Goal: Task Accomplishment & Management: Use online tool/utility

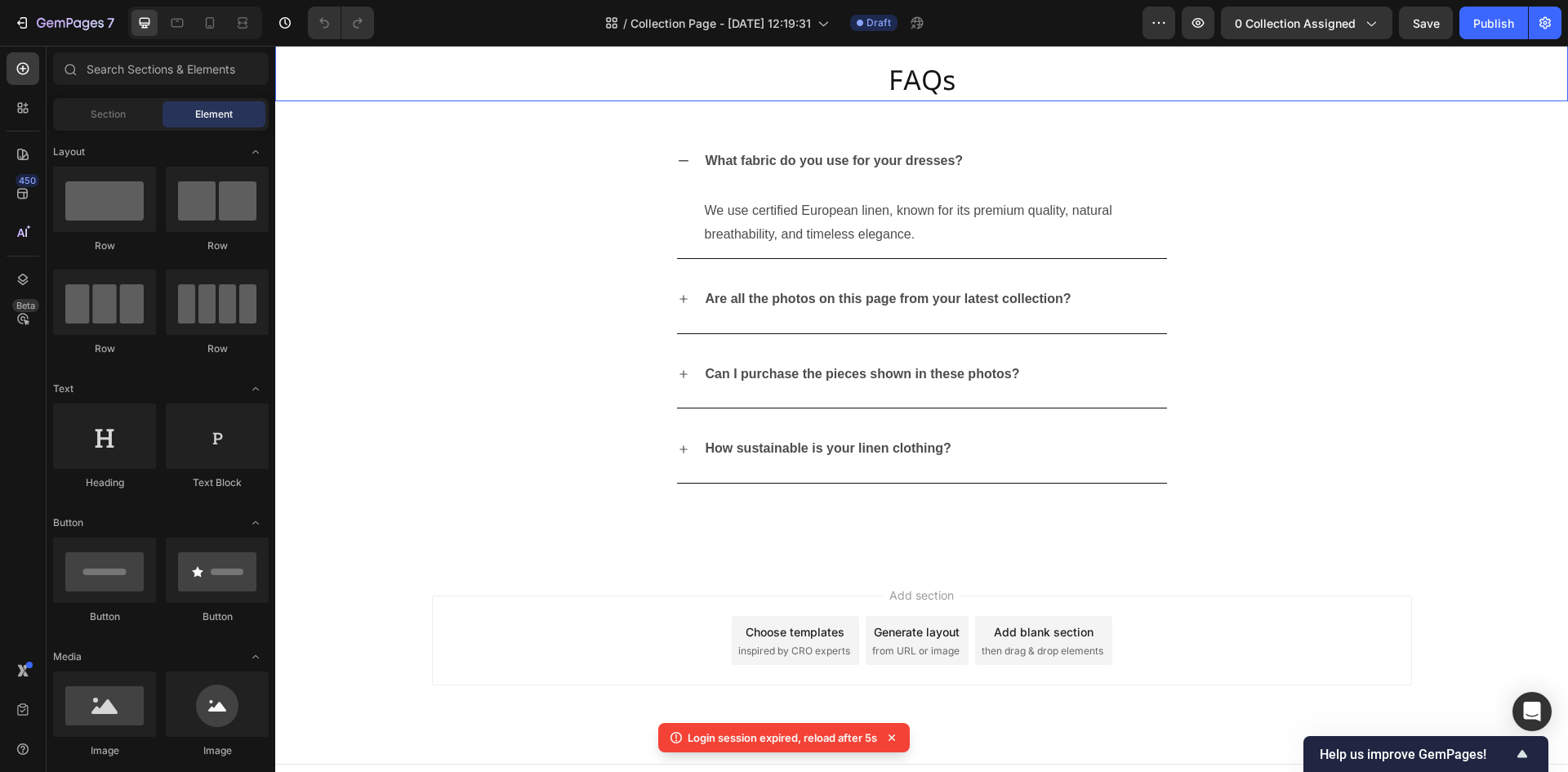
scroll to position [3917, 0]
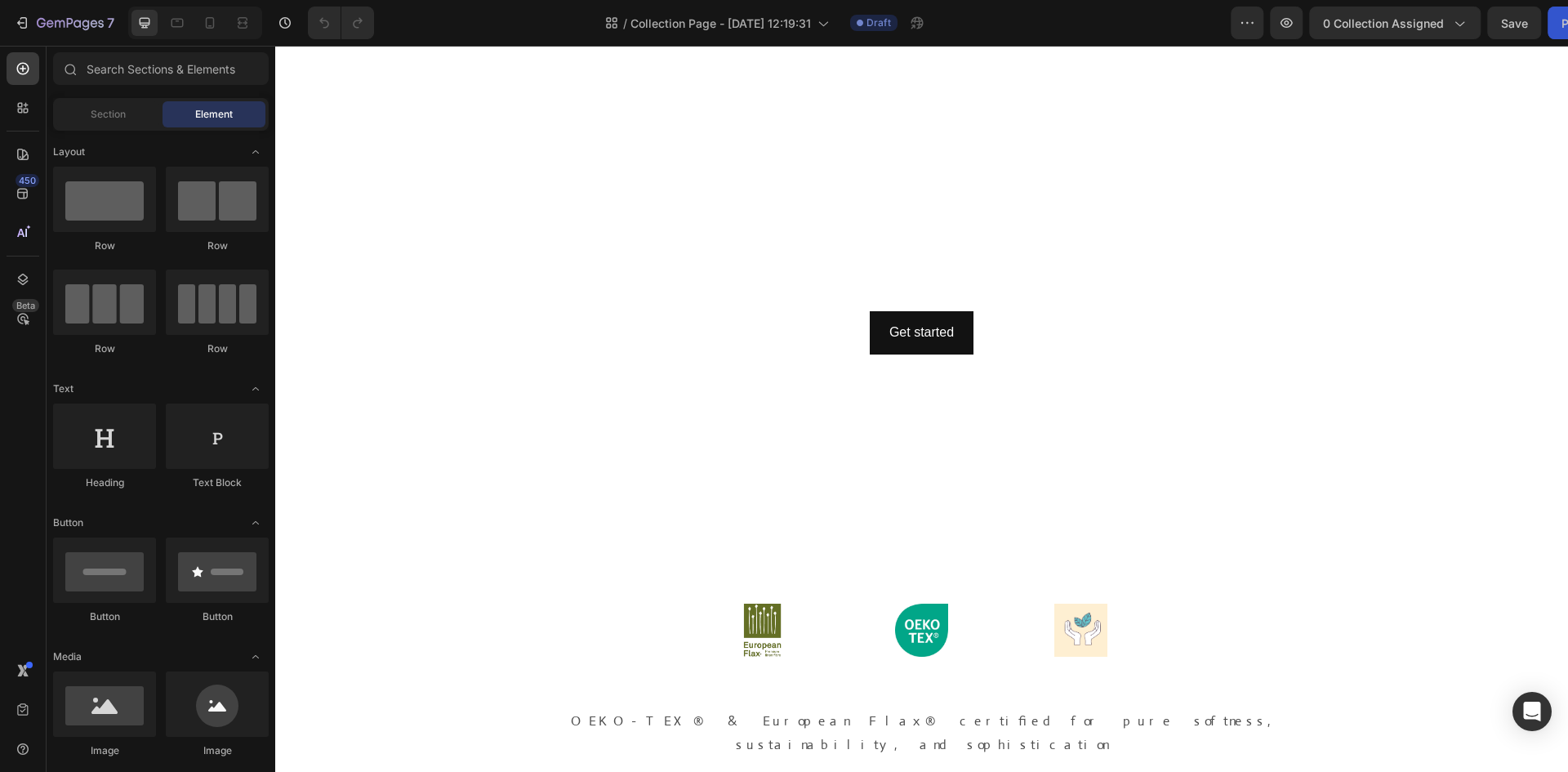
scroll to position [163, 0]
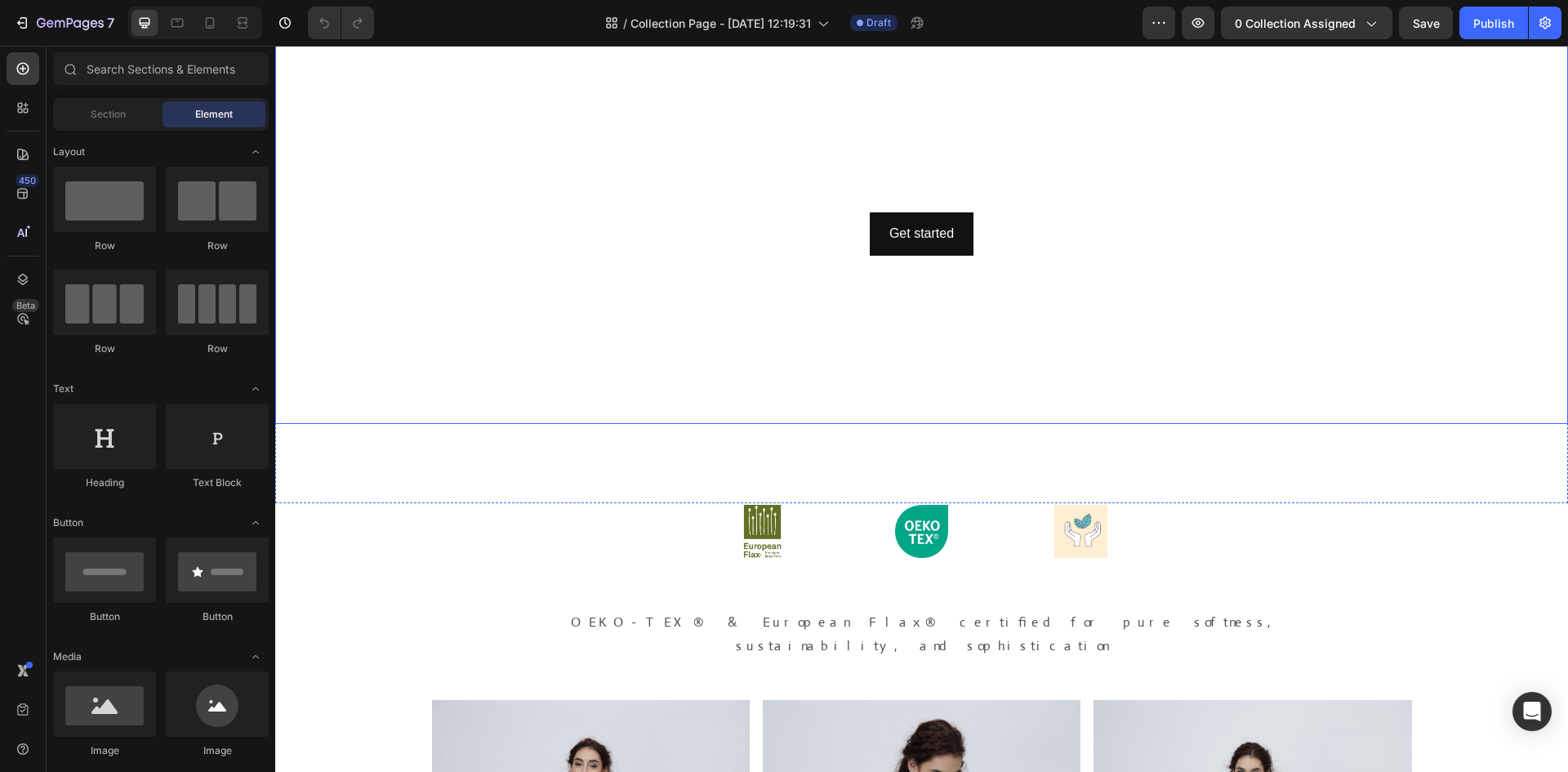
click at [555, 323] on div "Background Image" at bounding box center [921, 169] width 1293 height 508
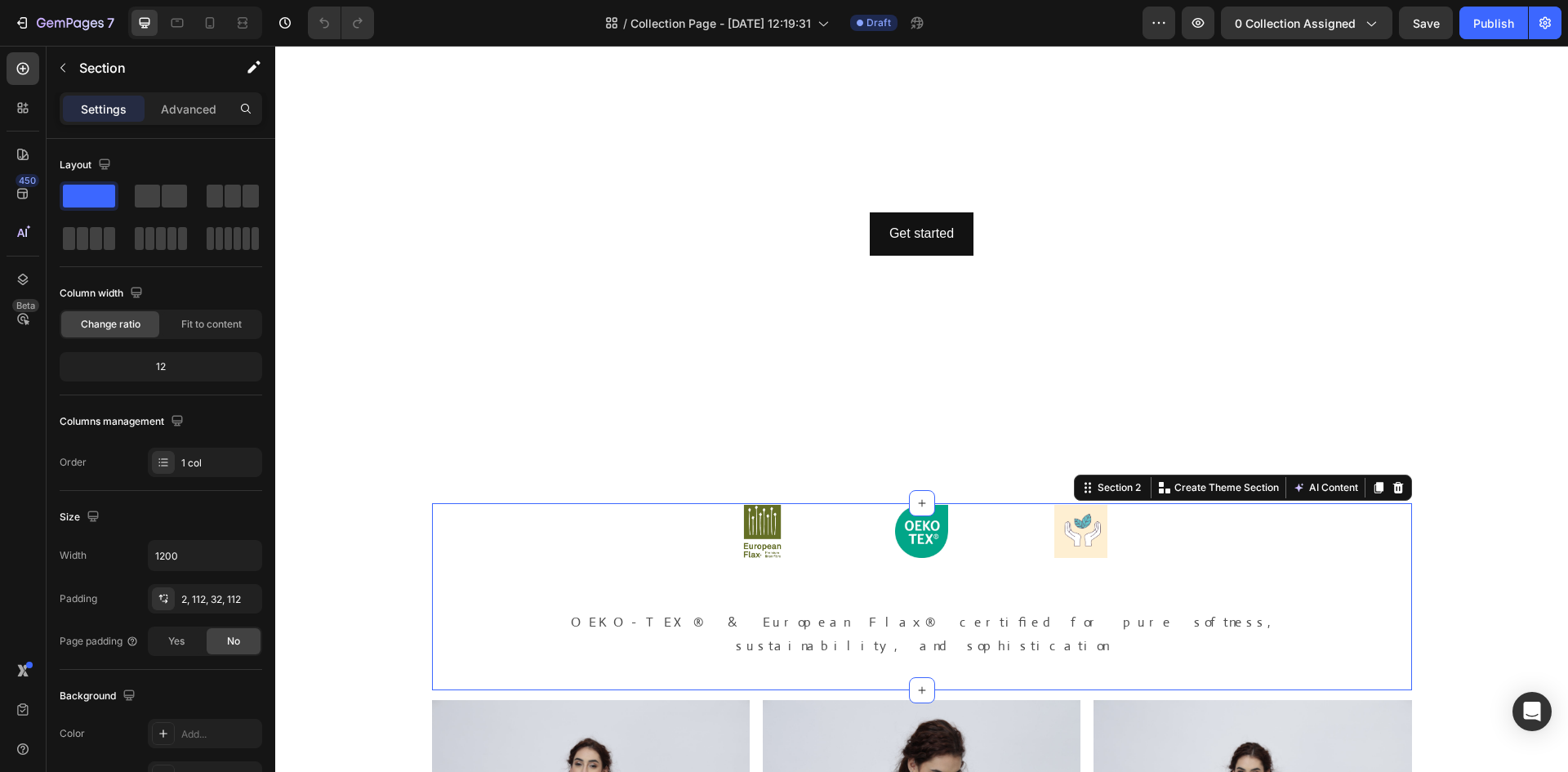
click at [487, 575] on div "Image Image Image Row OEKO-TEX® & European Flax® certified for pure softness, s…" at bounding box center [922, 597] width 980 height 187
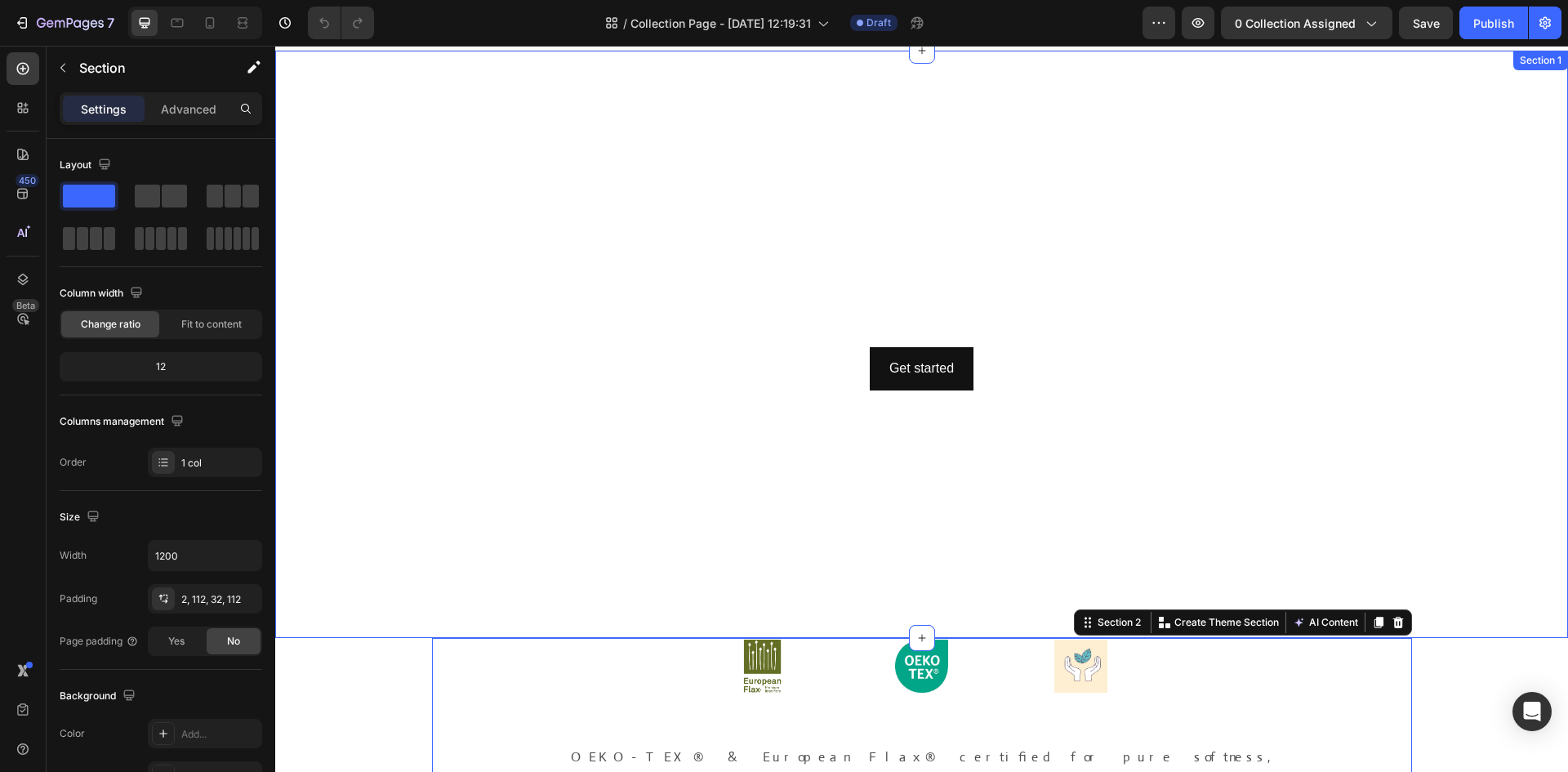
scroll to position [0, 0]
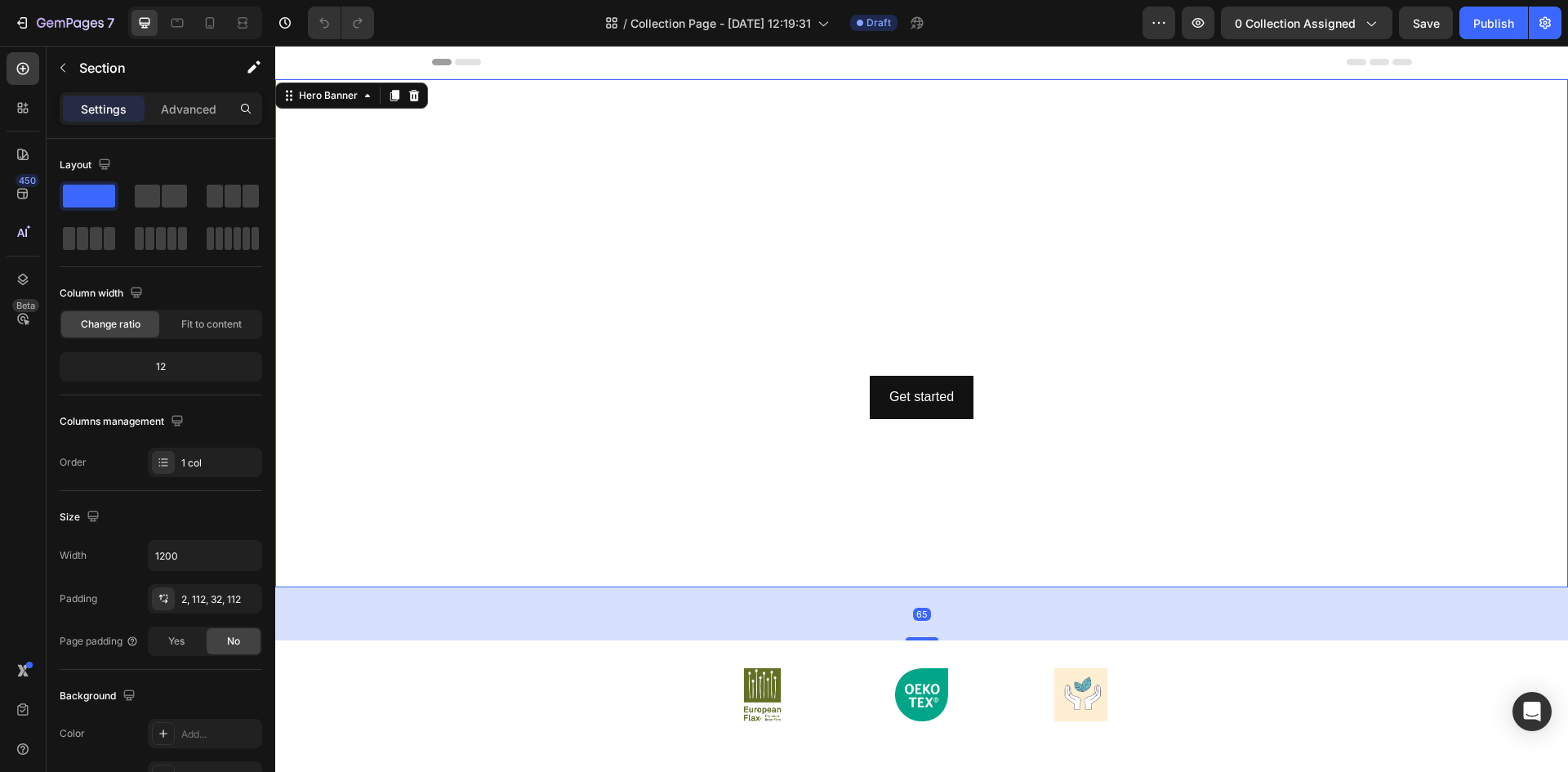
click at [602, 549] on div "Background Image" at bounding box center [921, 333] width 1293 height 508
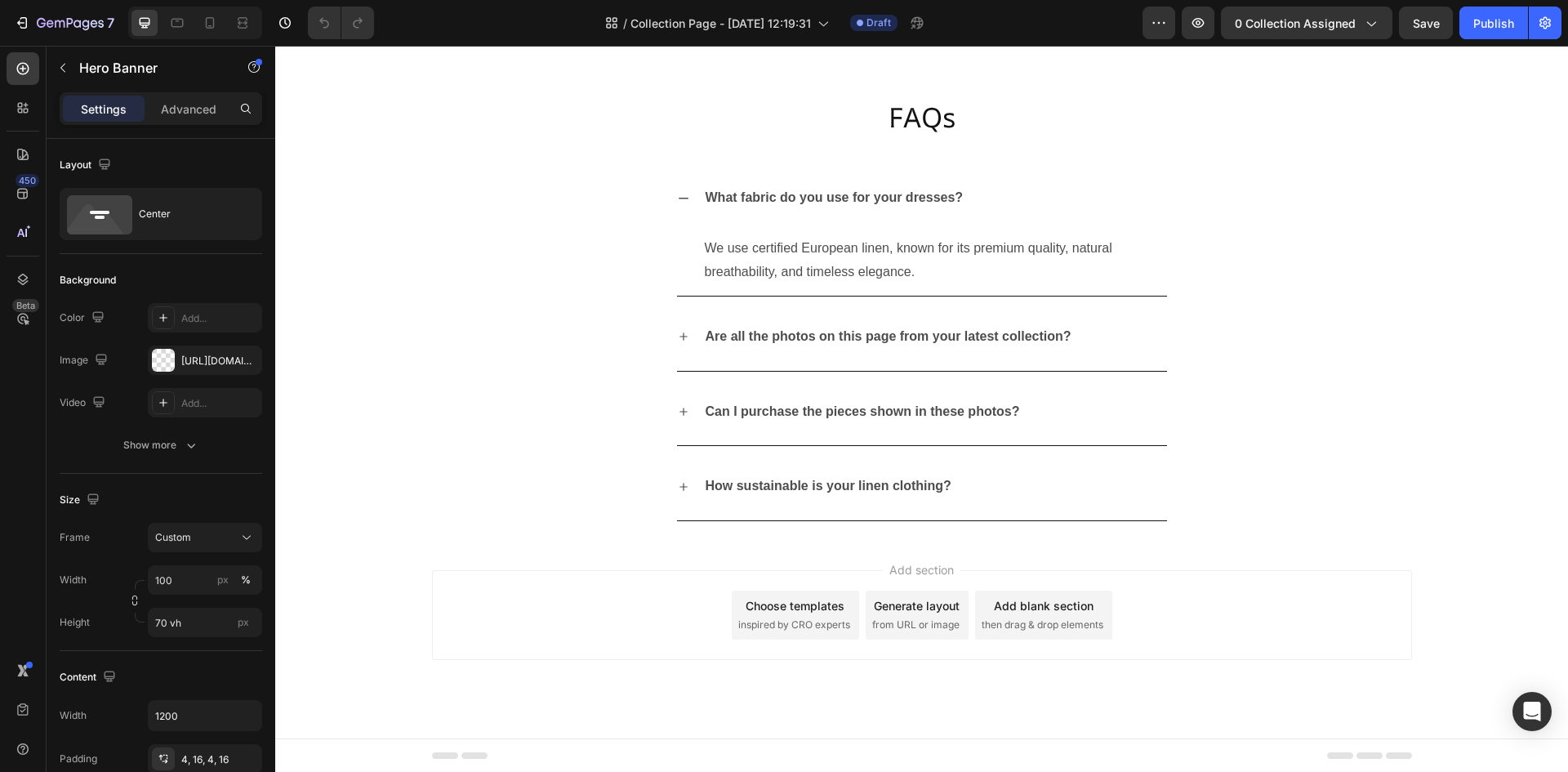
scroll to position [3377, 0]
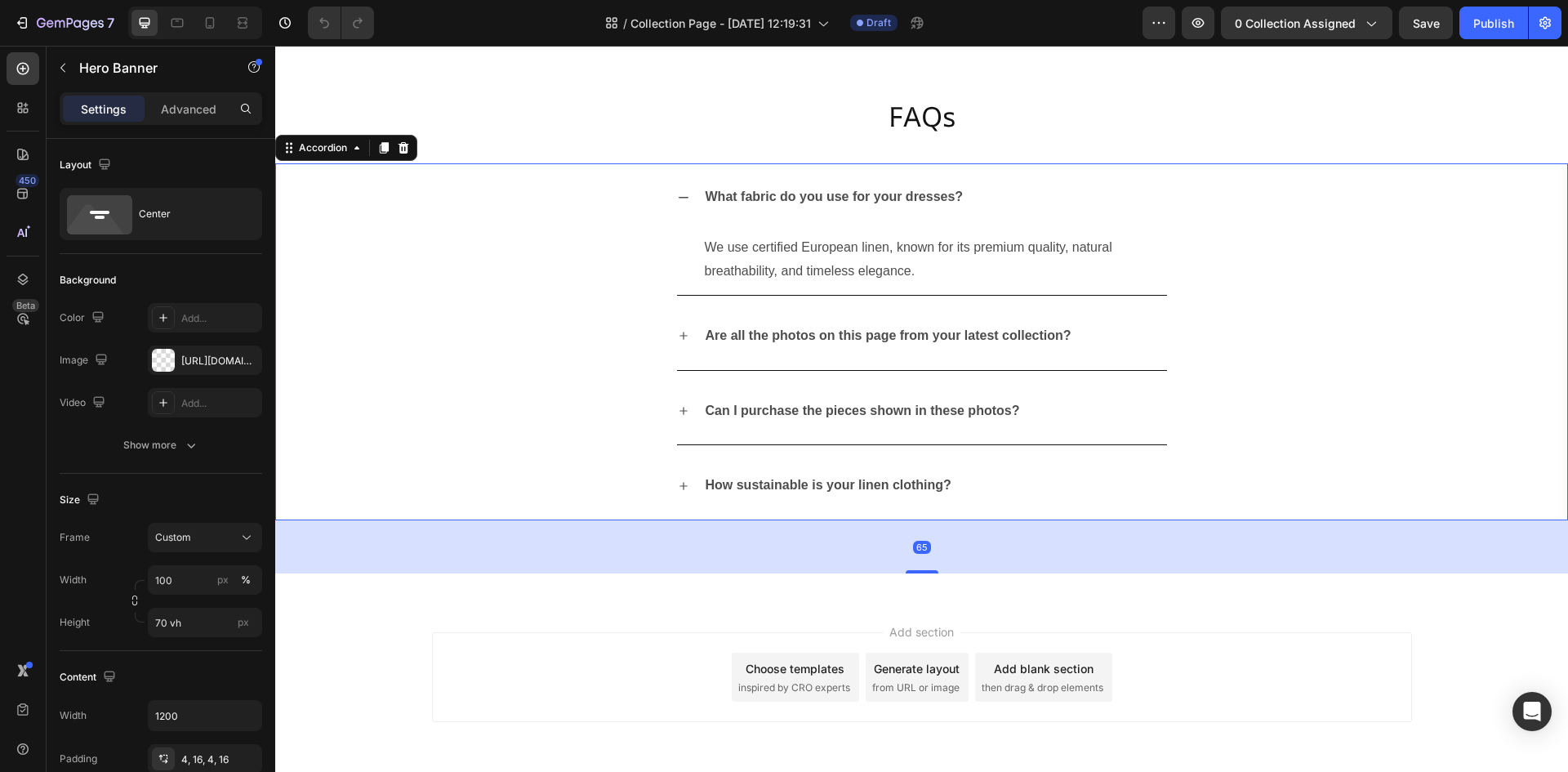
click at [655, 468] on div "How sustainable is your linen clothing?" at bounding box center [921, 486] width 1291 height 69
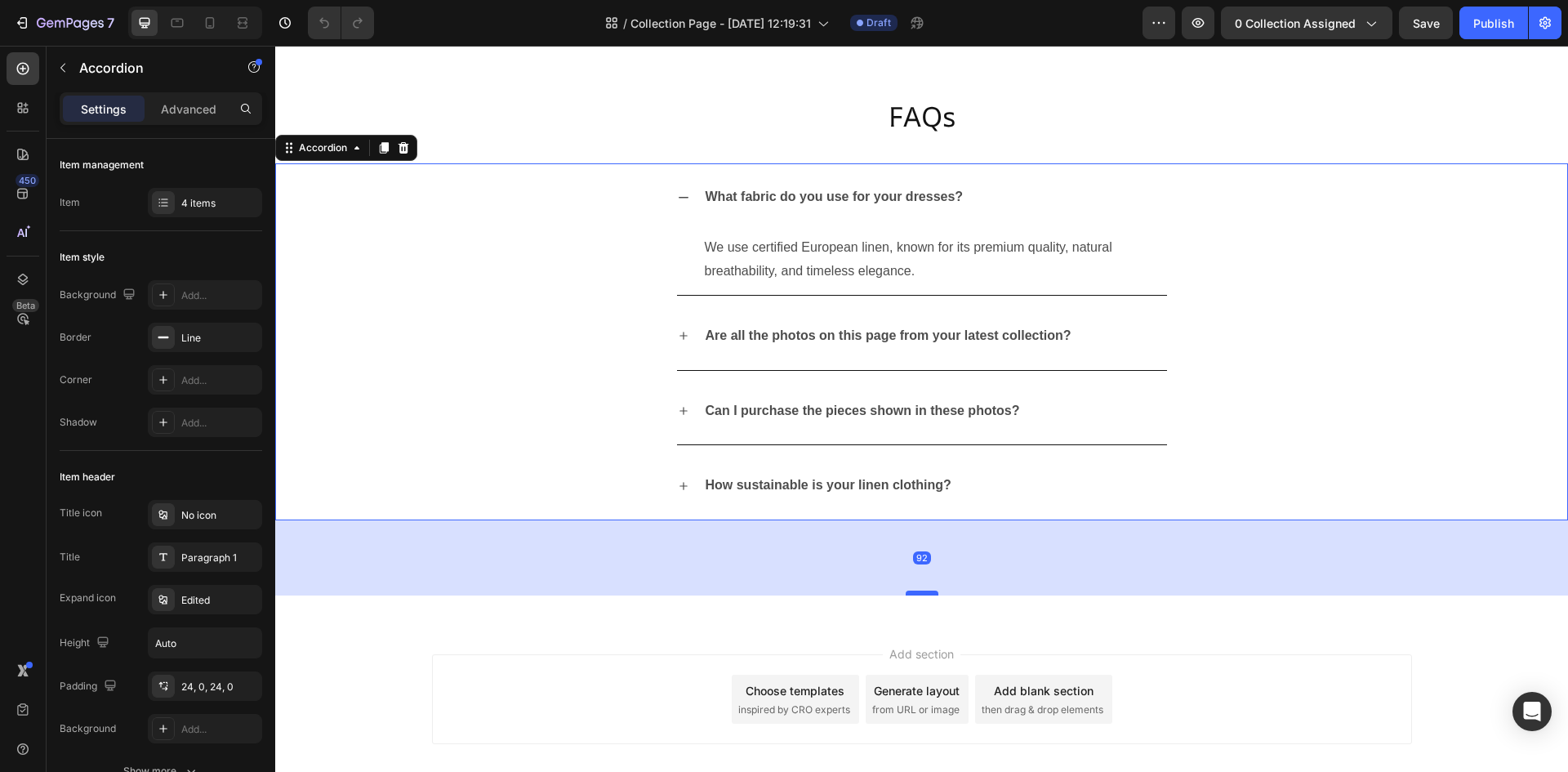
drag, startPoint x: 918, startPoint y: 572, endPoint x: 916, endPoint y: 594, distance: 22.1
click at [916, 594] on div at bounding box center [922, 593] width 32 height 5
type input "100%"
type input "100"
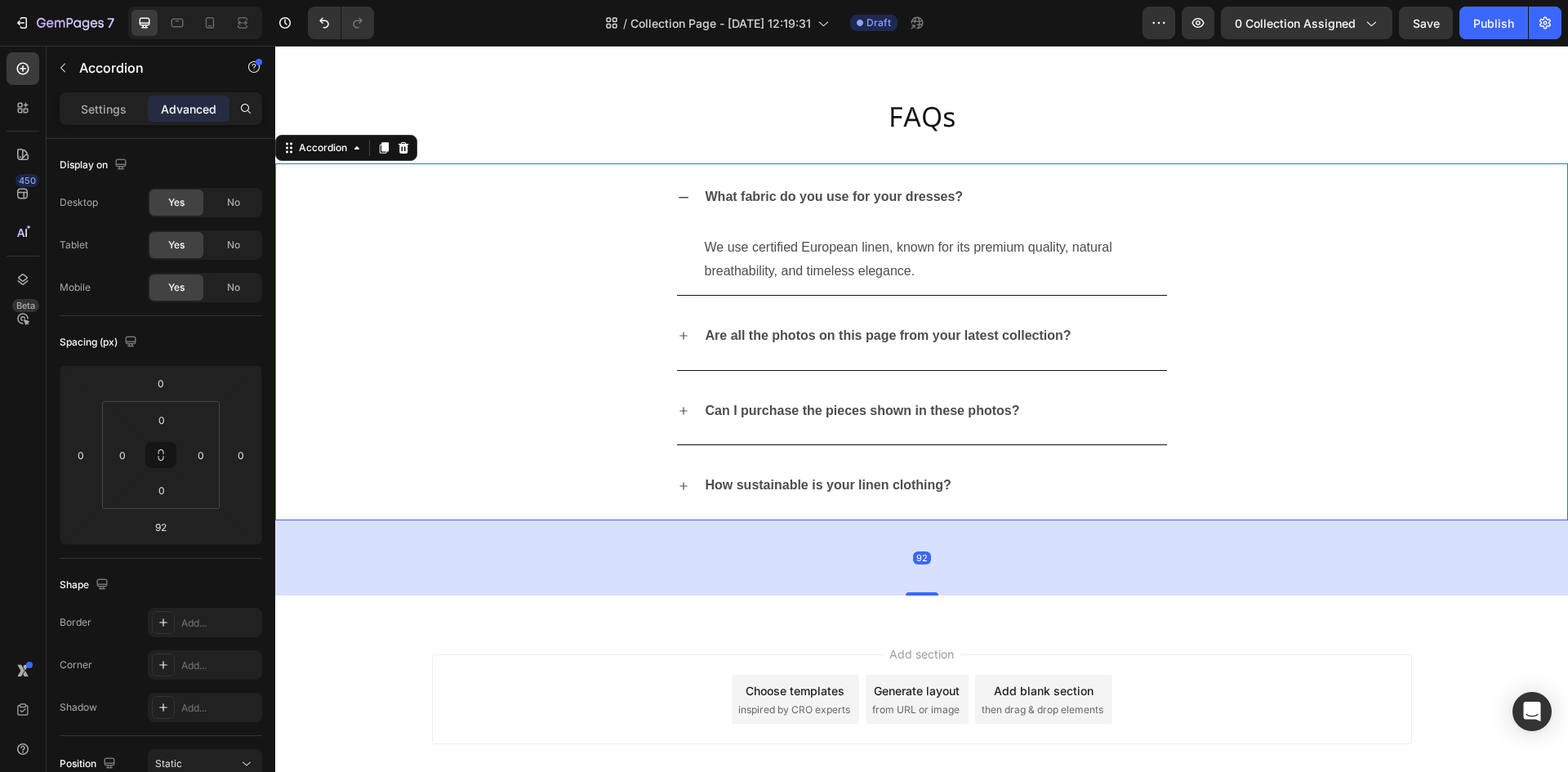
click at [615, 435] on div "Can I purchase the pieces shown in these photos?" at bounding box center [921, 411] width 1291 height 69
click at [561, 241] on div "What fabric do you use for your dresses? We use certified European linen, known…" at bounding box center [921, 229] width 1291 height 131
click at [599, 127] on h2 "FAQs" at bounding box center [921, 98] width 1293 height 78
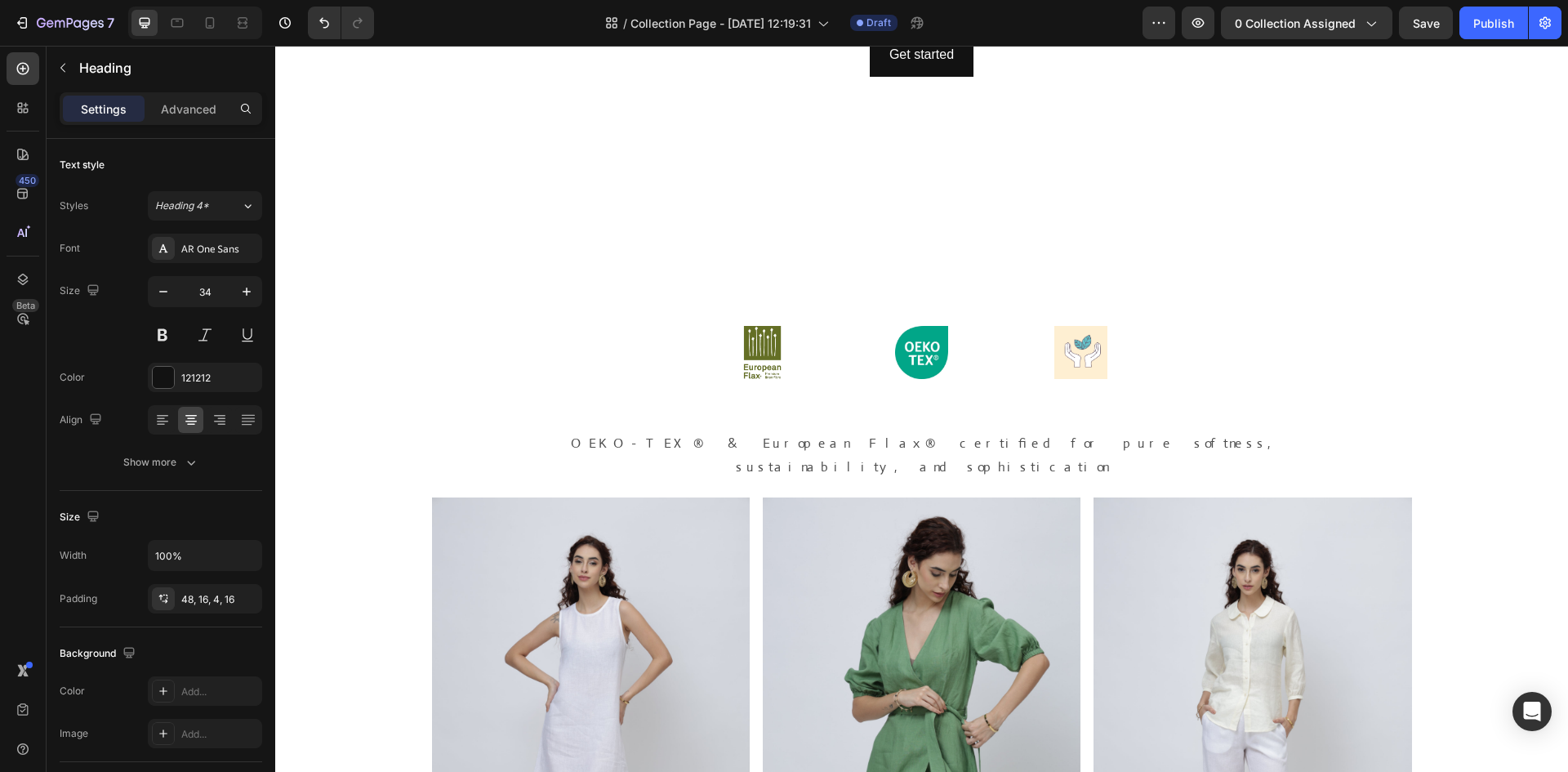
scroll to position [437, 0]
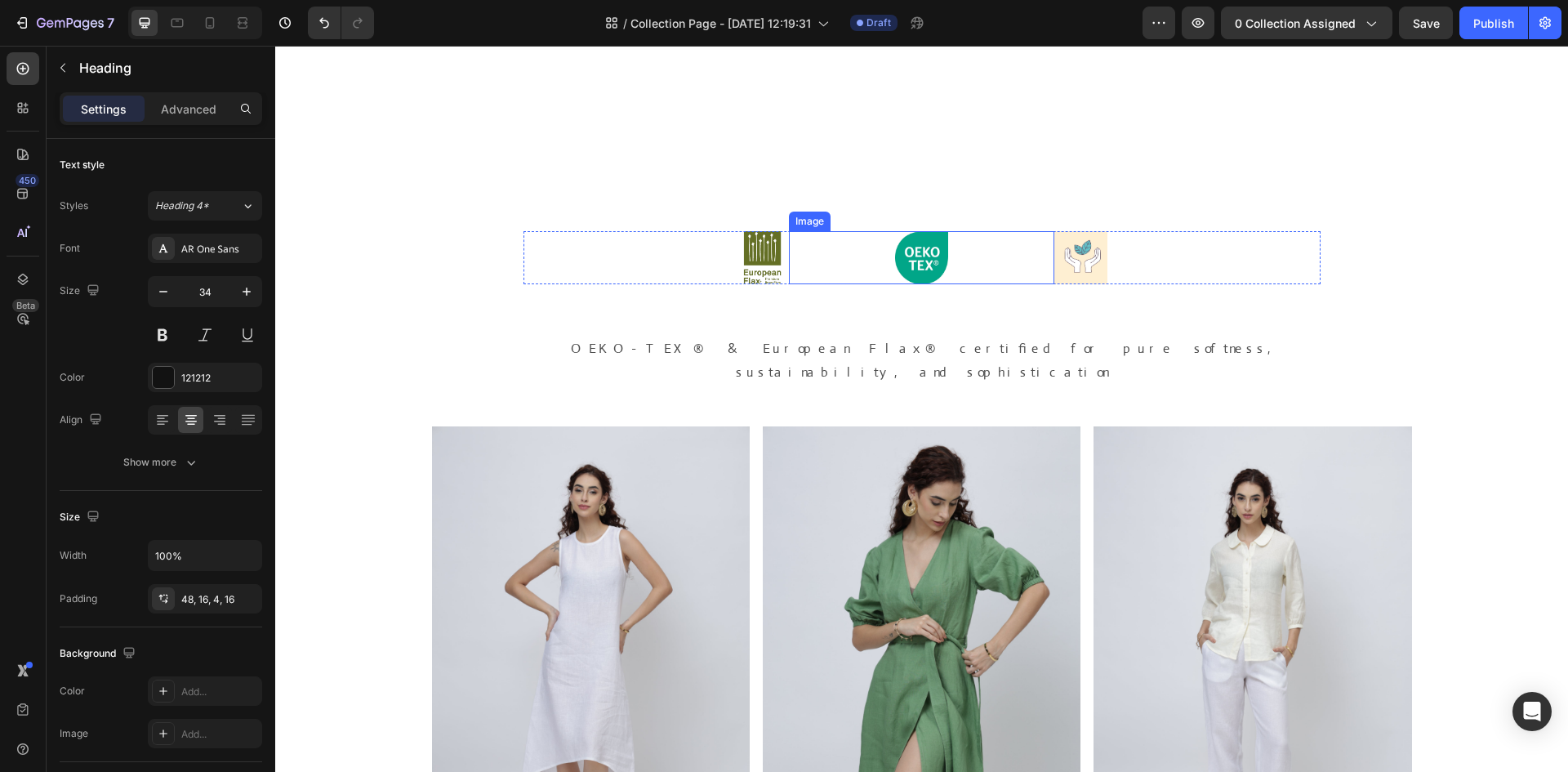
click at [789, 268] on div at bounding box center [922, 258] width 266 height 53
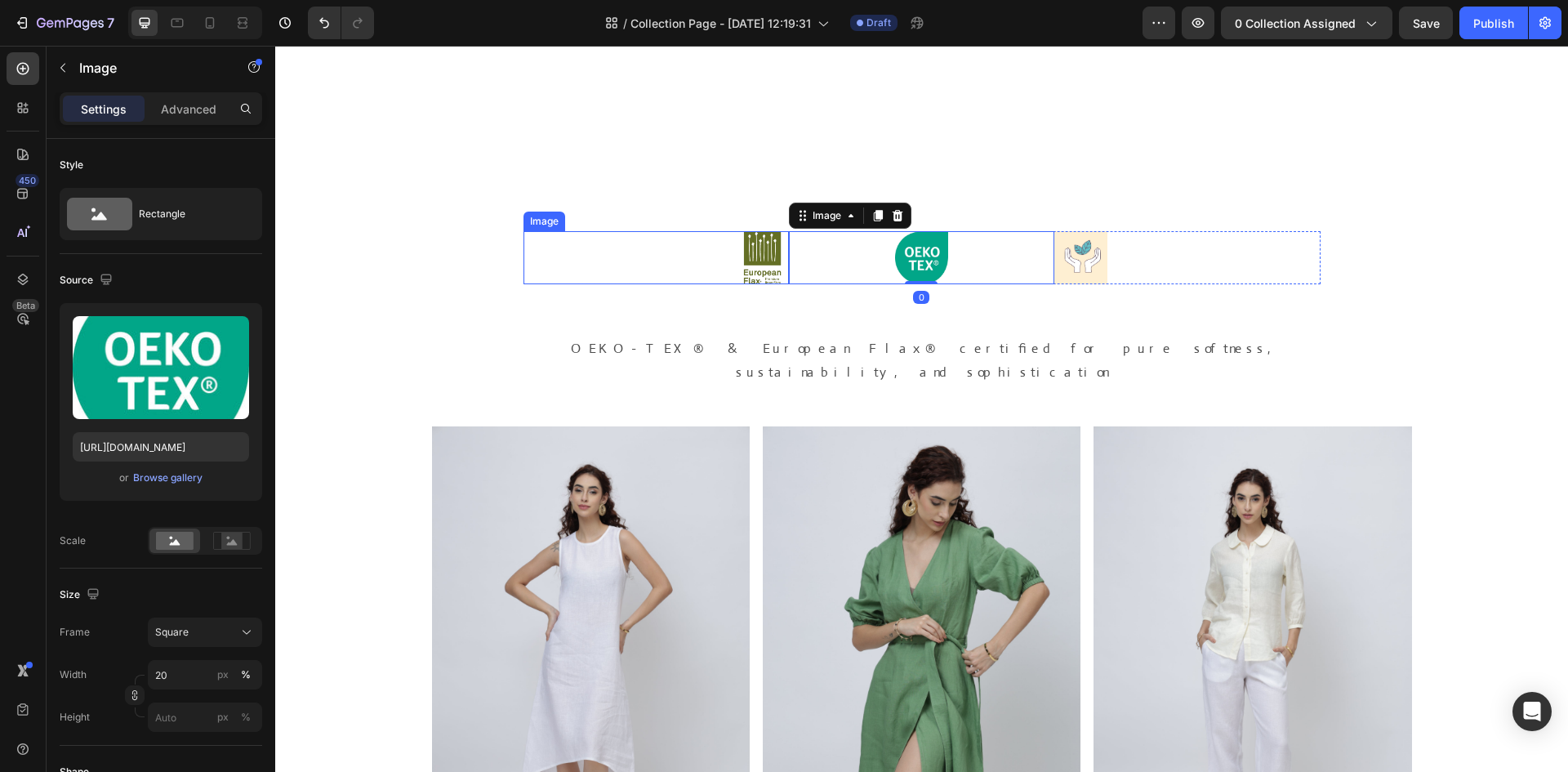
click at [702, 259] on div at bounding box center [656, 258] width 266 height 53
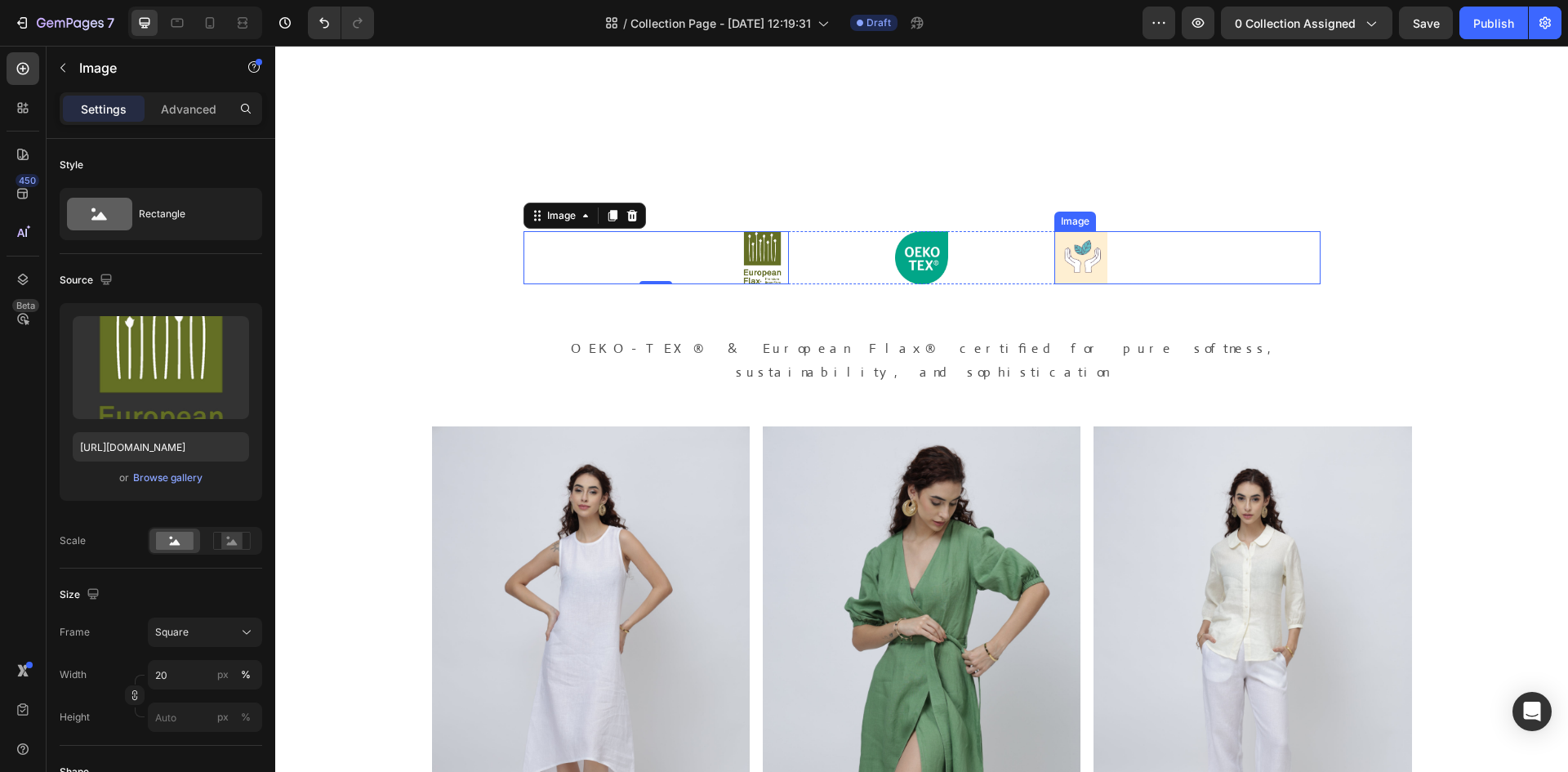
click at [1273, 256] on div at bounding box center [1187, 258] width 266 height 53
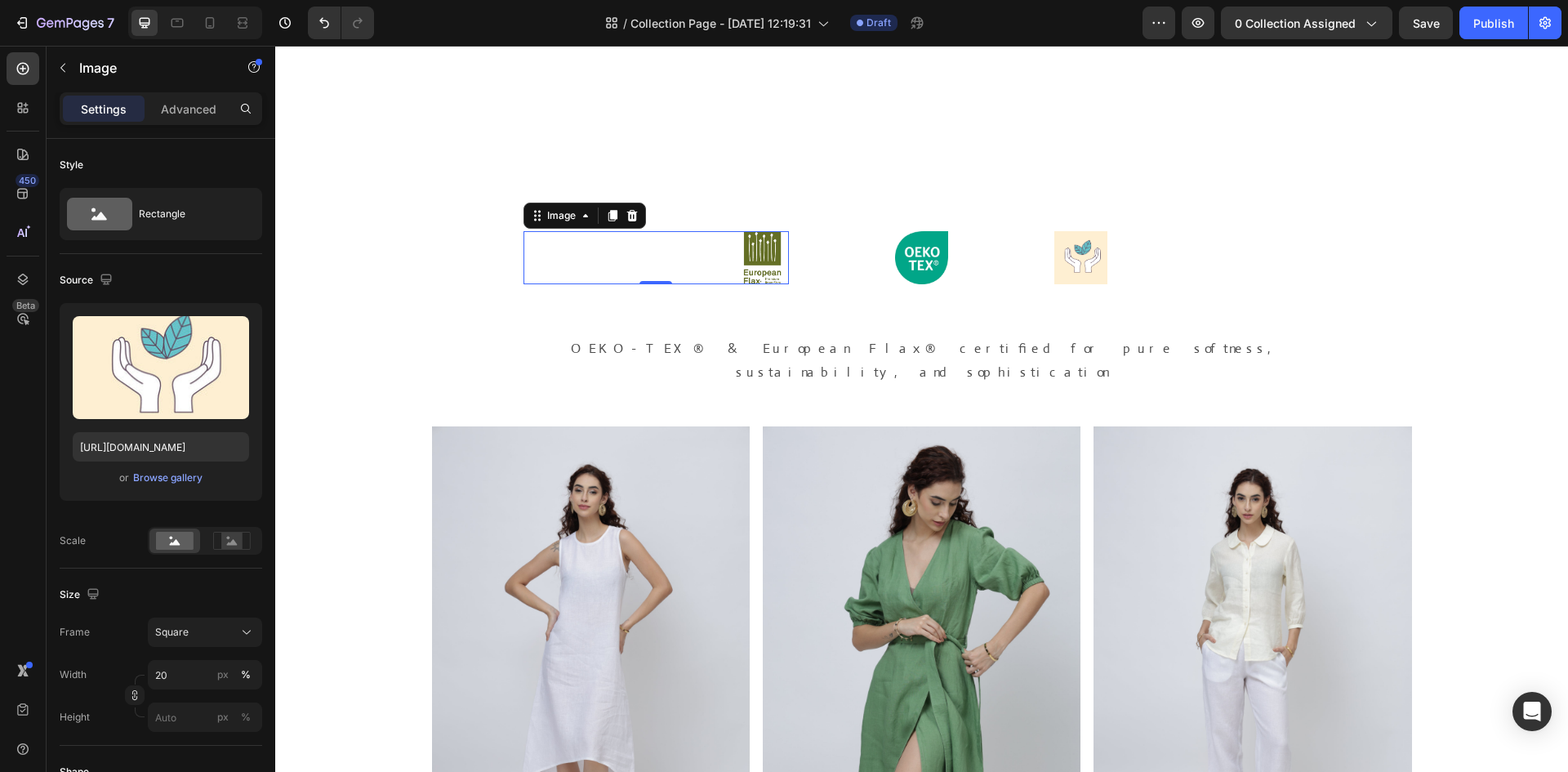
click at [577, 249] on div at bounding box center [656, 258] width 266 height 53
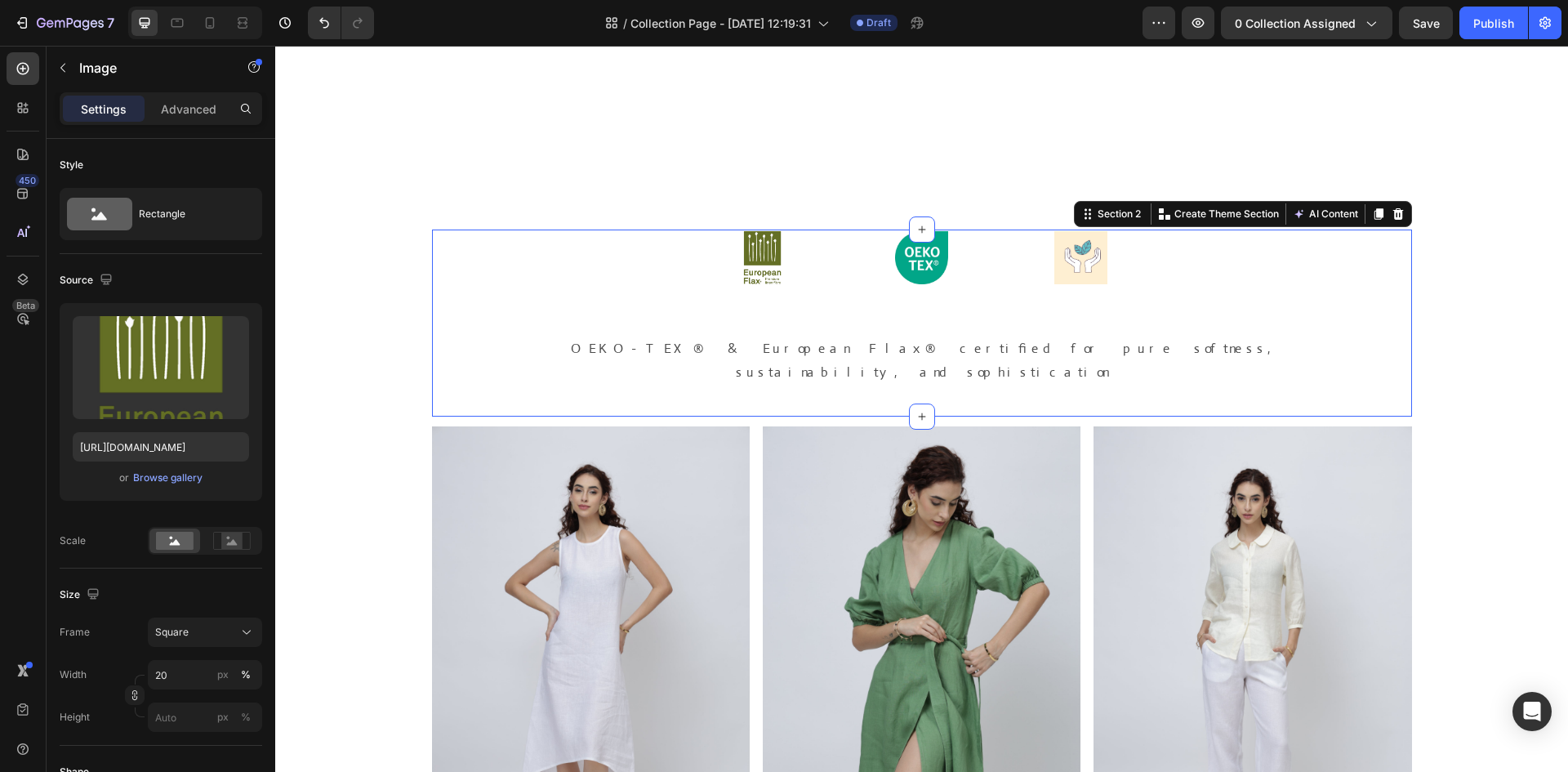
click at [1004, 307] on div "Image Image Image Row OEKO-TEX® & European Flax® certified for pure softness, s…" at bounding box center [922, 311] width 797 height 159
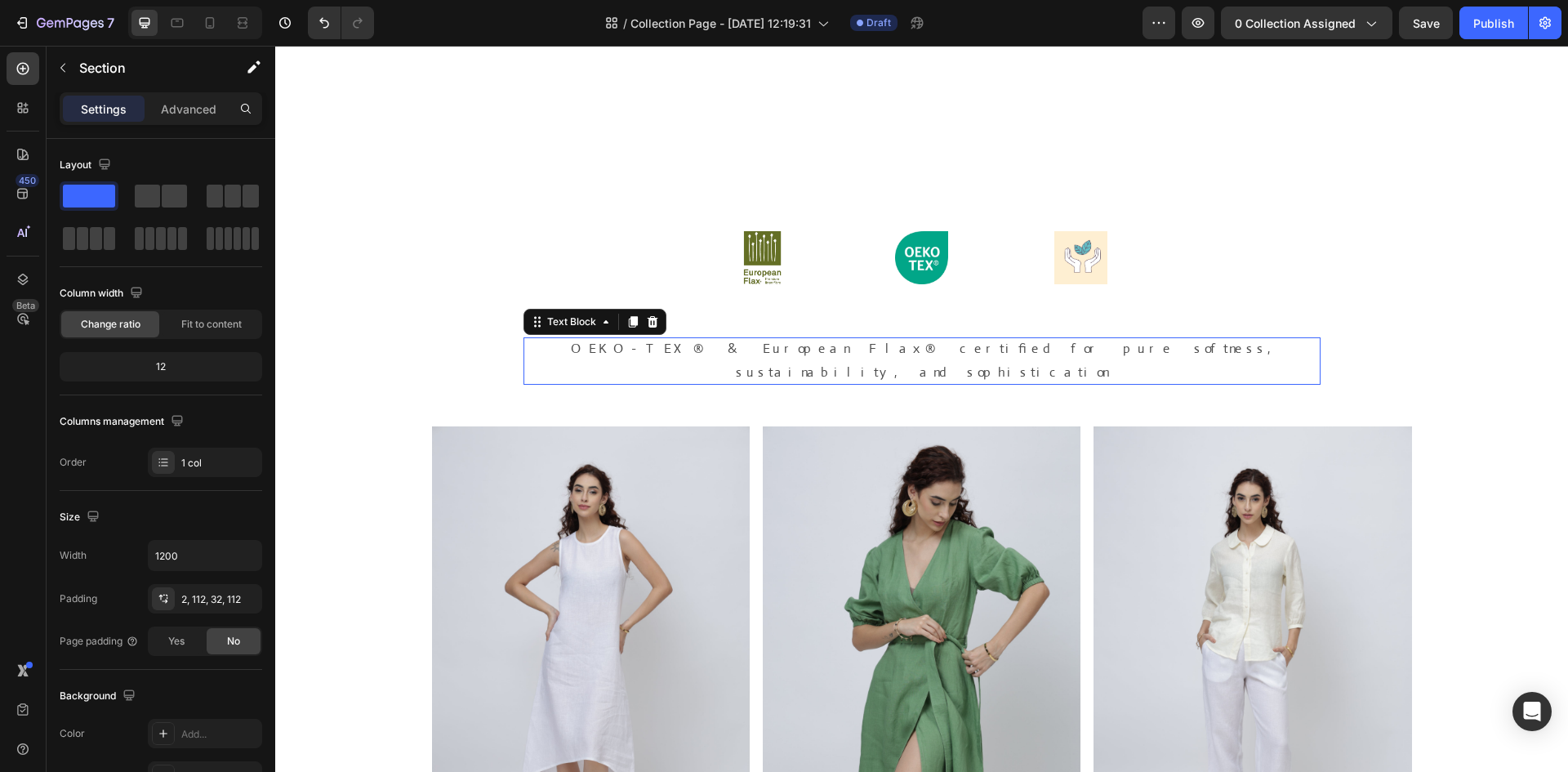
click at [649, 350] on p "OEKO-TEX® & European Flax® certified for pure softness, sustainability, and sop…" at bounding box center [922, 361] width 797 height 48
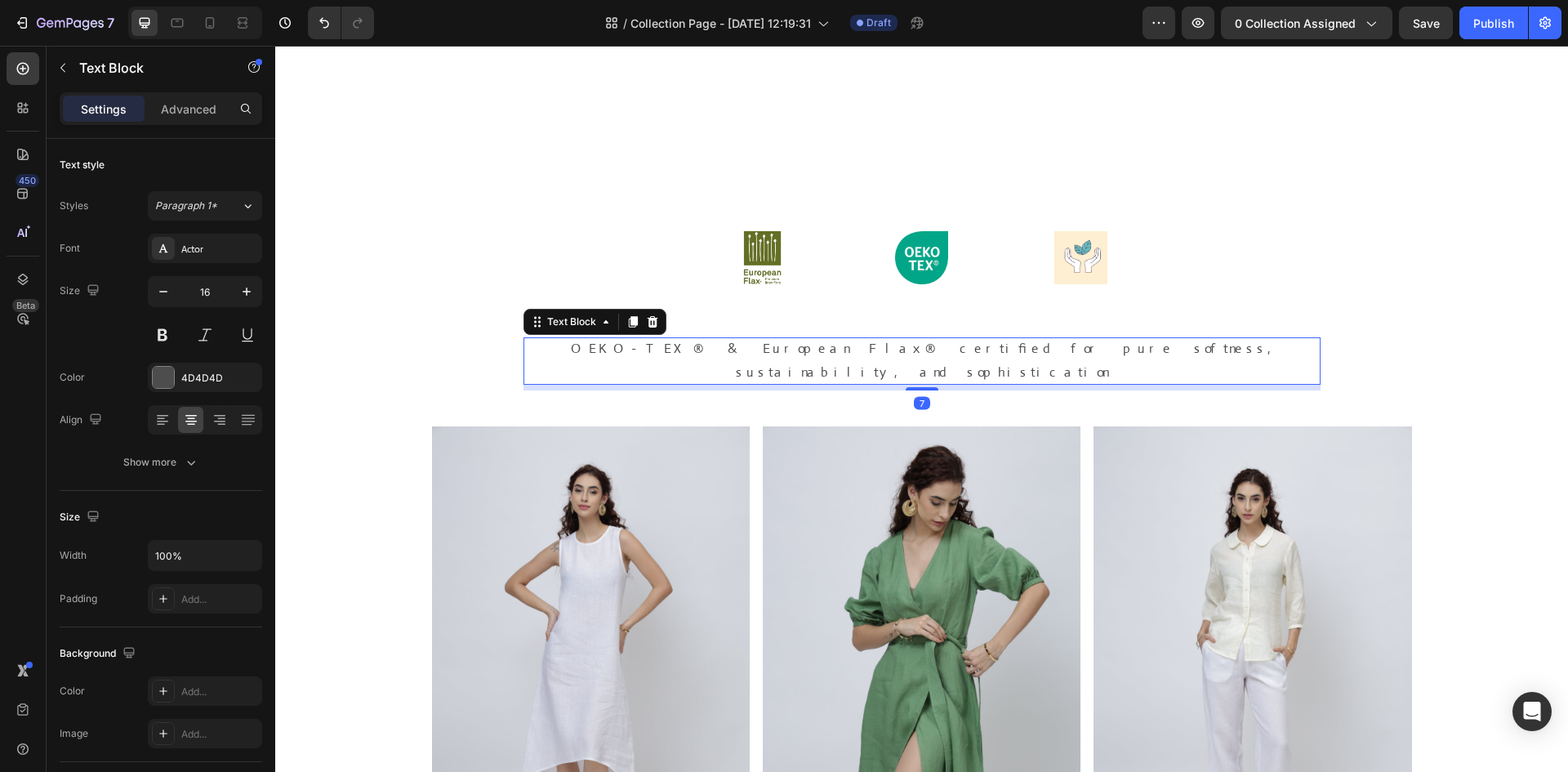
click at [592, 385] on div "7" at bounding box center [922, 387] width 797 height 6
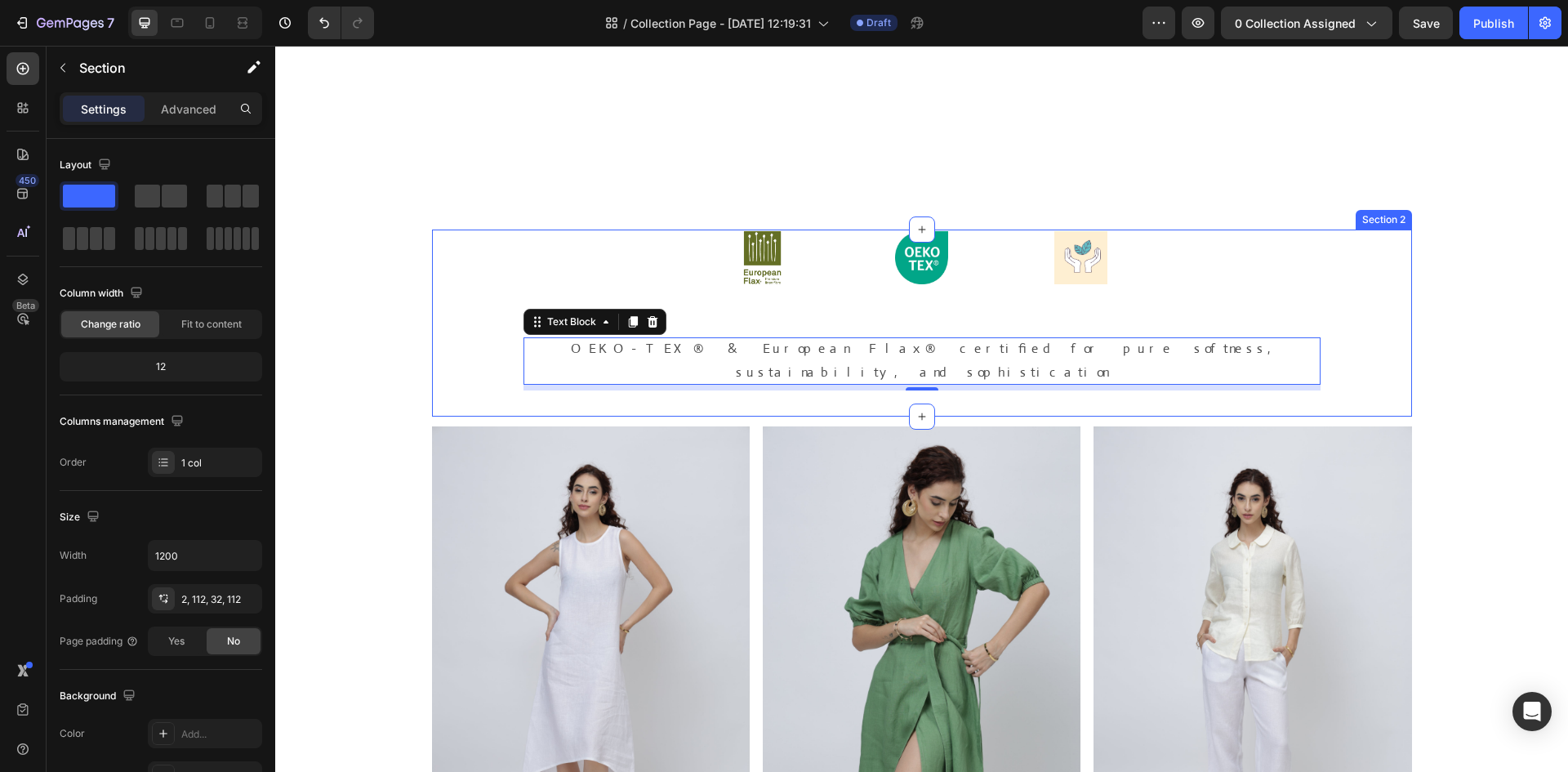
click at [482, 357] on div "Image Image Image Row OEKO-TEX® & European Flax® certified for pure softness, s…" at bounding box center [922, 323] width 980 height 187
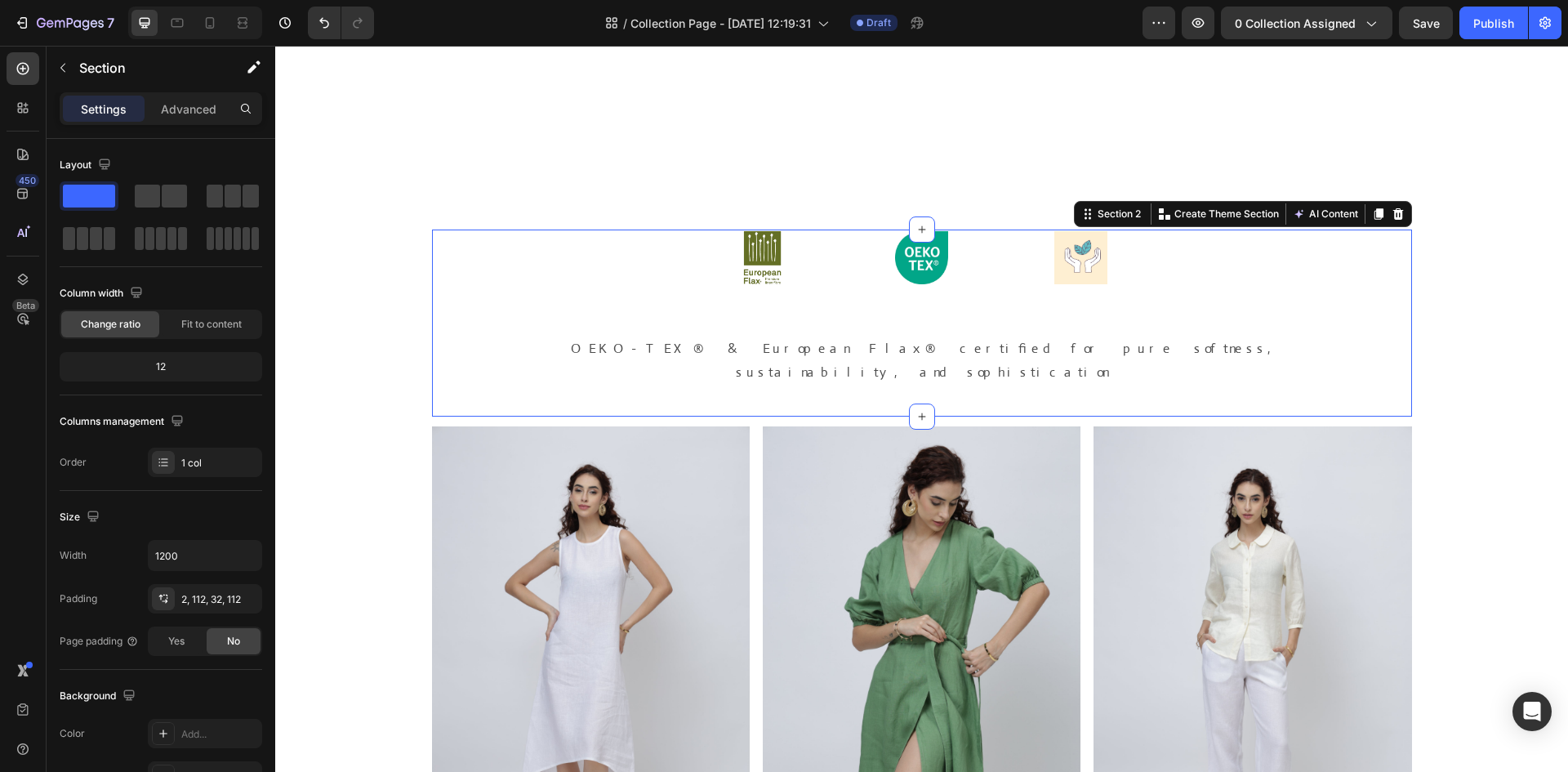
click at [618, 326] on div "Image Image Image Row OEKO-TEX® & European Flax® certified for pure softness, s…" at bounding box center [922, 311] width 797 height 159
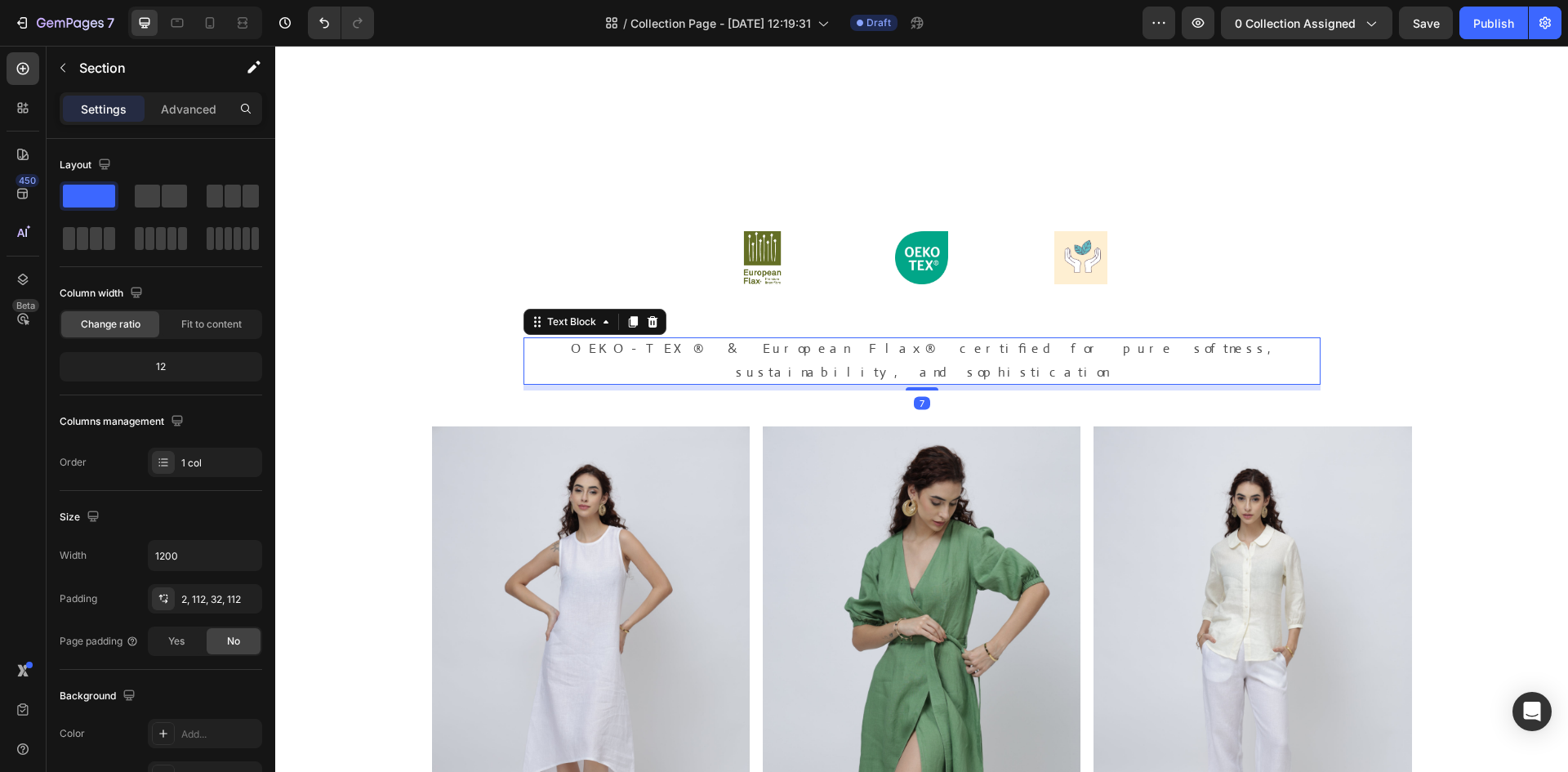
click at [627, 352] on p "OEKO-TEX® & European Flax® certified for pure softness, sustainability, and sop…" at bounding box center [922, 361] width 797 height 48
click at [836, 293] on div "Image Image Image Row OEKO-TEX® & European Flax® certified for pure softness, s…" at bounding box center [922, 311] width 797 height 159
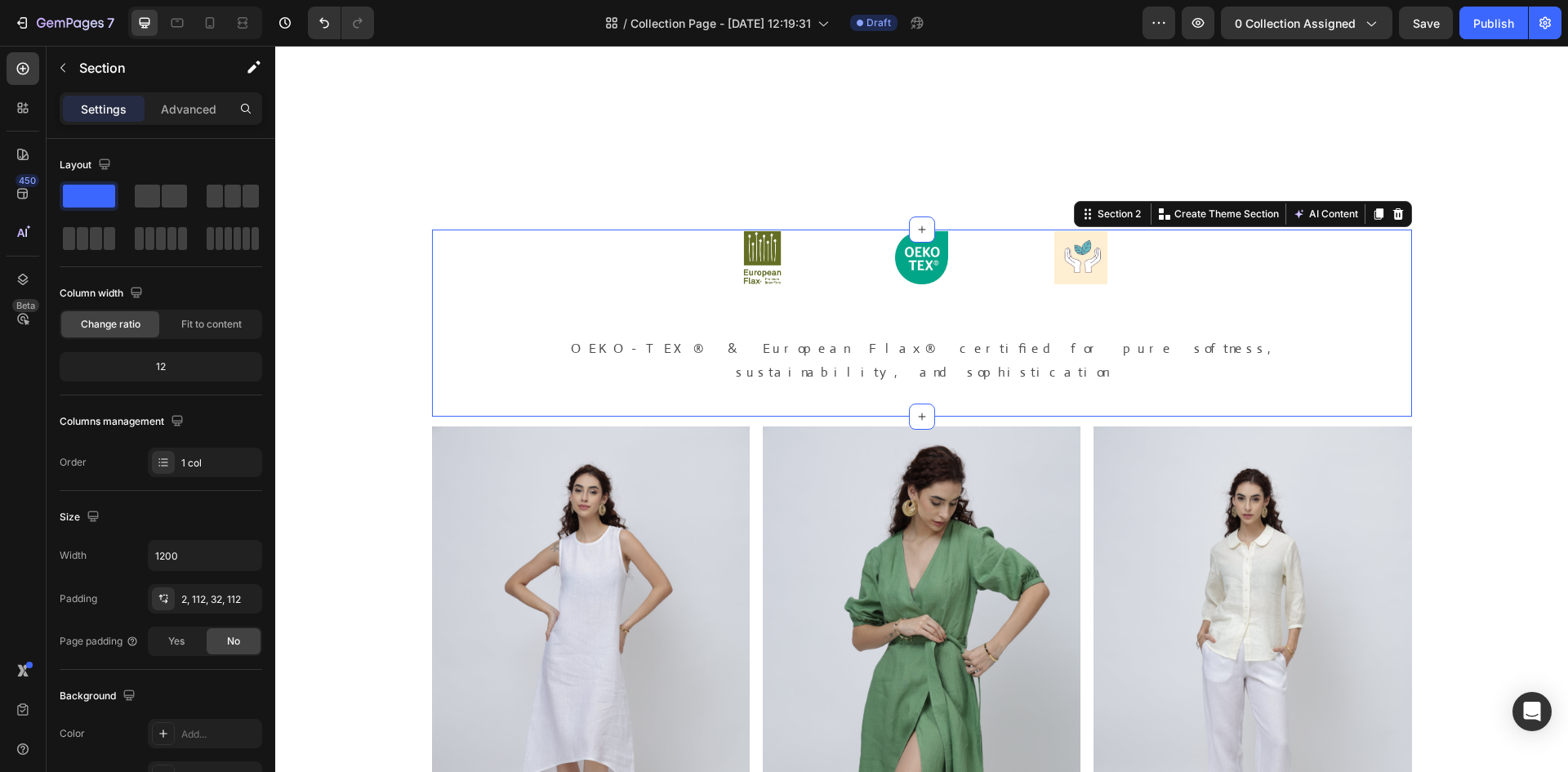
click at [964, 308] on div "Image Image Image Row OEKO-TEX® & European Flax® certified for pure softness, s…" at bounding box center [922, 311] width 797 height 159
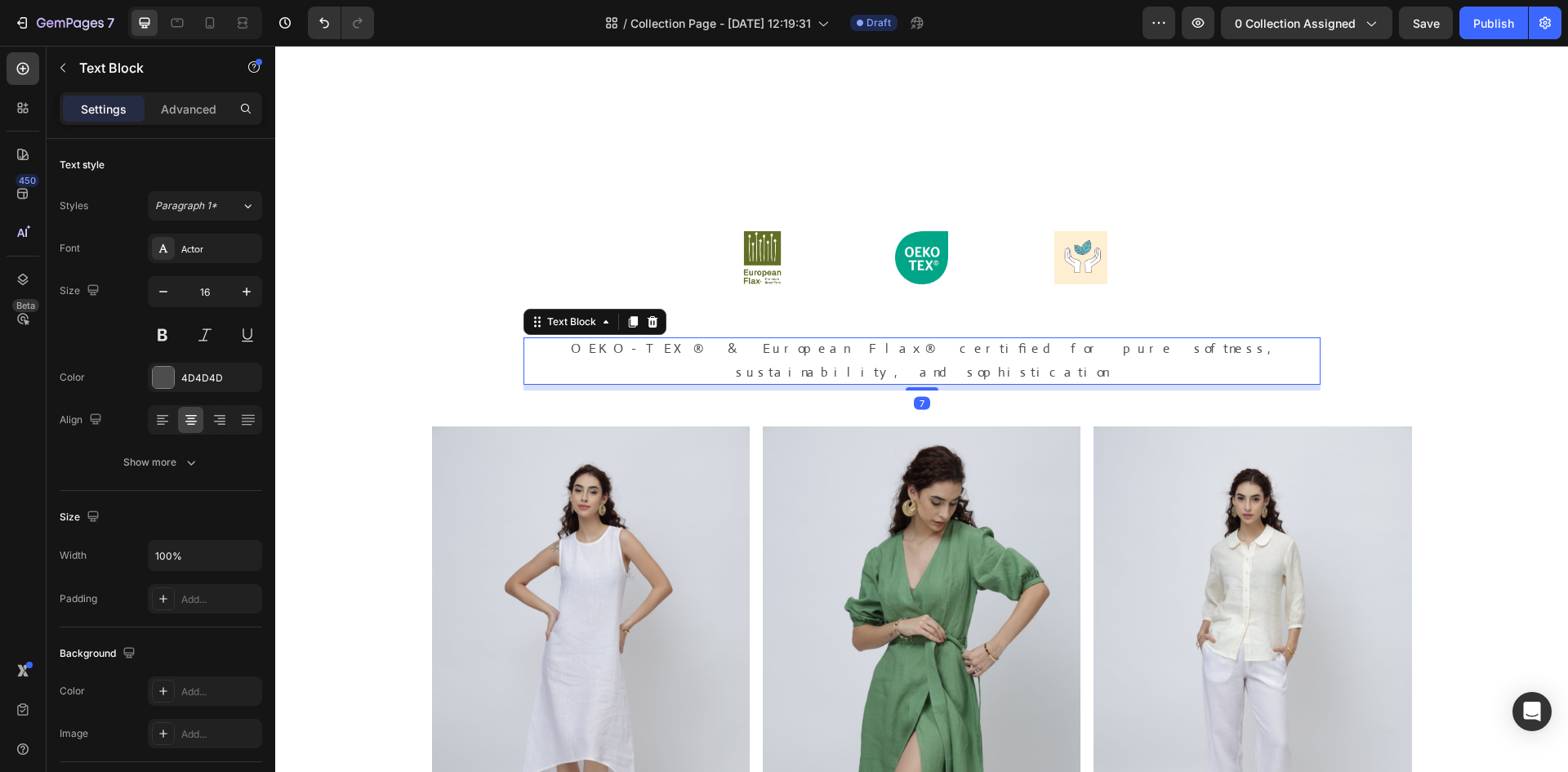
click at [888, 347] on p "OEKO-TEX® & European Flax® certified for pure softness, sustainability, and sop…" at bounding box center [922, 361] width 797 height 48
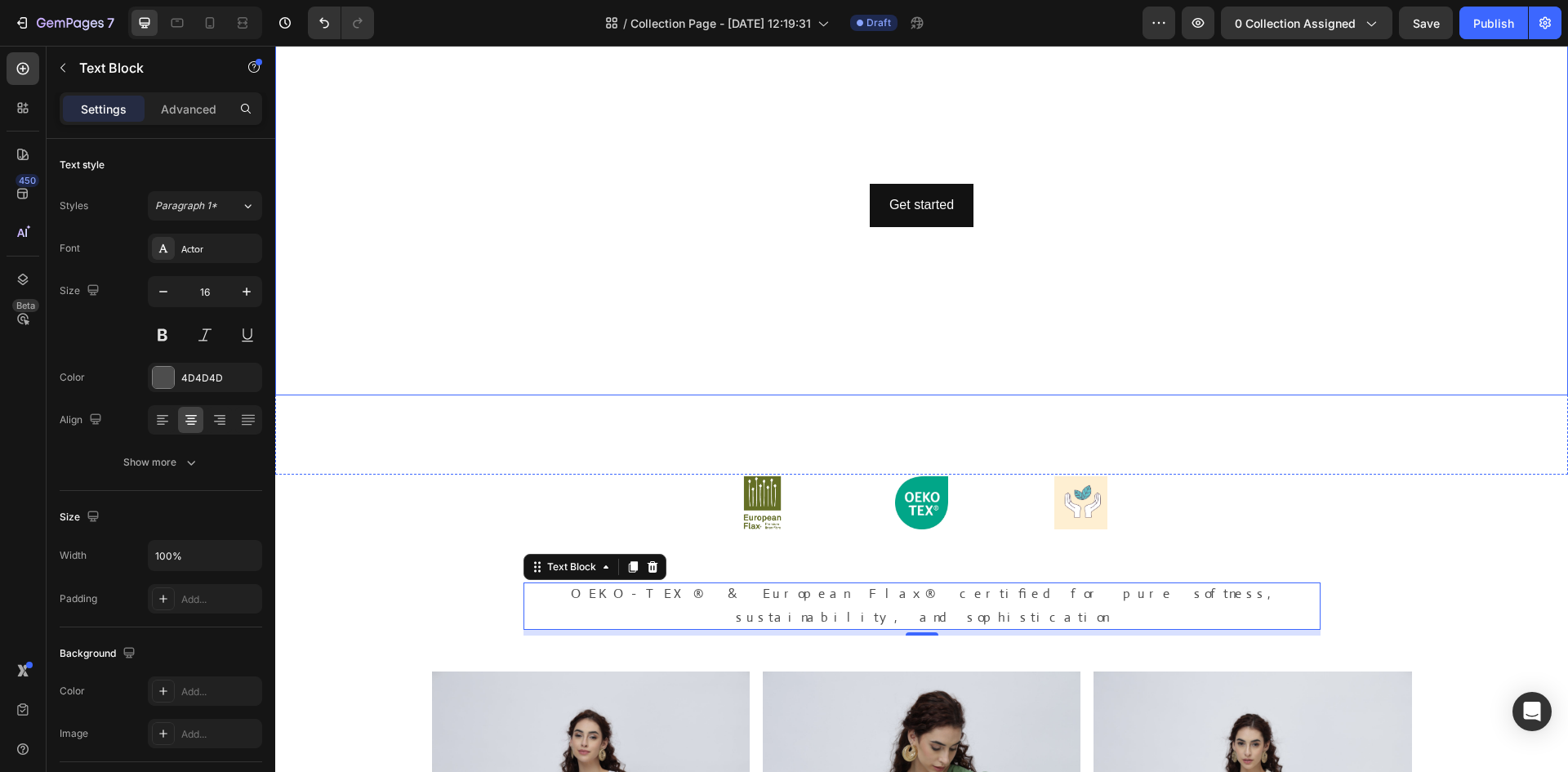
scroll to position [273, 0]
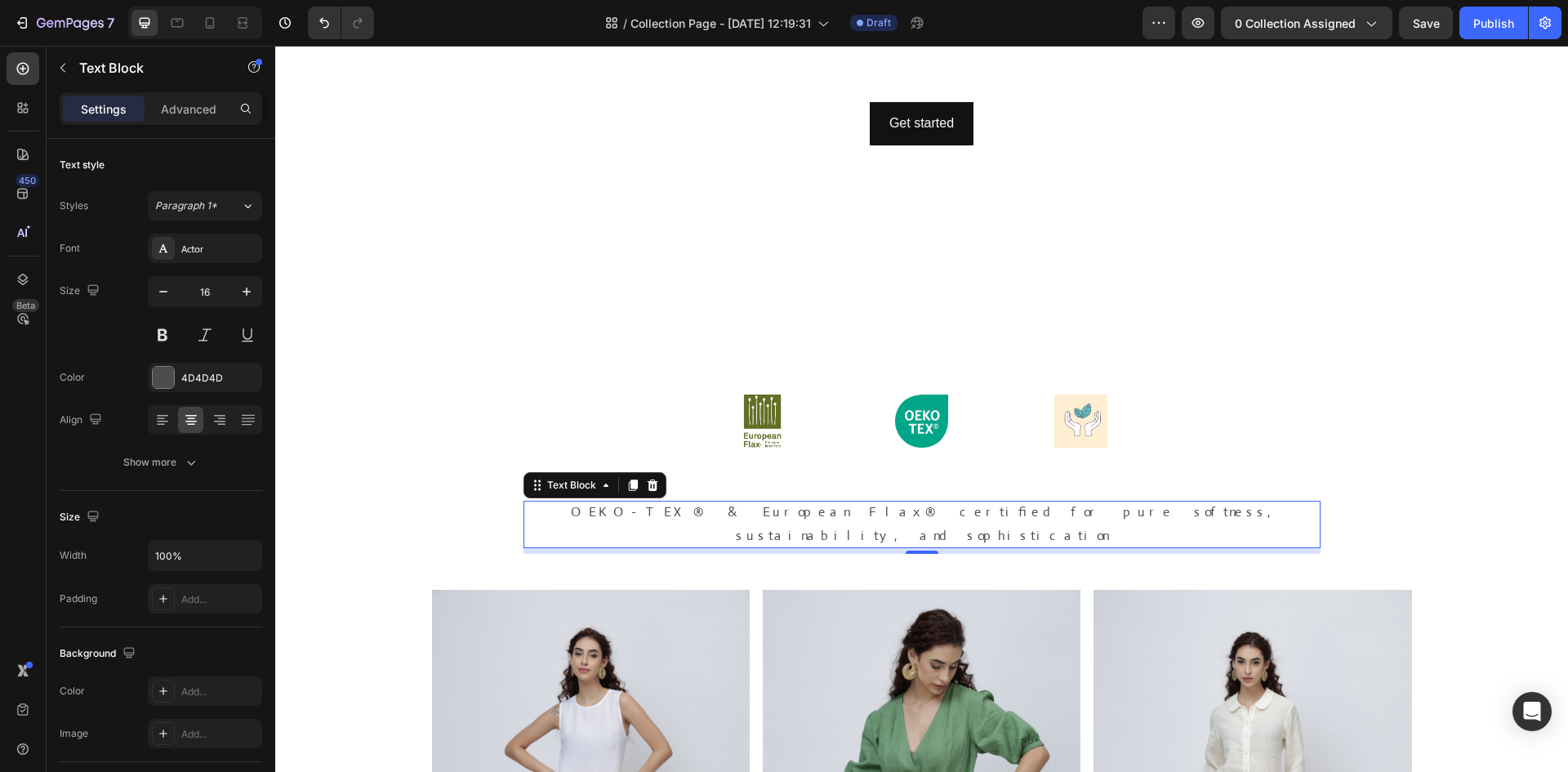
click at [757, 512] on p "OEKO-TEX® & European Flax® certified for pure softness, sustainability, and sop…" at bounding box center [922, 524] width 797 height 48
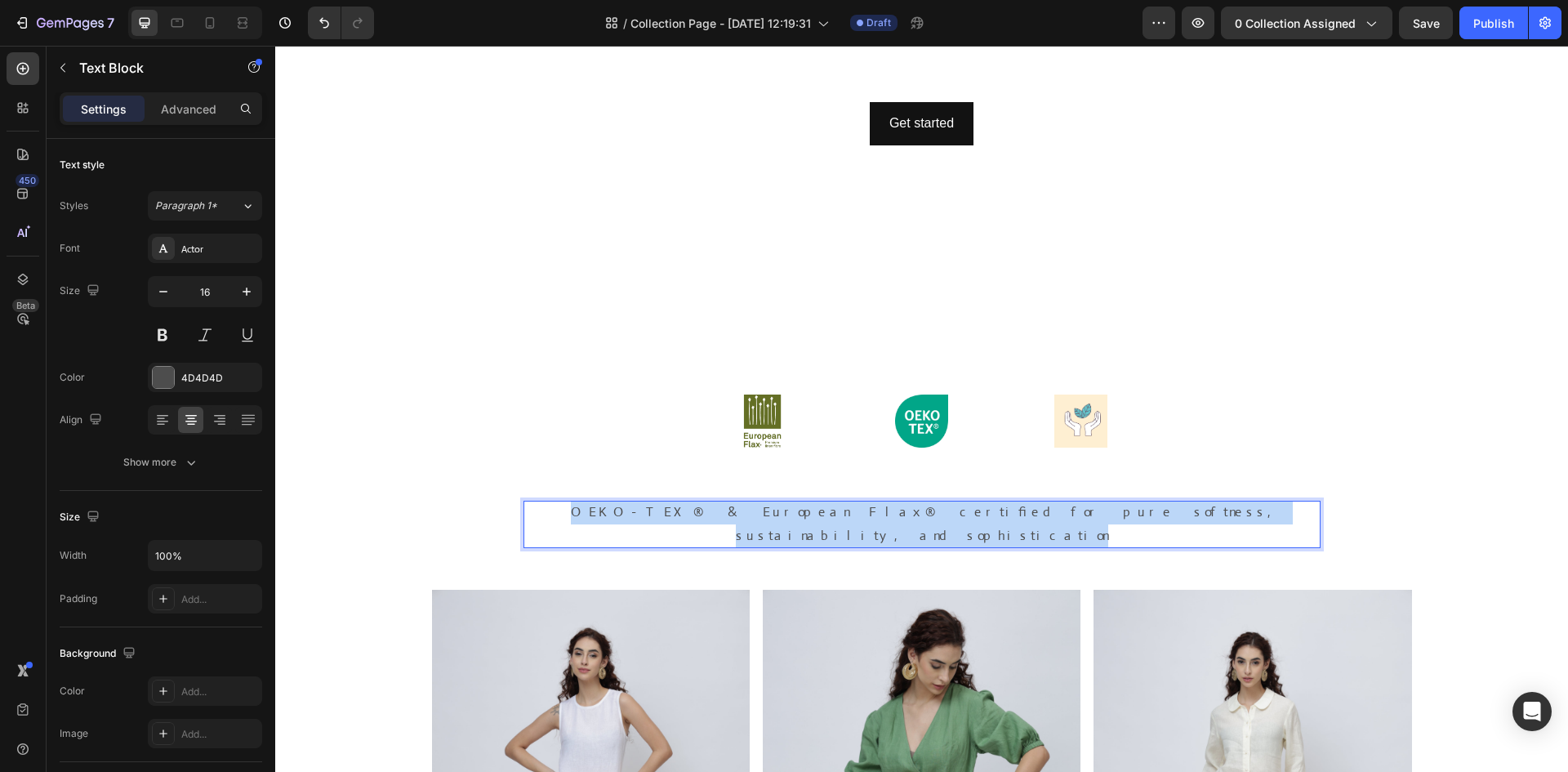
click at [757, 512] on p "OEKO-TEX® & European Flax® certified for pure softness, sustainability, and sop…" at bounding box center [922, 524] width 797 height 48
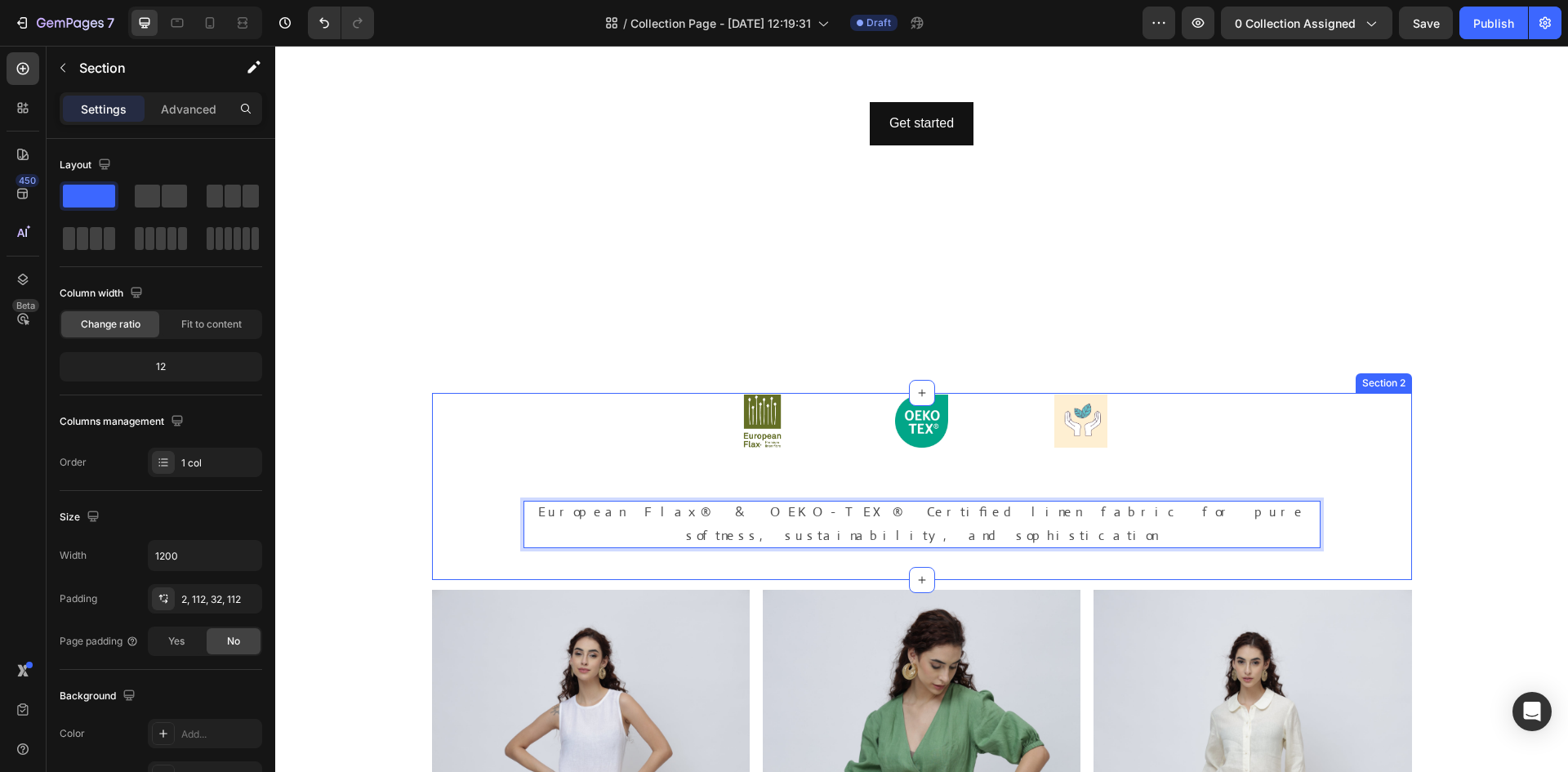
click at [504, 452] on div "Image Image Image Row European Flax® & OEKO-TEX® Certified linen fabric for pur…" at bounding box center [922, 487] width 980 height 187
click at [655, 512] on p "European Flax® & OEKO-TEX® Certified linen fabric for pure softness, sustainabi…" at bounding box center [922, 524] width 797 height 48
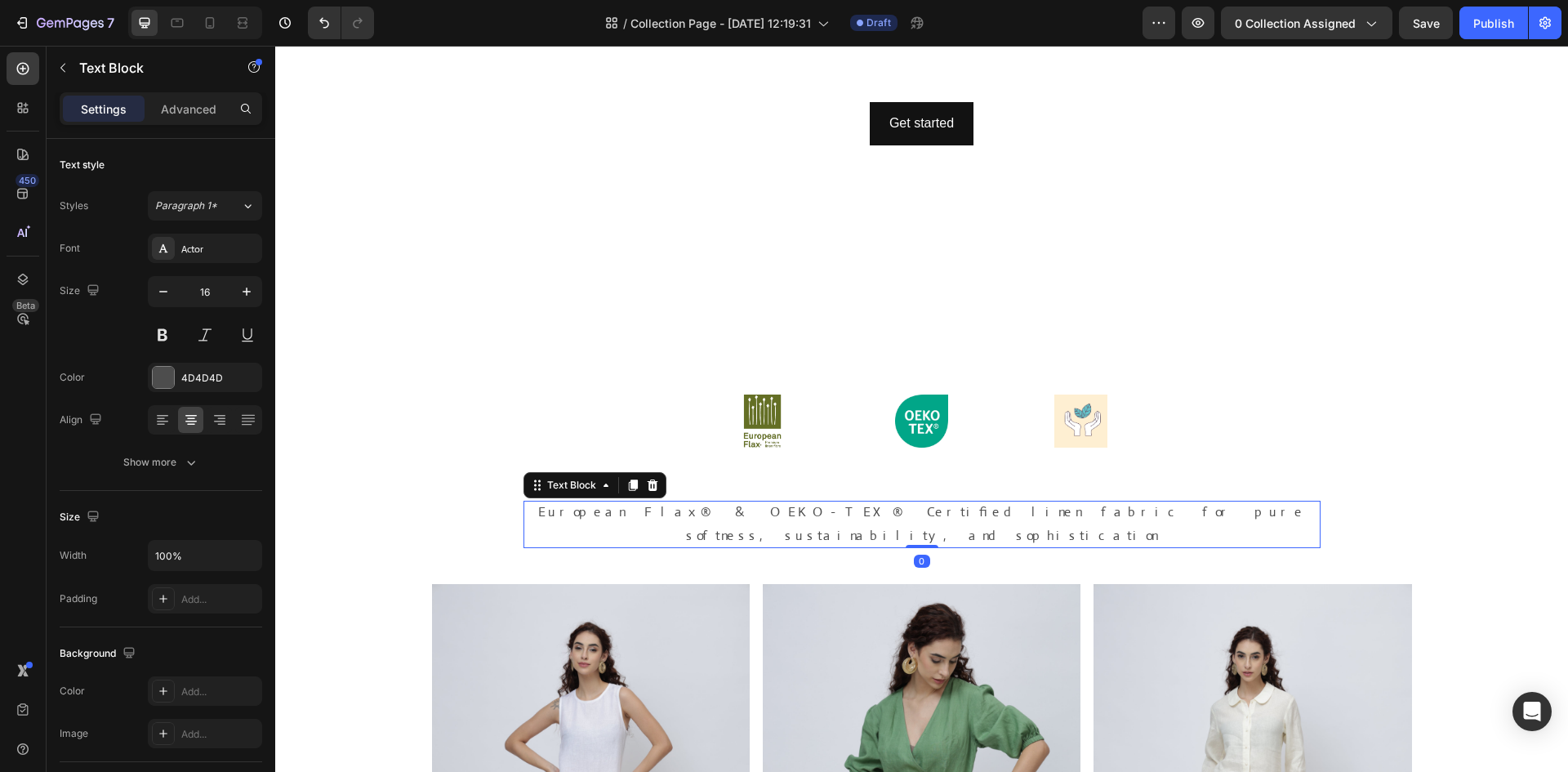
drag, startPoint x: 925, startPoint y: 529, endPoint x: 929, endPoint y: 516, distance: 13.6
click at [929, 516] on div "European Flax® & OEKO-TEX® Certified linen fabric for pure softness, sustainabi…" at bounding box center [922, 524] width 797 height 48
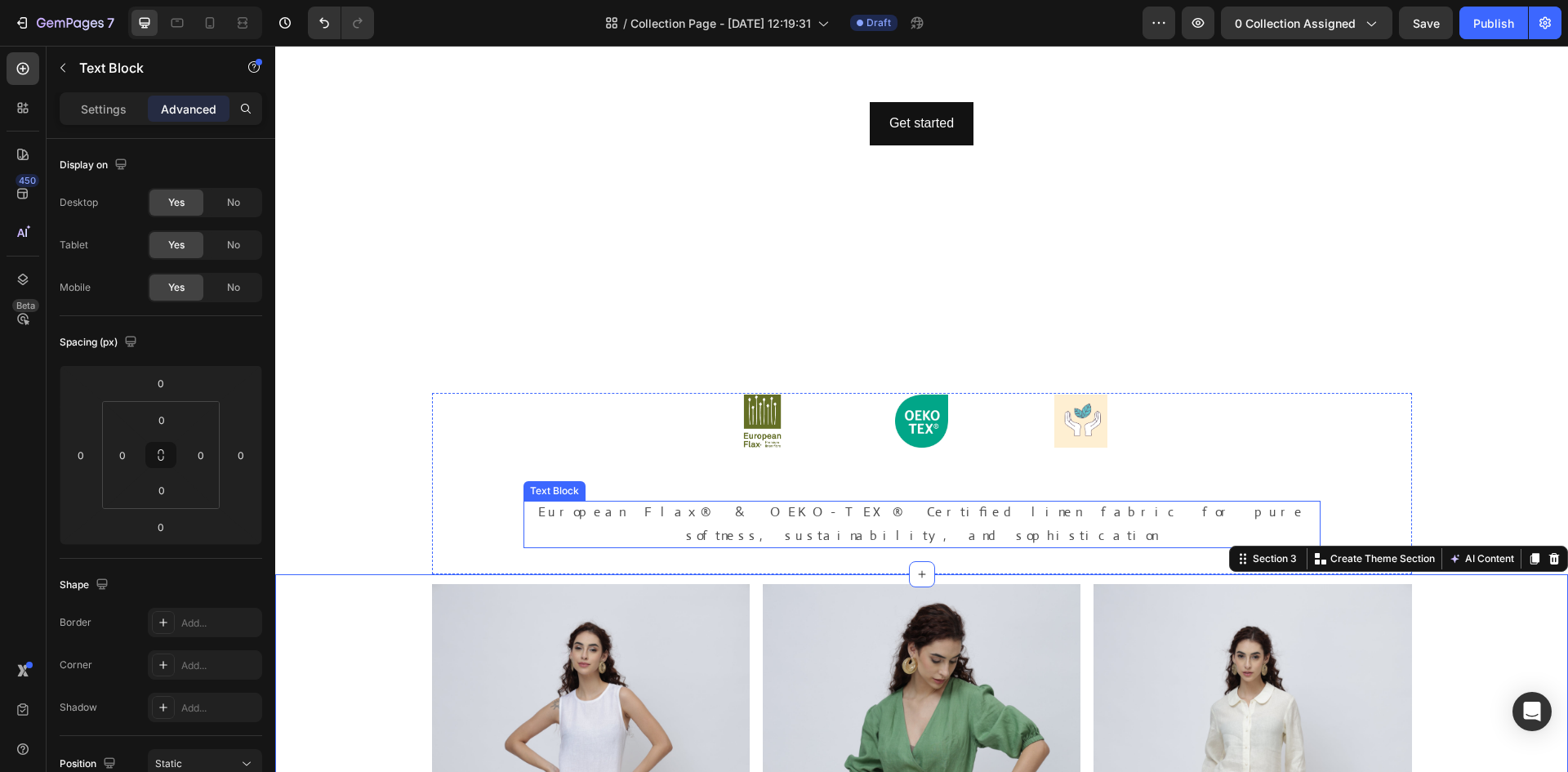
click at [1058, 523] on p "European Flax® & OEKO-TEX® Certified linen fabric for pure softness, sustainabi…" at bounding box center [922, 524] width 797 height 48
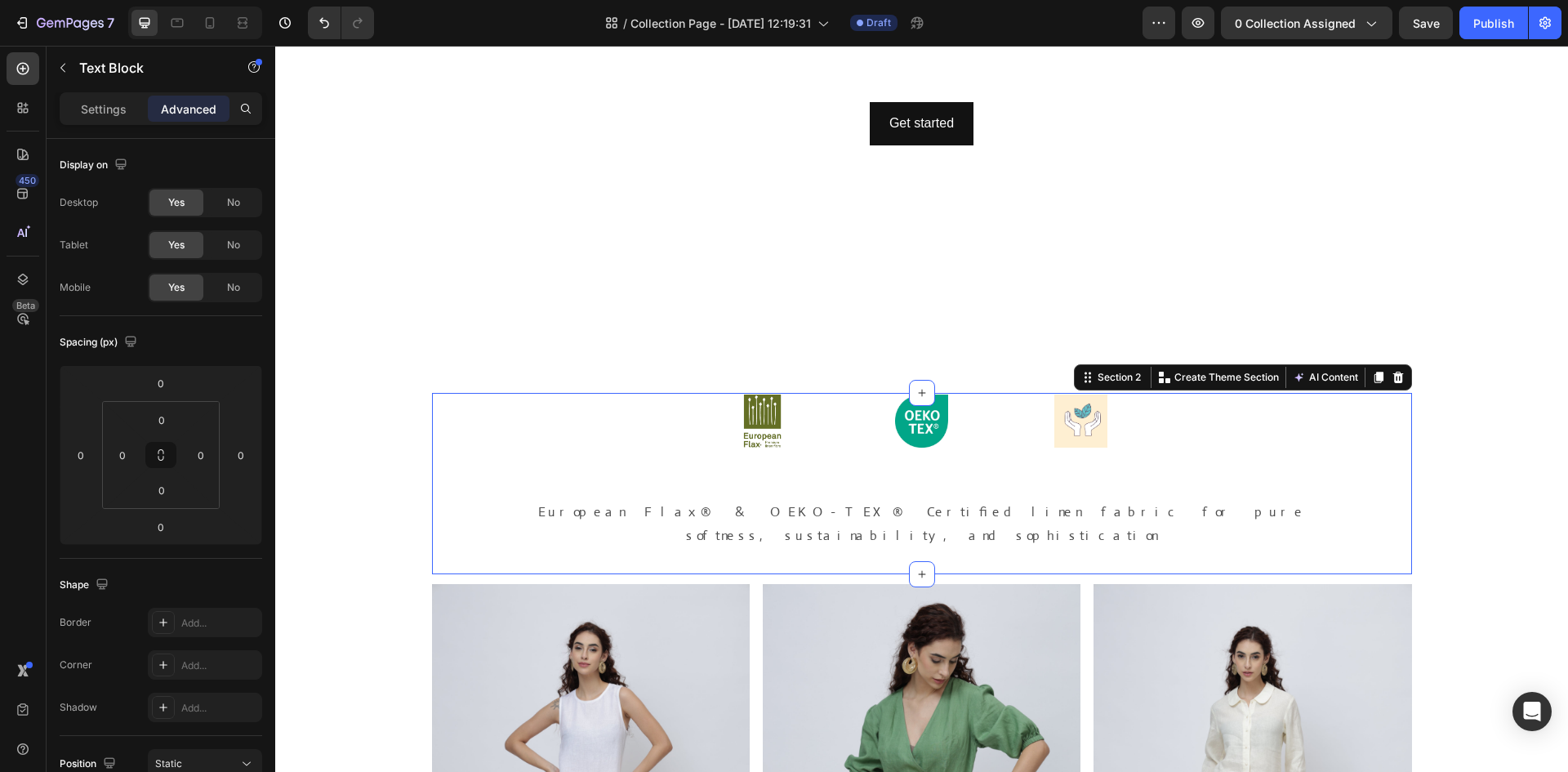
click at [1058, 539] on div "Image Image Image Row European Flax® & OEKO-TEX® Certified linen fabric for pur…" at bounding box center [922, 483] width 980 height 181
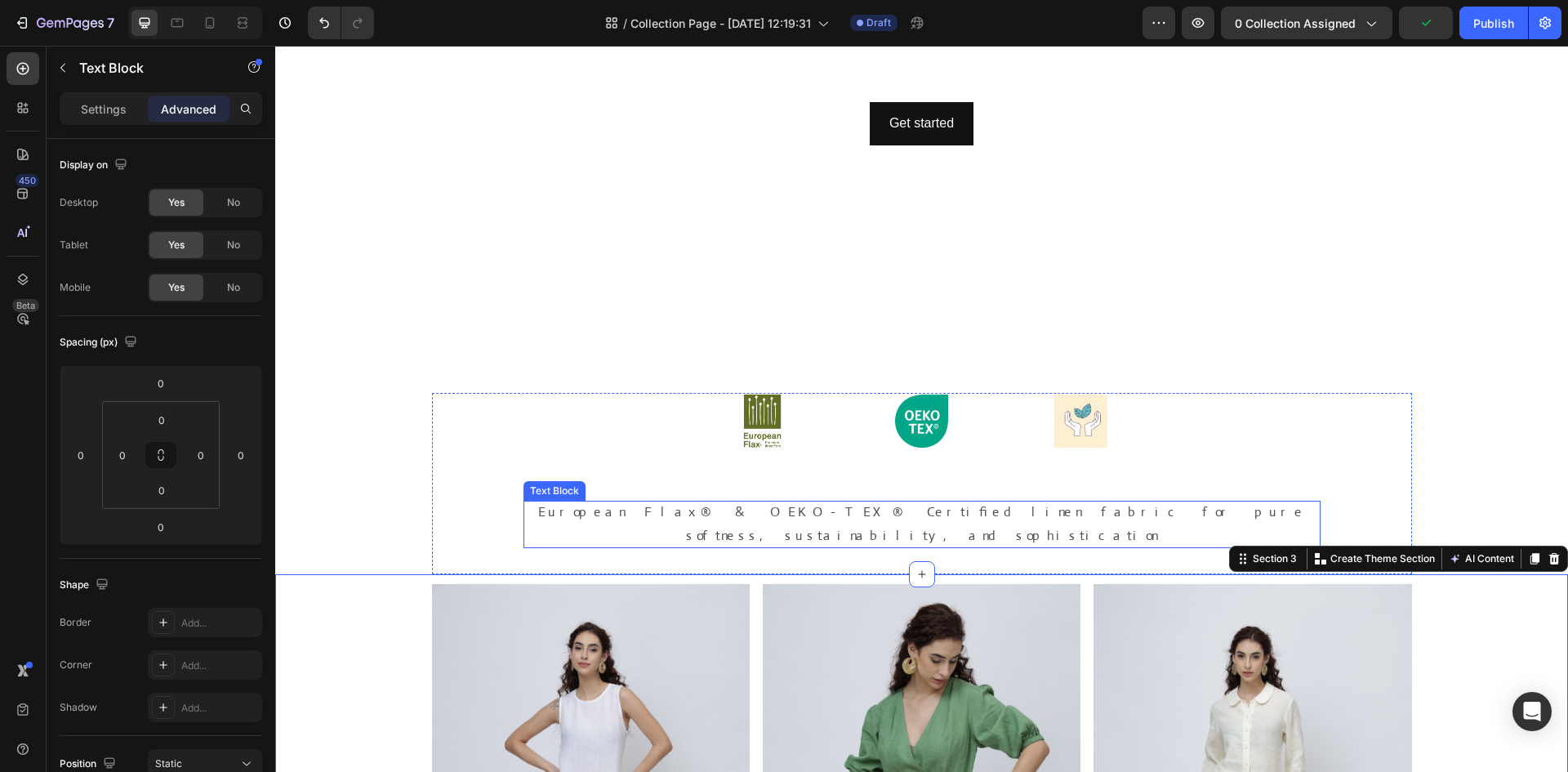
click at [951, 502] on p "European Flax® & OEKO-TEX® Certified linen fabric for pure softness, sustainabi…" at bounding box center [922, 524] width 797 height 48
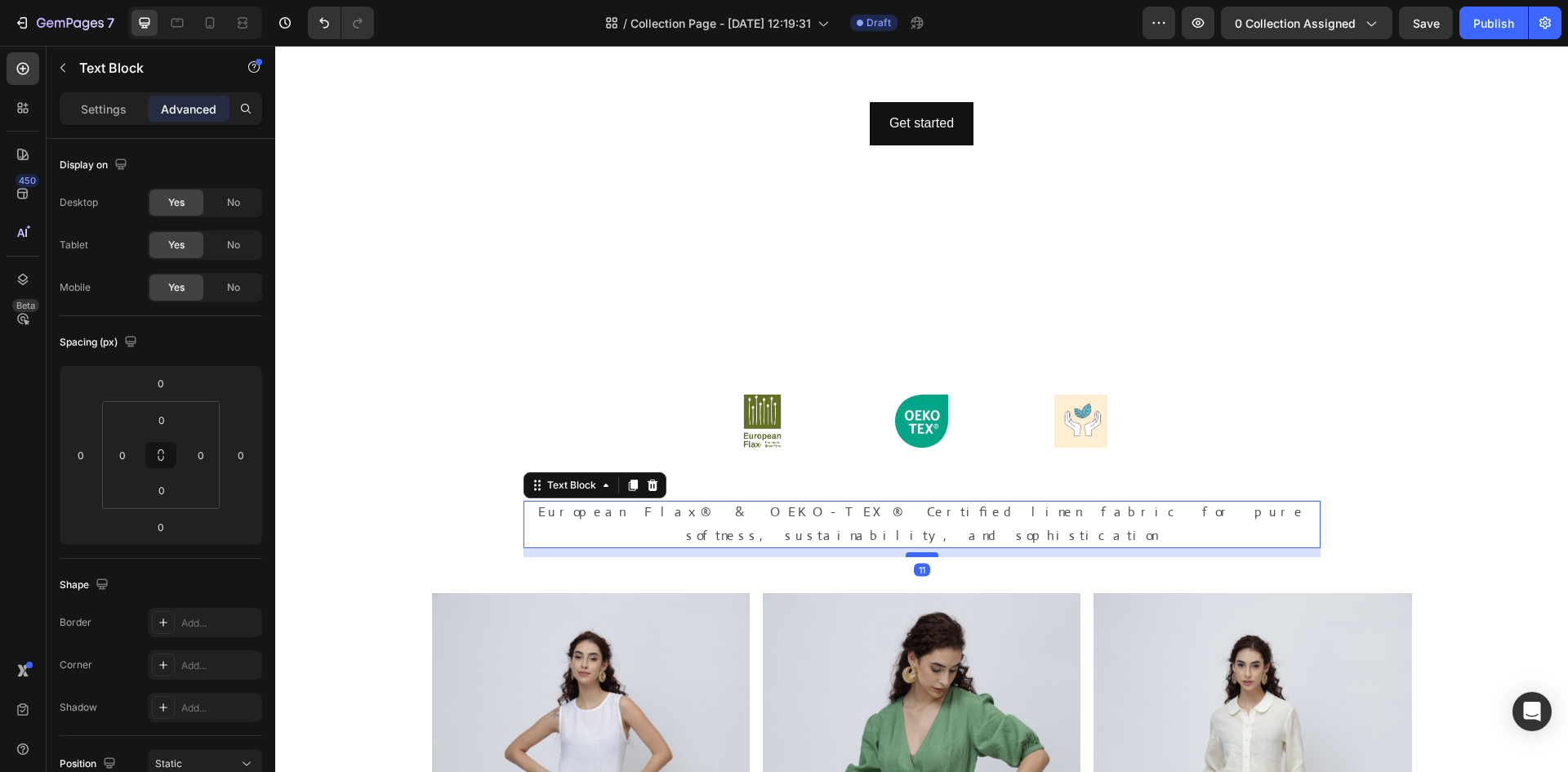
drag, startPoint x: 922, startPoint y: 522, endPoint x: 924, endPoint y: 531, distance: 9.2
click at [924, 552] on div at bounding box center [922, 555] width 32 height 5
type input "11"
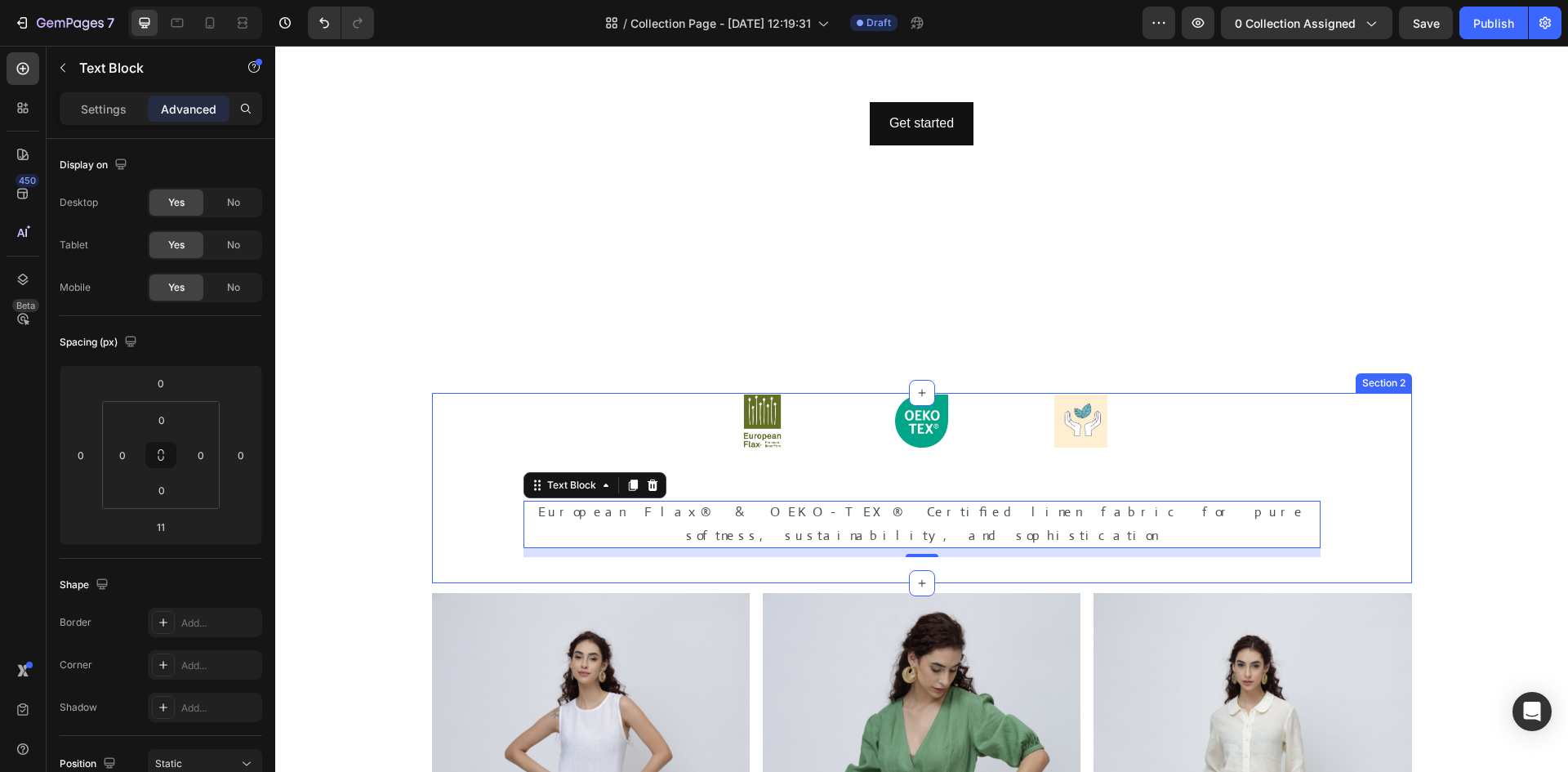
click at [941, 473] on div "Image Image Image Row European Flax® & OEKO-TEX® Certified linen fabric for pur…" at bounding box center [922, 475] width 797 height 163
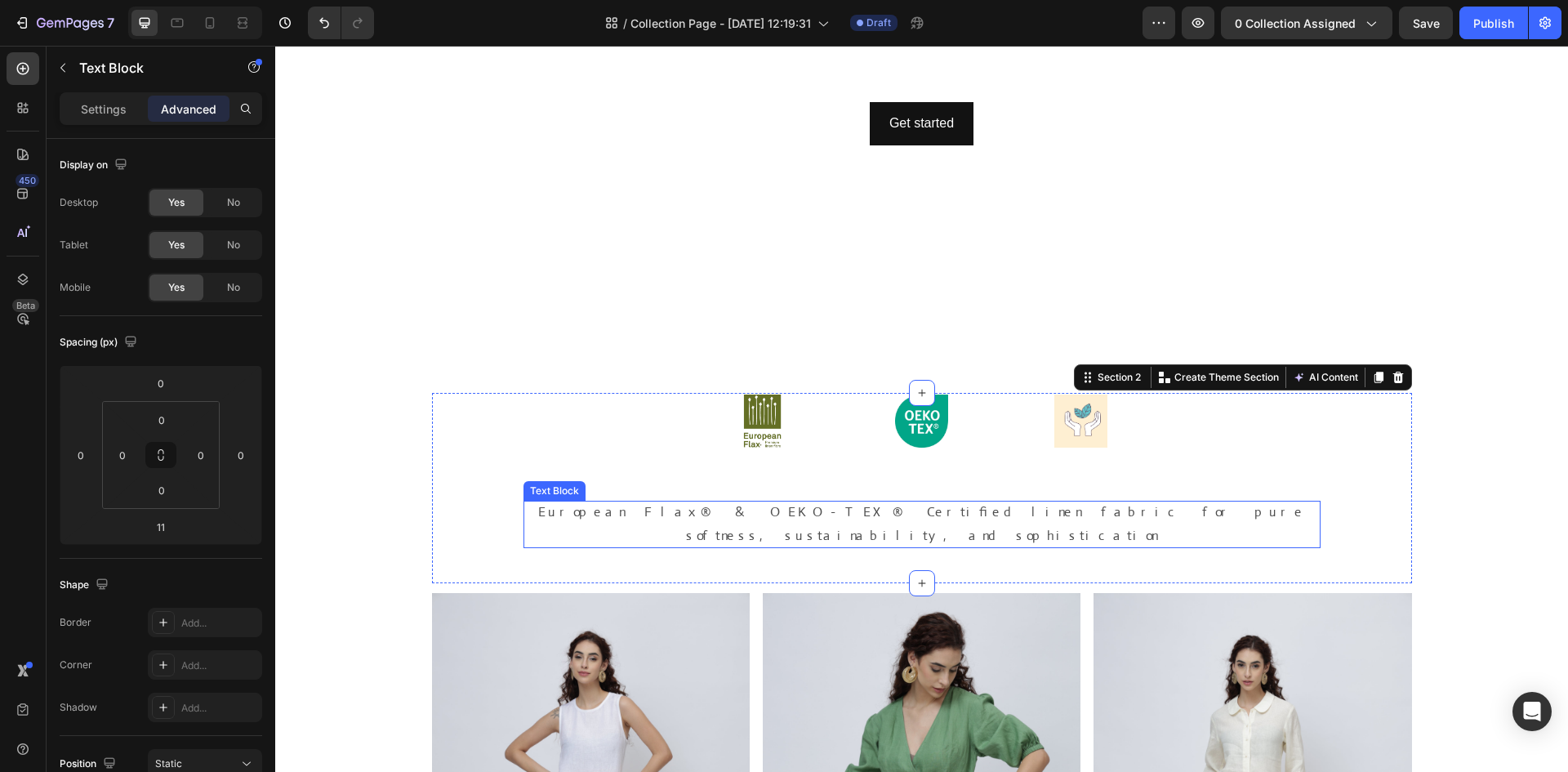
click at [909, 506] on p "European Flax® & OEKO-TEX® Certified linen fabric for pure softness, sustainabi…" at bounding box center [922, 524] width 797 height 48
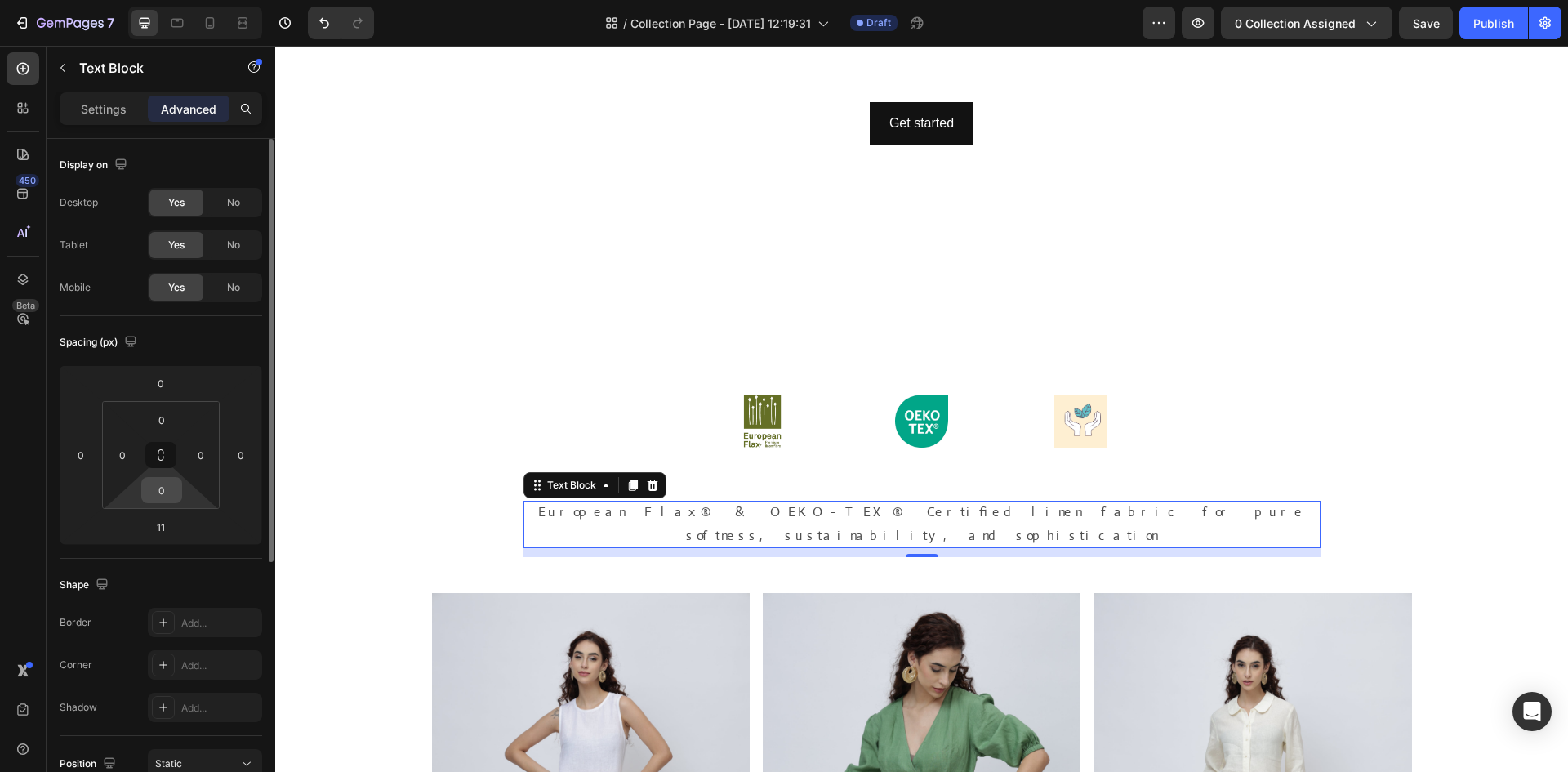
click at [171, 500] on input "0" at bounding box center [162, 489] width 32 height 25
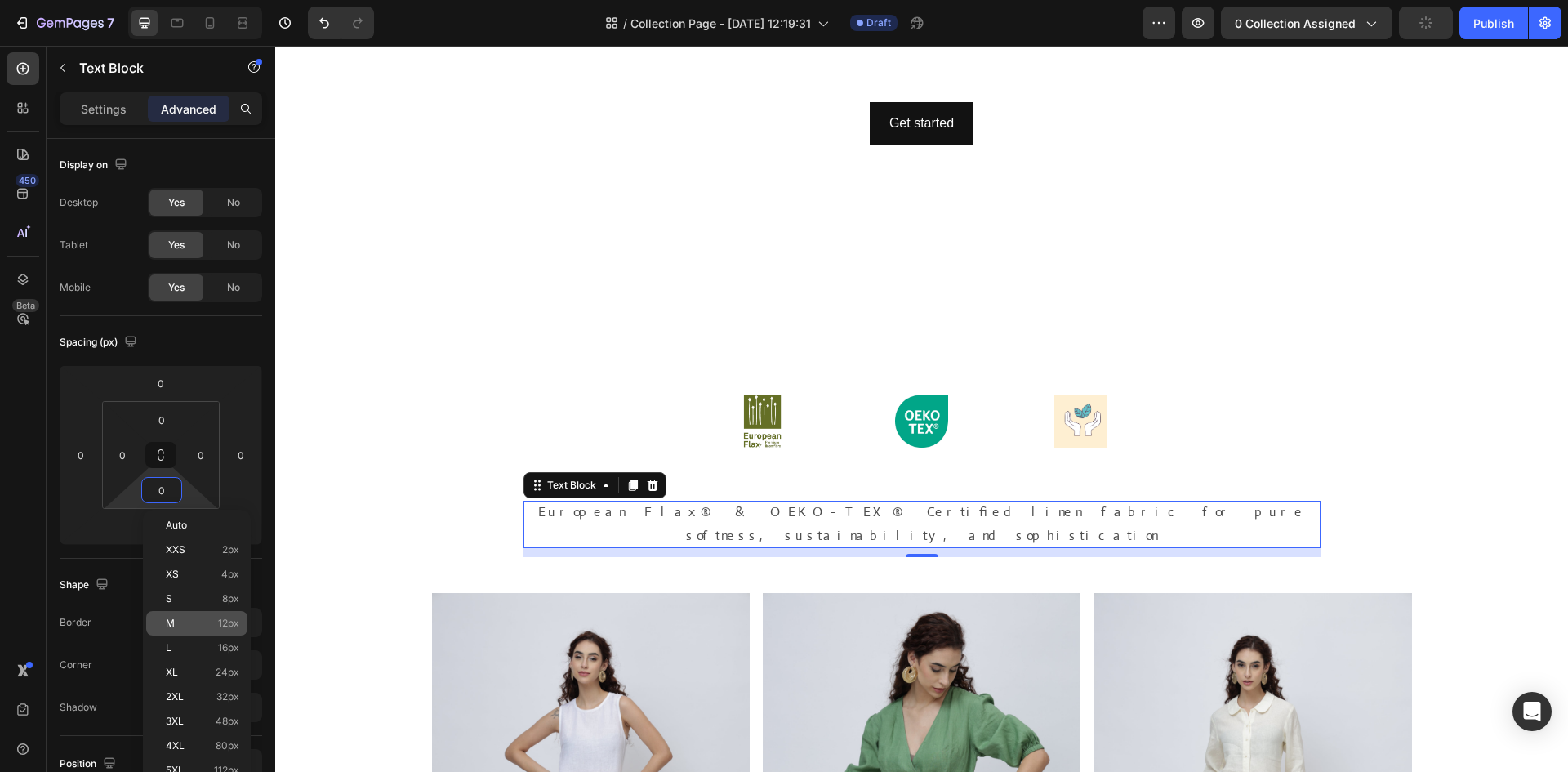
click at [212, 630] on div "M 12px" at bounding box center [197, 623] width 101 height 25
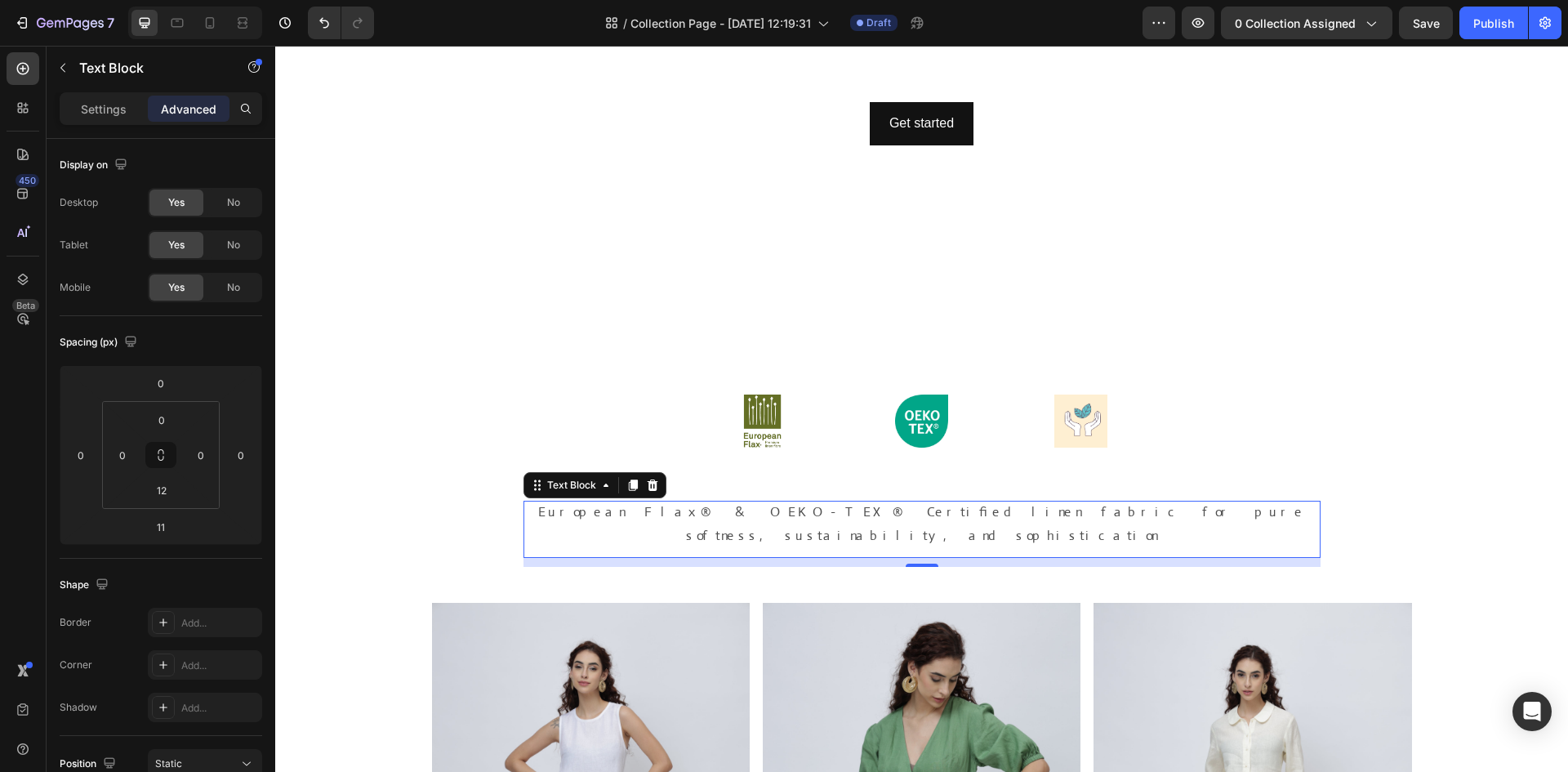
type input "0"
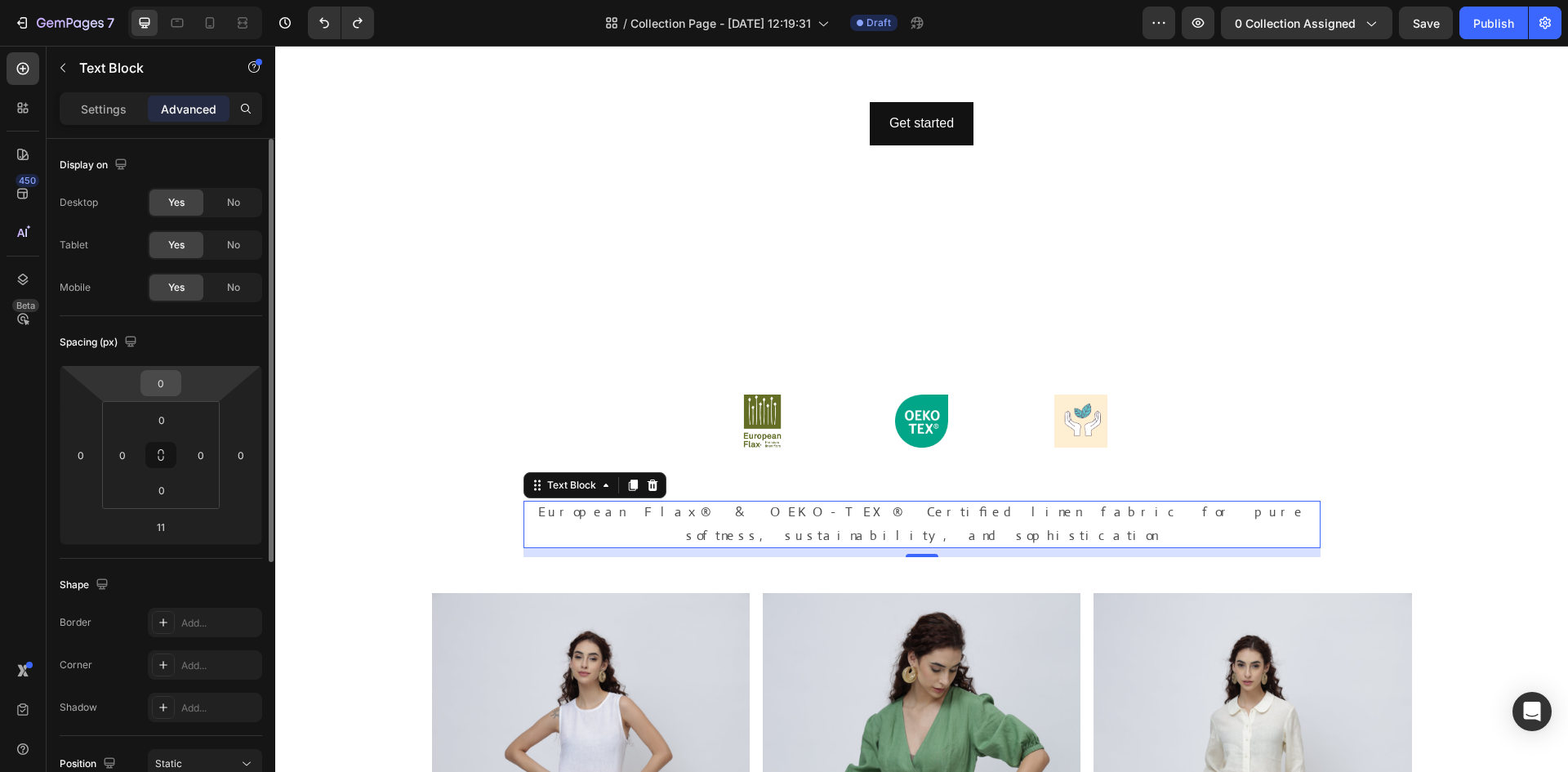
click at [169, 383] on input "0" at bounding box center [161, 383] width 32 height 25
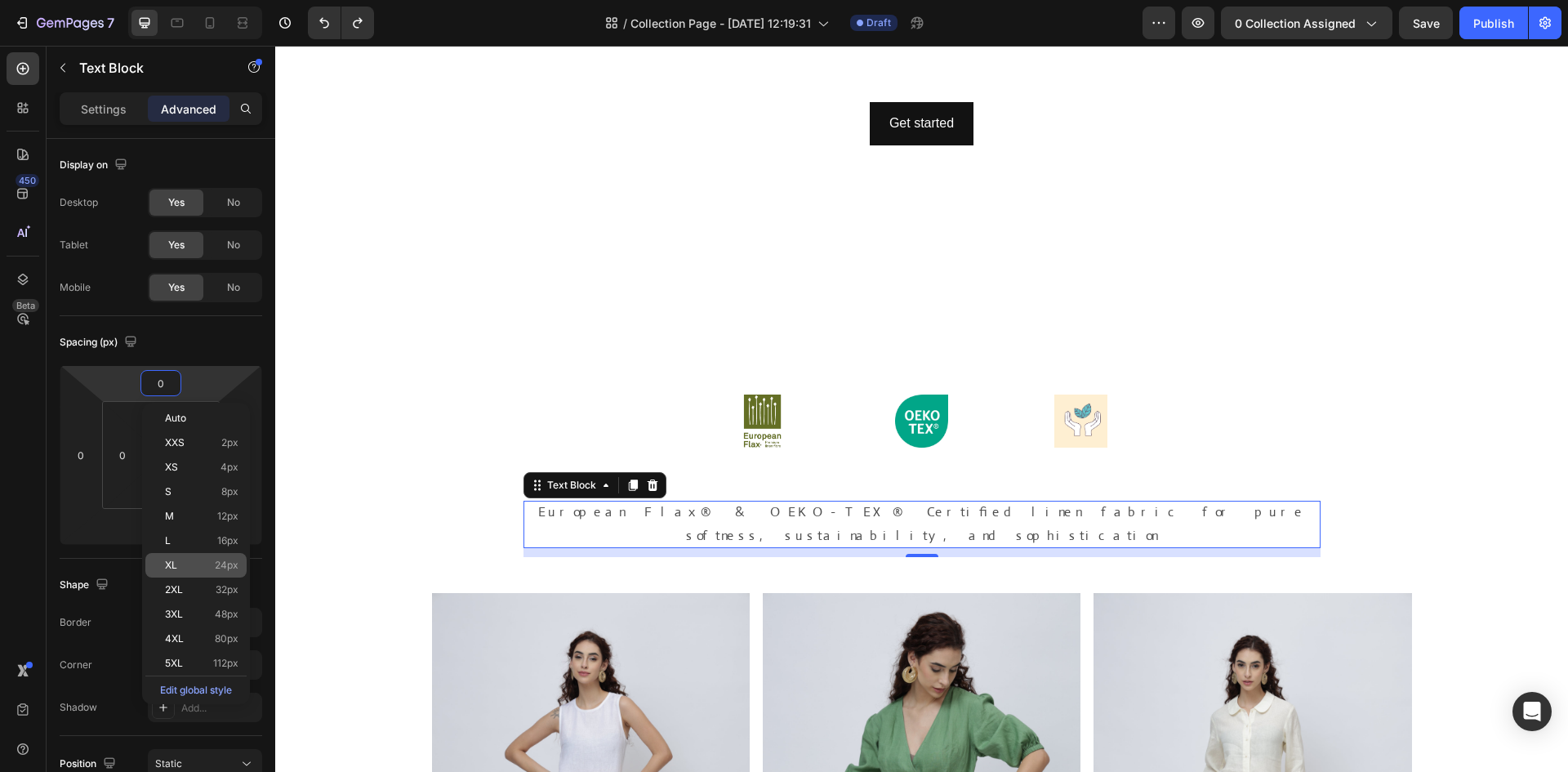
click at [209, 569] on p "XL 24px" at bounding box center [202, 564] width 73 height 11
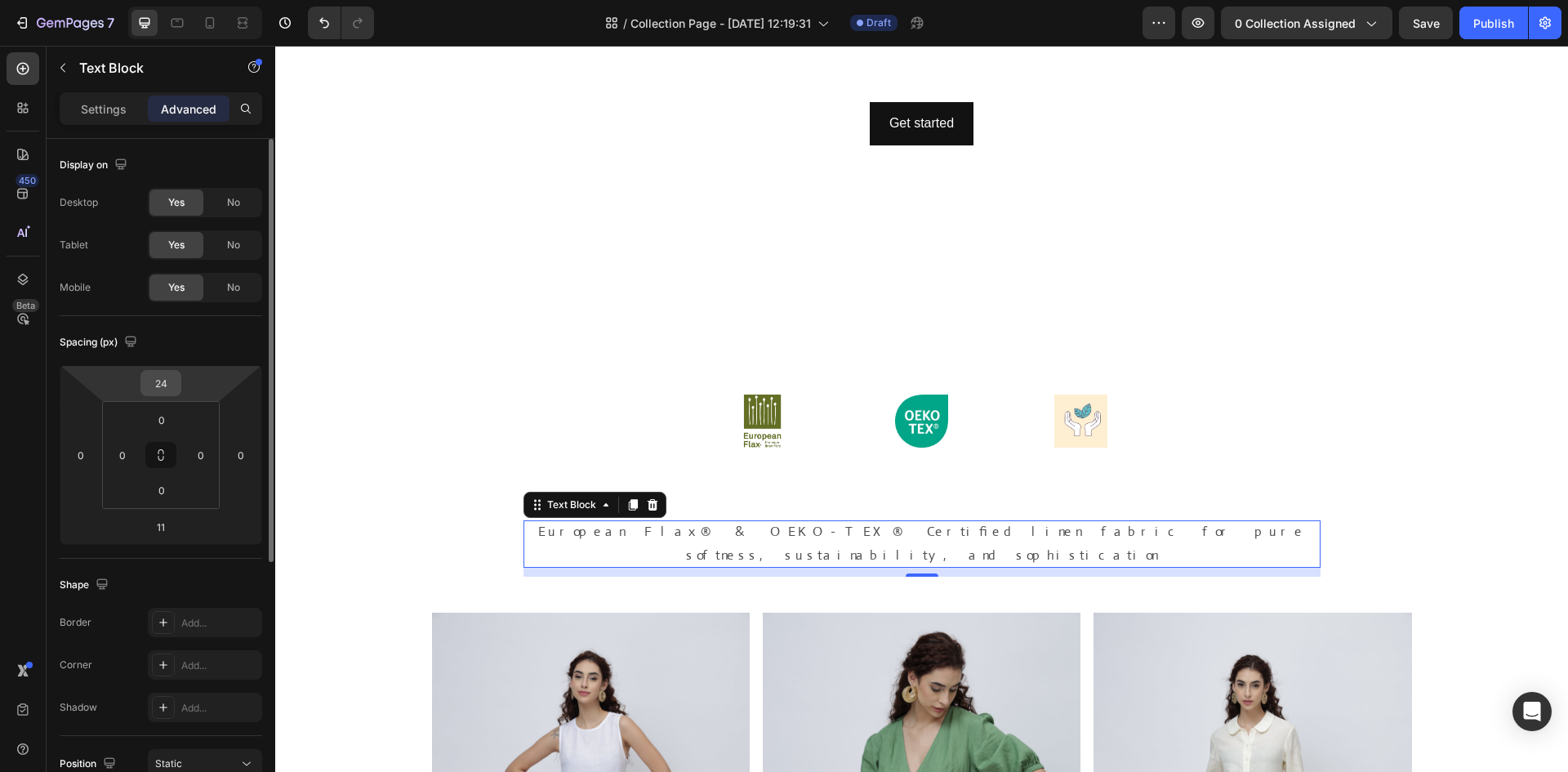
click at [162, 386] on input "24" at bounding box center [161, 383] width 32 height 25
type input "0"
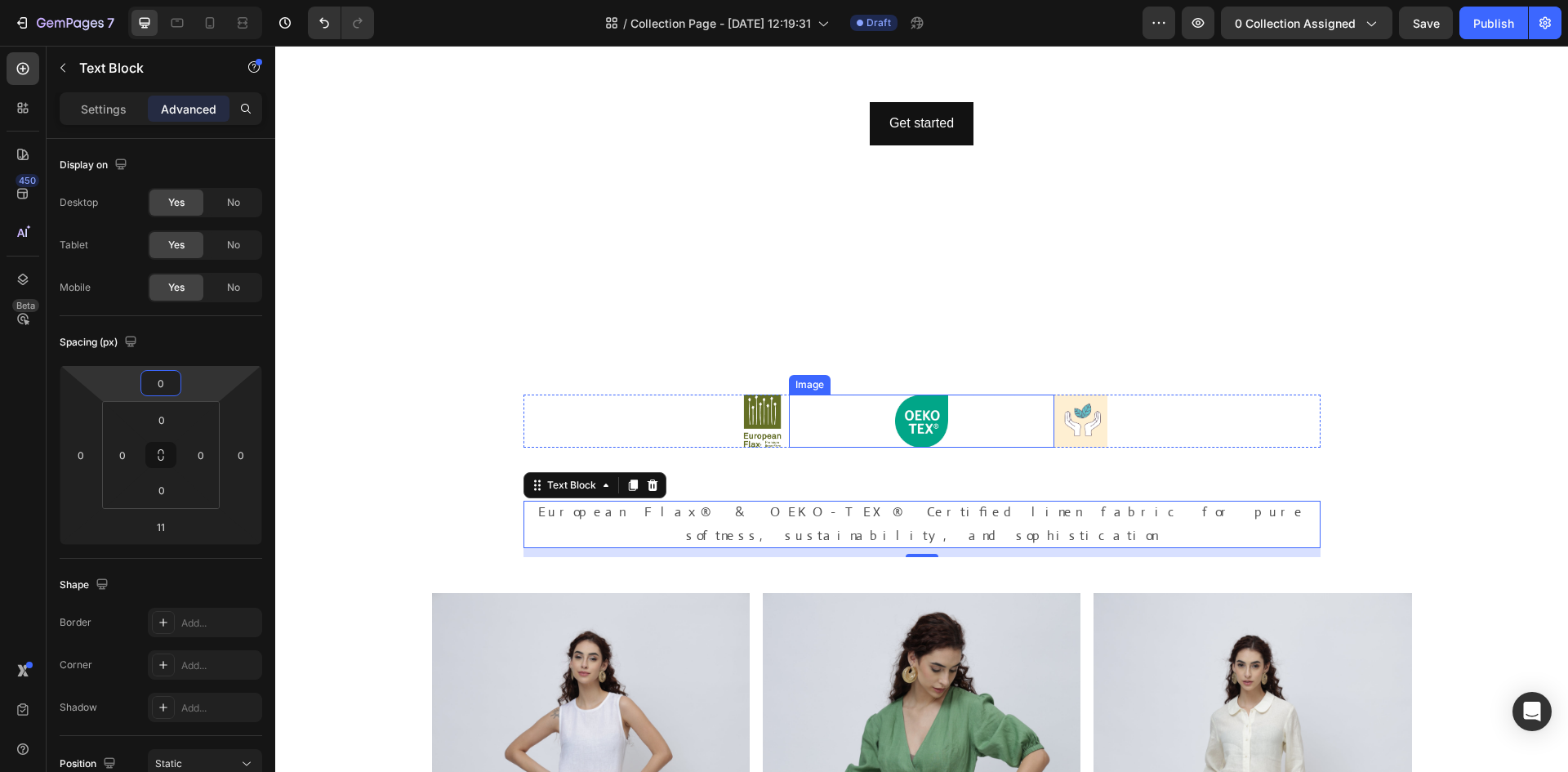
click at [845, 426] on div at bounding box center [922, 420] width 266 height 53
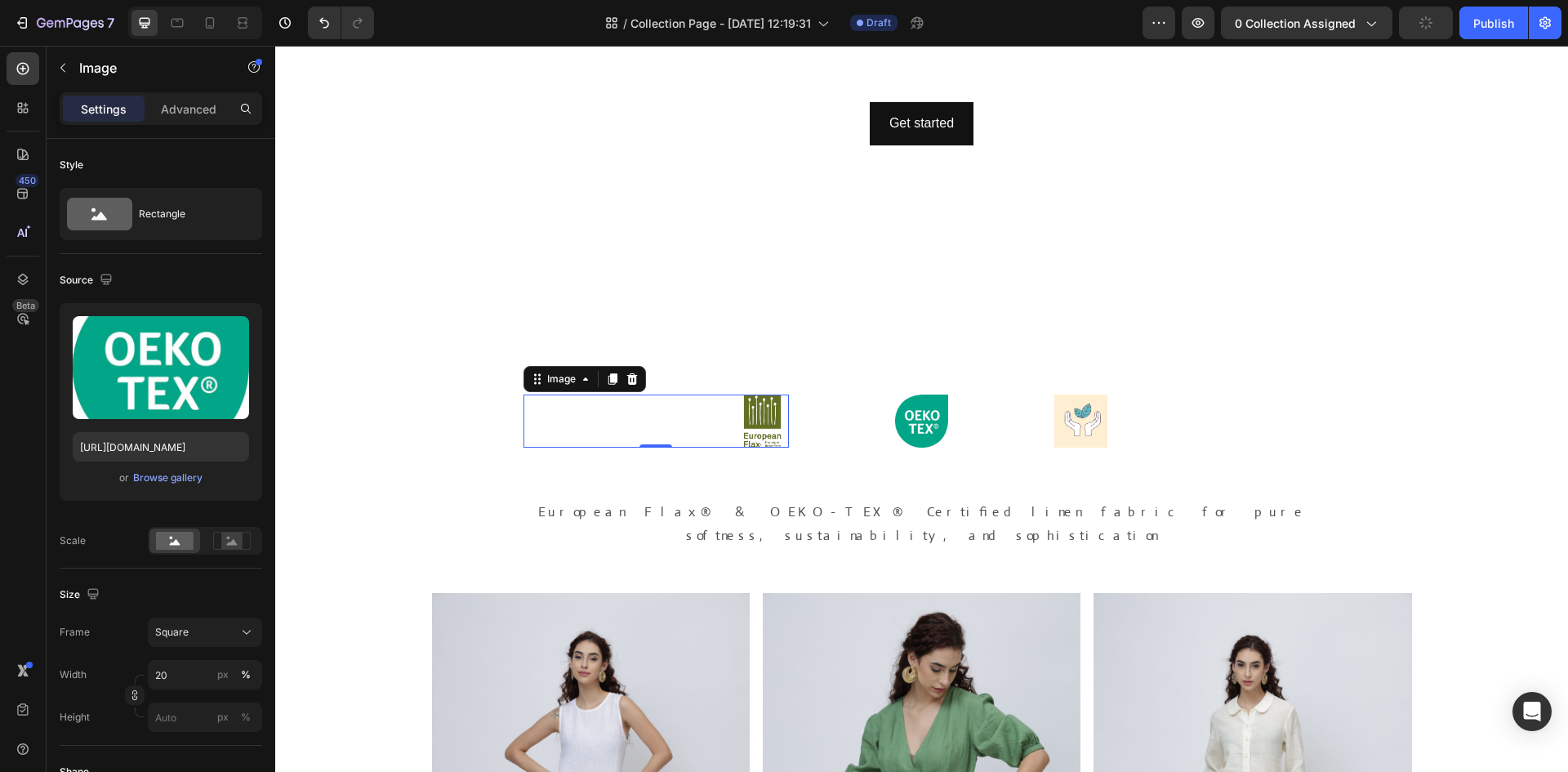
click at [713, 420] on div at bounding box center [656, 420] width 266 height 53
click at [1005, 440] on div at bounding box center [922, 420] width 266 height 53
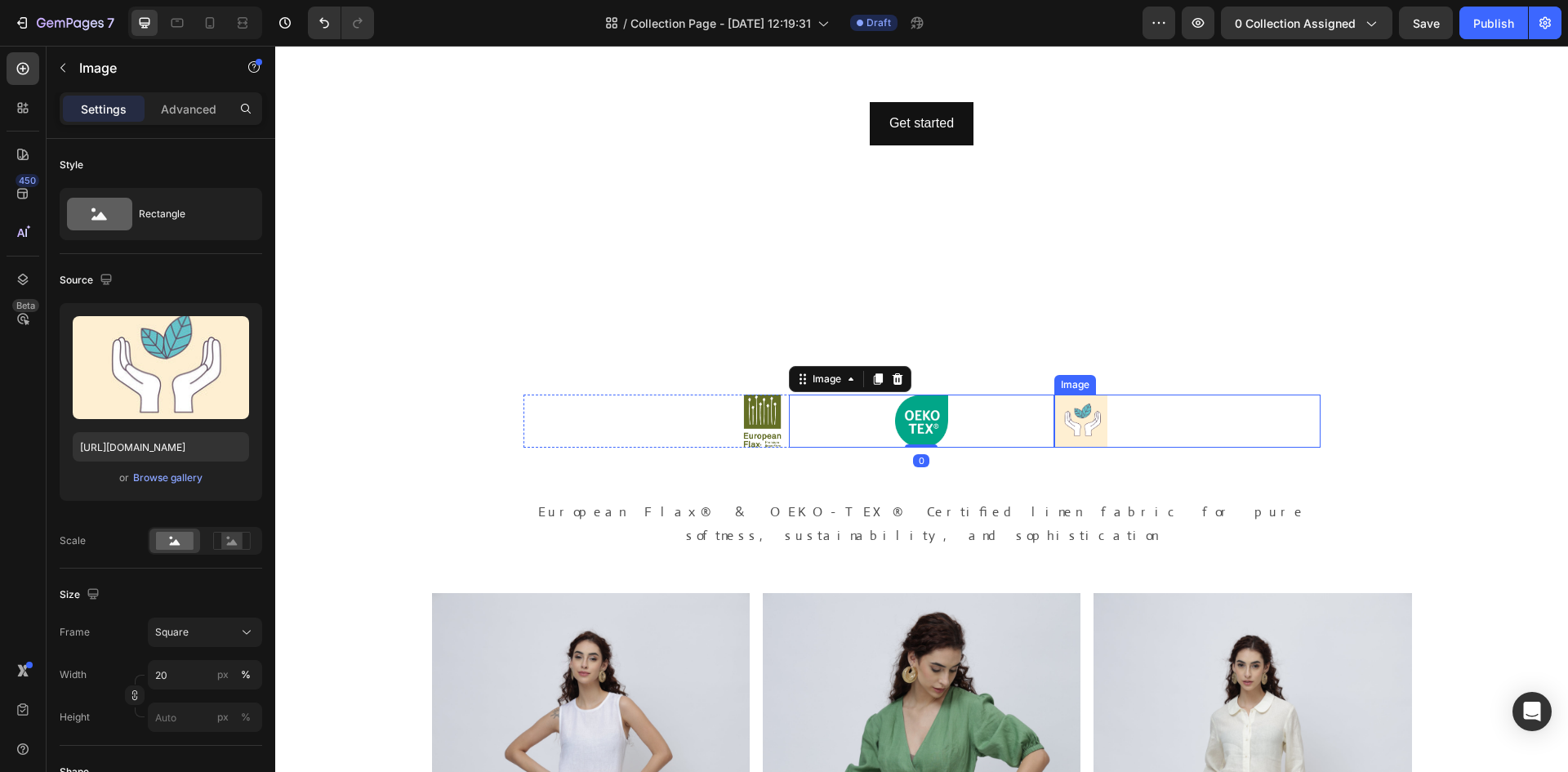
click at [1159, 441] on div at bounding box center [1187, 420] width 266 height 53
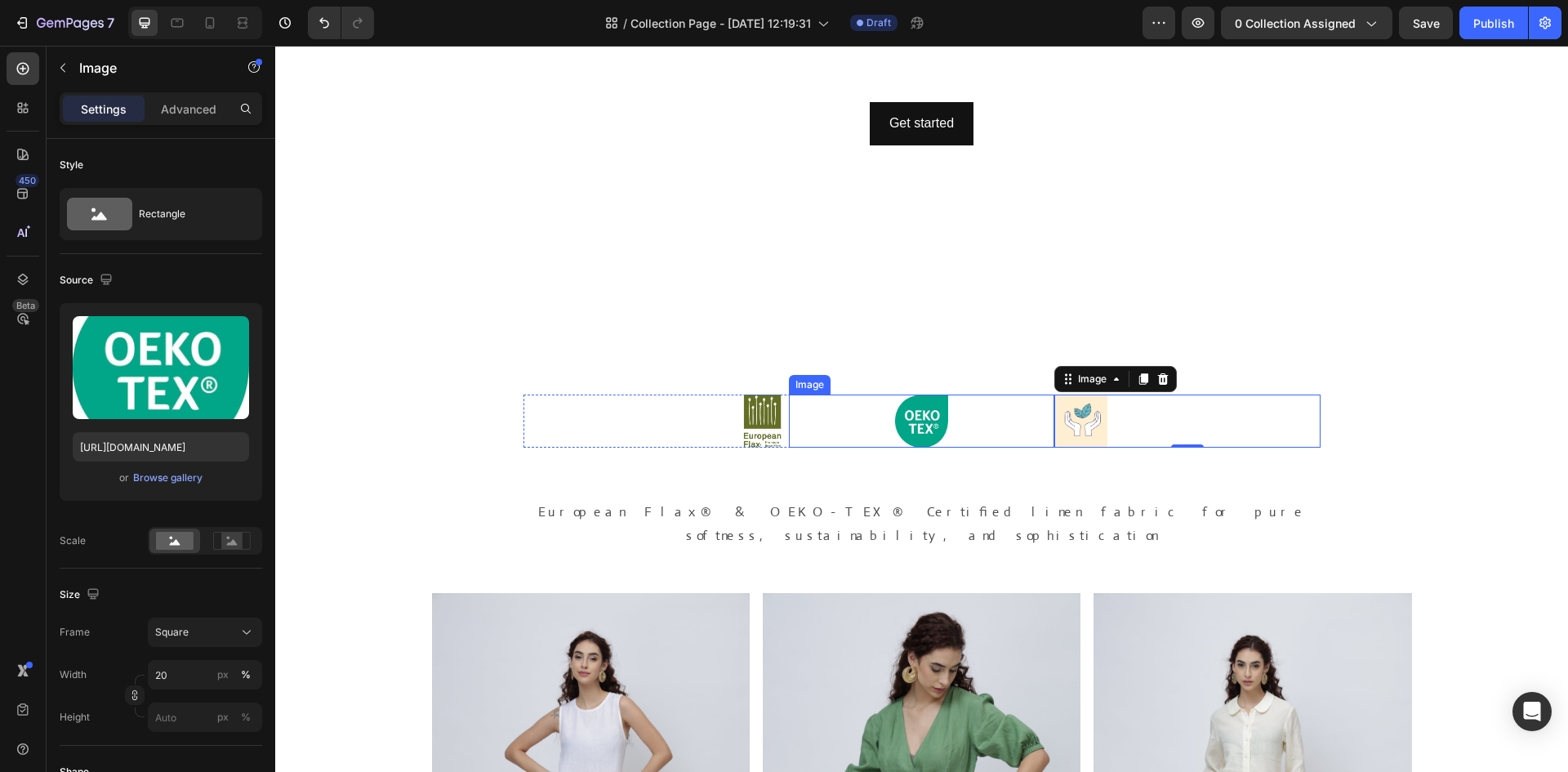
click at [1047, 445] on div at bounding box center [922, 420] width 266 height 53
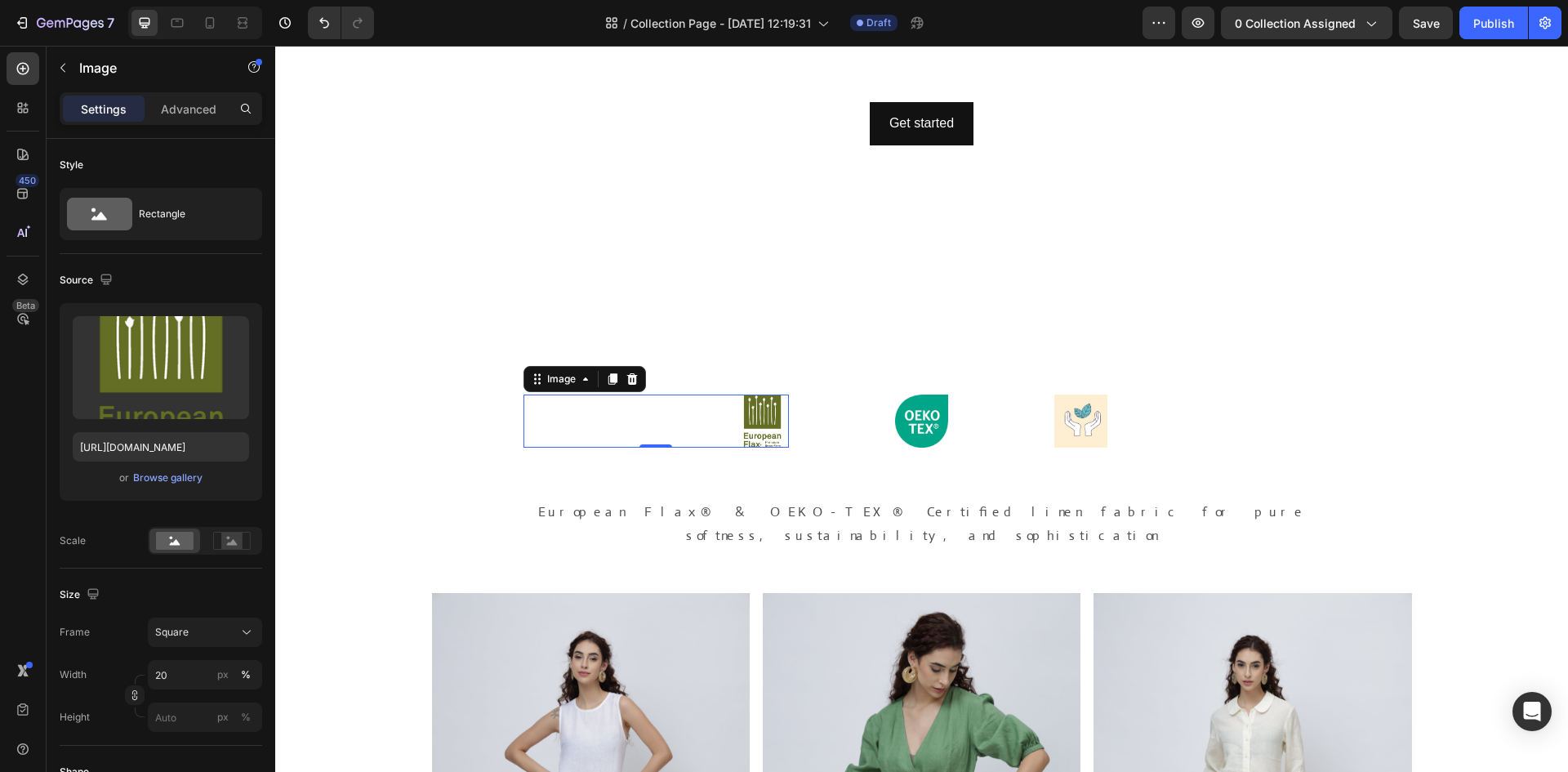
drag, startPoint x: 774, startPoint y: 445, endPoint x: 787, endPoint y: 449, distance: 13.6
click at [784, 448] on div "Image 0 Image Image Row" at bounding box center [922, 420] width 797 height 53
click at [791, 441] on div at bounding box center [922, 420] width 266 height 53
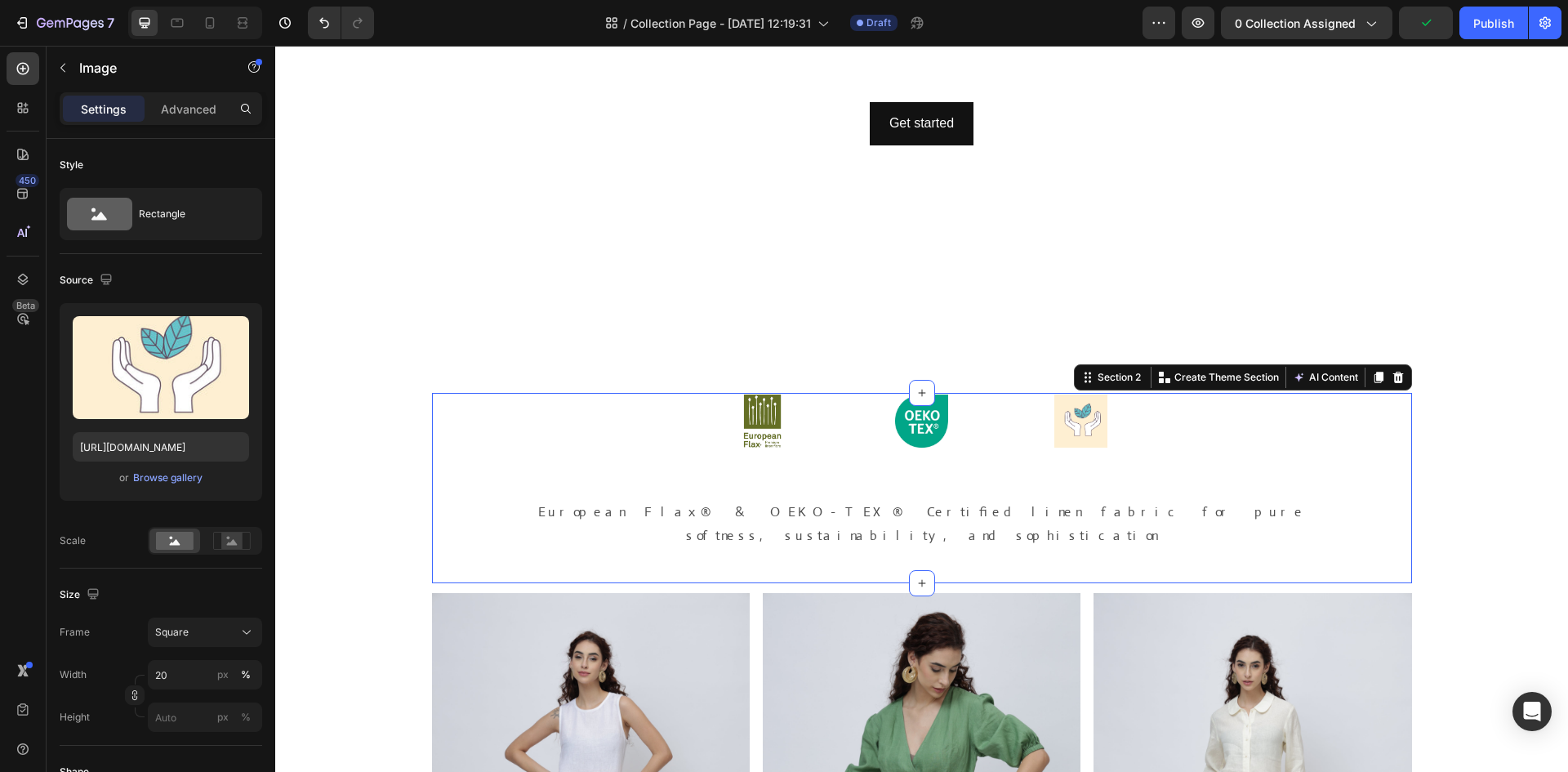
click at [961, 449] on div "Image Image Image Row European Flax® & OEKO-TEX® Certified linen fabric for pur…" at bounding box center [922, 475] width 797 height 163
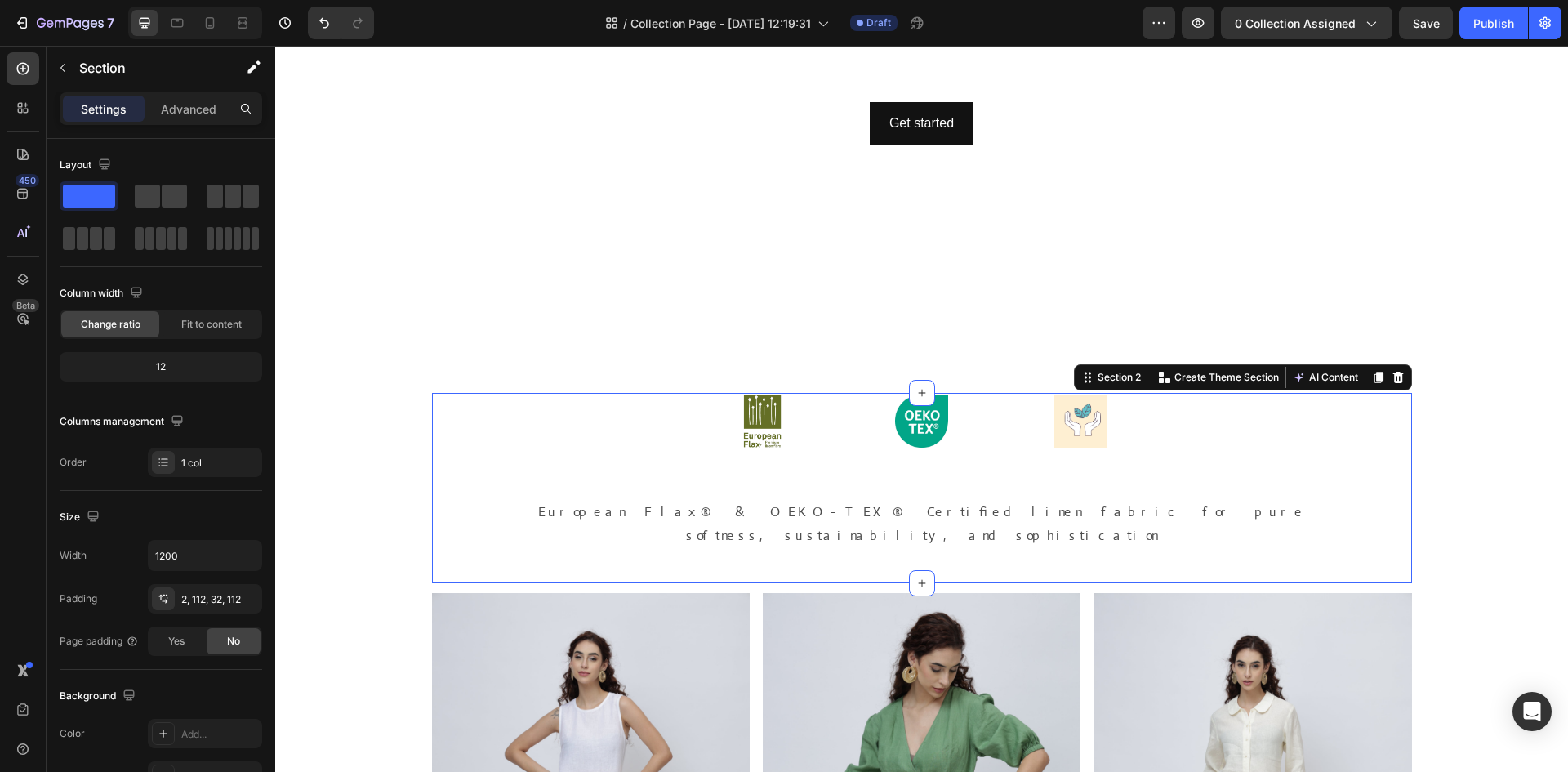
click at [514, 447] on div "Image Image Image Row European Flax® & OEKO-TEX® Certified linen fabric for pur…" at bounding box center [922, 489] width 980 height 191
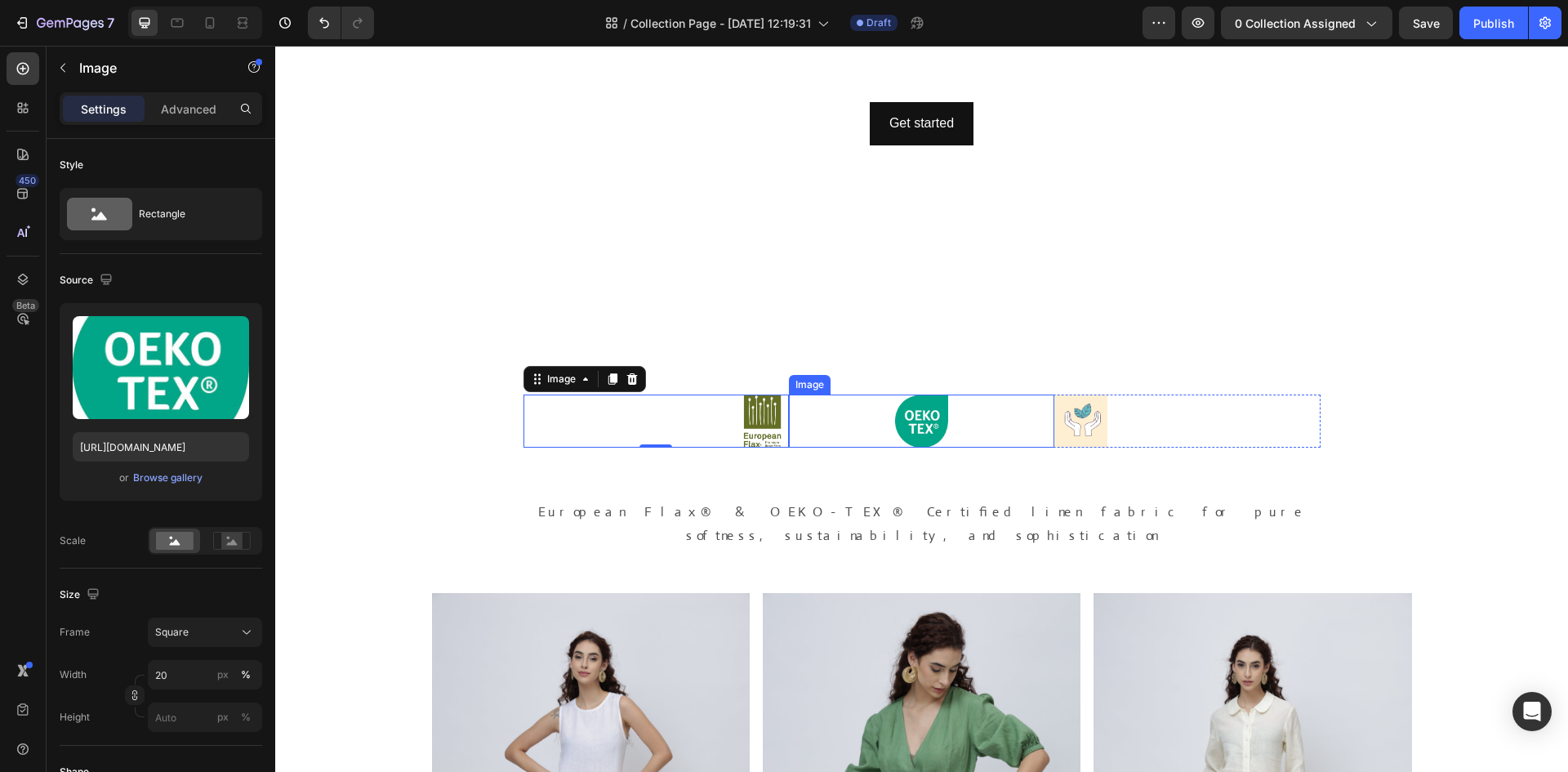
click at [840, 443] on div at bounding box center [922, 420] width 266 height 53
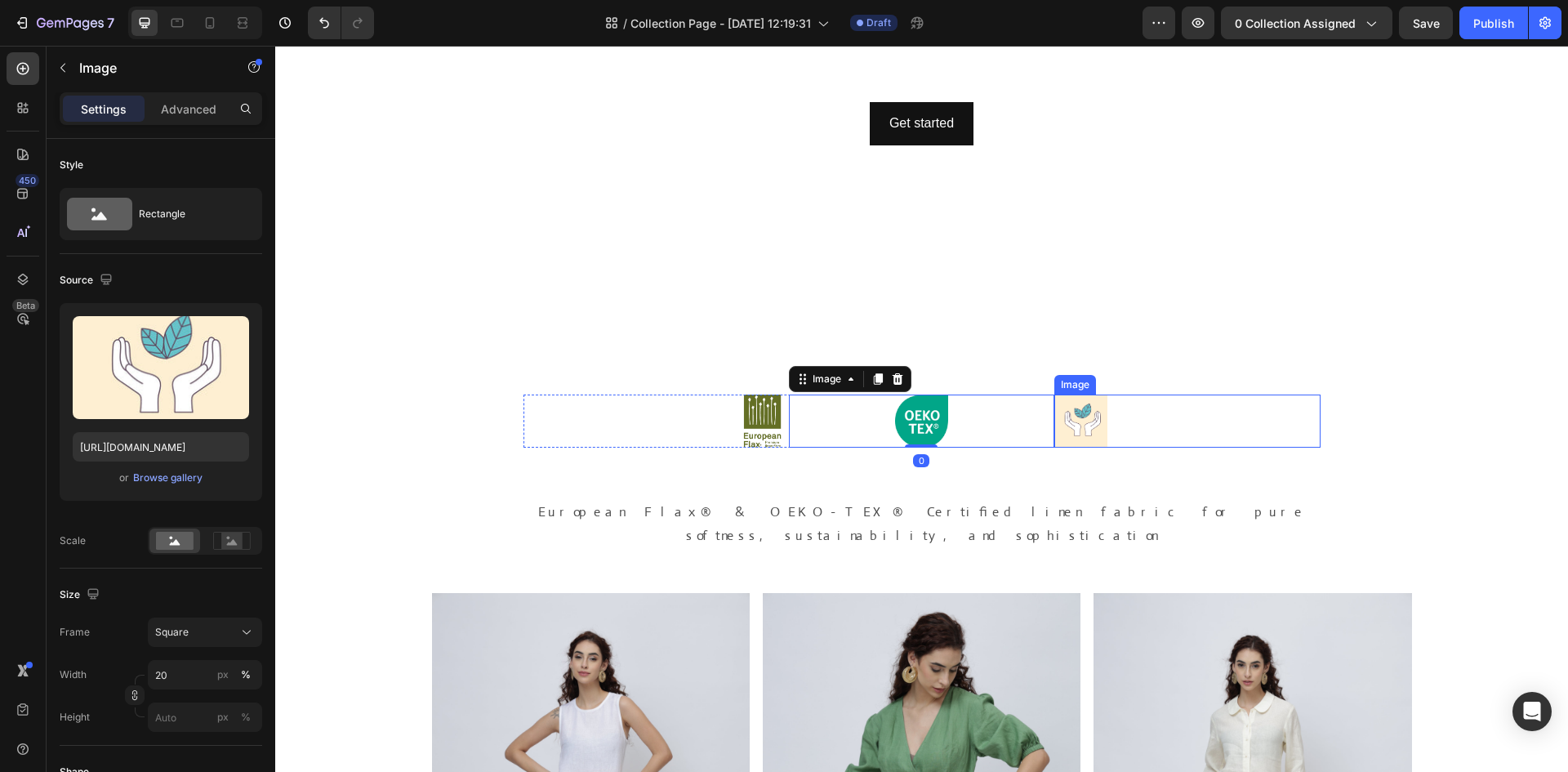
click at [1178, 436] on div at bounding box center [1187, 420] width 266 height 53
click at [857, 434] on div at bounding box center [922, 420] width 266 height 53
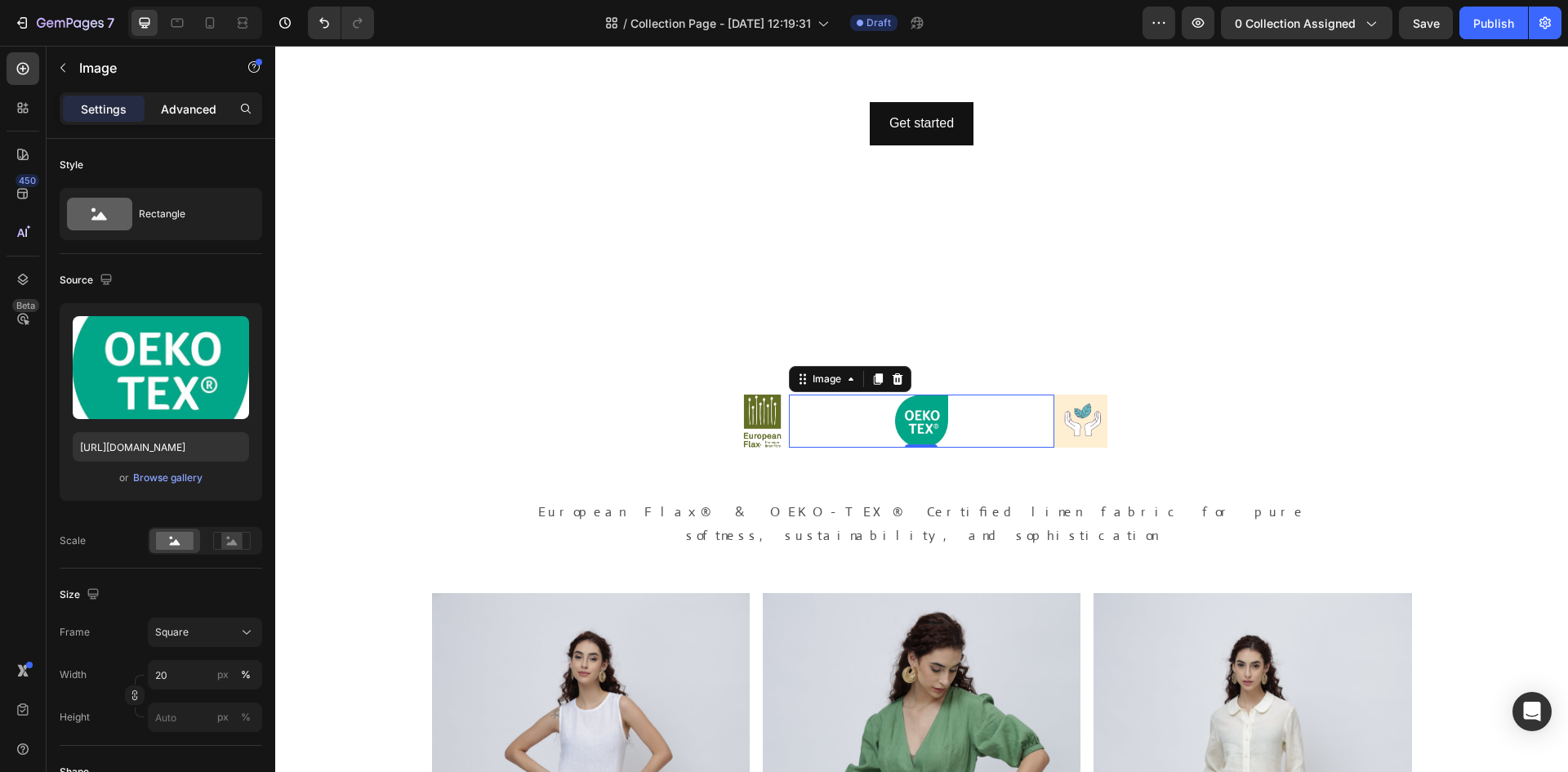
click at [169, 102] on p "Advanced" at bounding box center [188, 109] width 55 height 17
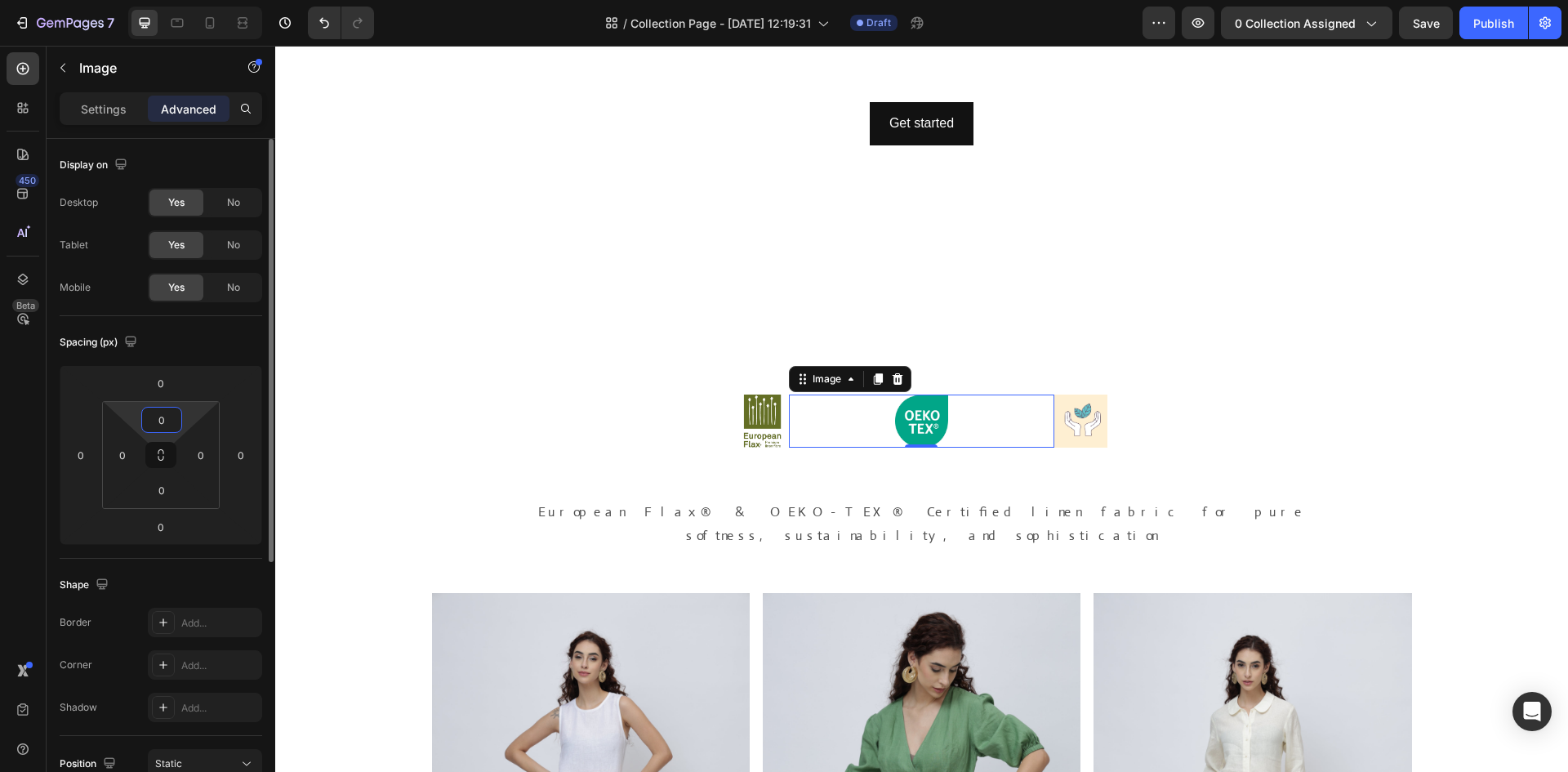
click at [175, 0] on html "7 Version history / Collection Page - Sep 22, 12:19:31 Draft Preview 0 collecti…" at bounding box center [784, 0] width 1568 height 0
click at [179, 419] on div "0" at bounding box center [162, 420] width 41 height 26
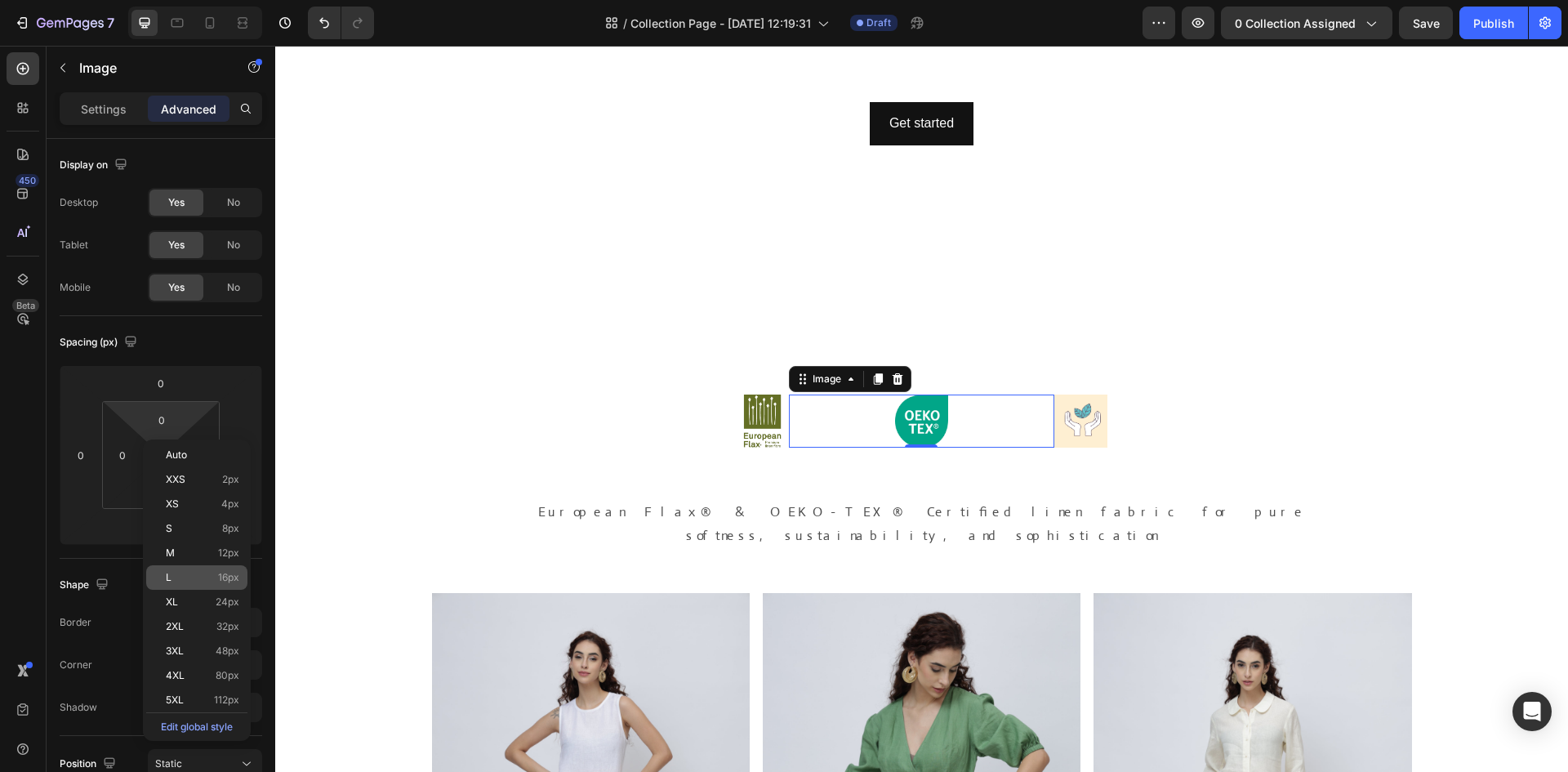
click at [218, 586] on div "L 16px" at bounding box center [197, 577] width 101 height 25
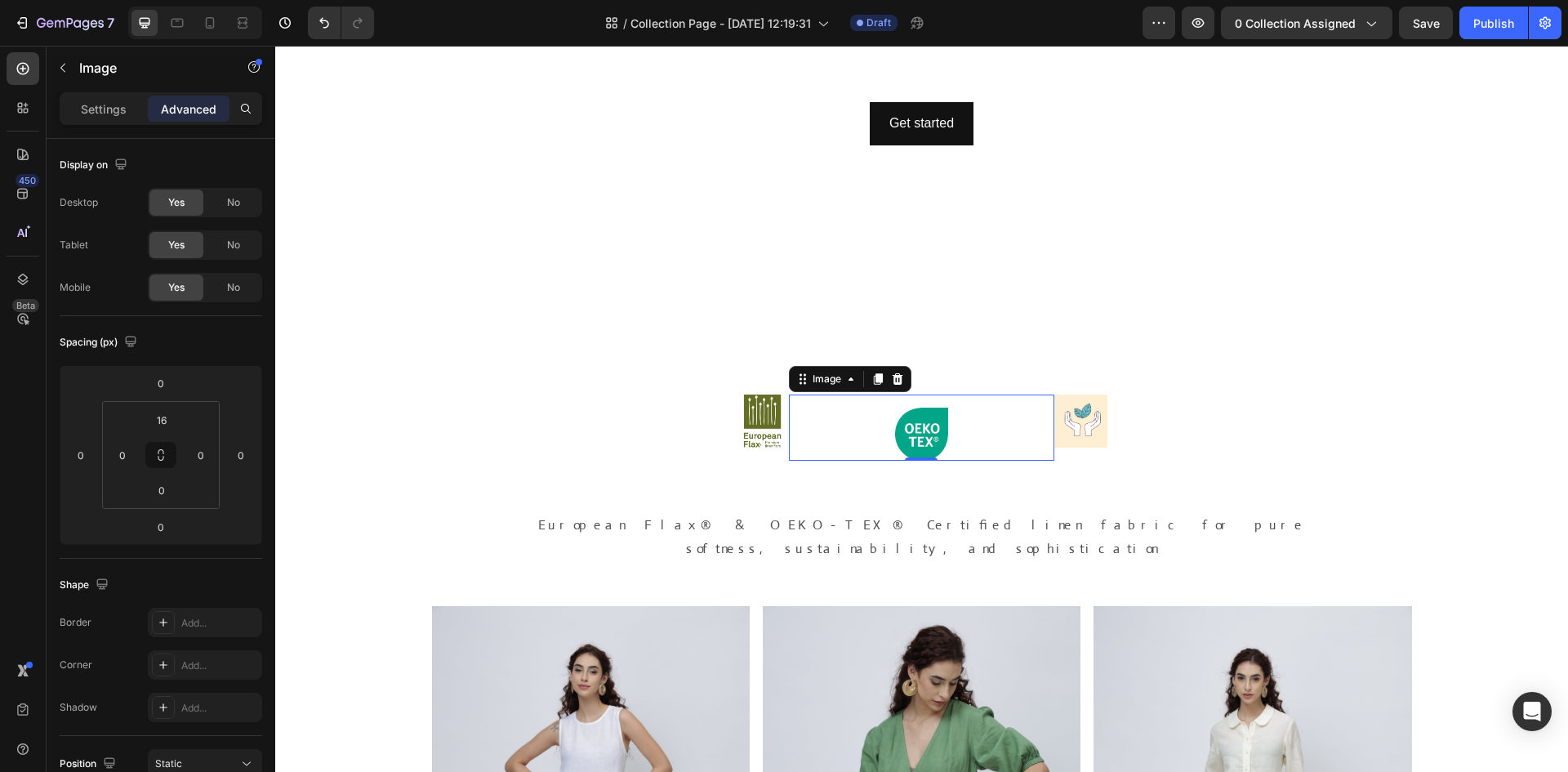
type input "0"
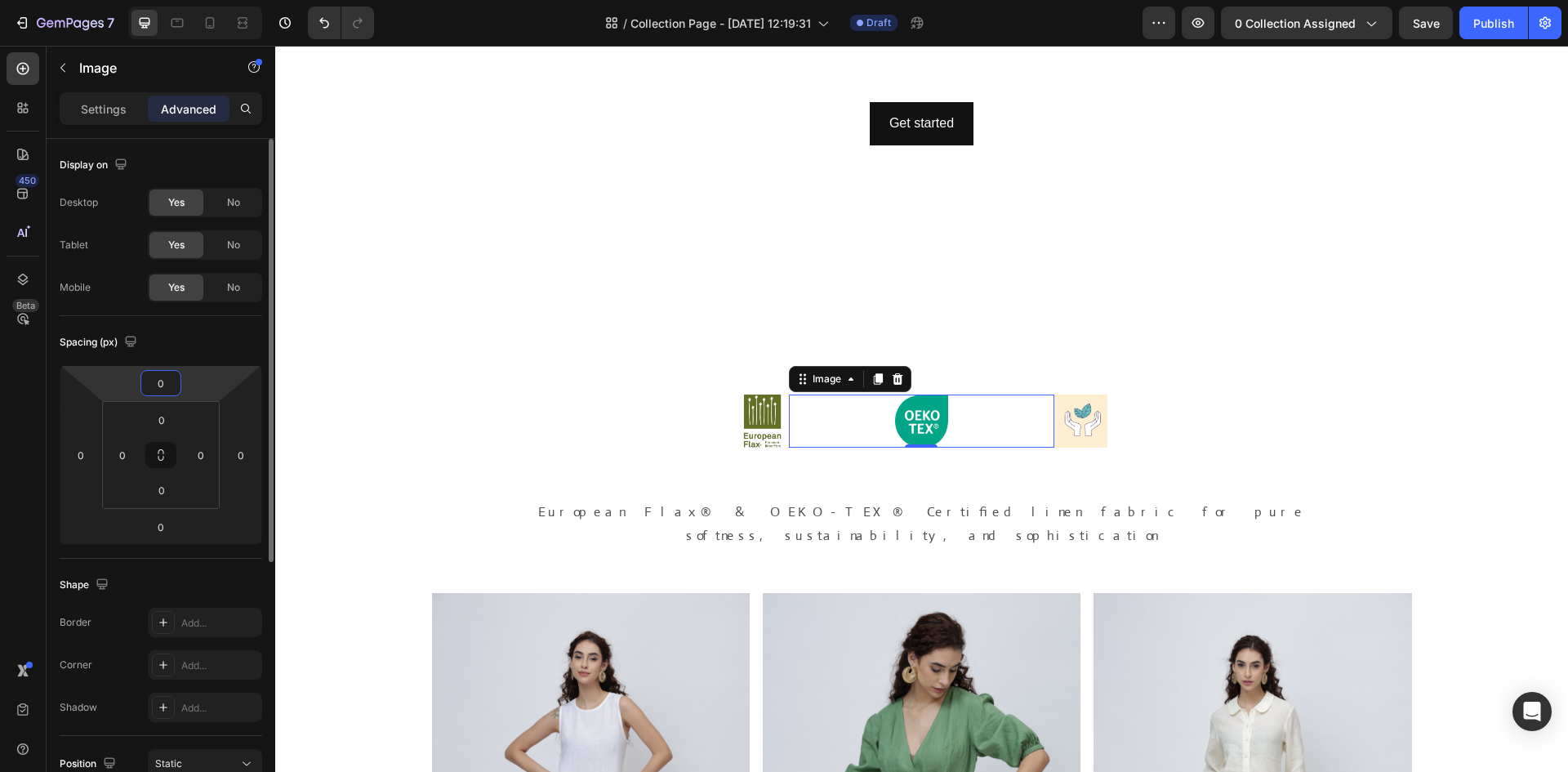
click at [167, 0] on html "7 Version history / Collection Page - Sep 22, 12:19:31 Draft Preview 0 collecti…" at bounding box center [784, 0] width 1568 height 0
click at [167, 380] on input "0" at bounding box center [161, 383] width 32 height 25
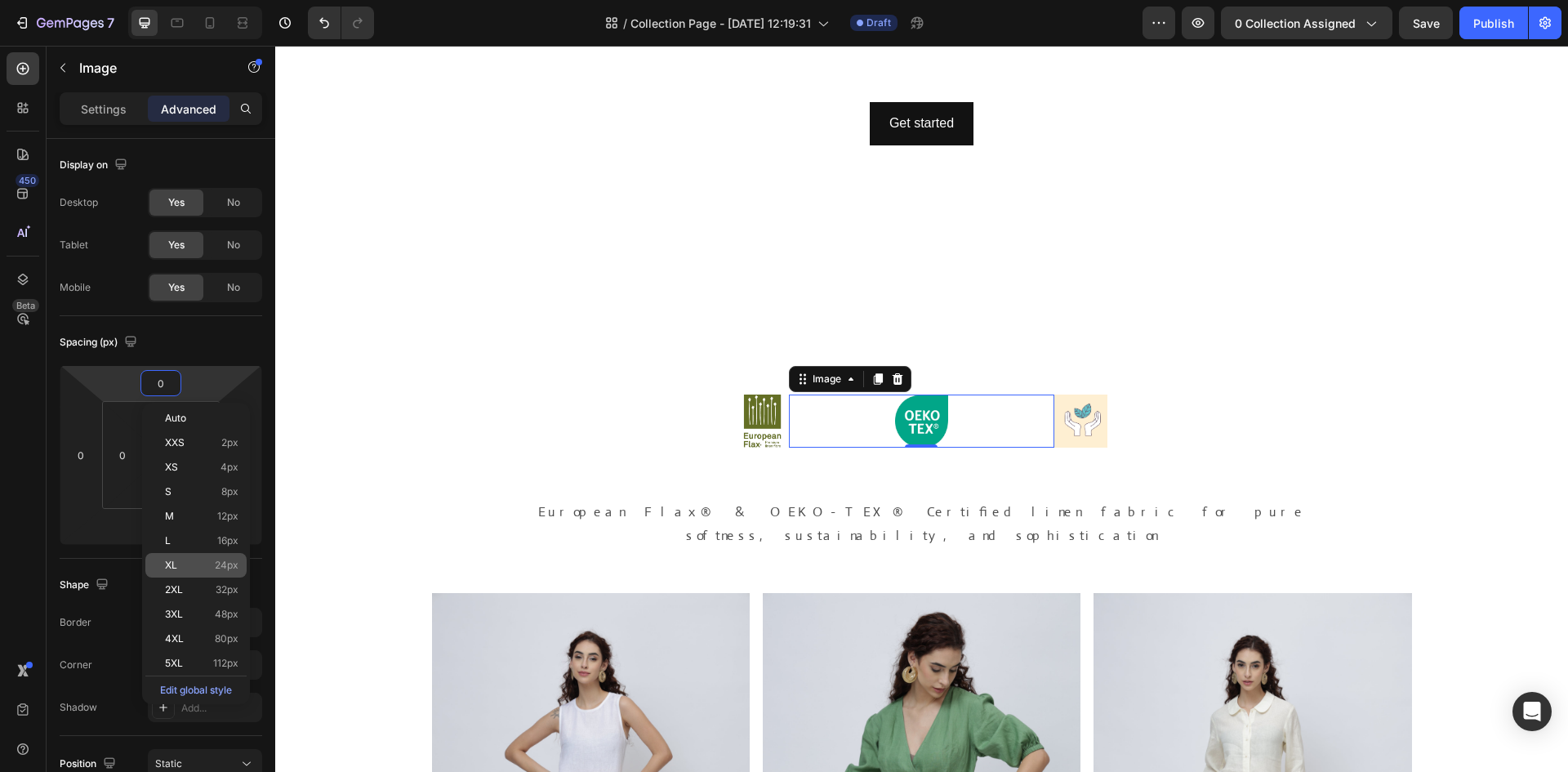
click at [207, 565] on p "XL 24px" at bounding box center [202, 564] width 73 height 11
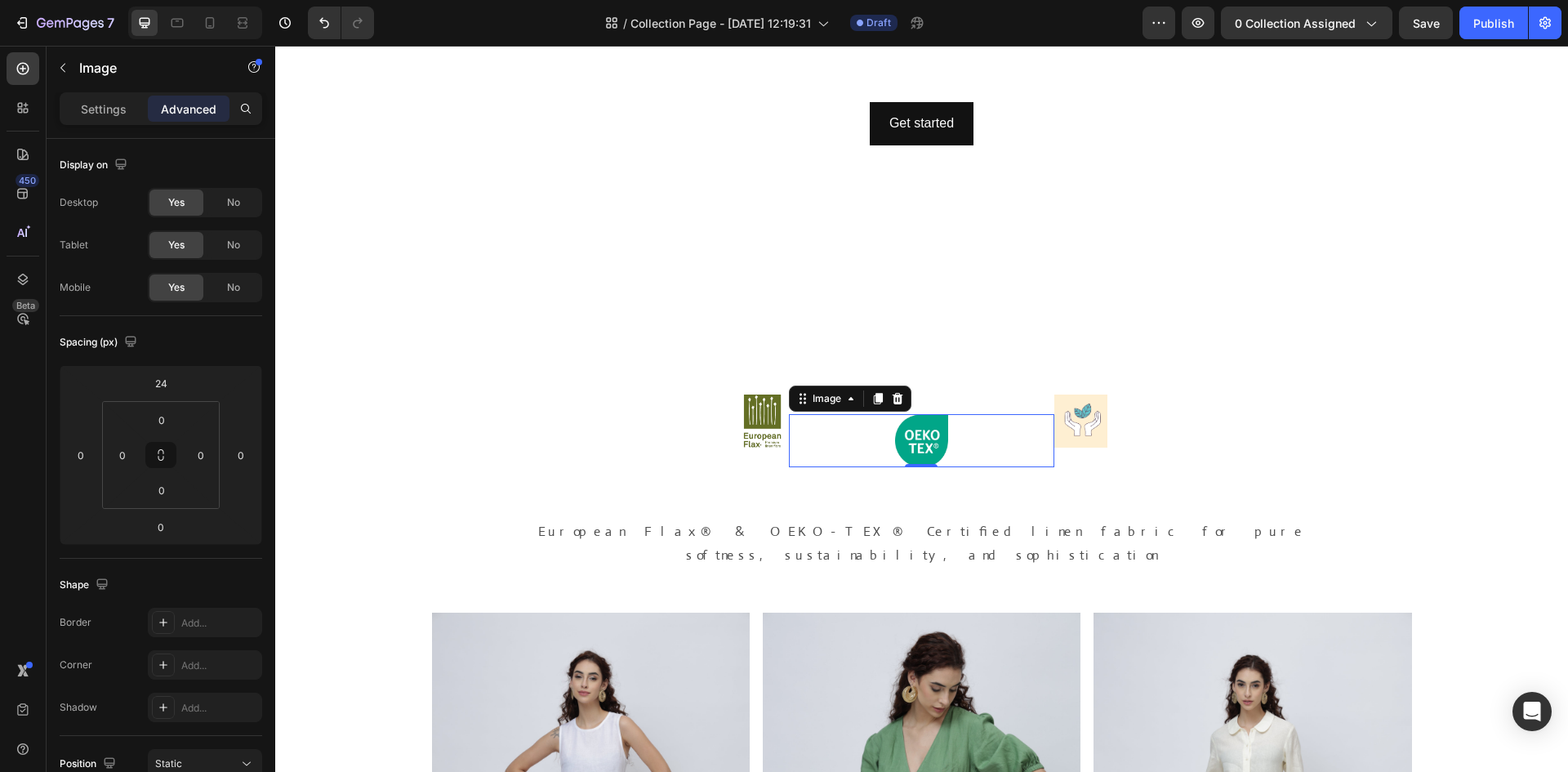
type input "0"
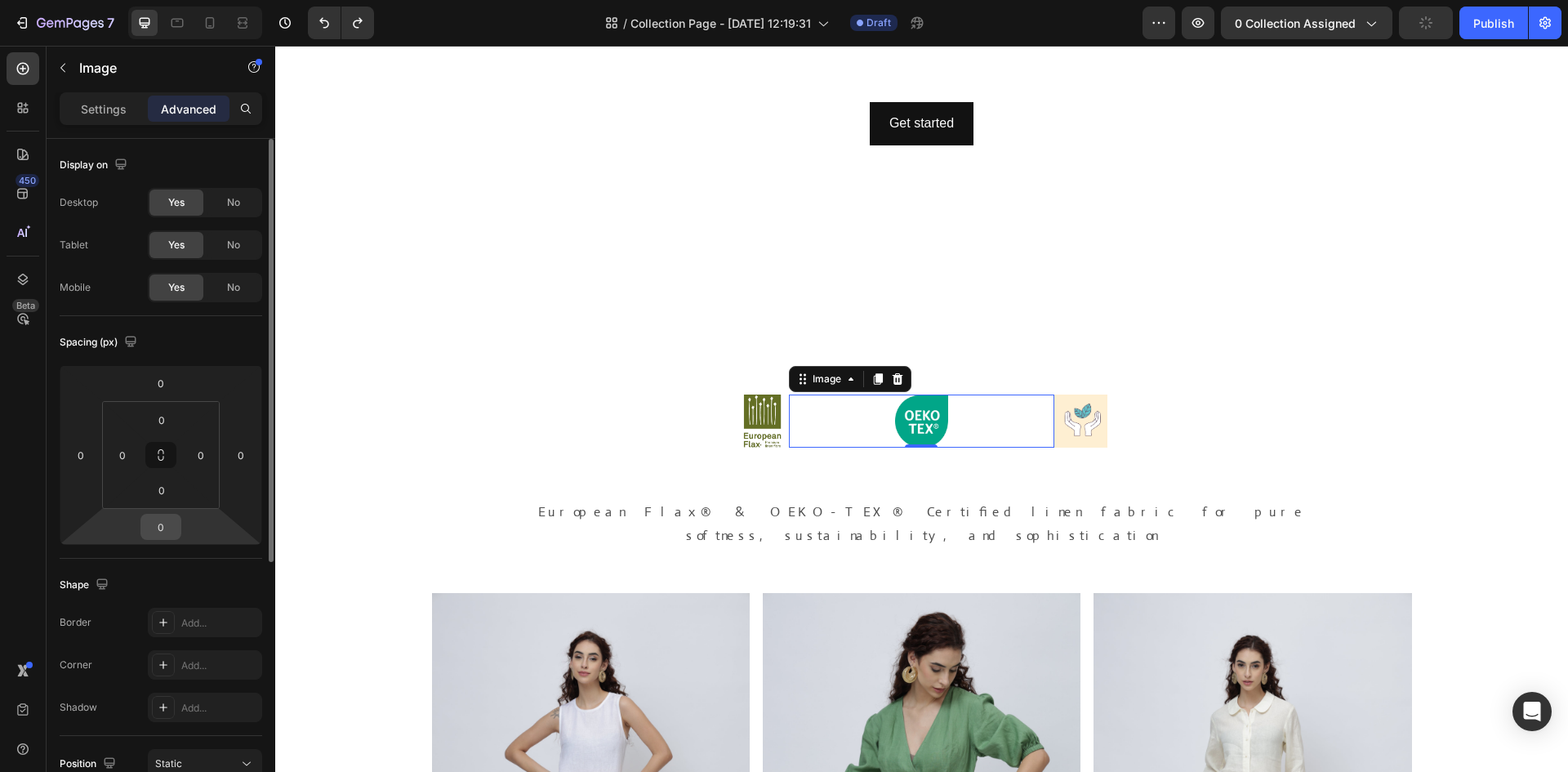
click at [180, 521] on div "0" at bounding box center [161, 527] width 41 height 26
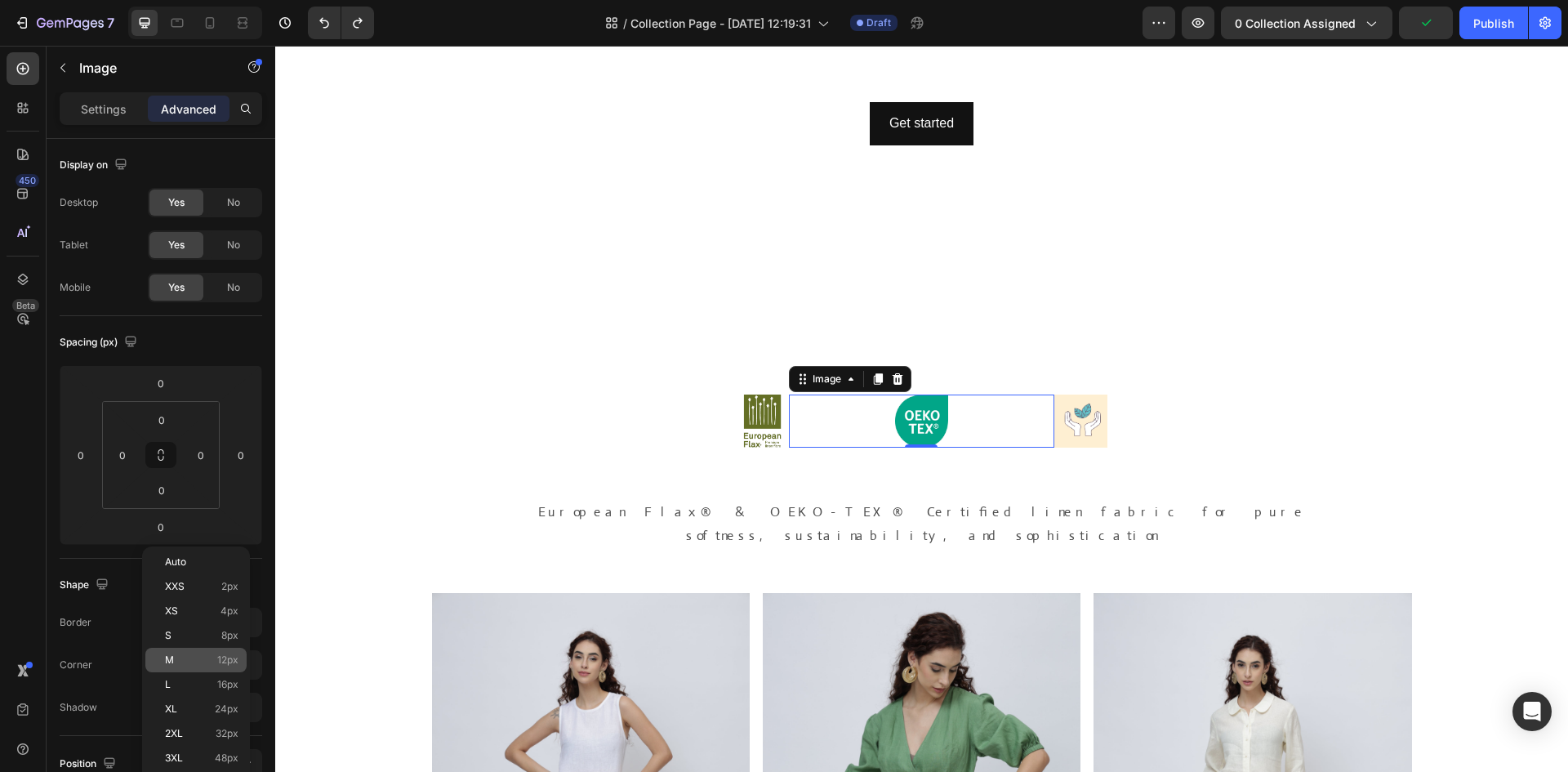
click at [192, 667] on div "M 12px" at bounding box center [196, 660] width 101 height 25
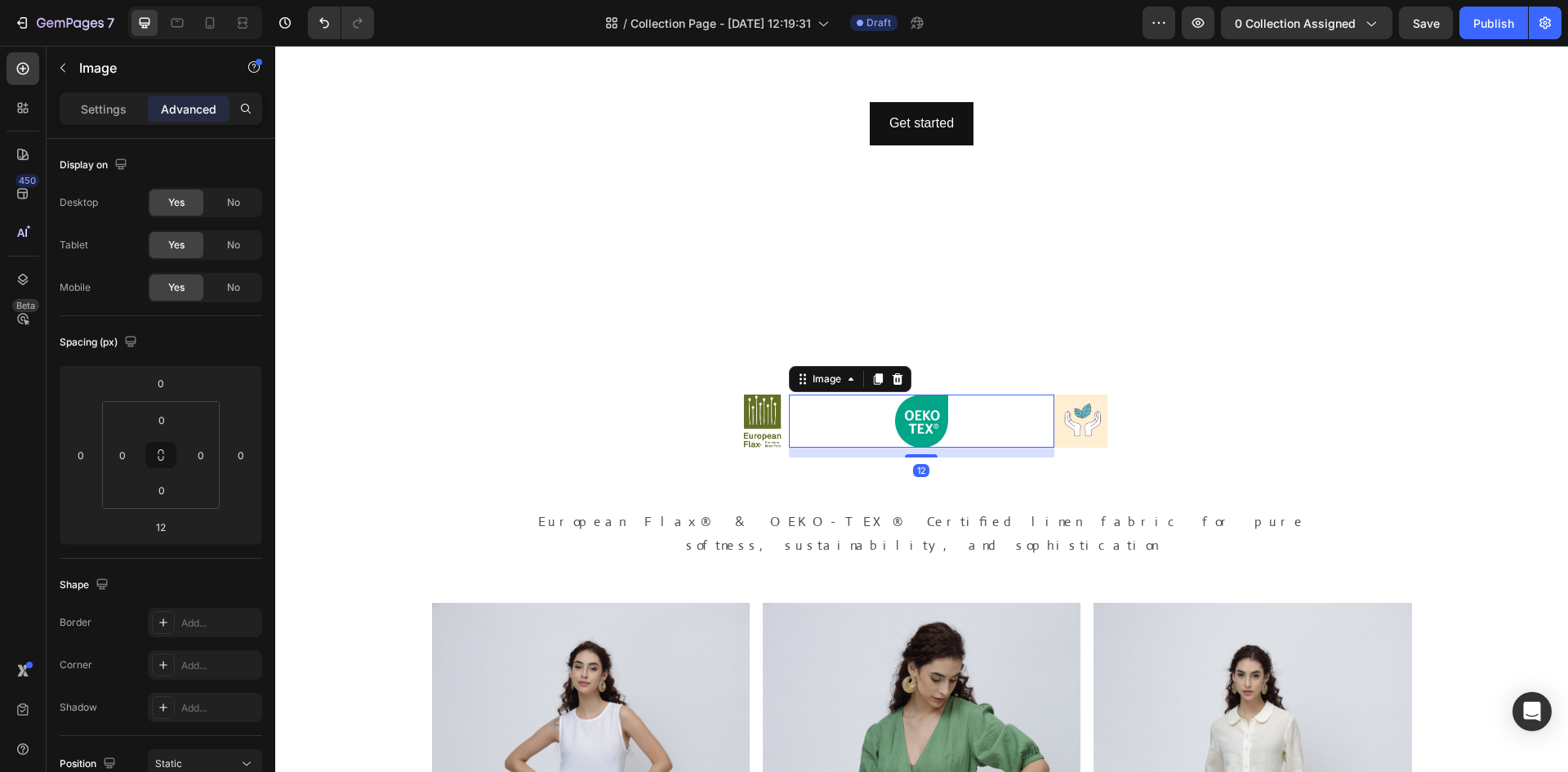
type input "0"
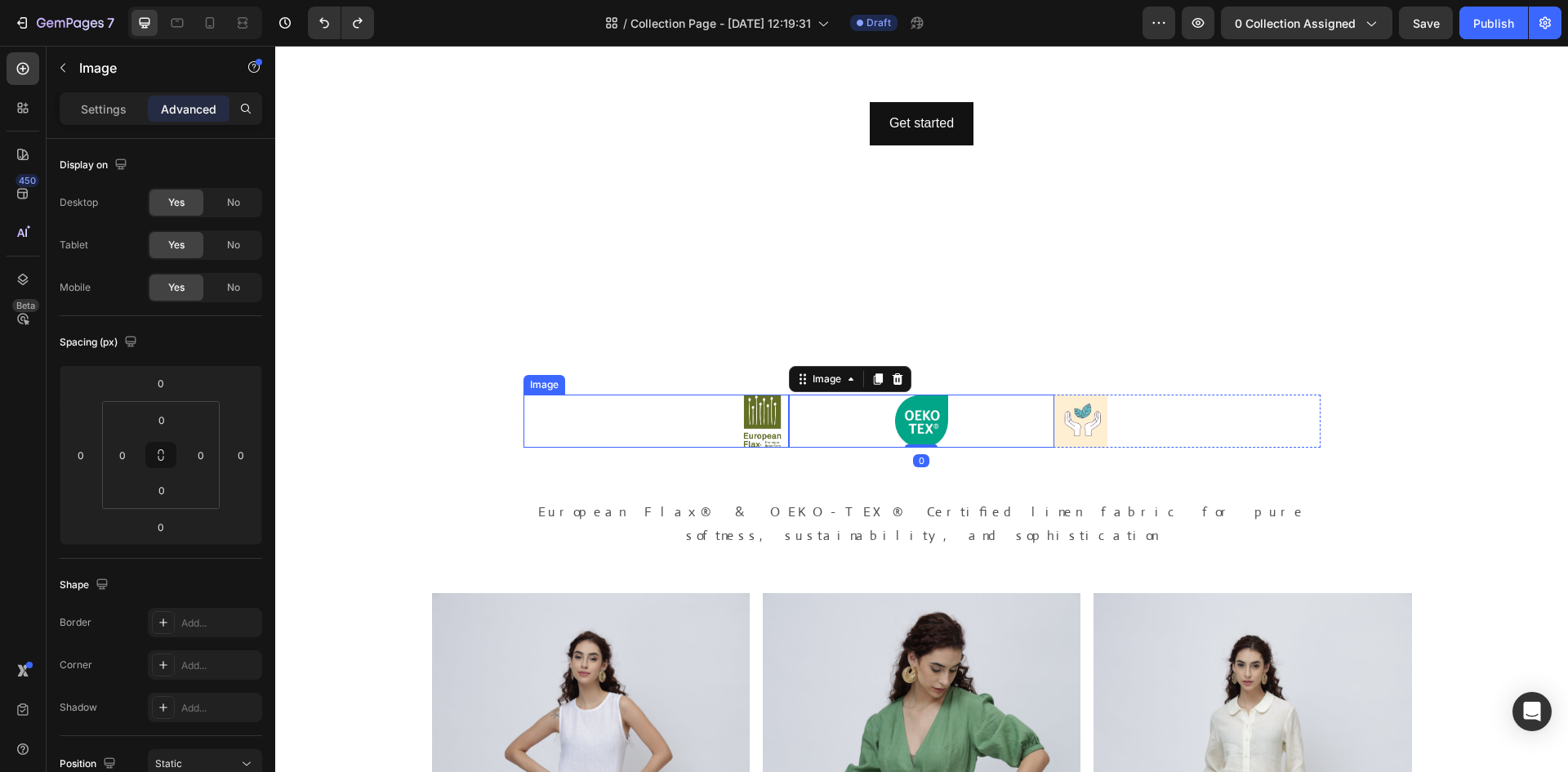
click at [665, 433] on div at bounding box center [656, 420] width 266 height 53
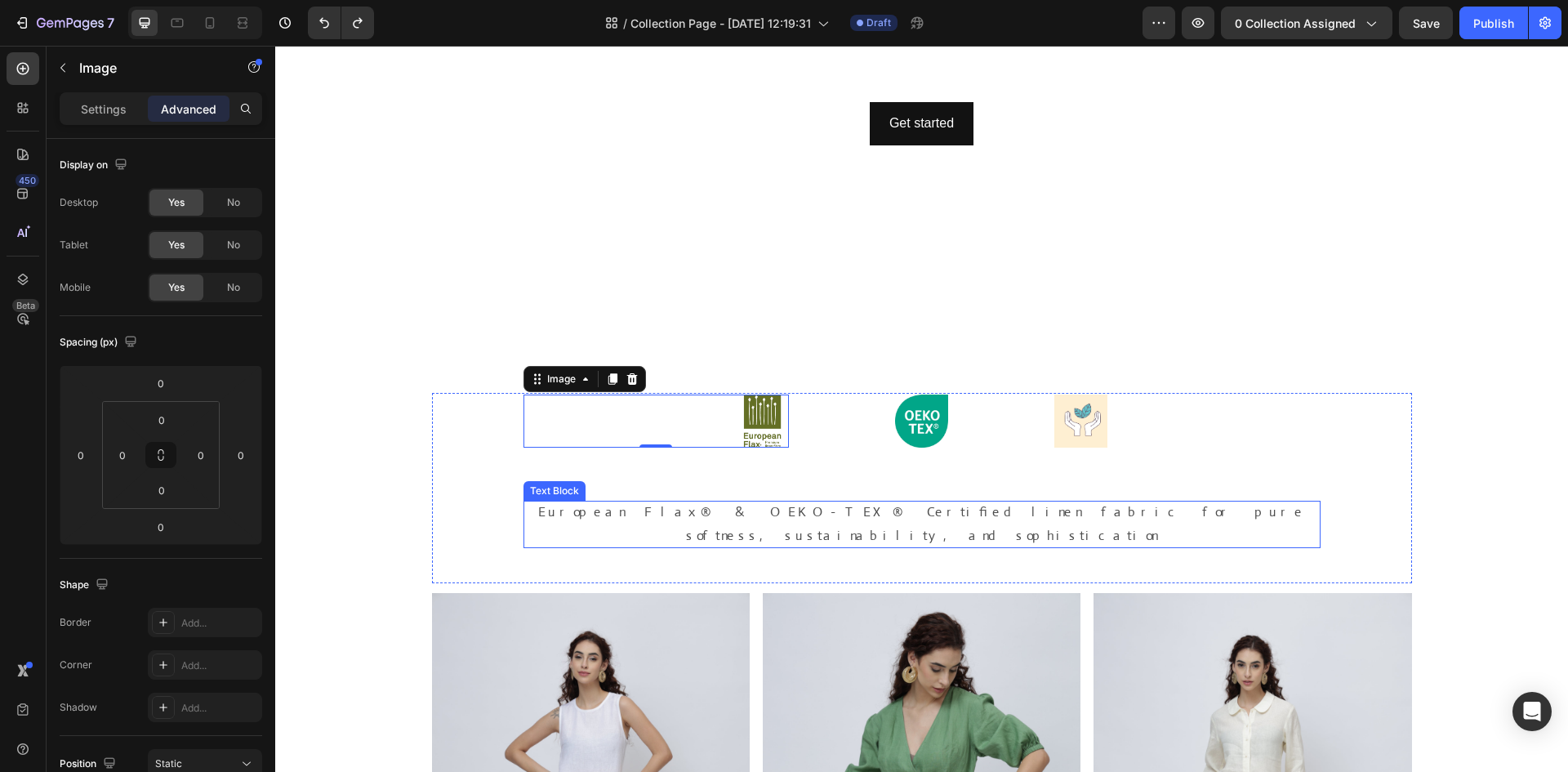
click at [731, 521] on p "European Flax® & OEKO-TEX® Certified linen fabric for pure softness, sustainabi…" at bounding box center [922, 524] width 797 height 48
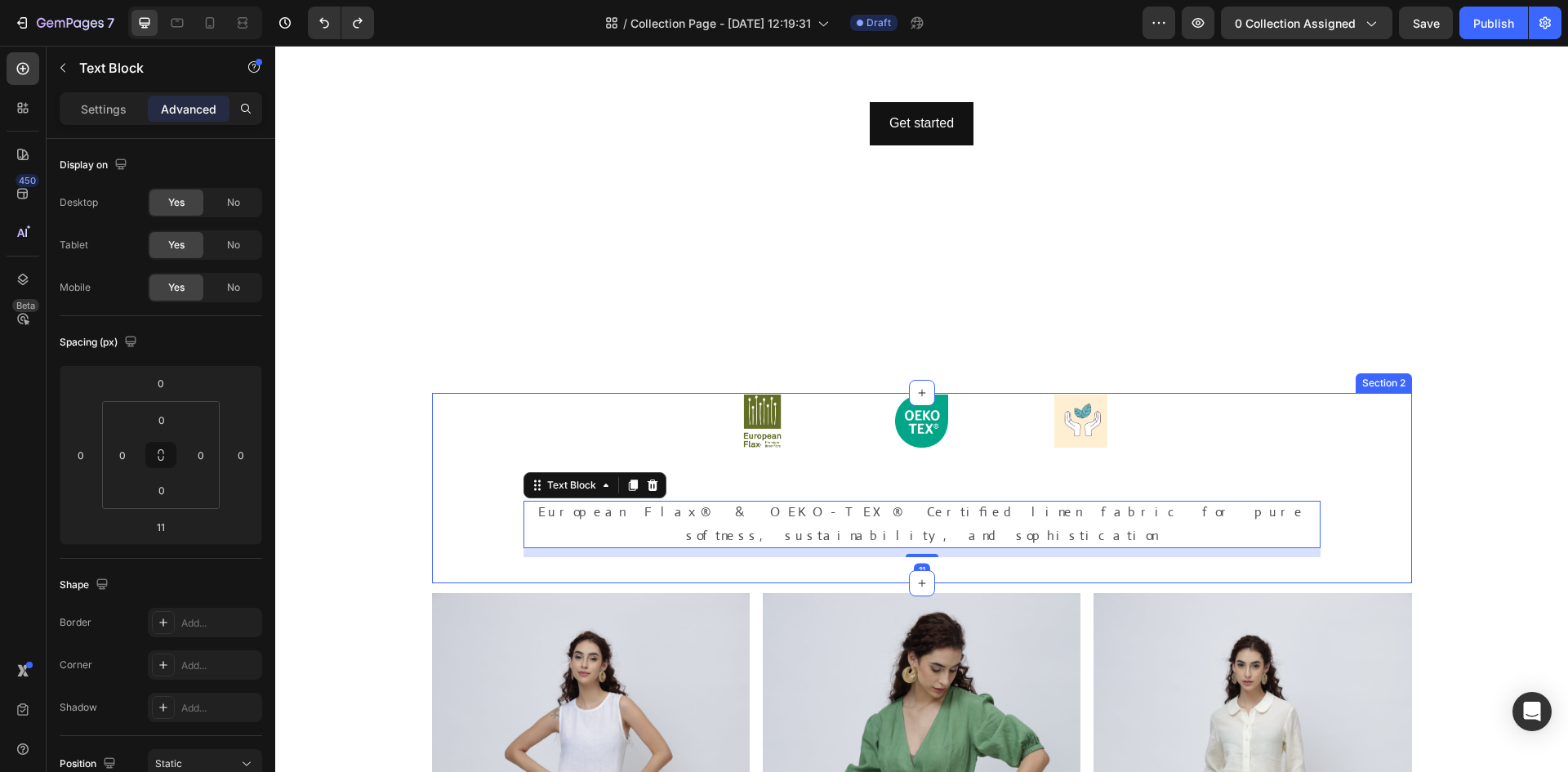
click at [763, 465] on div "Image Image Image Row European Flax® & OEKO-TEX® Certified linen fabric for pur…" at bounding box center [922, 475] width 797 height 163
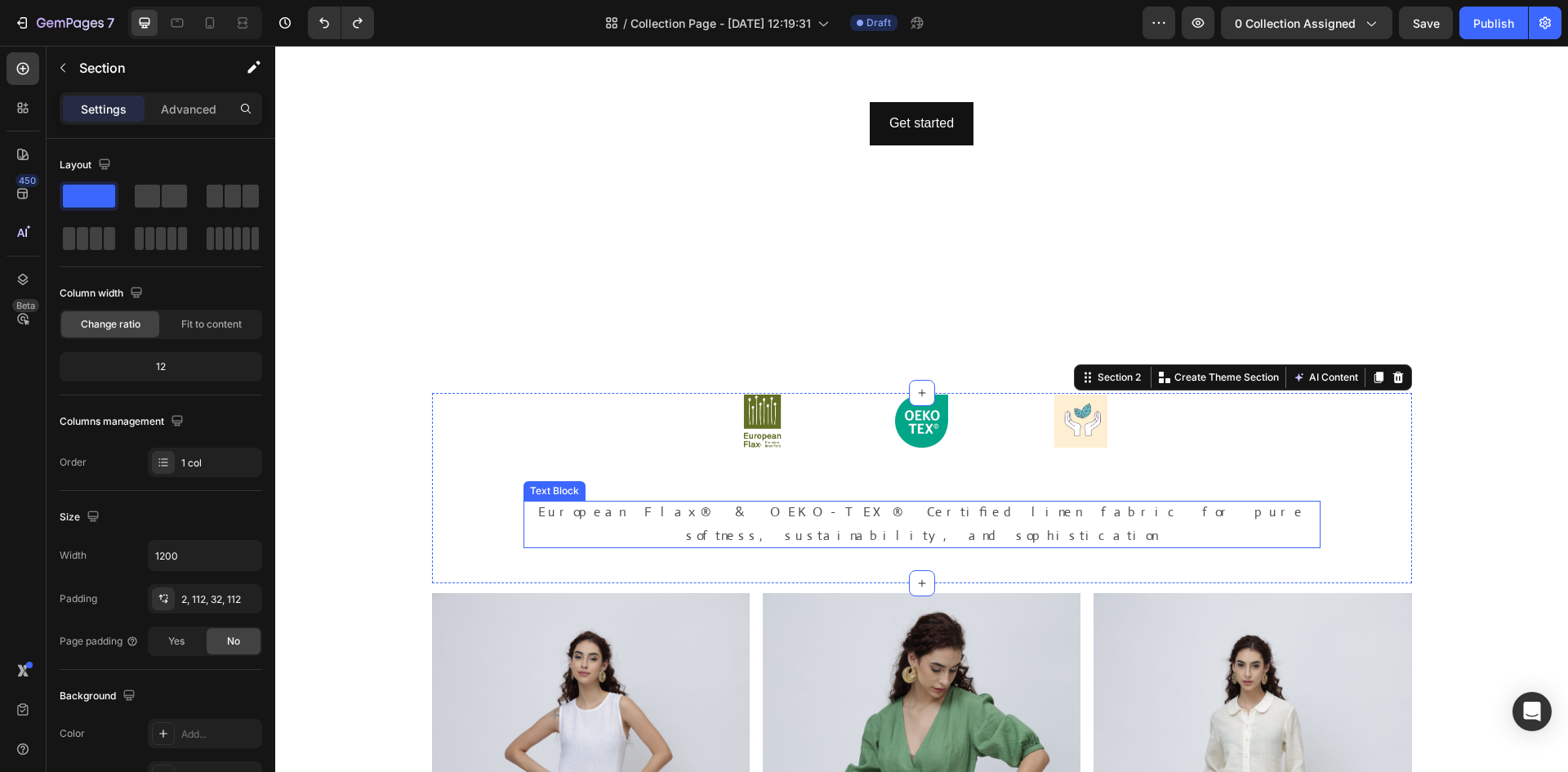
click at [747, 511] on p "European Flax® & OEKO-TEX® Certified linen fabric for pure softness, sustainabi…" at bounding box center [922, 524] width 797 height 48
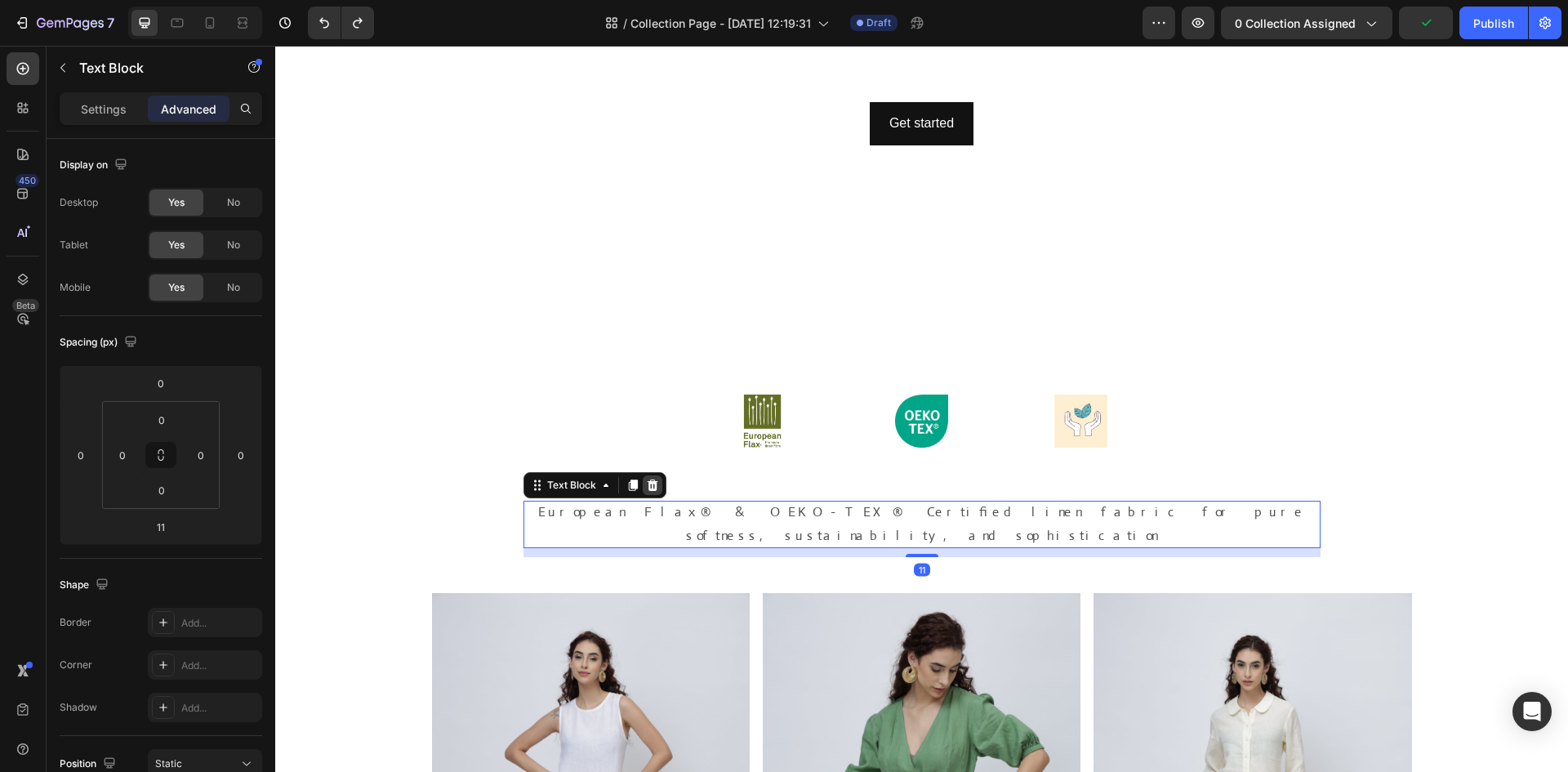
click at [654, 483] on div at bounding box center [652, 484] width 20 height 20
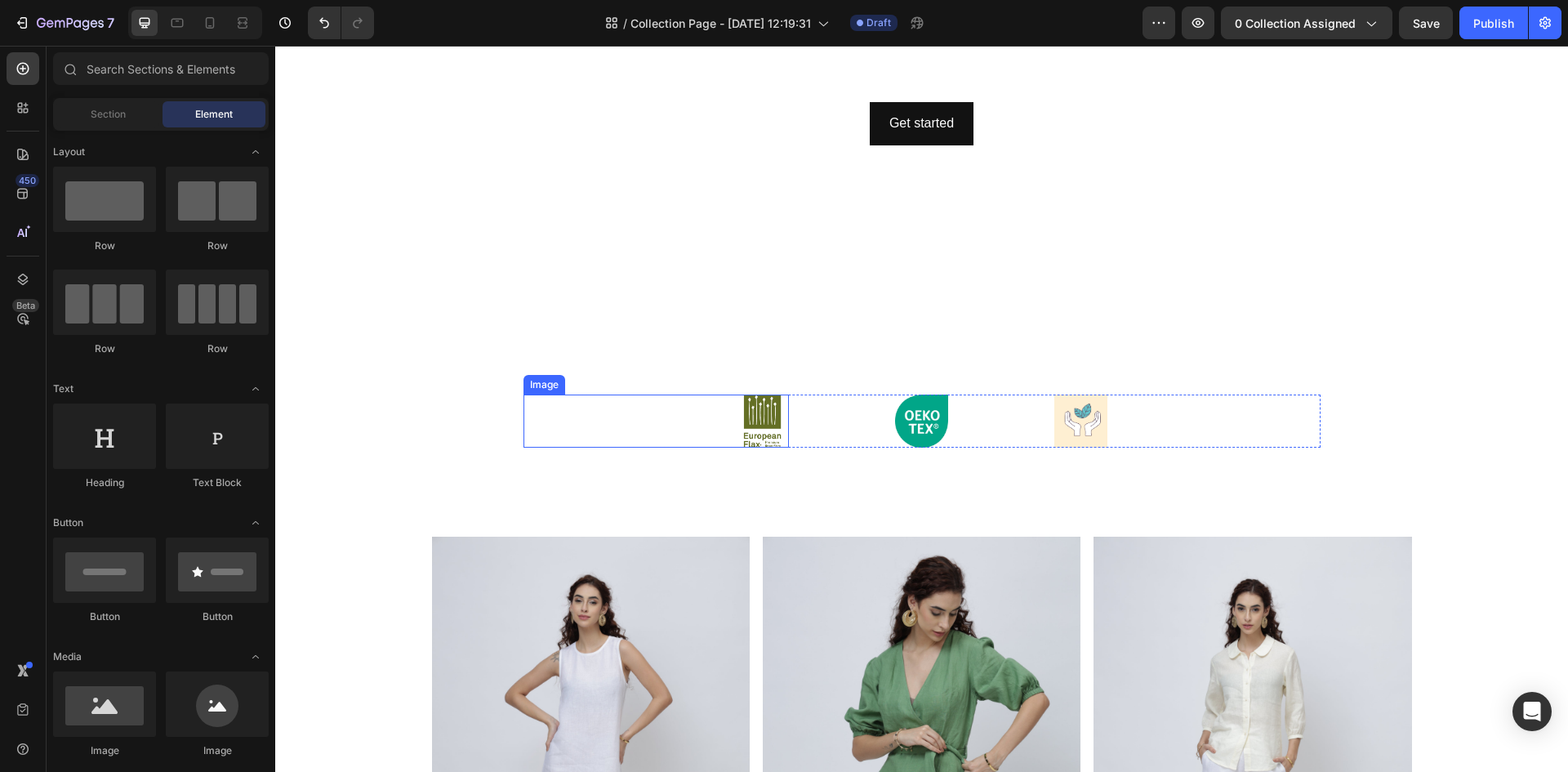
click at [721, 438] on div at bounding box center [656, 420] width 266 height 53
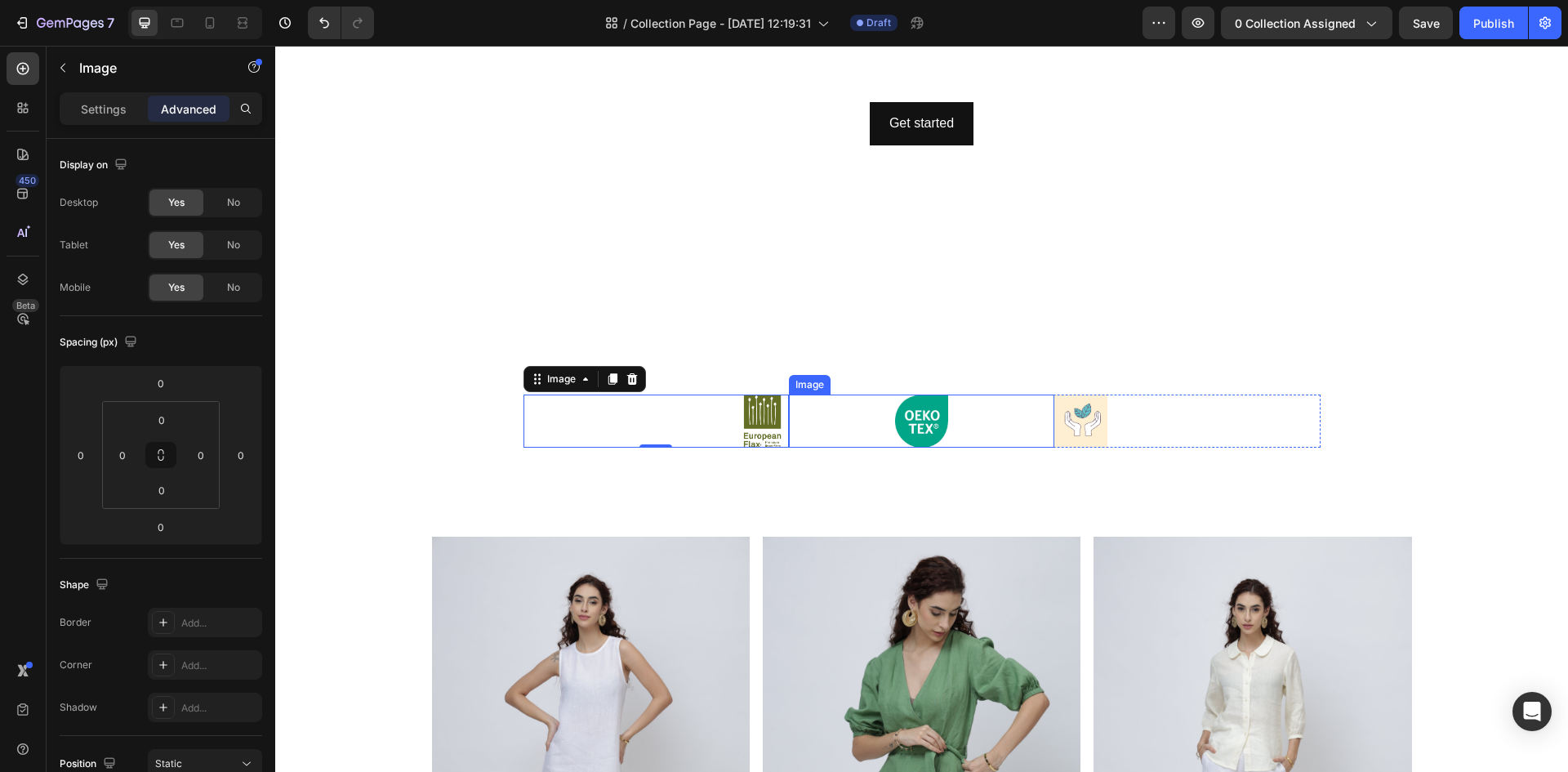
click at [806, 448] on div at bounding box center [922, 420] width 266 height 53
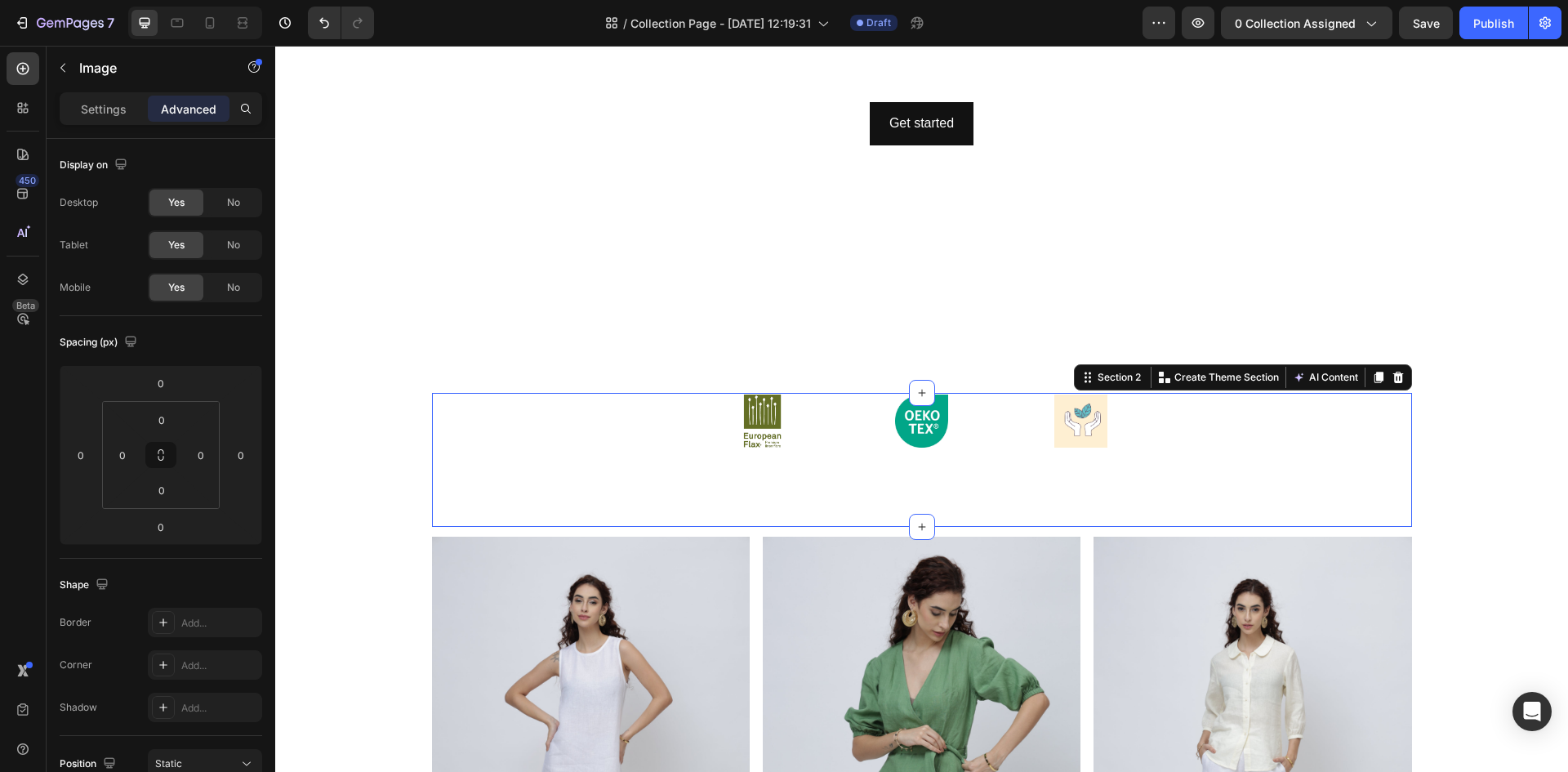
click at [649, 458] on div "Image Image Image Row" at bounding box center [922, 447] width 797 height 106
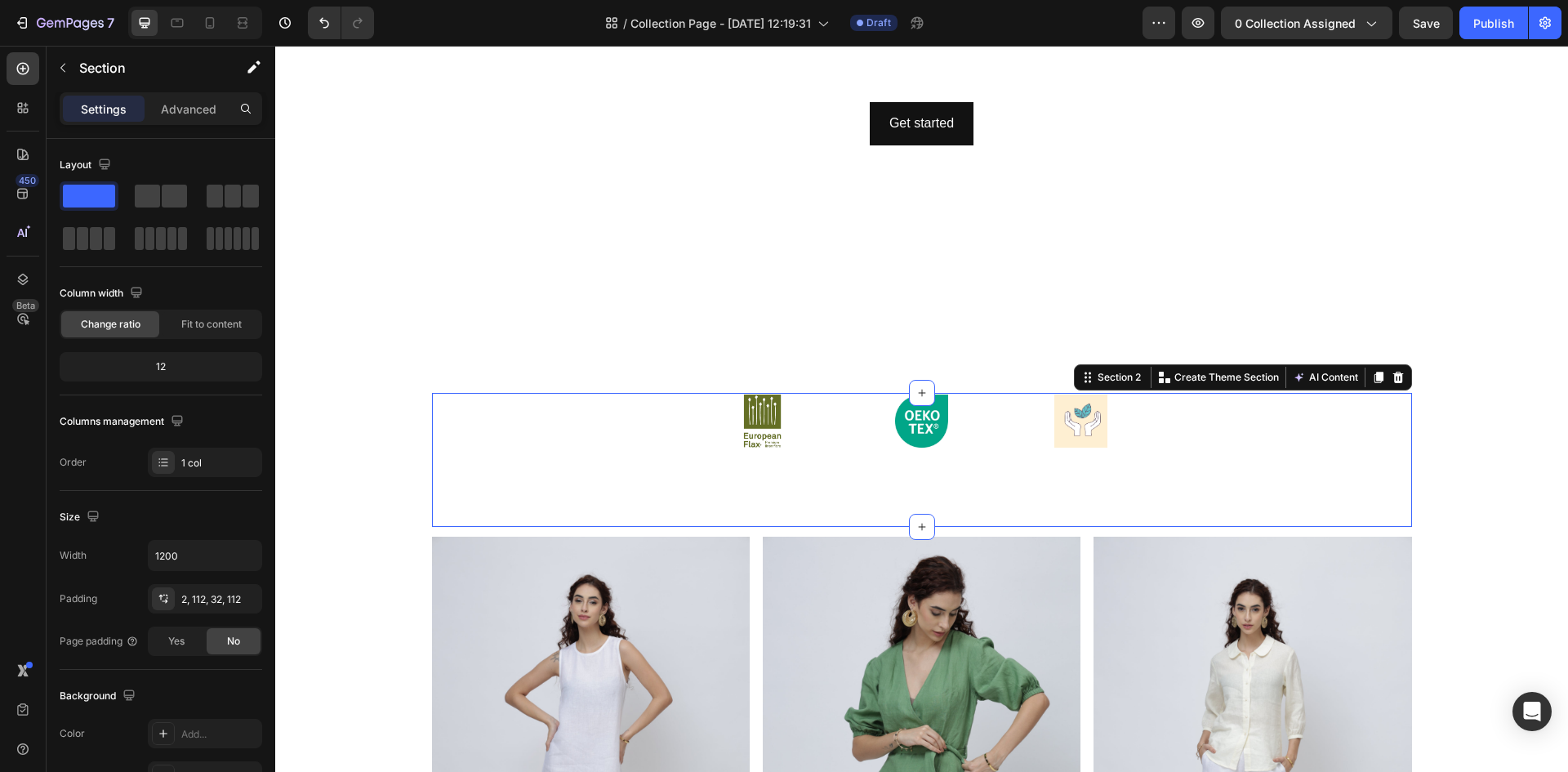
click at [996, 459] on div "Image Image Image Row" at bounding box center [922, 447] width 797 height 106
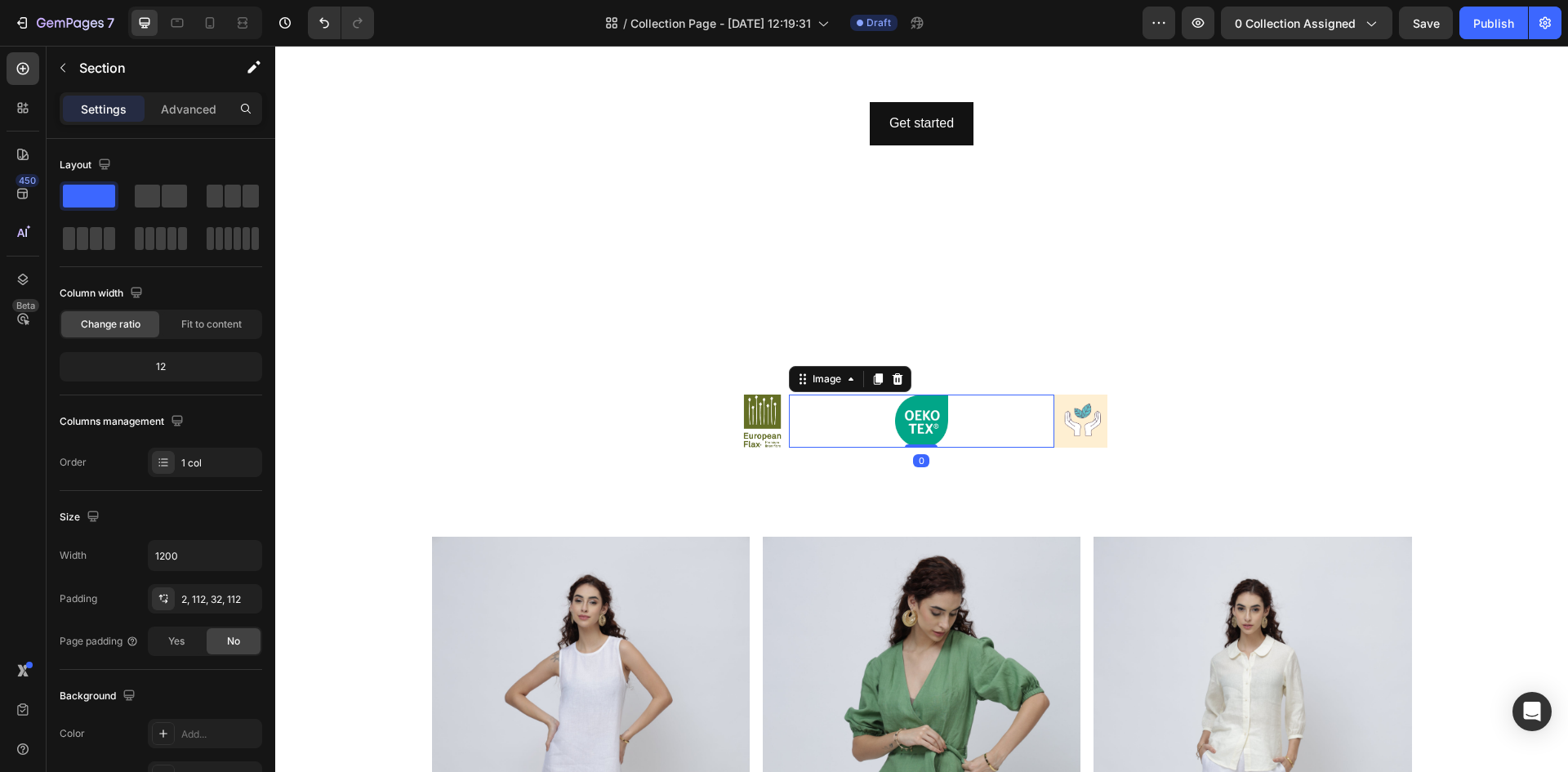
click at [1000, 429] on div at bounding box center [922, 420] width 266 height 53
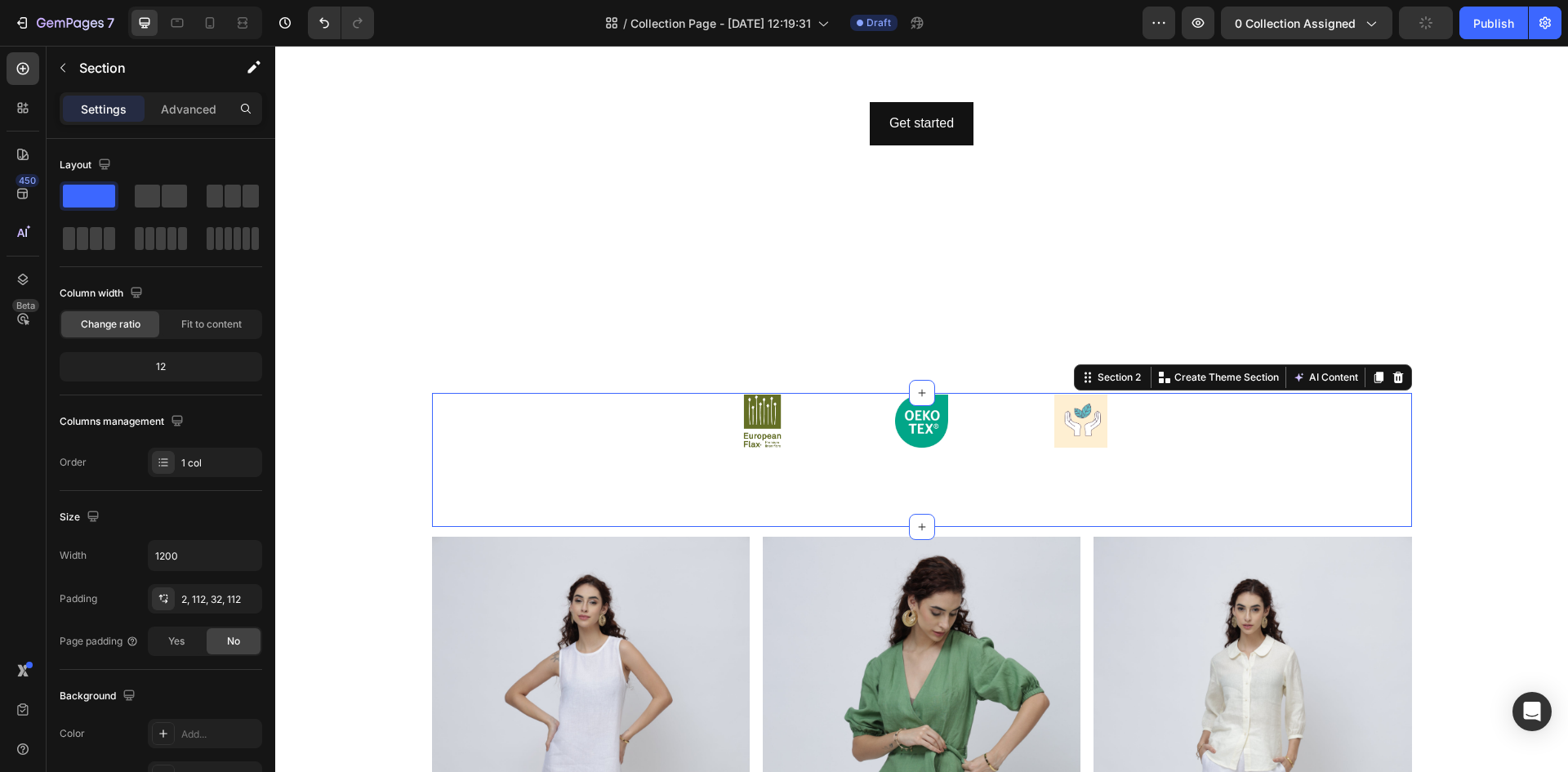
click at [1095, 449] on div "Image Image Image Row" at bounding box center [922, 447] width 797 height 106
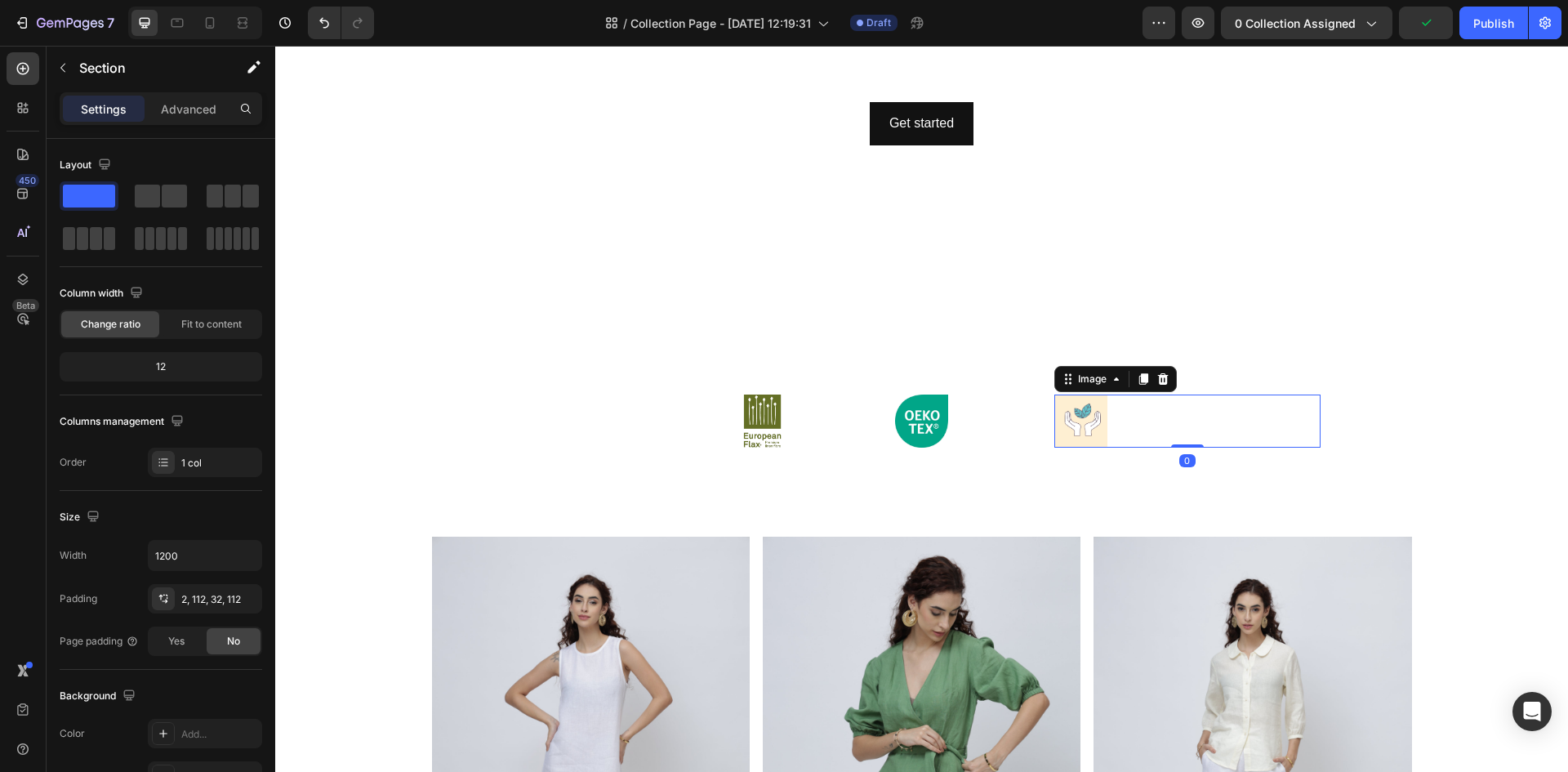
click at [1149, 437] on div at bounding box center [1187, 420] width 266 height 53
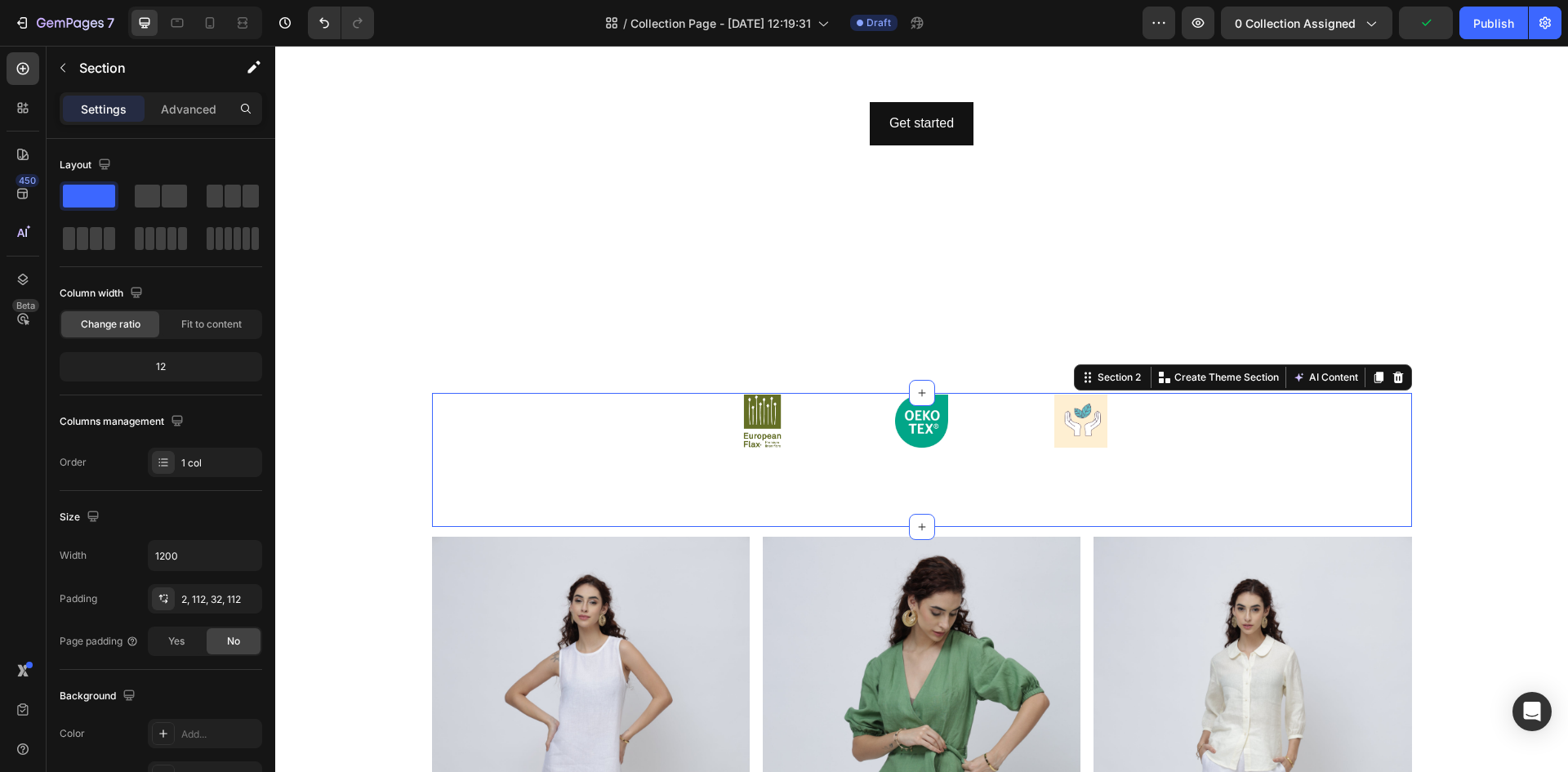
click at [1013, 453] on div "Image Image Image Row" at bounding box center [922, 447] width 797 height 106
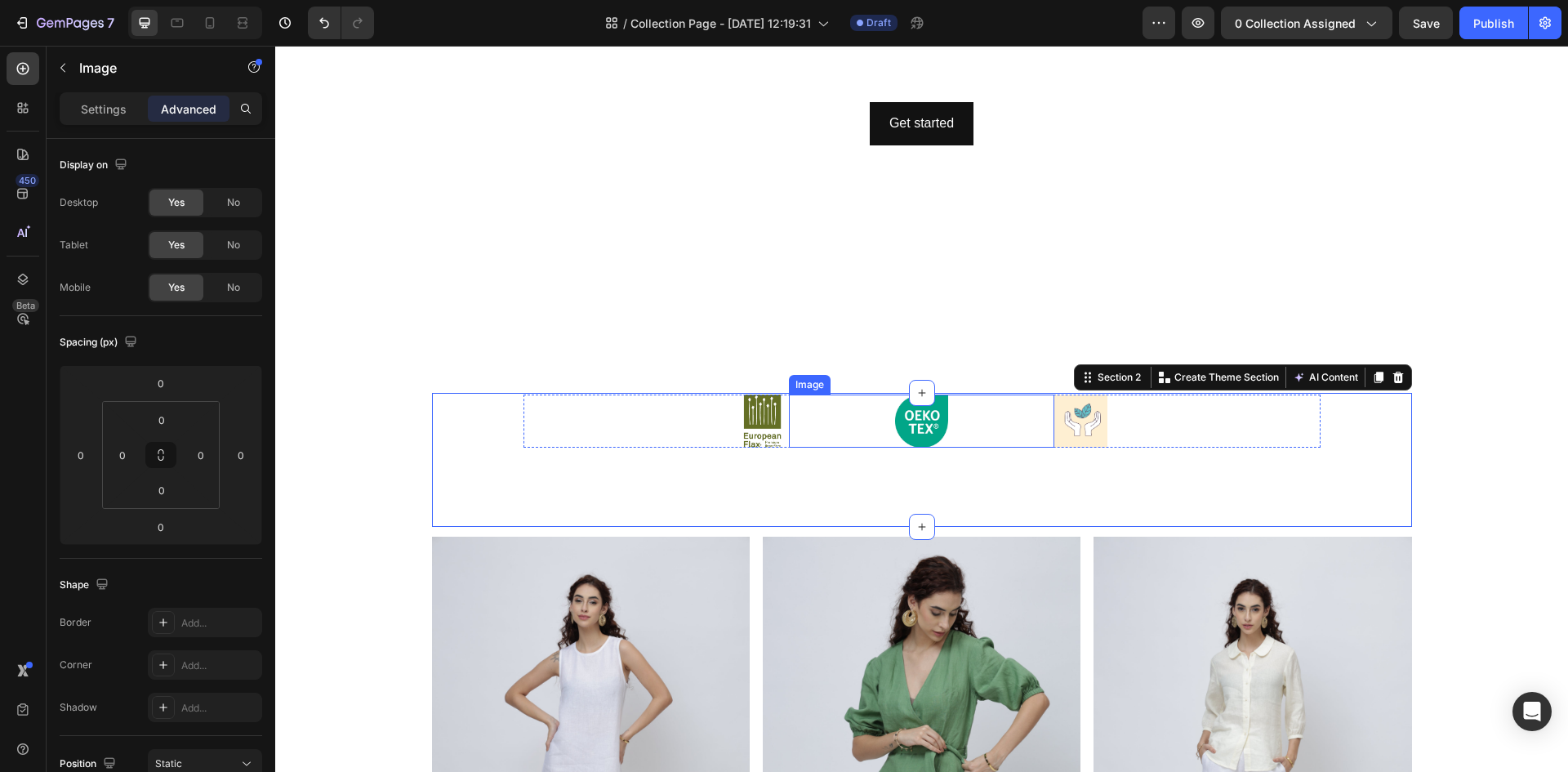
click at [994, 444] on div at bounding box center [922, 420] width 266 height 53
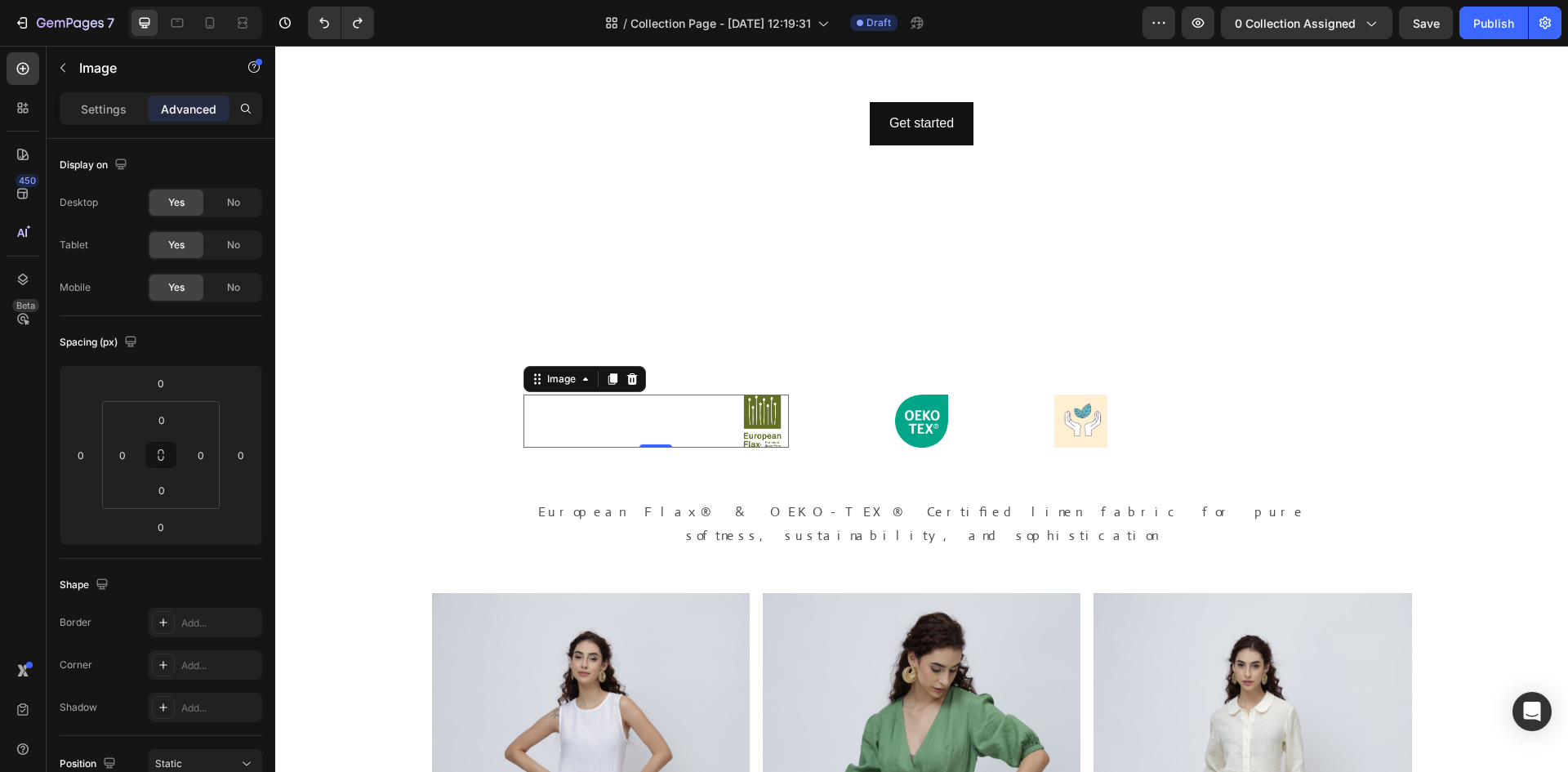
click at [668, 444] on div at bounding box center [656, 420] width 266 height 53
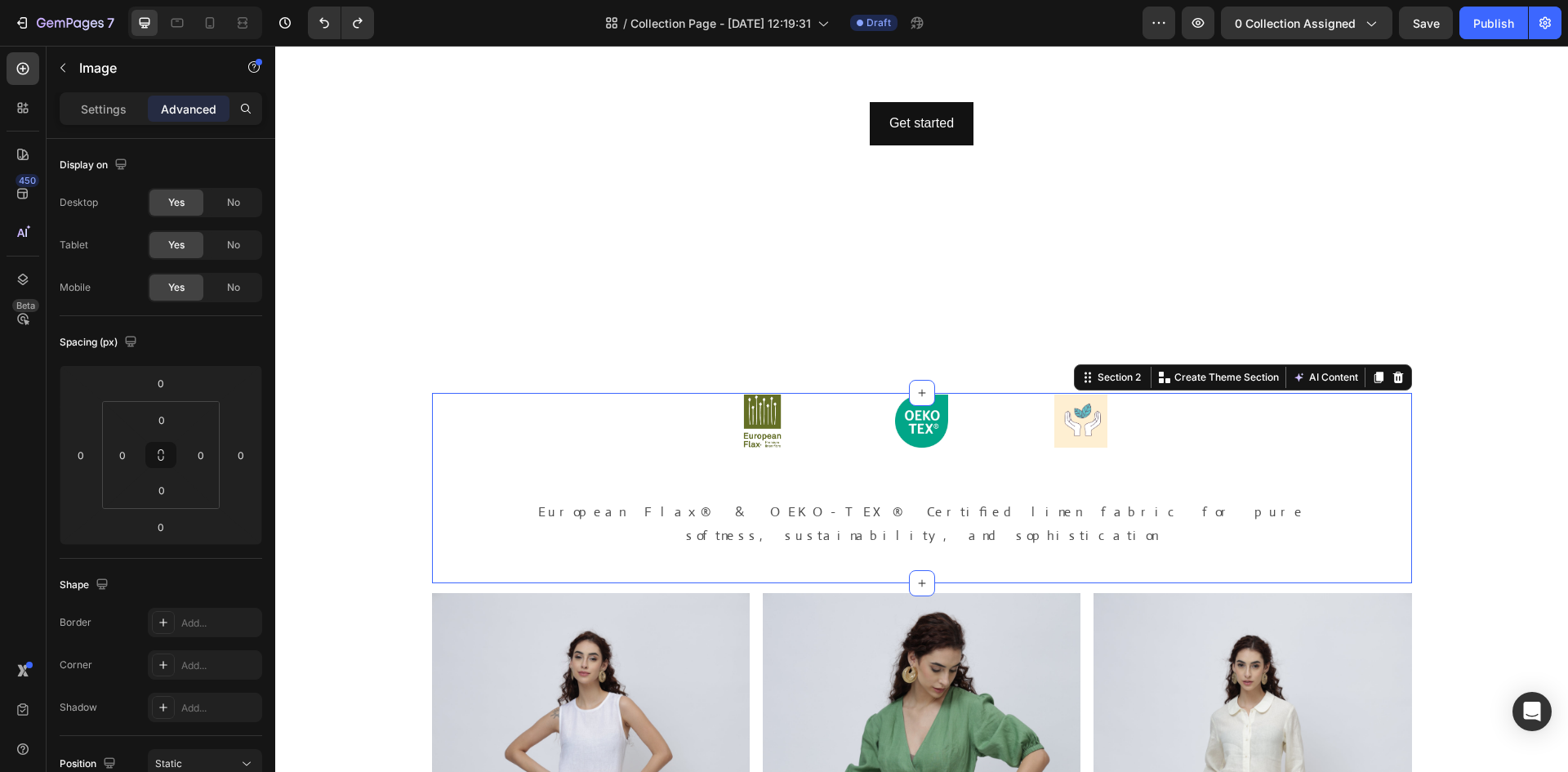
click at [759, 460] on div "Image Image Image Row European Flax® & OEKO-TEX® Certified linen fabric for pur…" at bounding box center [922, 475] width 797 height 163
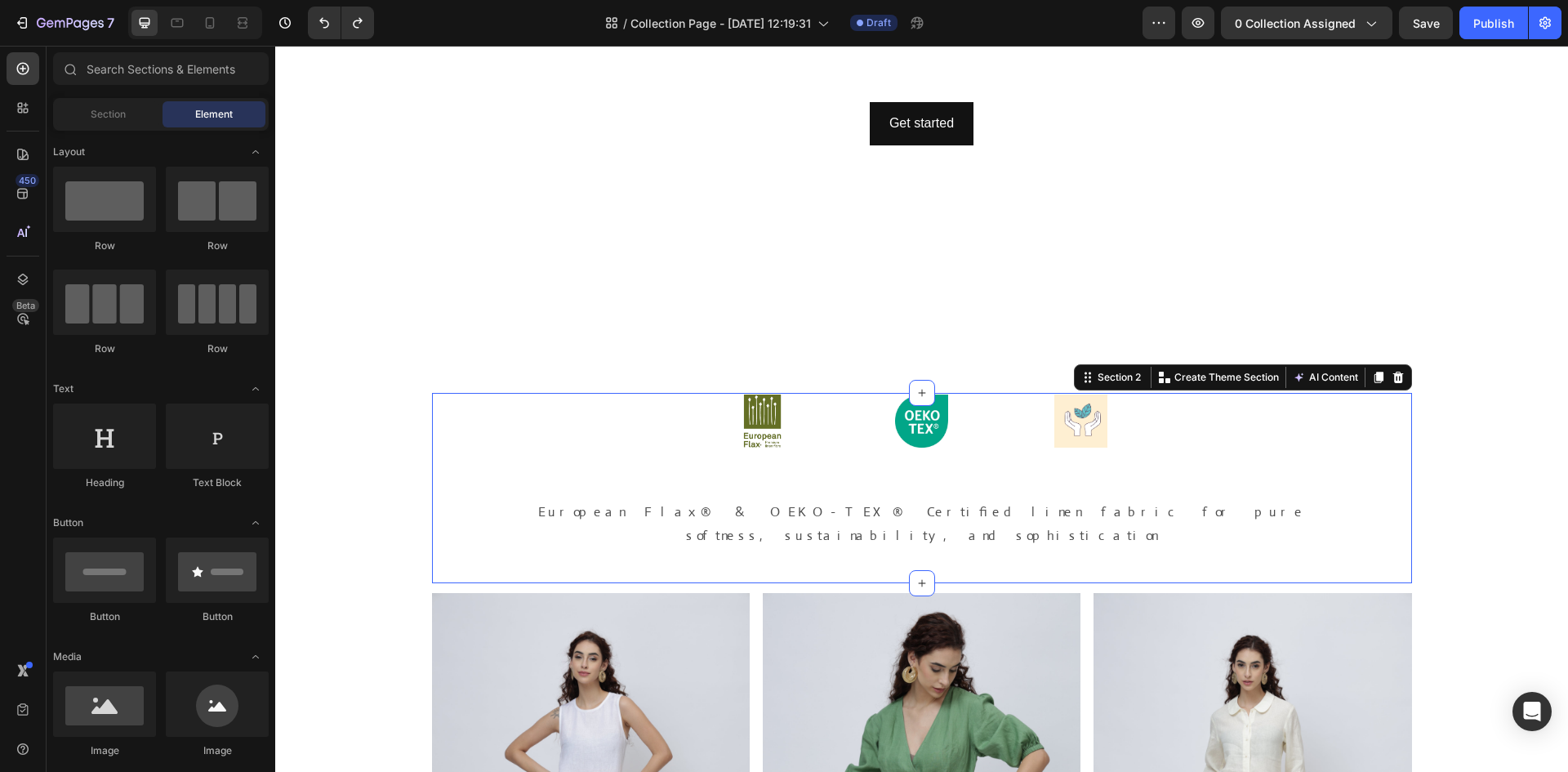
click at [419, 532] on section "Image Image Image Row European Flax® & OEKO-TEX® Certified linen fabric for pur…" at bounding box center [922, 489] width 1006 height 191
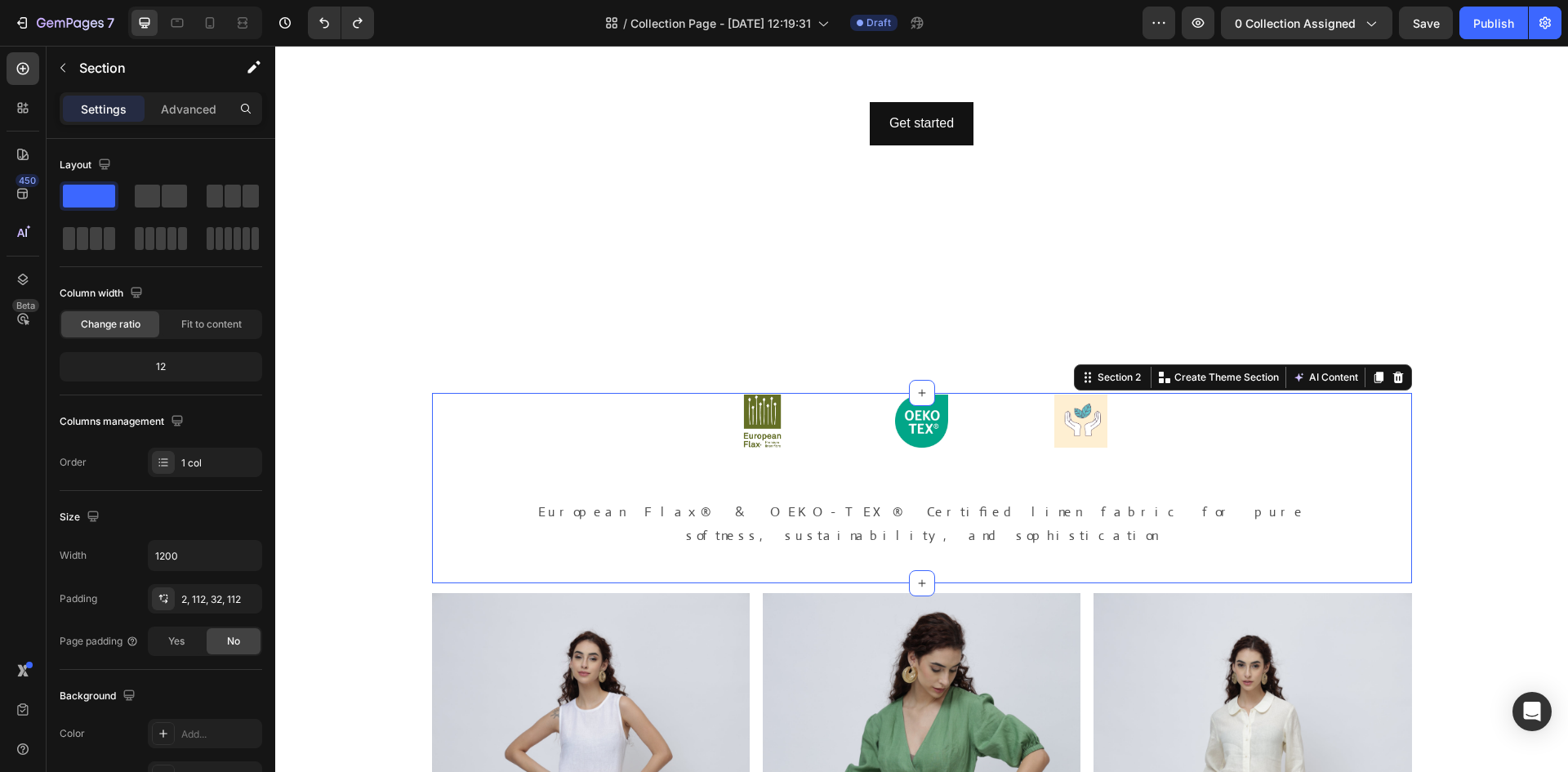
click at [435, 540] on div "Image Image Image Row European Flax® & OEKO-TEX® Certified linen fabric for pur…" at bounding box center [922, 489] width 980 height 191
click at [898, 555] on div "Image Image Image Row European Flax® & OEKO-TEX® Certified linen fabric for pur…" at bounding box center [922, 489] width 980 height 191
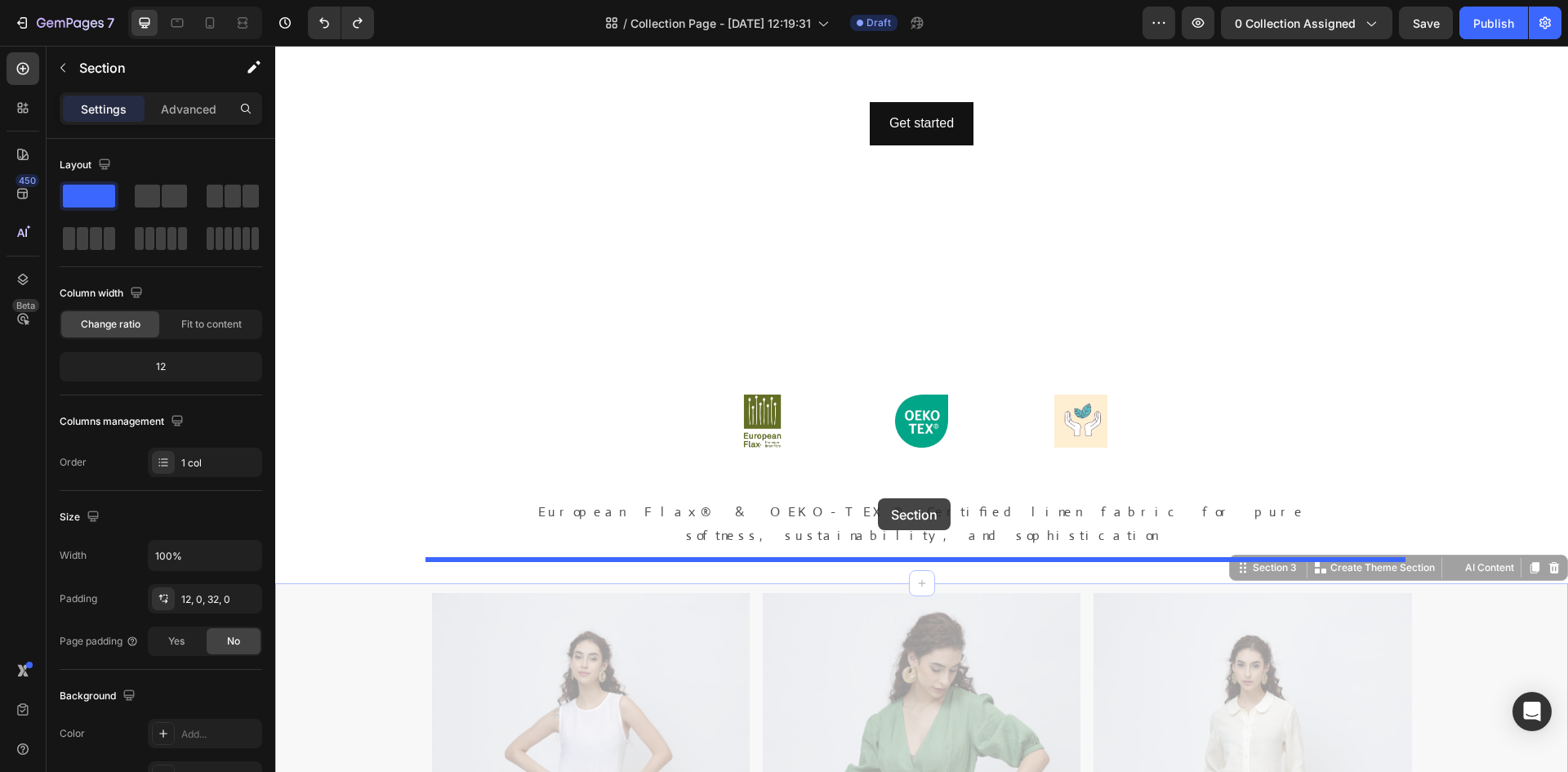
drag, startPoint x: 869, startPoint y: 561, endPoint x: 878, endPoint y: 497, distance: 64.6
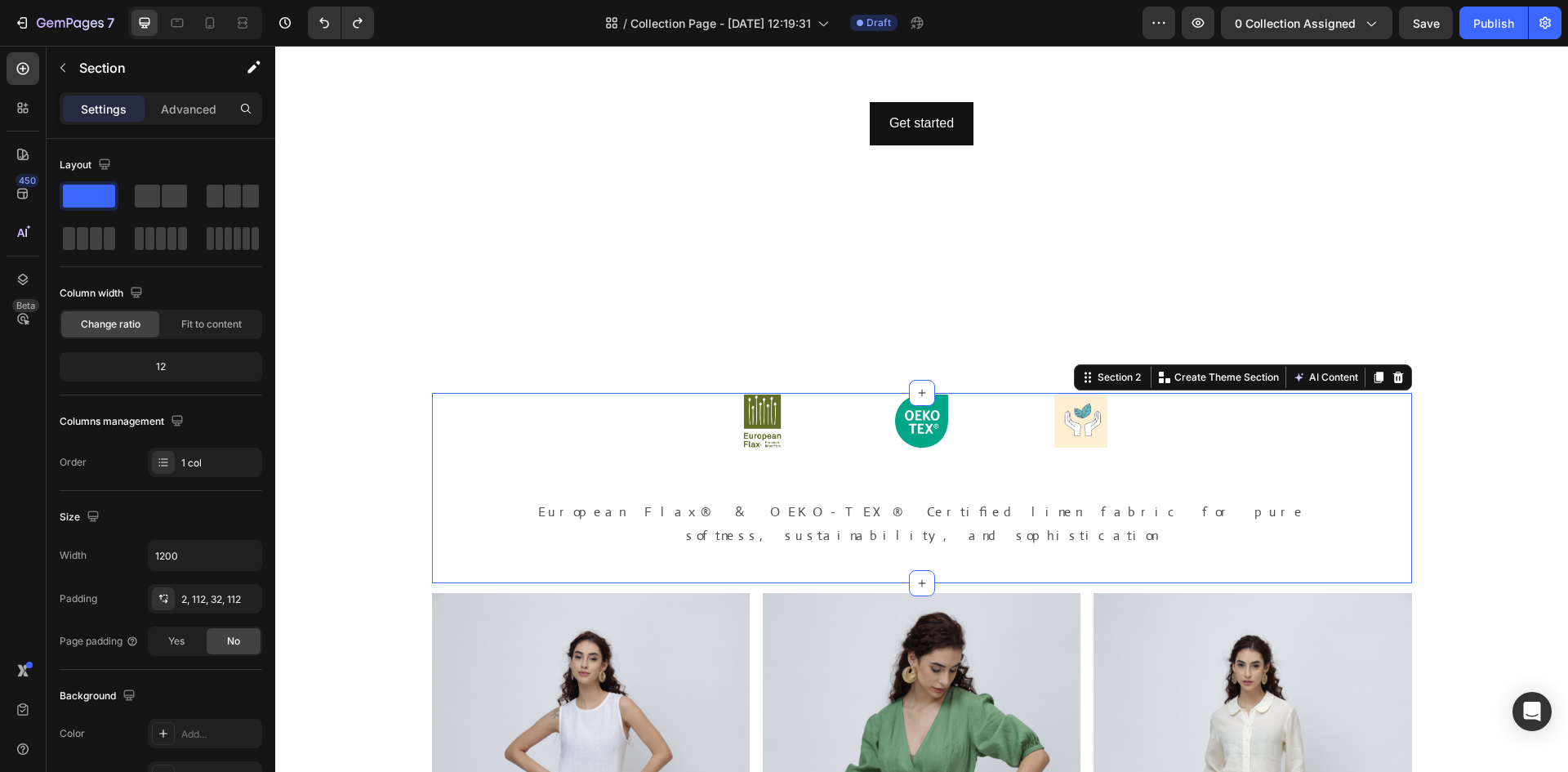
click at [1012, 538] on div "Image Image Image Row European Flax® & OEKO-TEX® Certified linen fabric for pur…" at bounding box center [922, 489] width 980 height 191
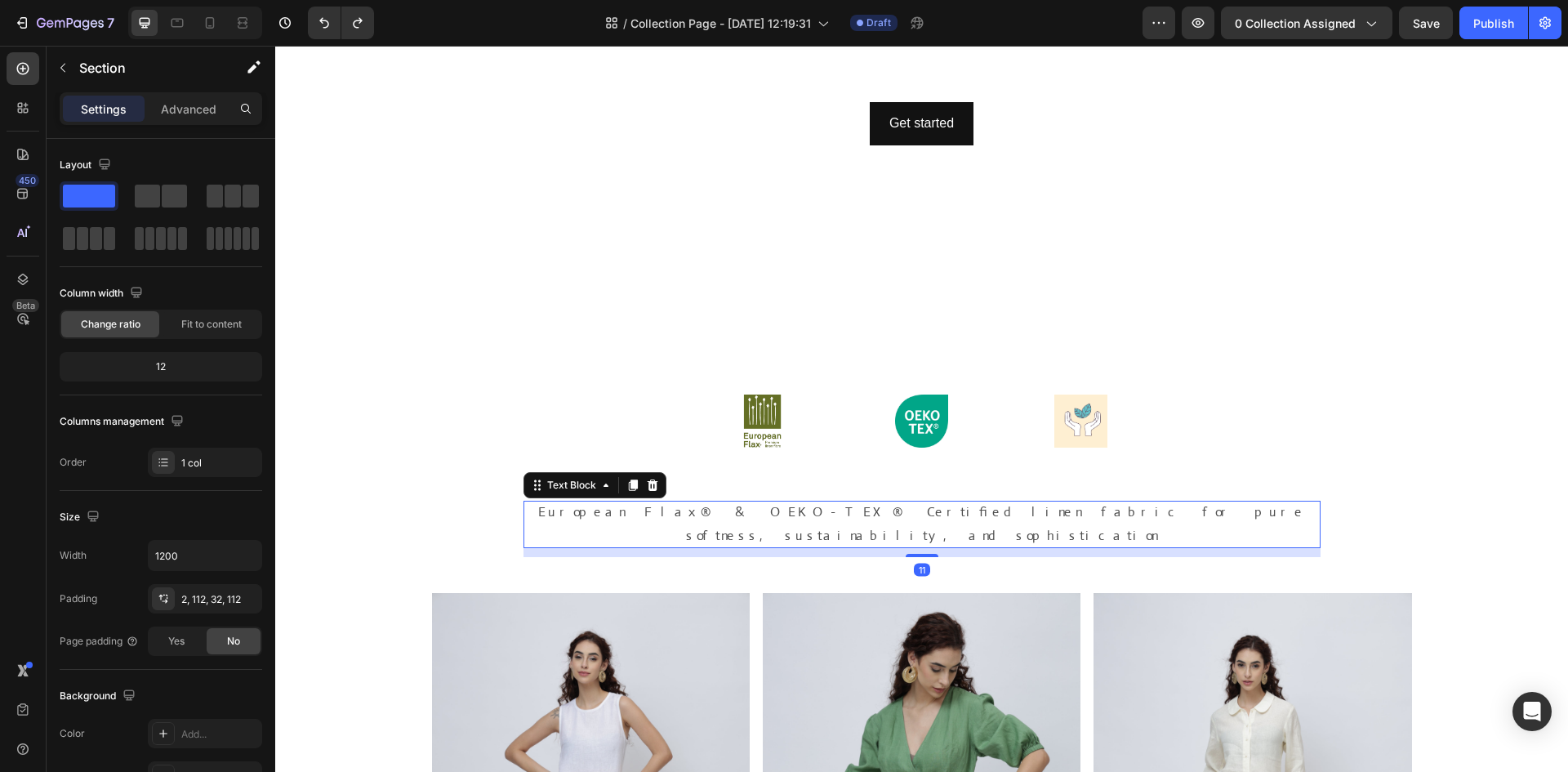
click at [1242, 506] on p "European Flax® & OEKO-TEX® Certified linen fabric for pure softness, sustainabi…" at bounding box center [922, 524] width 797 height 48
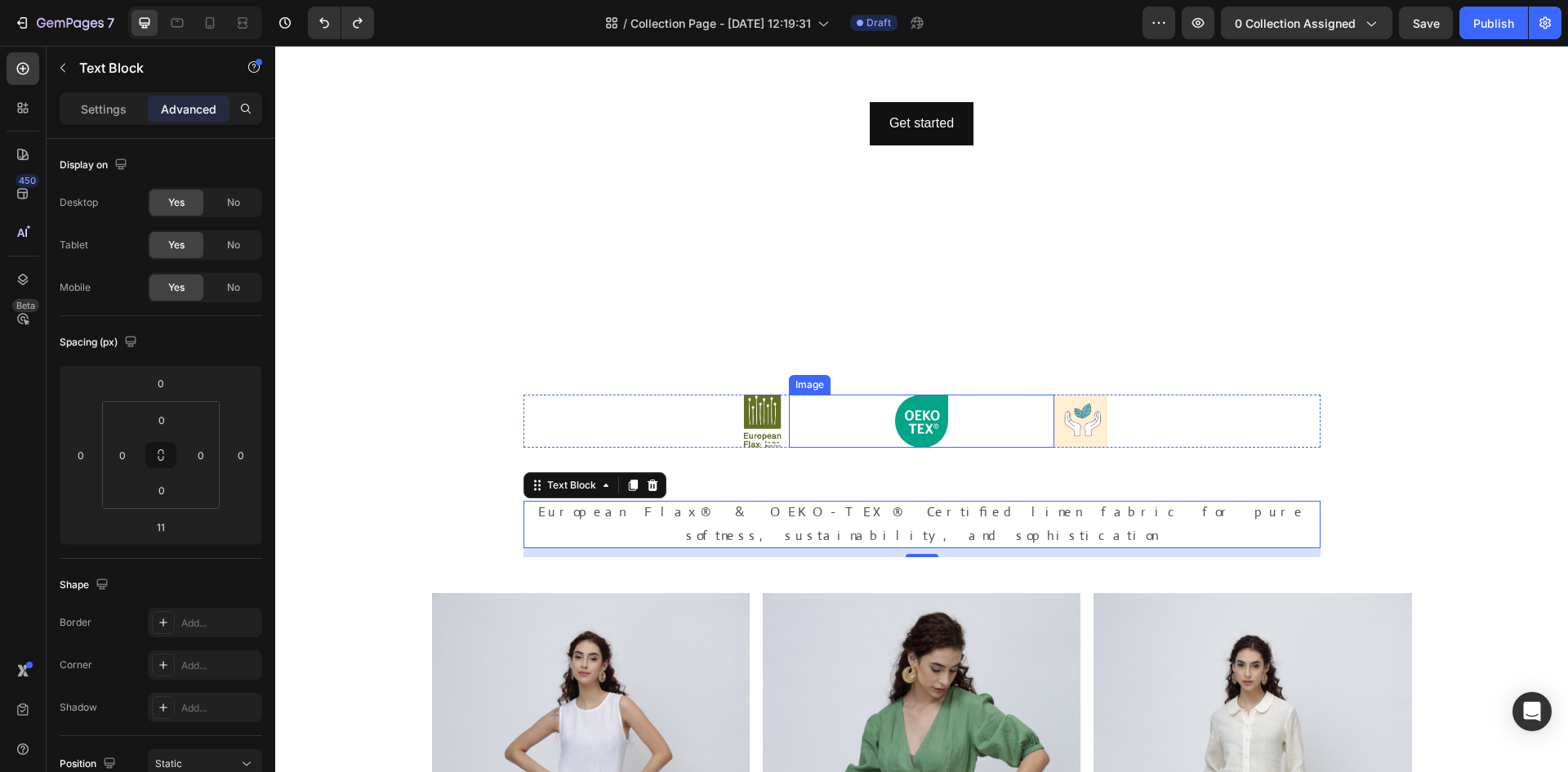
click at [985, 443] on div at bounding box center [922, 420] width 266 height 53
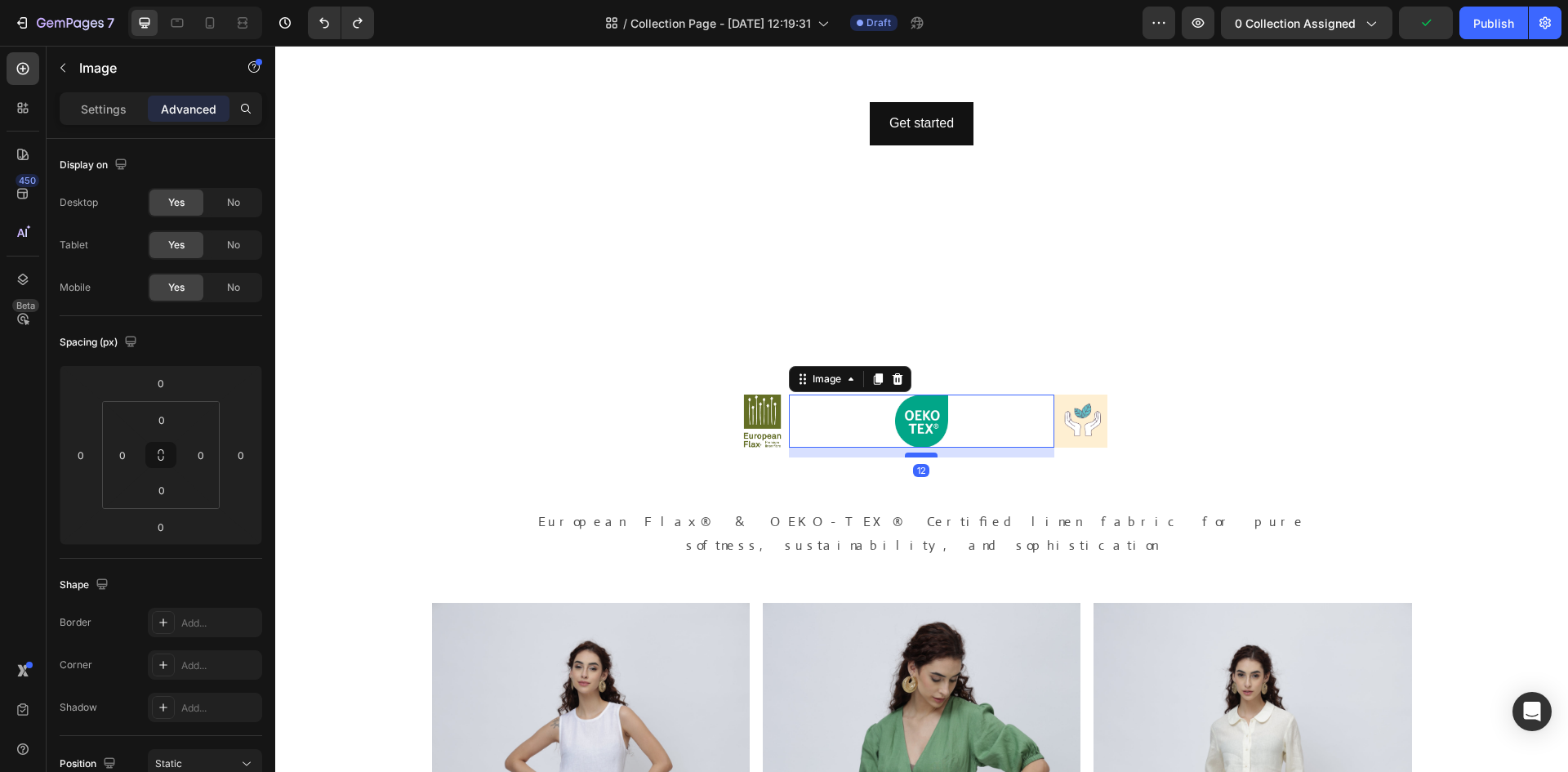
drag, startPoint x: 924, startPoint y: 447, endPoint x: 924, endPoint y: 456, distance: 9.0
click at [924, 456] on div at bounding box center [921, 455] width 32 height 5
type input "12"
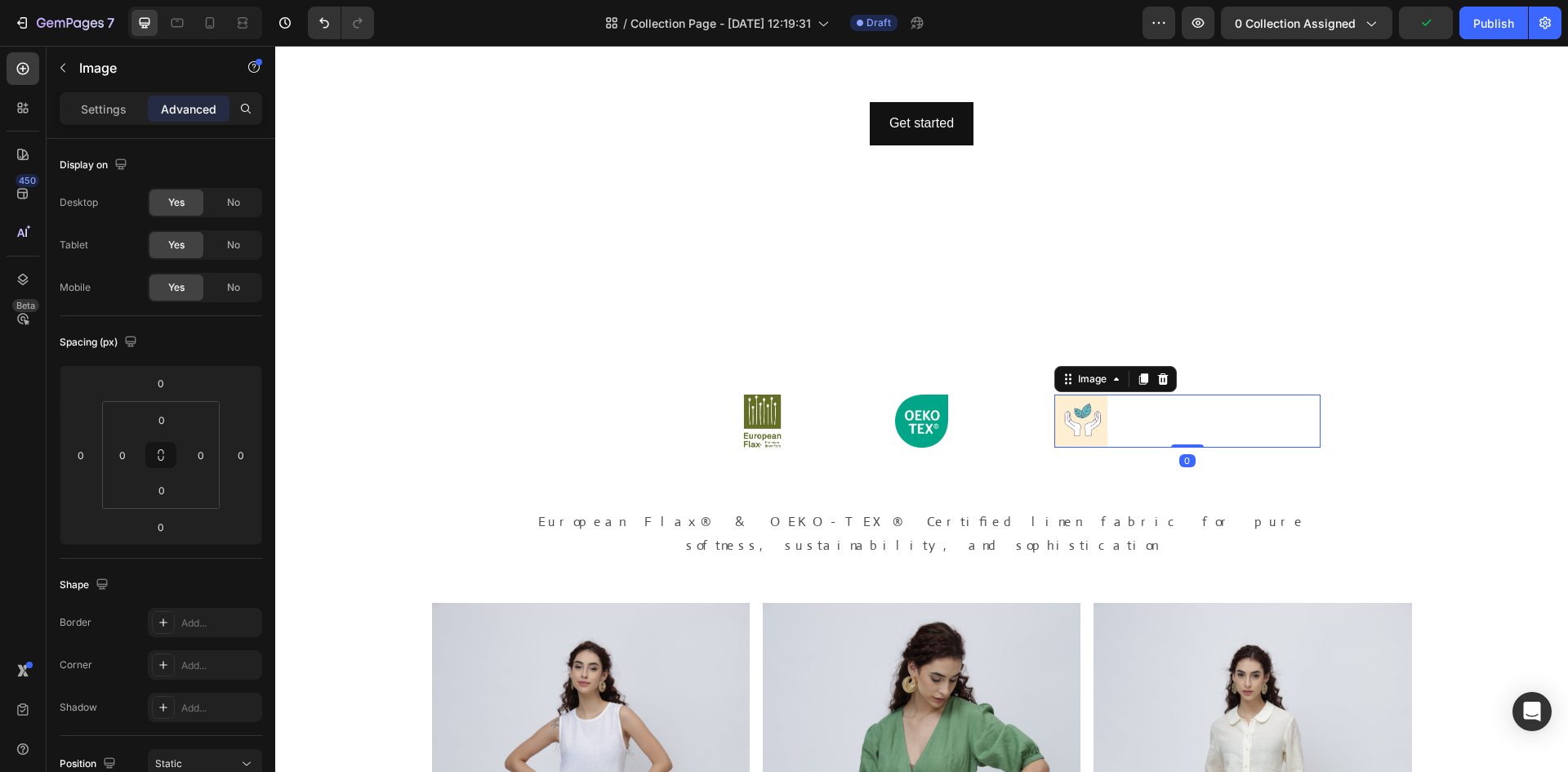
click at [1169, 439] on div at bounding box center [1187, 420] width 266 height 53
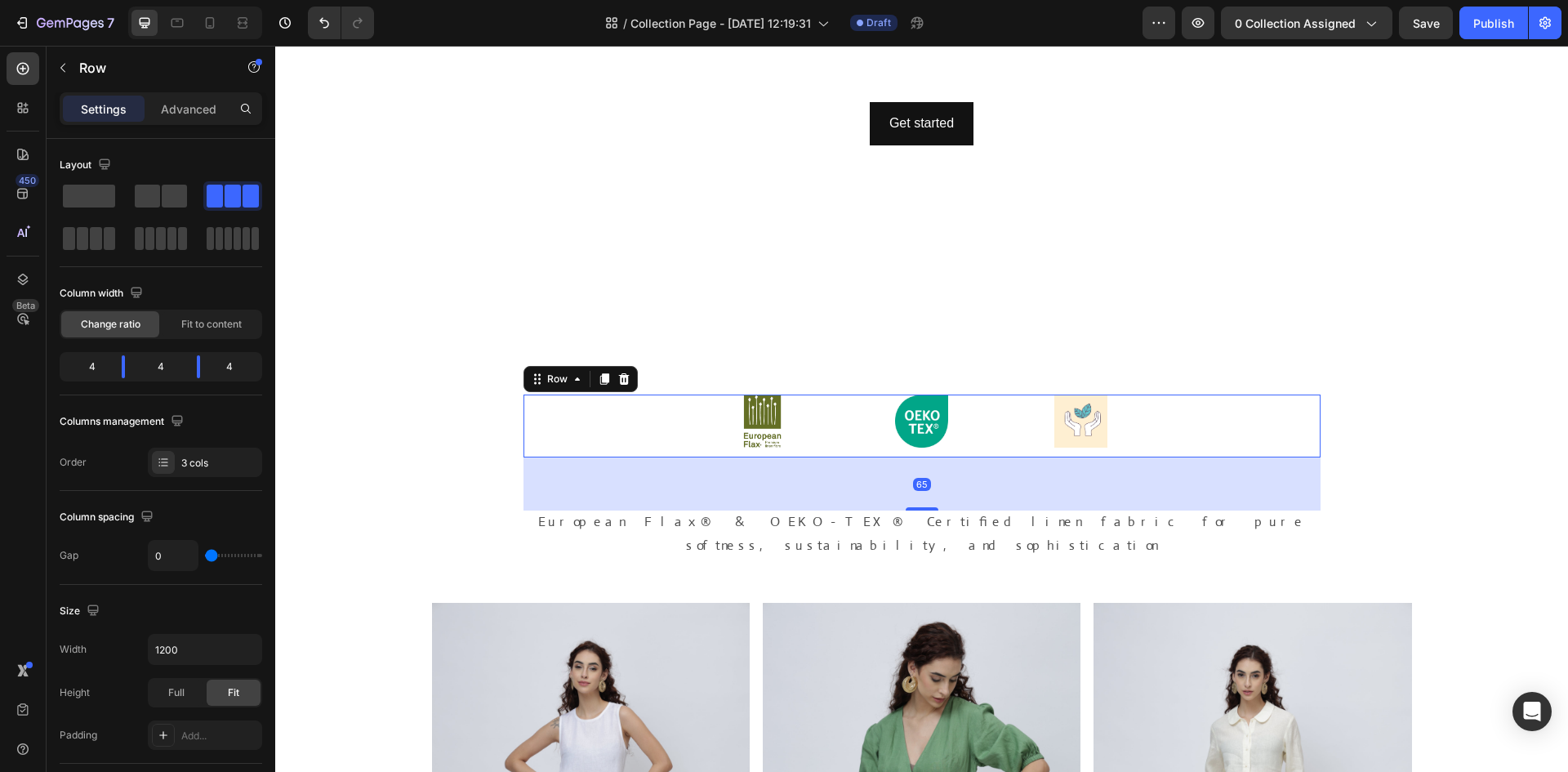
click at [1085, 454] on div "Image" at bounding box center [1187, 426] width 266 height 63
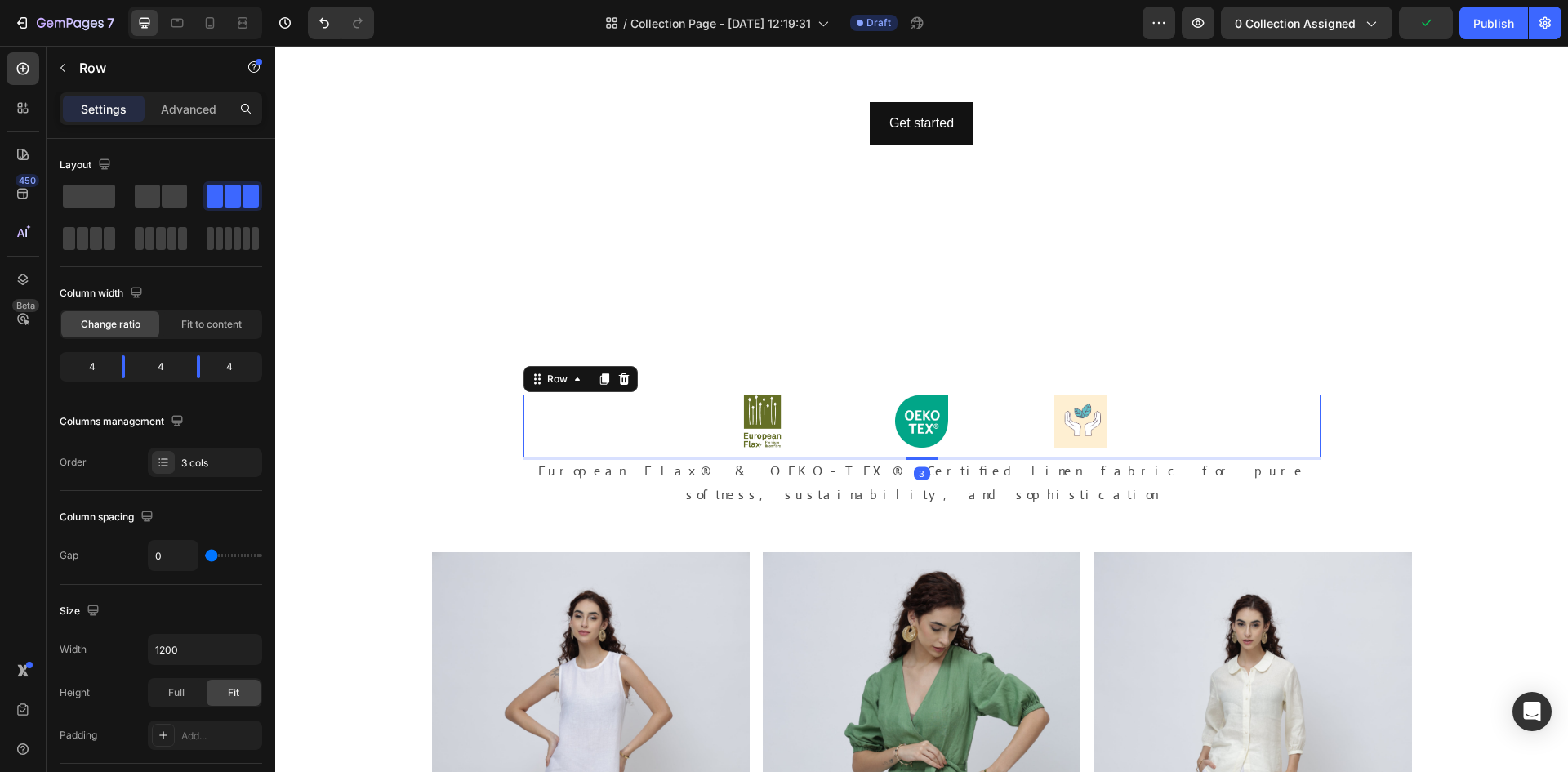
drag, startPoint x: 922, startPoint y: 511, endPoint x: 937, endPoint y: 460, distance: 53.2
click at [937, 457] on div "3" at bounding box center [922, 457] width 797 height 0
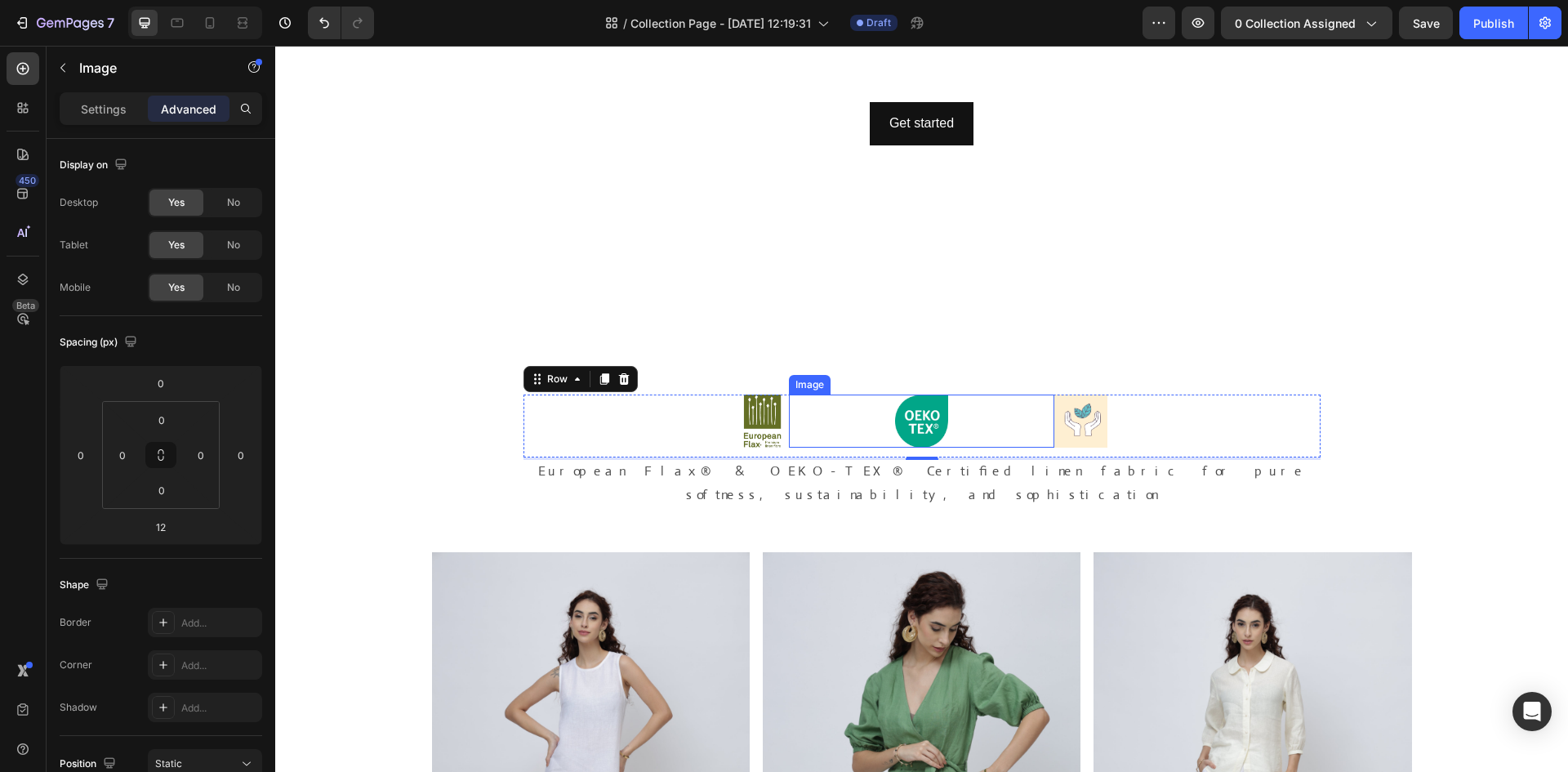
click at [1030, 431] on div at bounding box center [922, 420] width 266 height 53
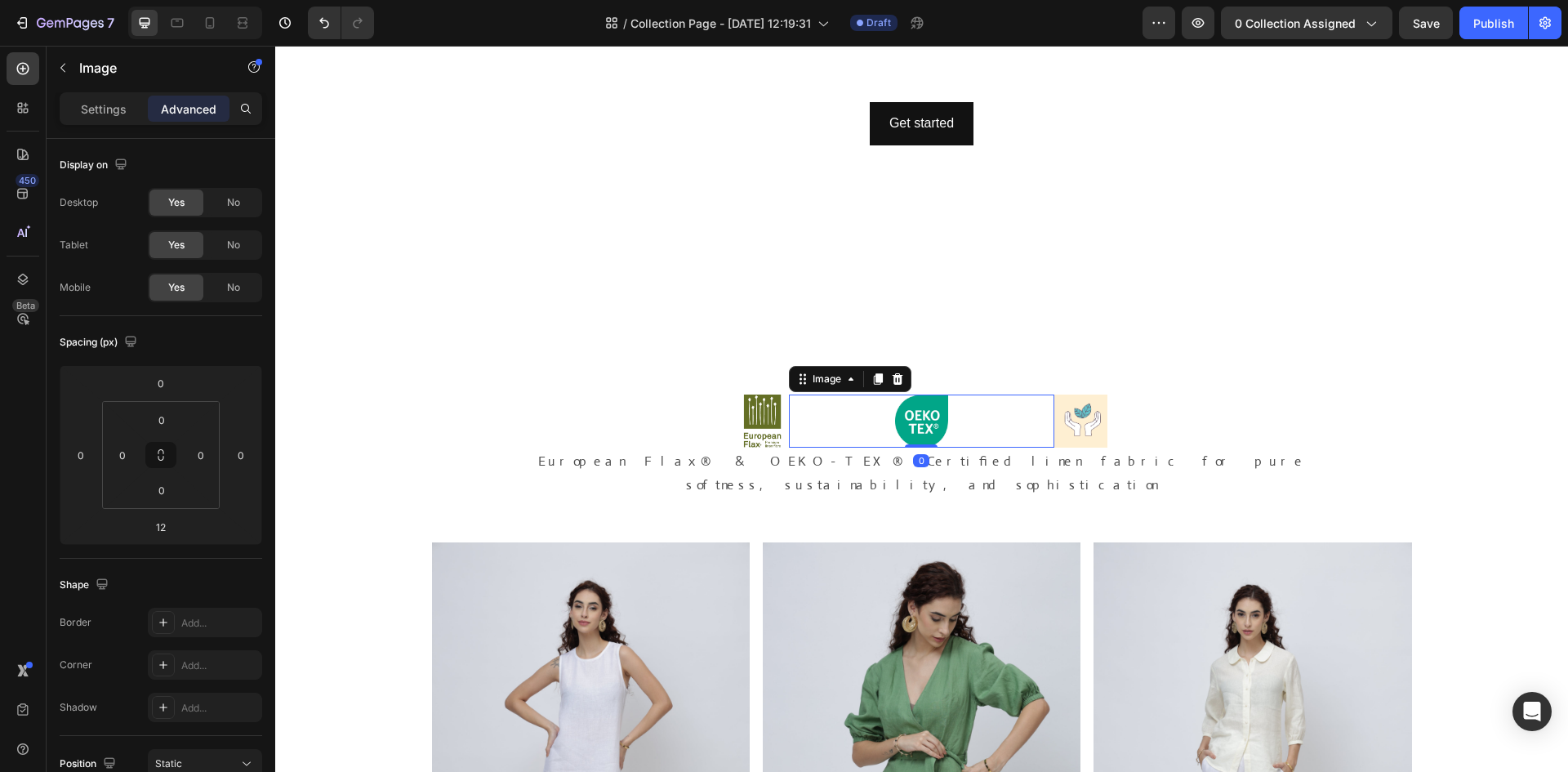
drag, startPoint x: 923, startPoint y: 456, endPoint x: 936, endPoint y: 440, distance: 20.6
click at [936, 440] on div "Image 0" at bounding box center [922, 420] width 266 height 53
type input "0"
click at [1160, 402] on div at bounding box center [1187, 420] width 266 height 53
click at [976, 414] on div at bounding box center [922, 420] width 266 height 53
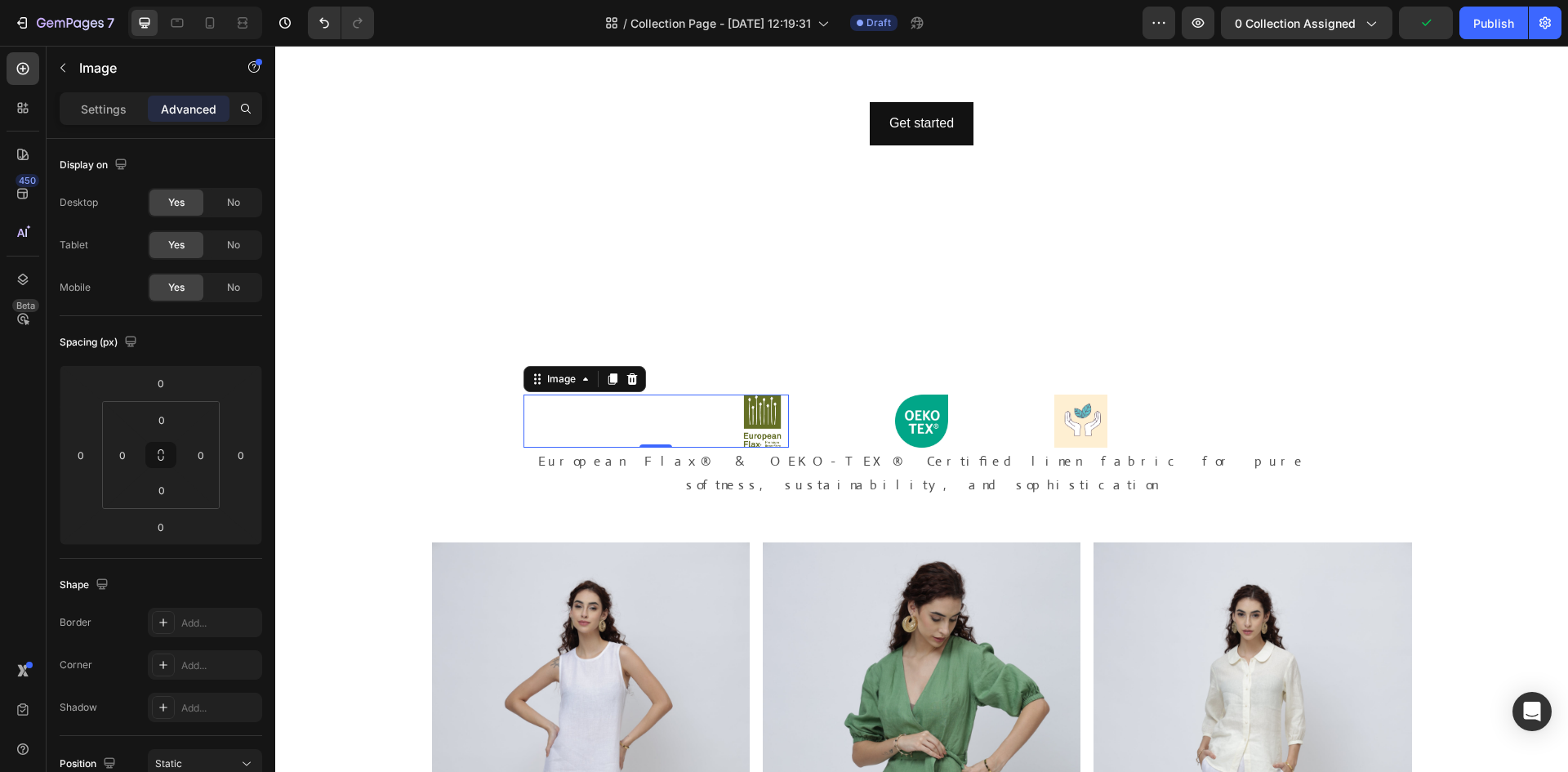
click at [735, 416] on img at bounding box center [762, 420] width 53 height 53
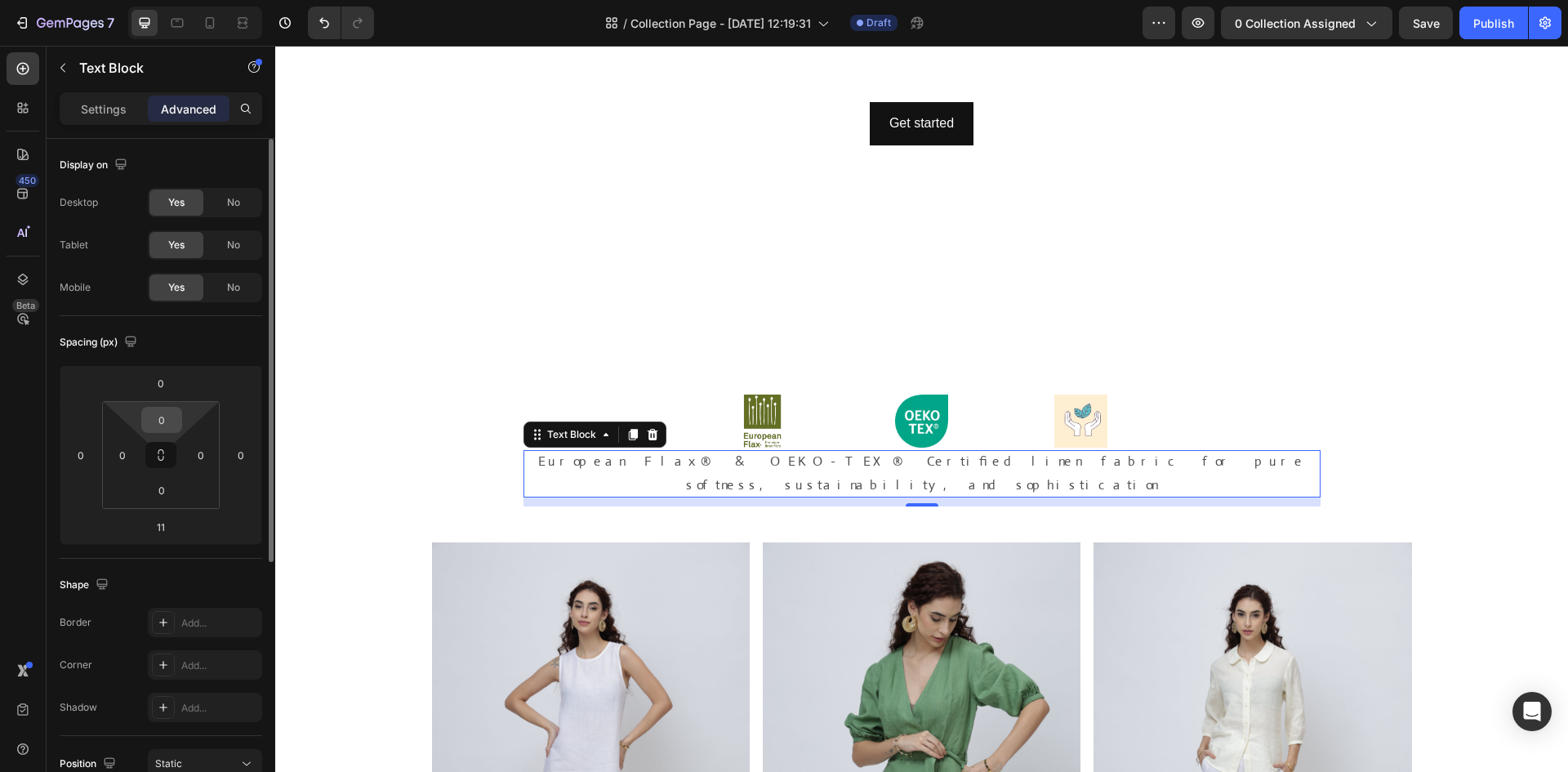
click at [167, 425] on input "0" at bounding box center [162, 420] width 32 height 25
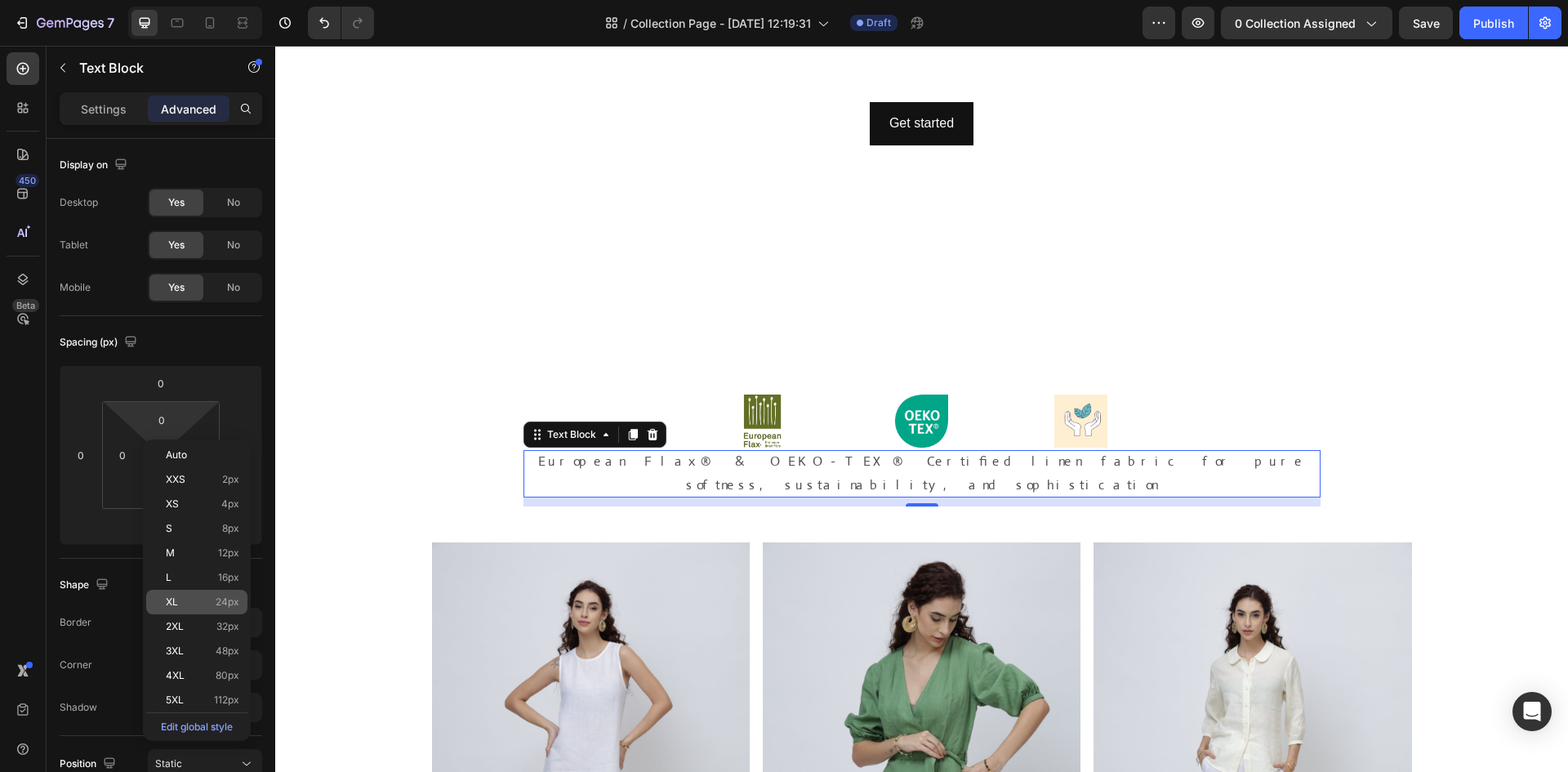
click at [209, 613] on div "XL 24px" at bounding box center [197, 602] width 101 height 25
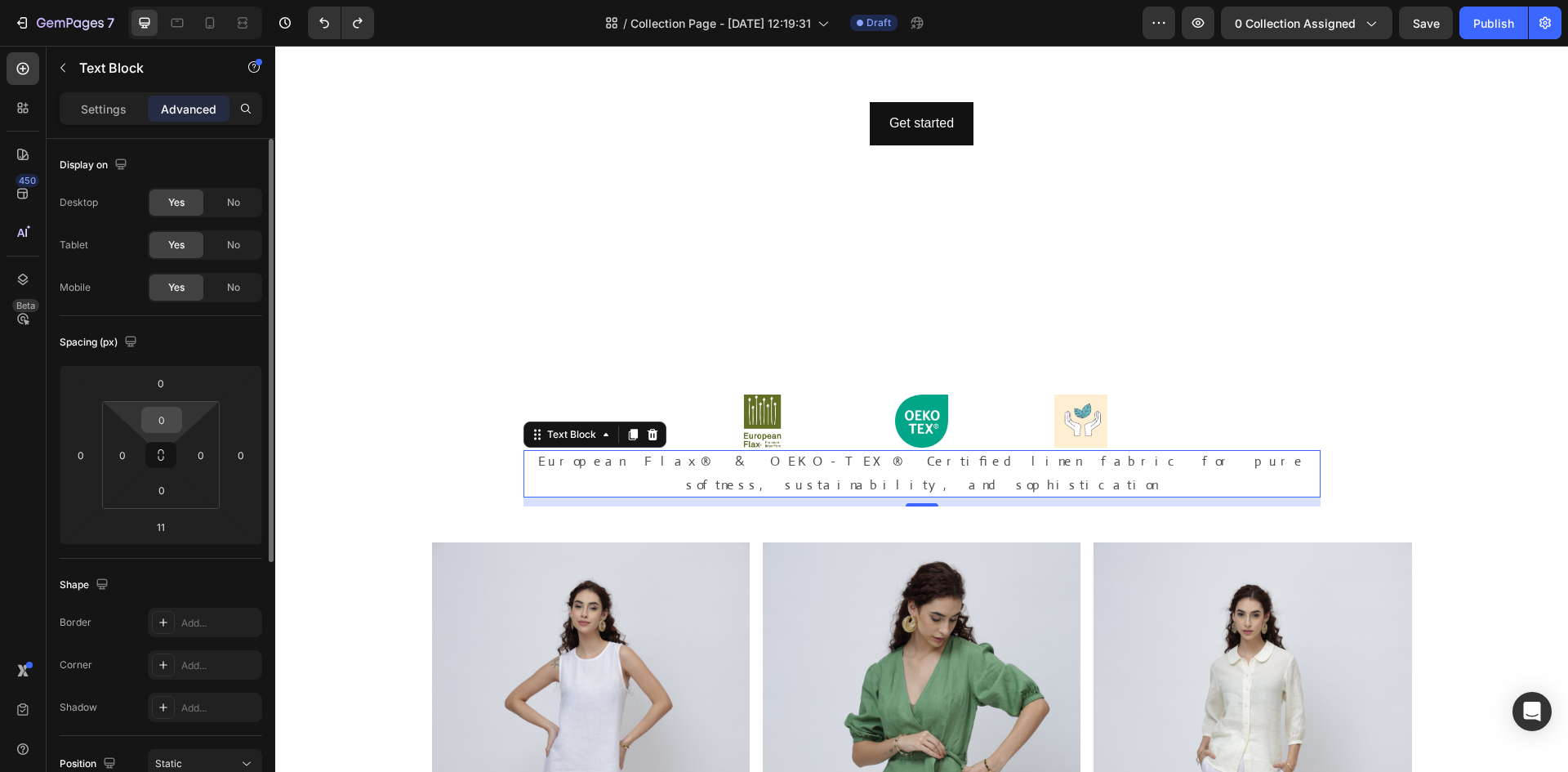
click at [172, 425] on input "0" at bounding box center [162, 420] width 32 height 25
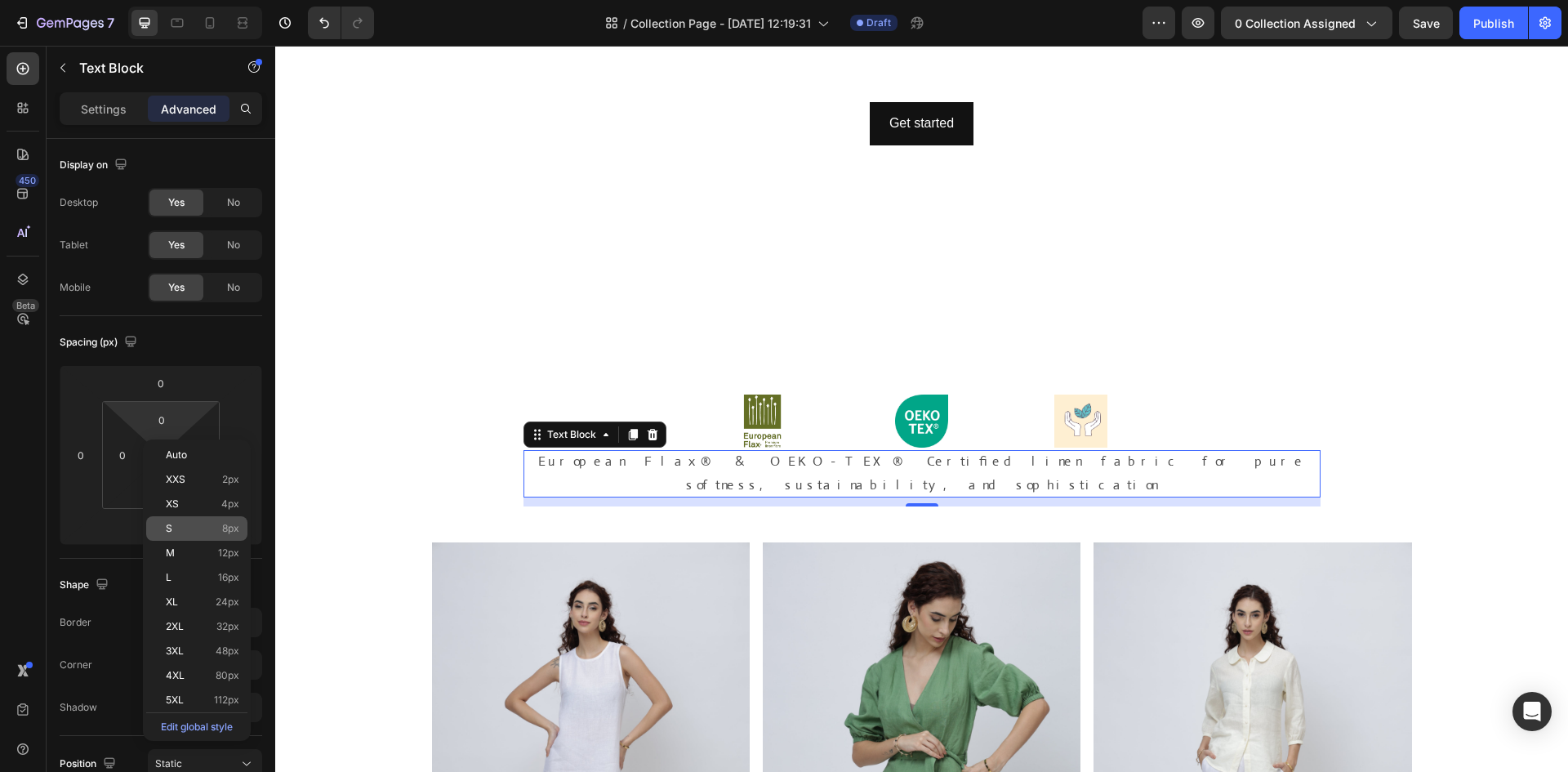
click at [197, 526] on p "S 8px" at bounding box center [203, 528] width 73 height 11
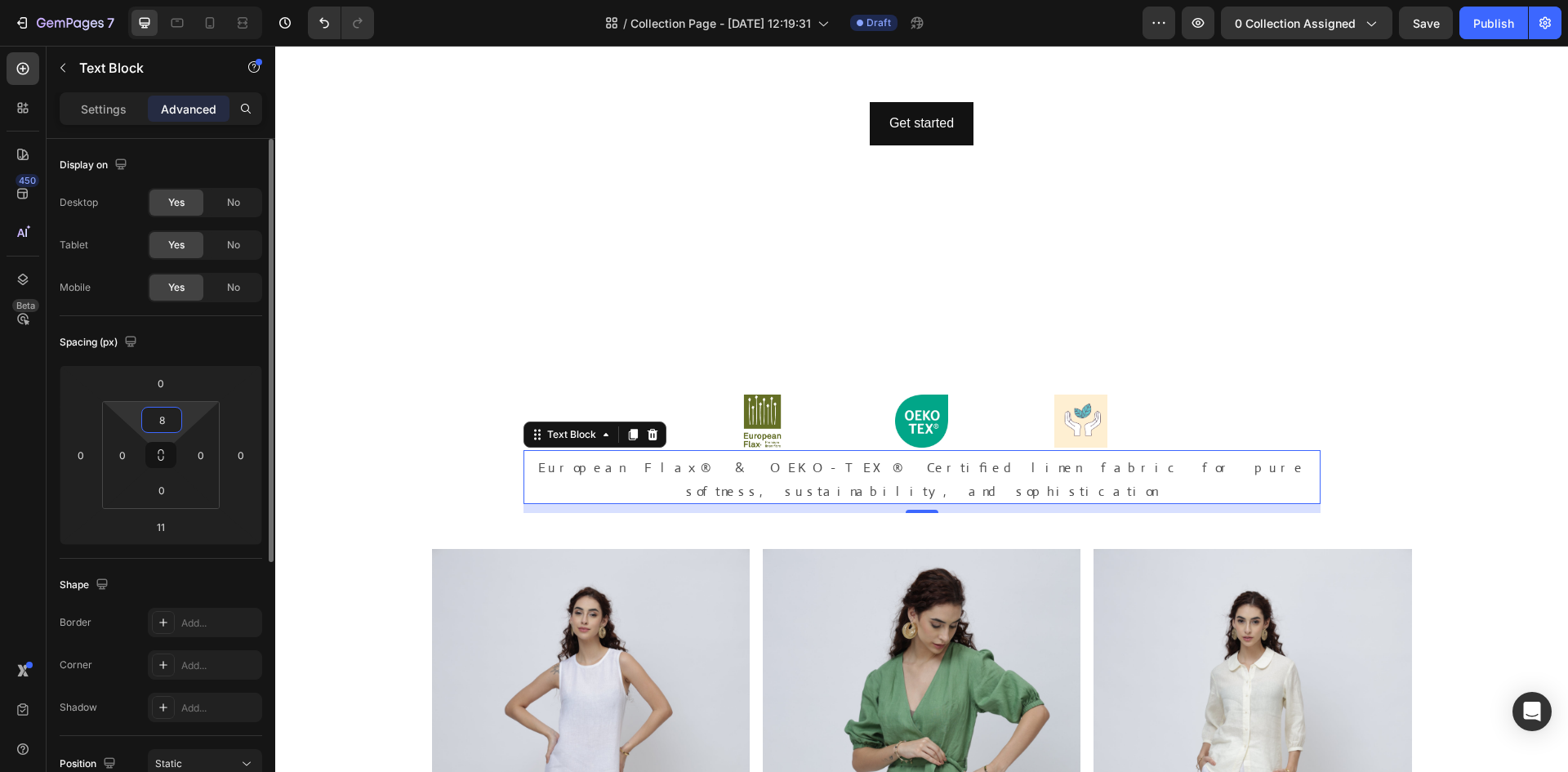
click at [162, 428] on input "8" at bounding box center [162, 420] width 32 height 25
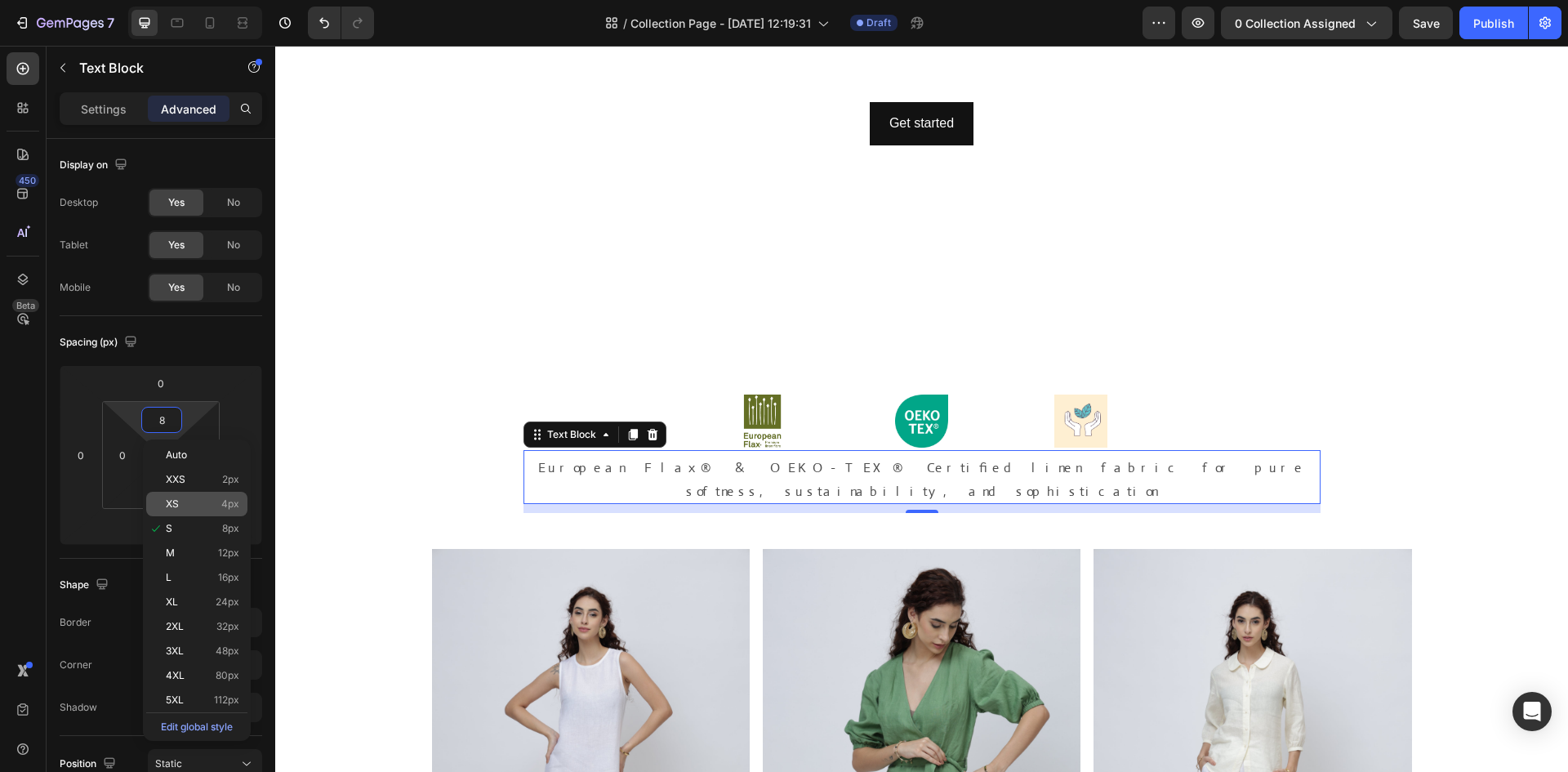
click at [205, 502] on p "XS 4px" at bounding box center [203, 503] width 73 height 11
type input "4"
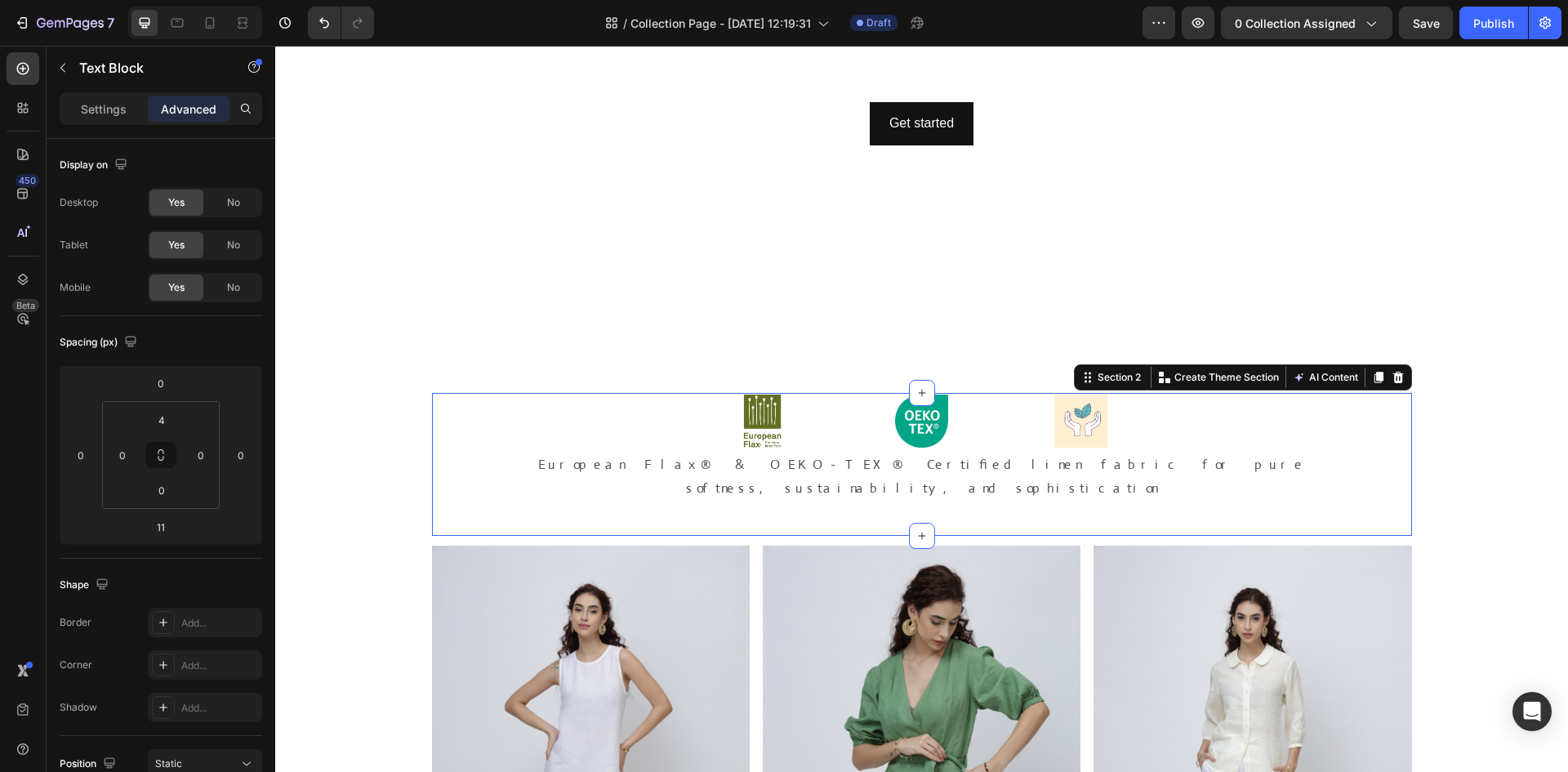
click at [480, 427] on div "Image Image Image Row European Flax® & OEKO-TEX® Certified linen fabric for pur…" at bounding box center [922, 465] width 980 height 143
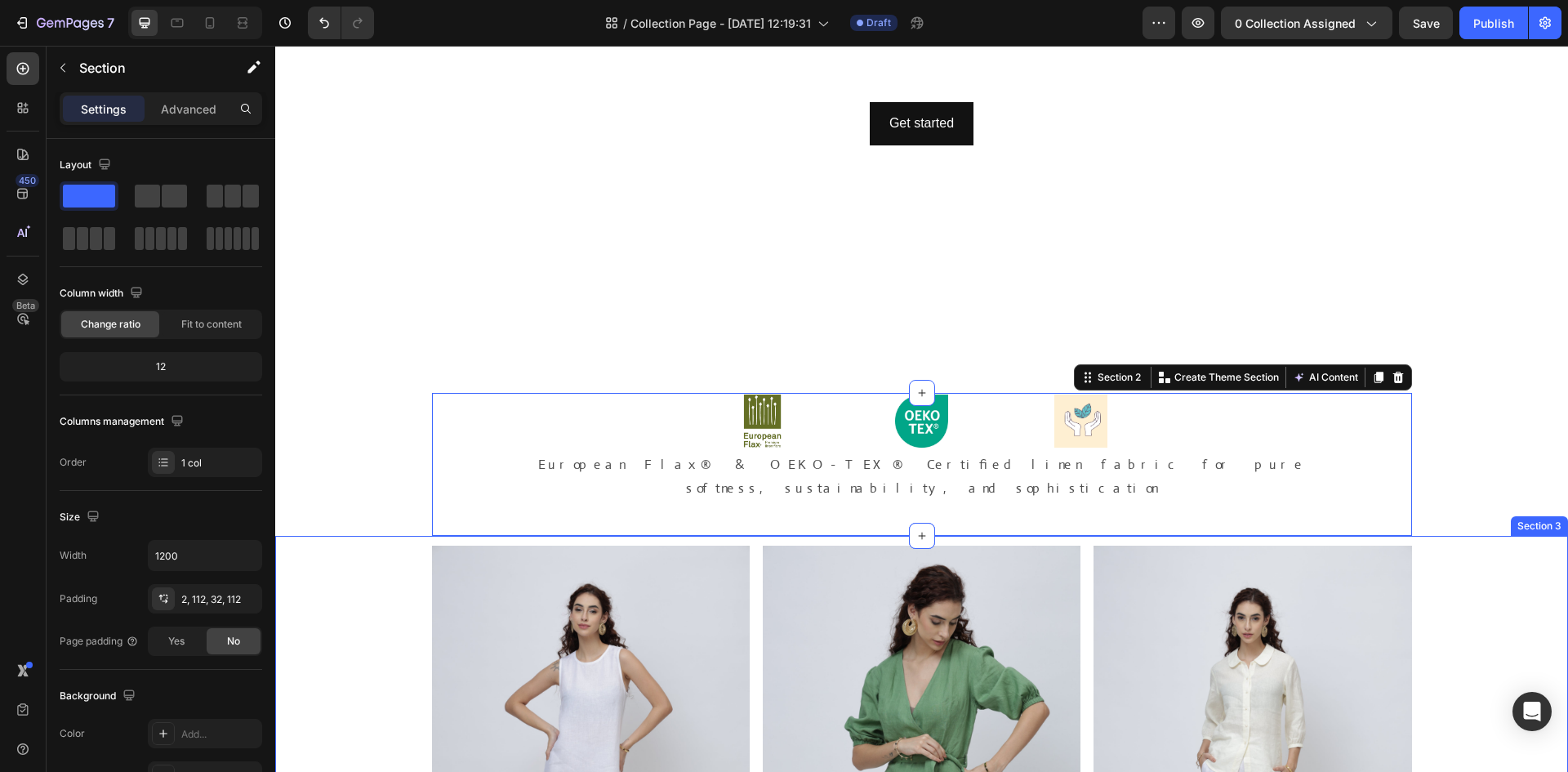
click at [365, 591] on div "Image Image Image Row" at bounding box center [921, 784] width 1293 height 477
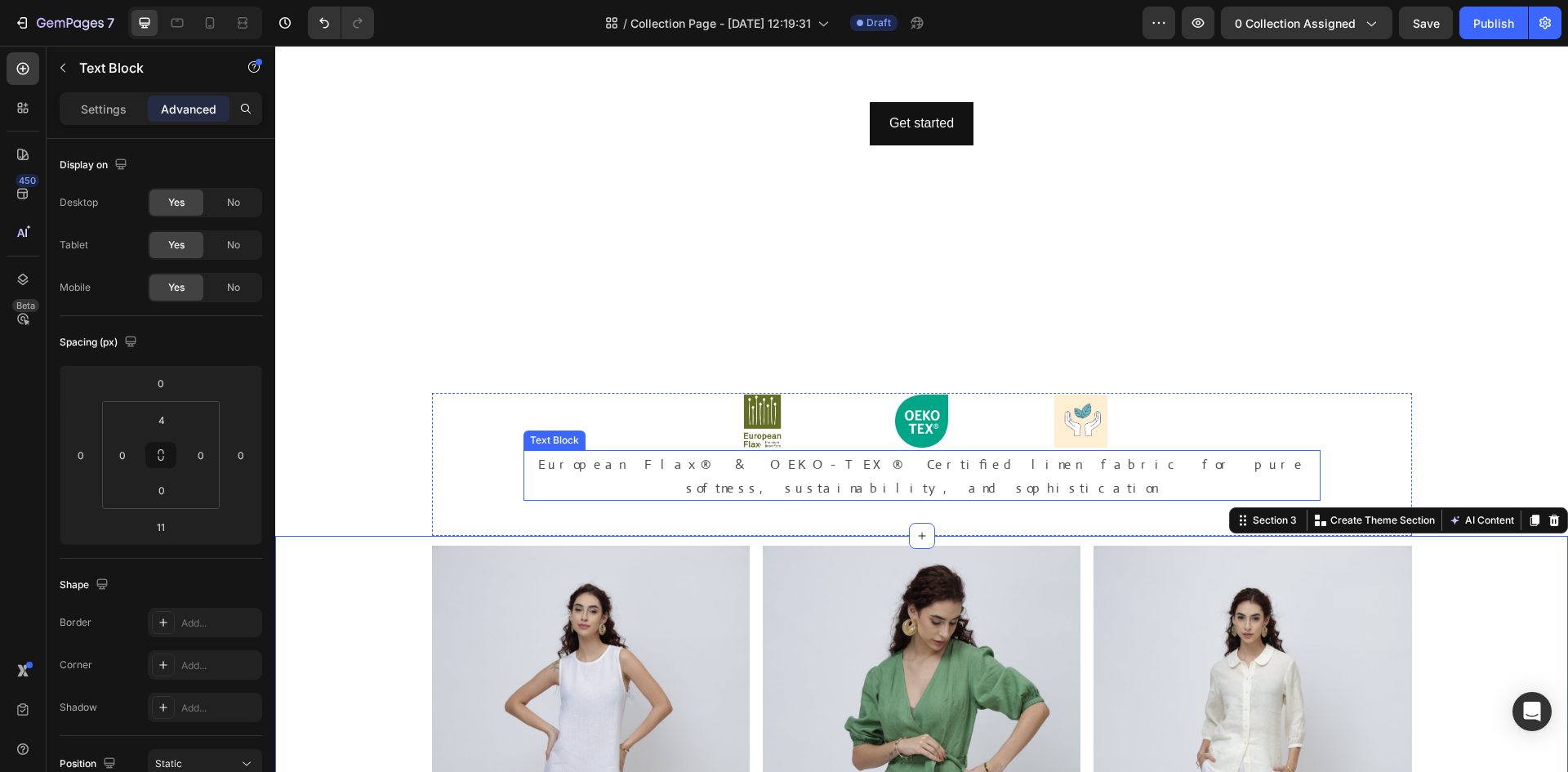
click at [603, 466] on p "European Flax® & OEKO-TEX® Certified linen fabric for pure softness, sustainabi…" at bounding box center [922, 477] width 797 height 48
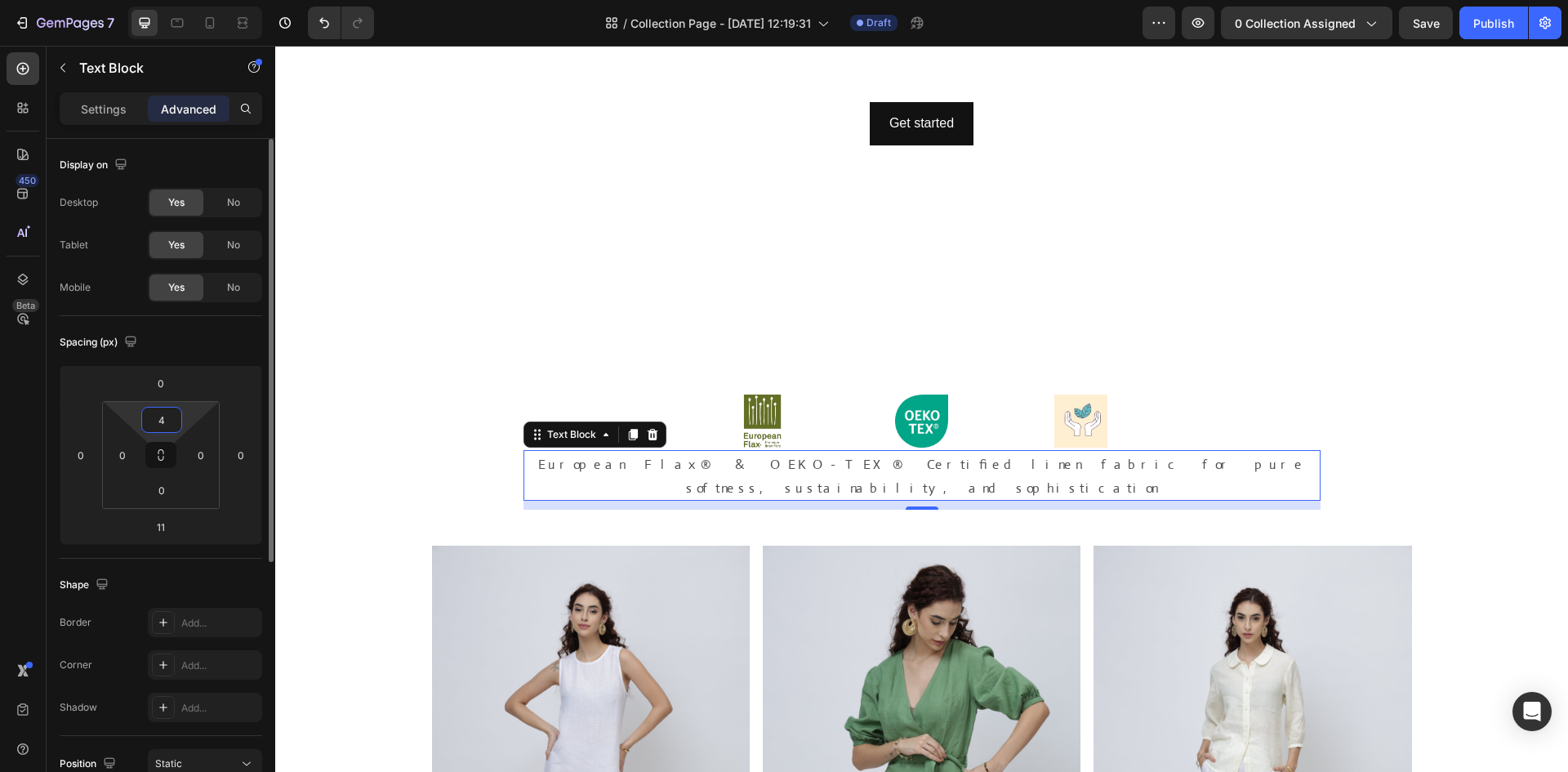
click at [171, 429] on input "4" at bounding box center [162, 420] width 32 height 25
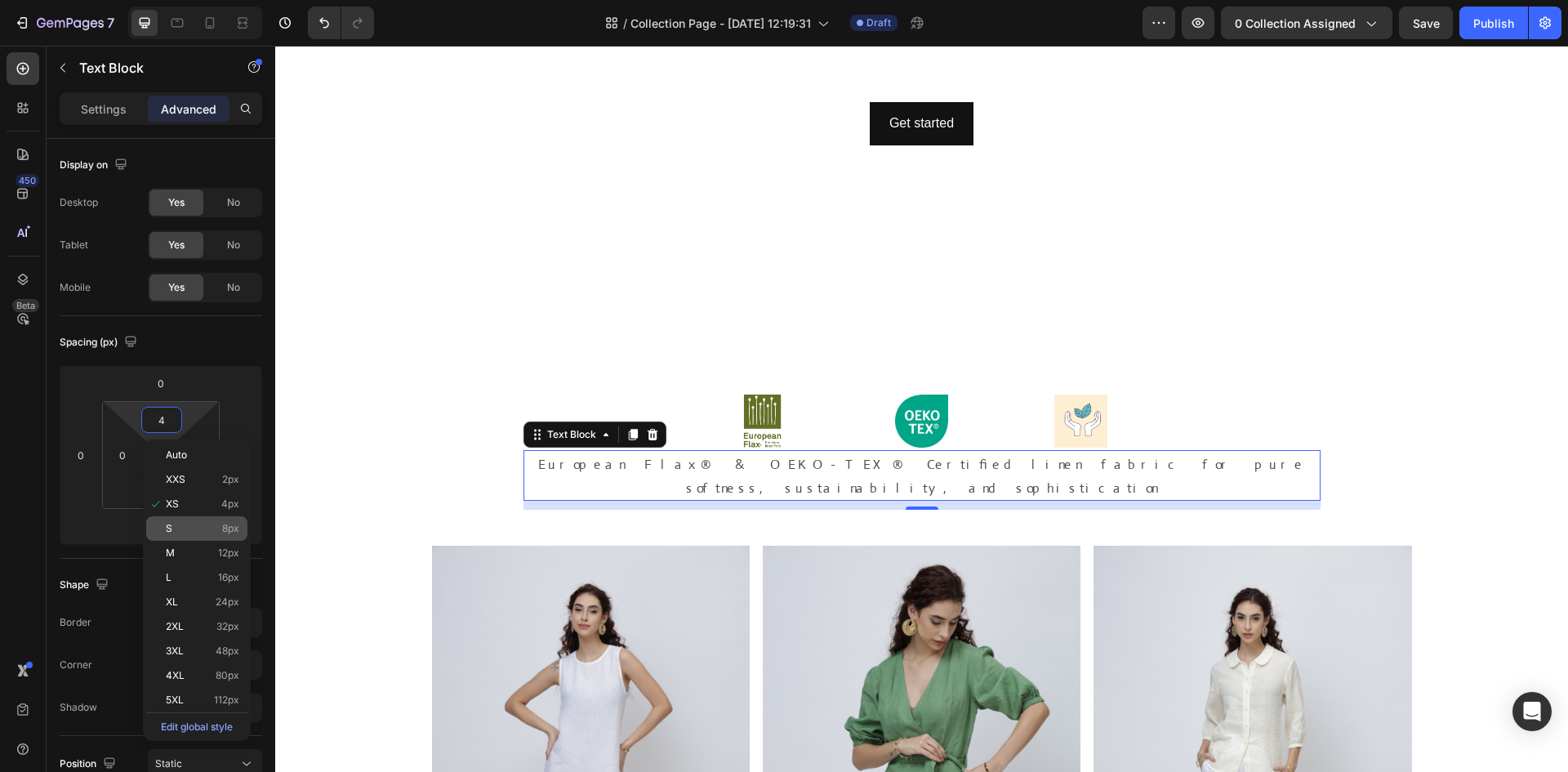
click at [206, 535] on div "S 8px" at bounding box center [197, 528] width 101 height 25
type input "8"
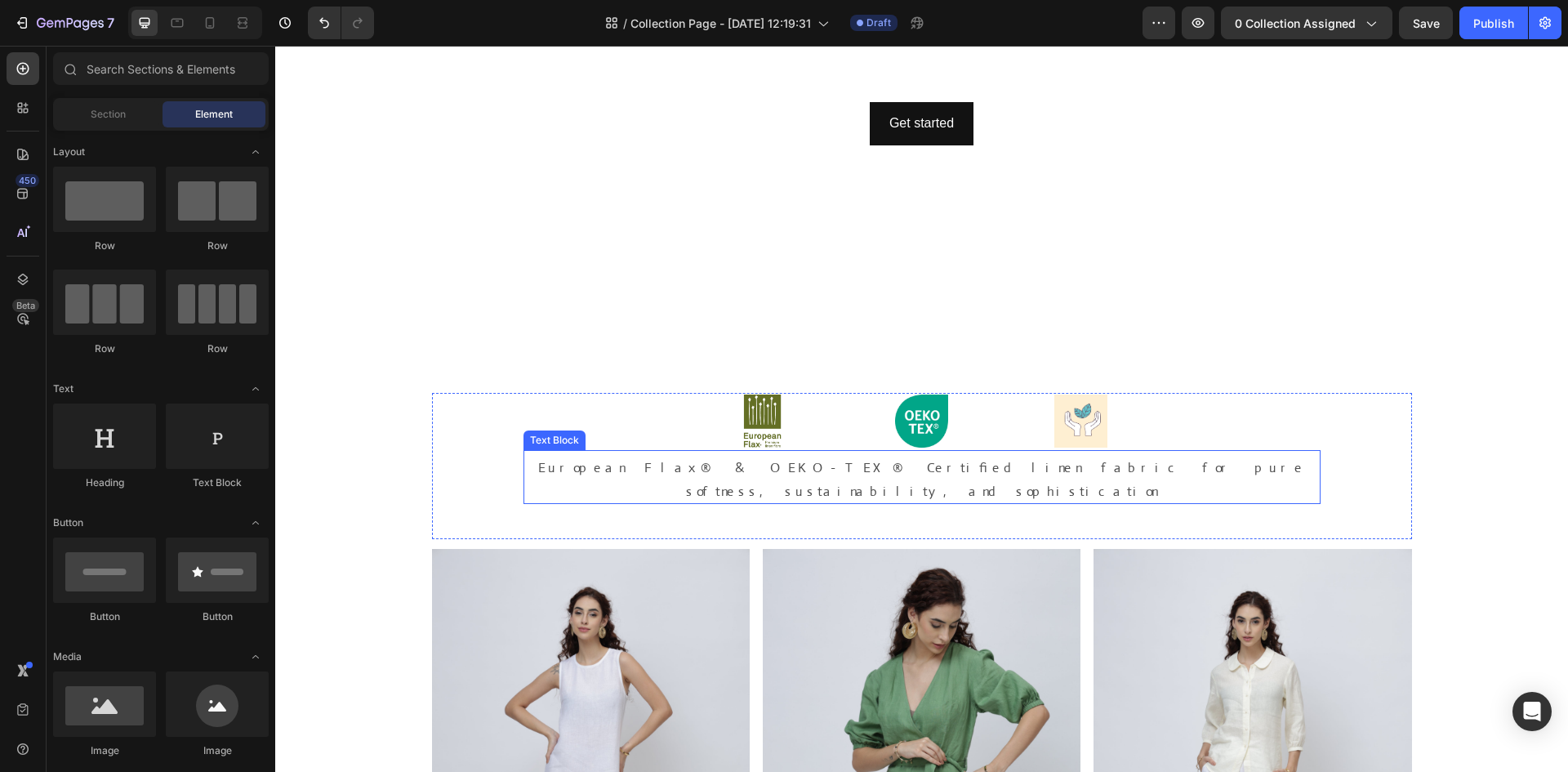
click at [884, 454] on div "European Flax® & OEKO-TEX® Certified linen fabric for pure softness, sustainabi…" at bounding box center [922, 477] width 797 height 54
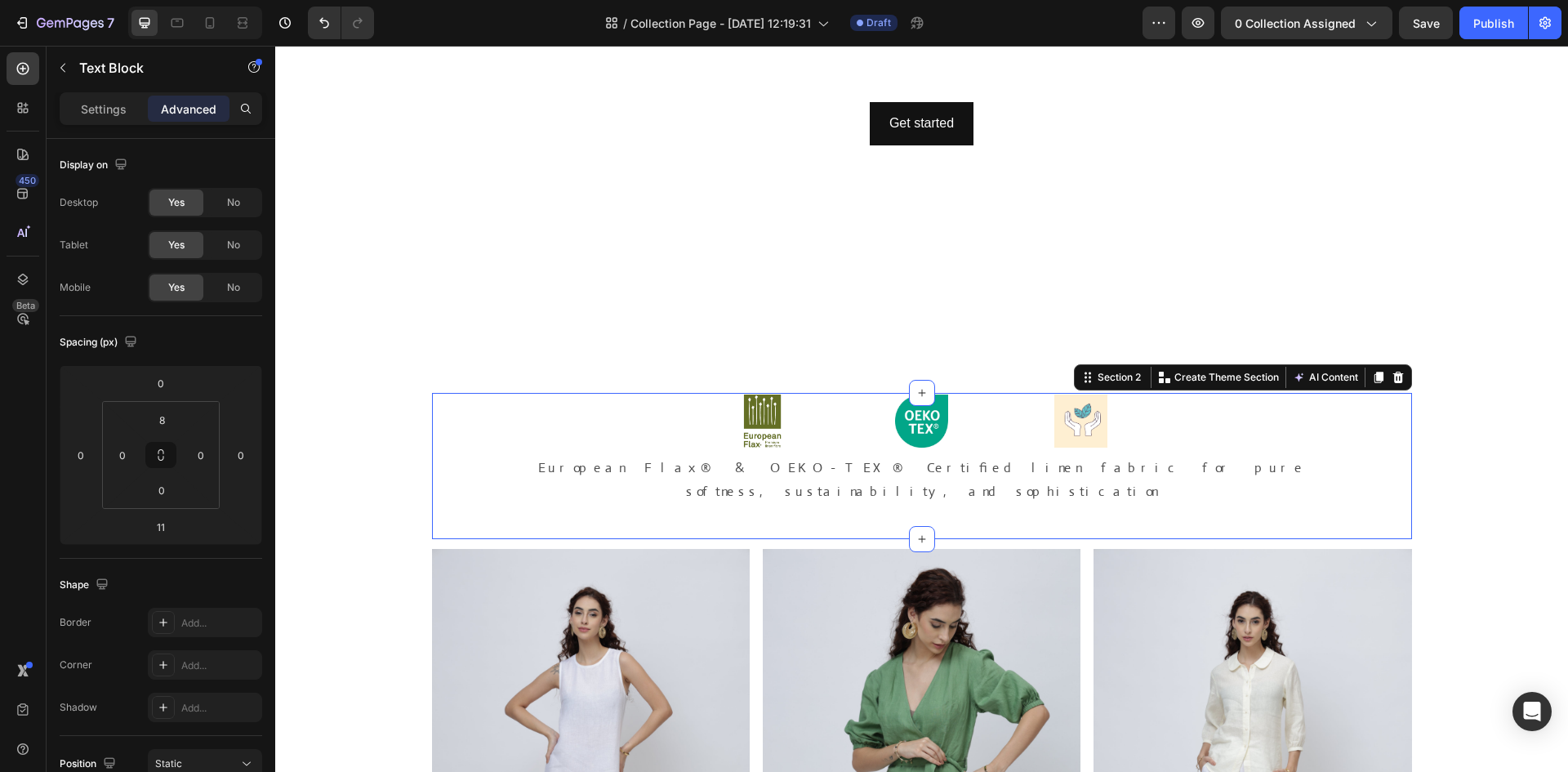
click at [474, 487] on div "Image Image Image Row European Flax® & OEKO-TEX® Certified linen fabric for pur…" at bounding box center [922, 466] width 980 height 146
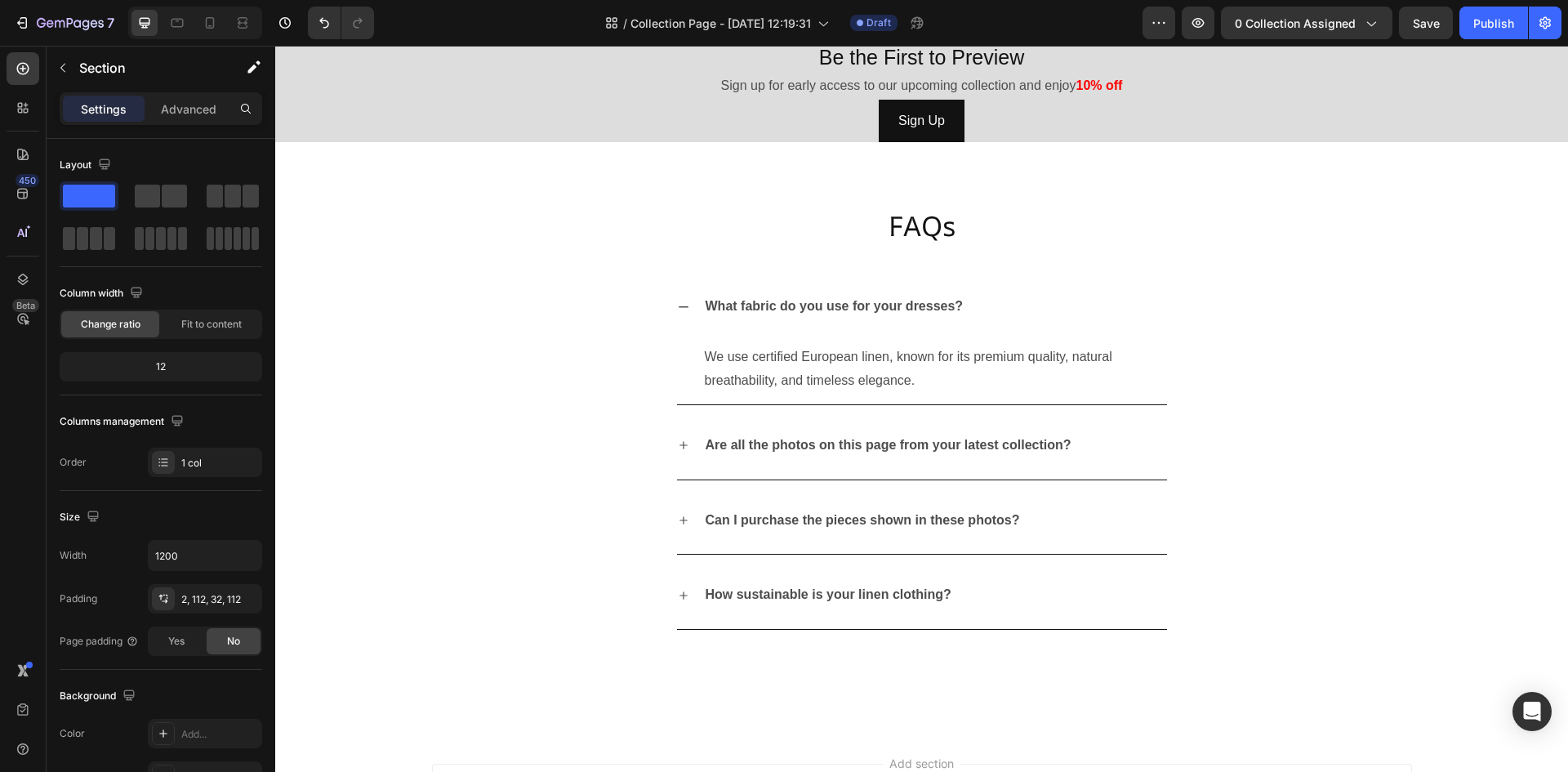
scroll to position [3785, 0]
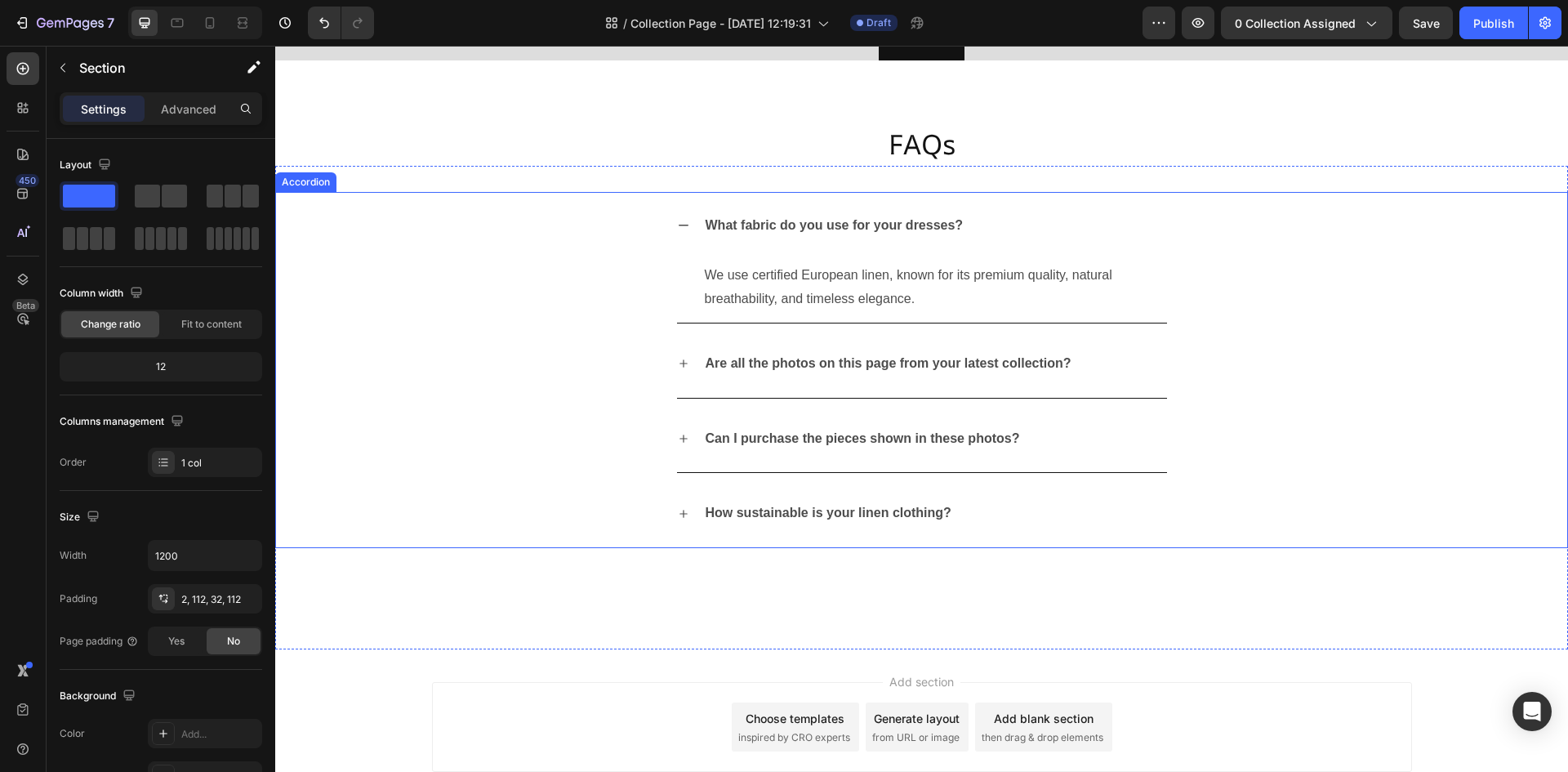
click at [678, 230] on icon at bounding box center [683, 225] width 13 height 13
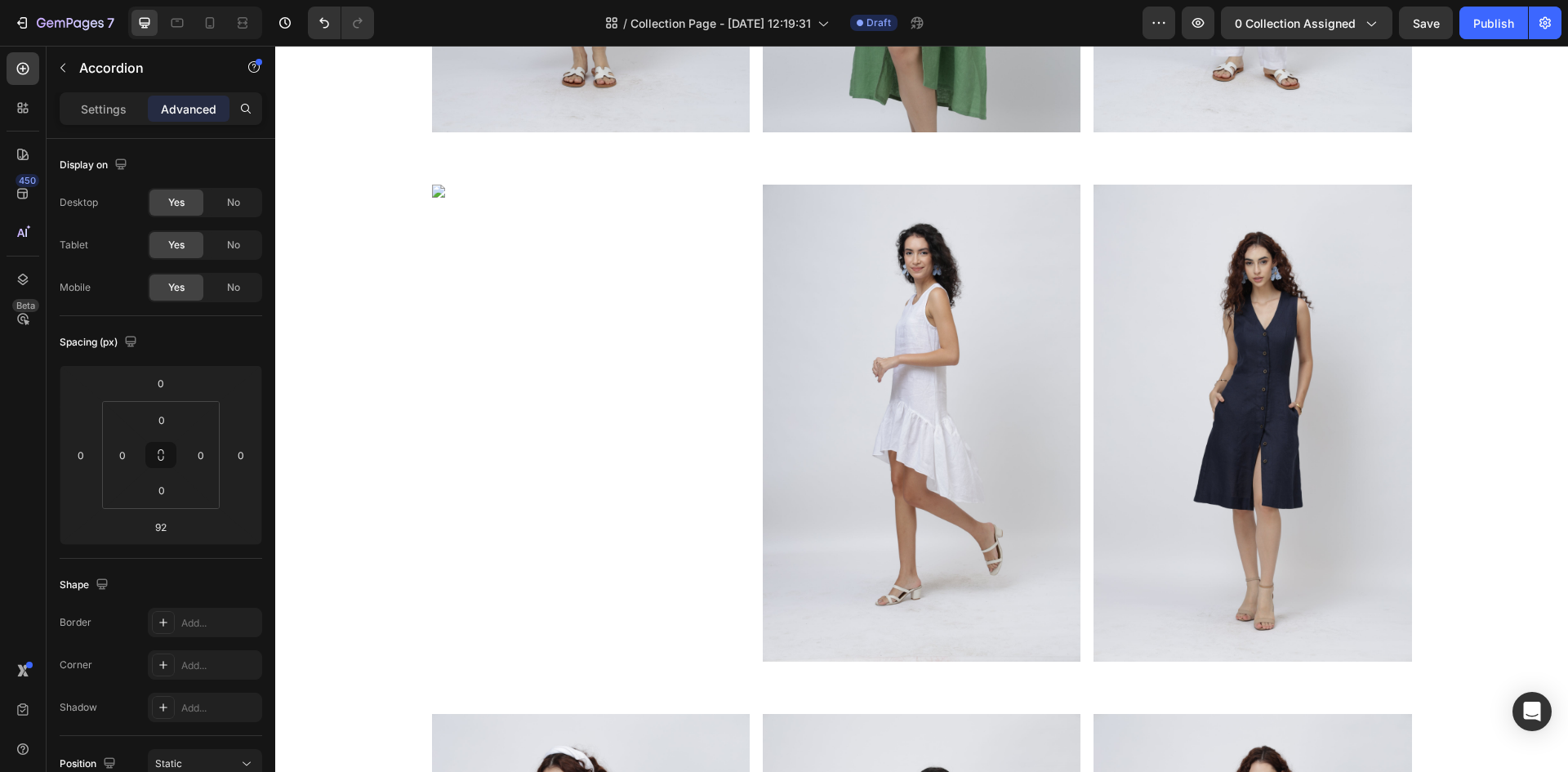
scroll to position [1552, 0]
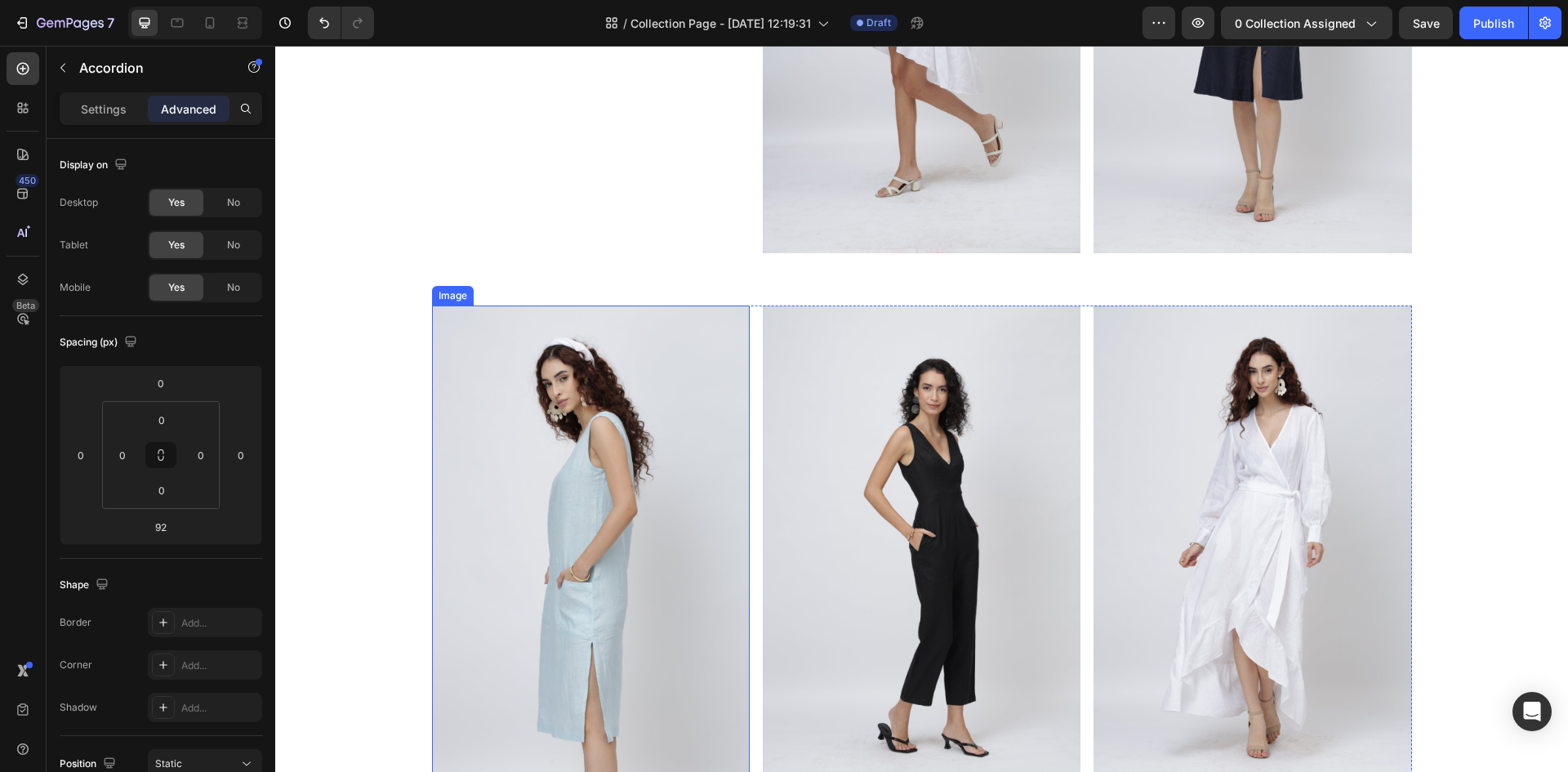
click at [611, 478] on img at bounding box center [591, 544] width 318 height 477
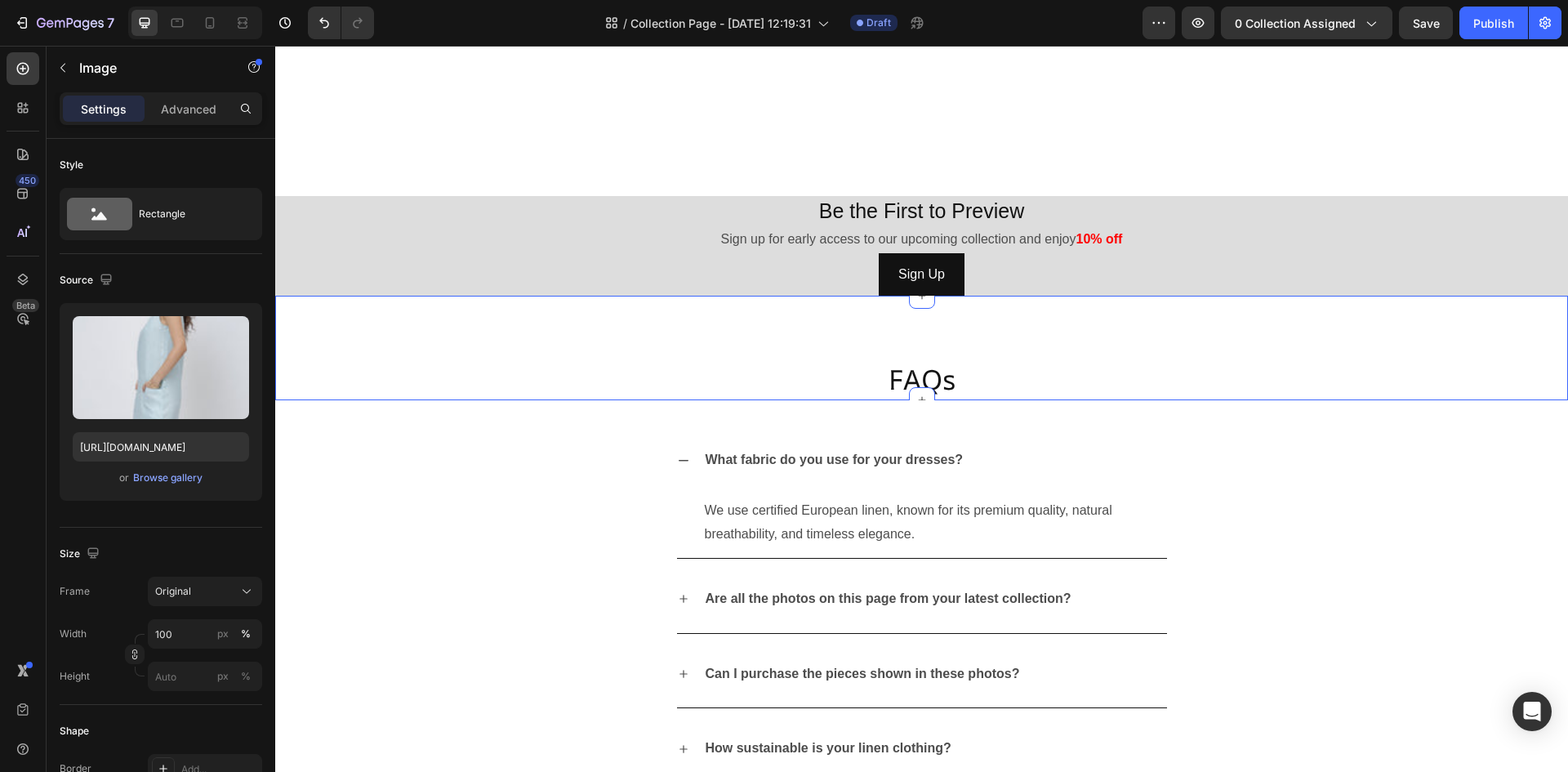
scroll to position [3675, 0]
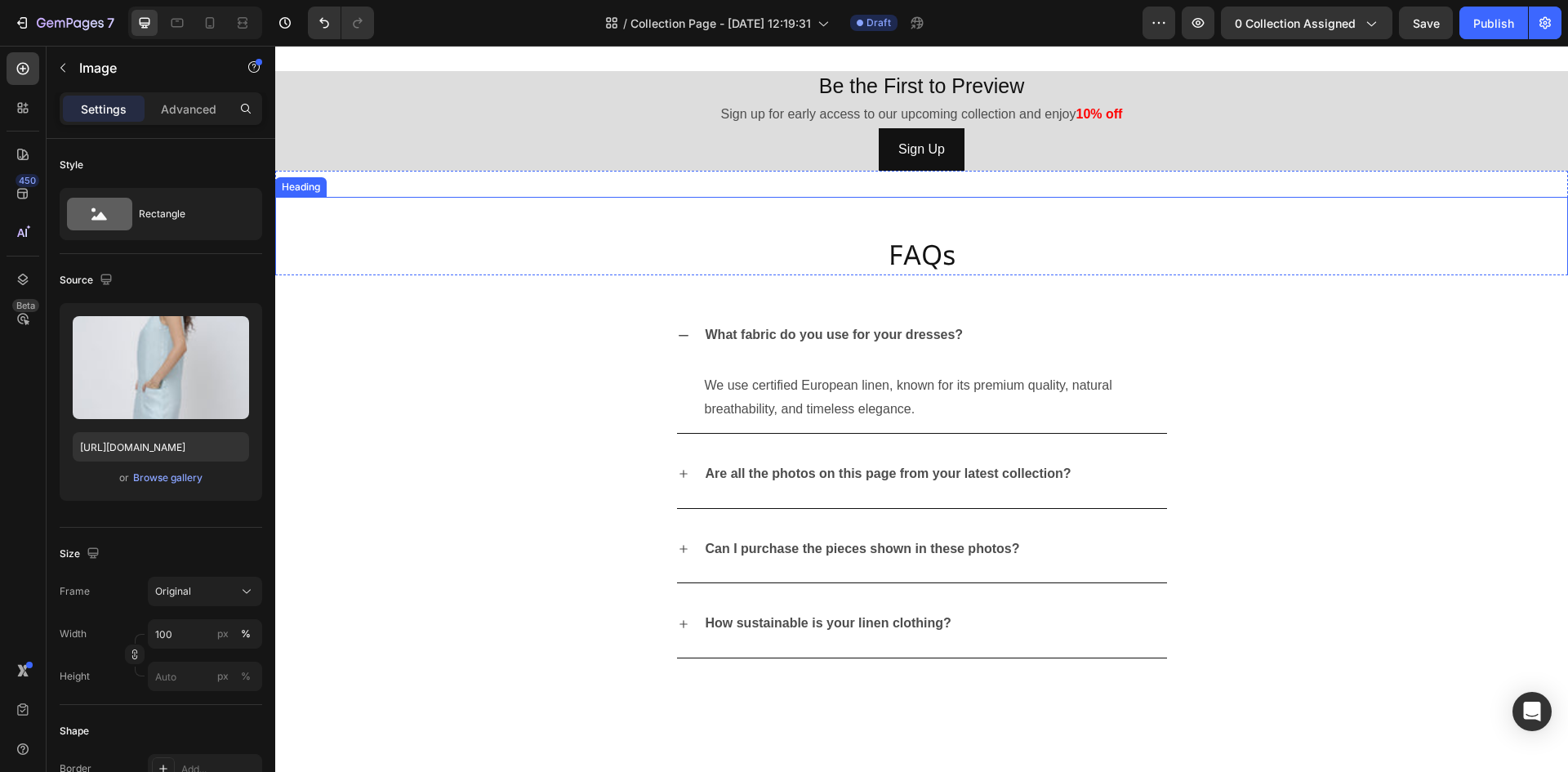
click at [617, 259] on h2 "FAQs" at bounding box center [921, 236] width 1293 height 78
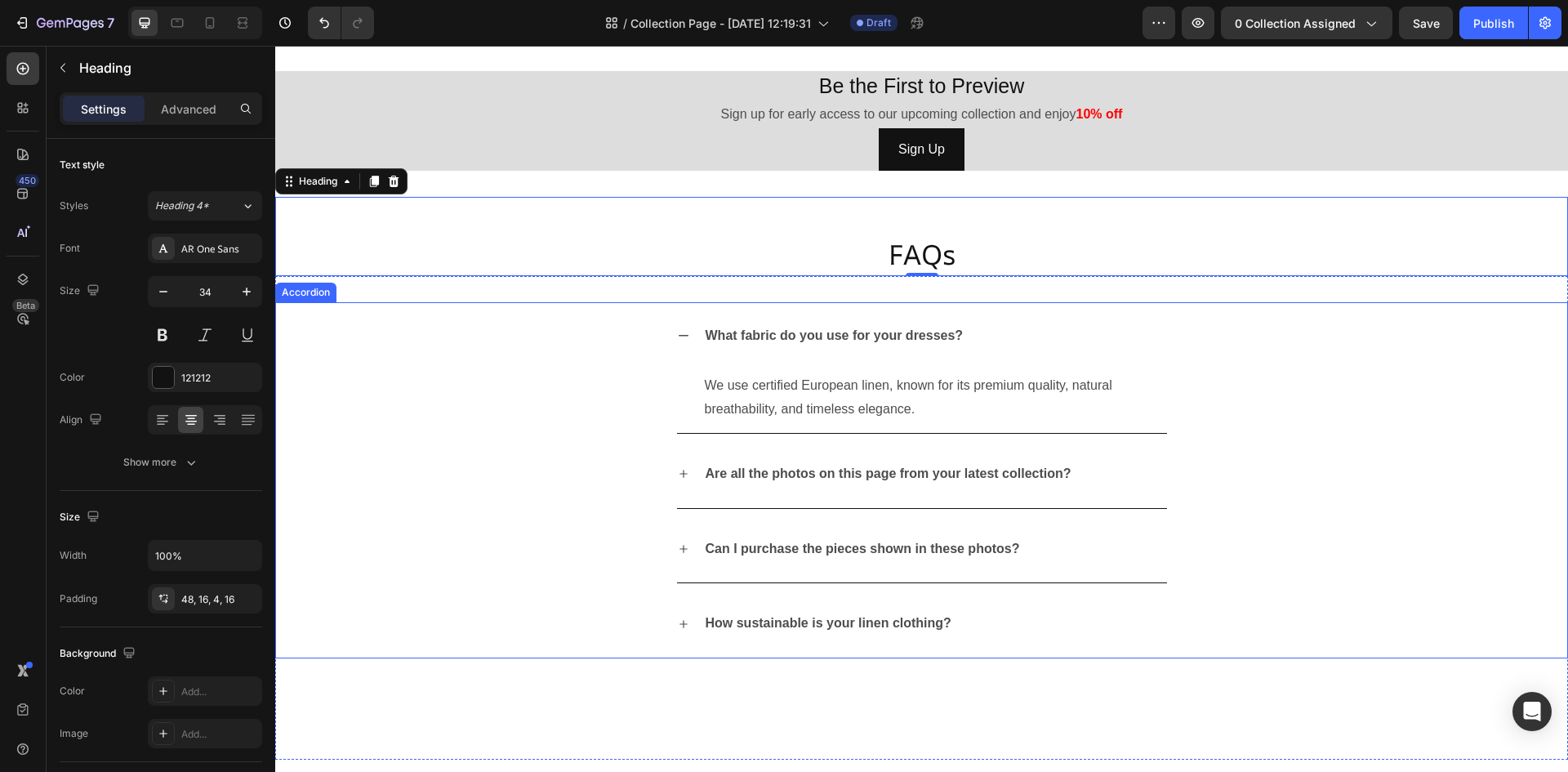
click at [618, 340] on div "What fabric do you use for your dresses? We use certified European linen, known…" at bounding box center [921, 368] width 1291 height 131
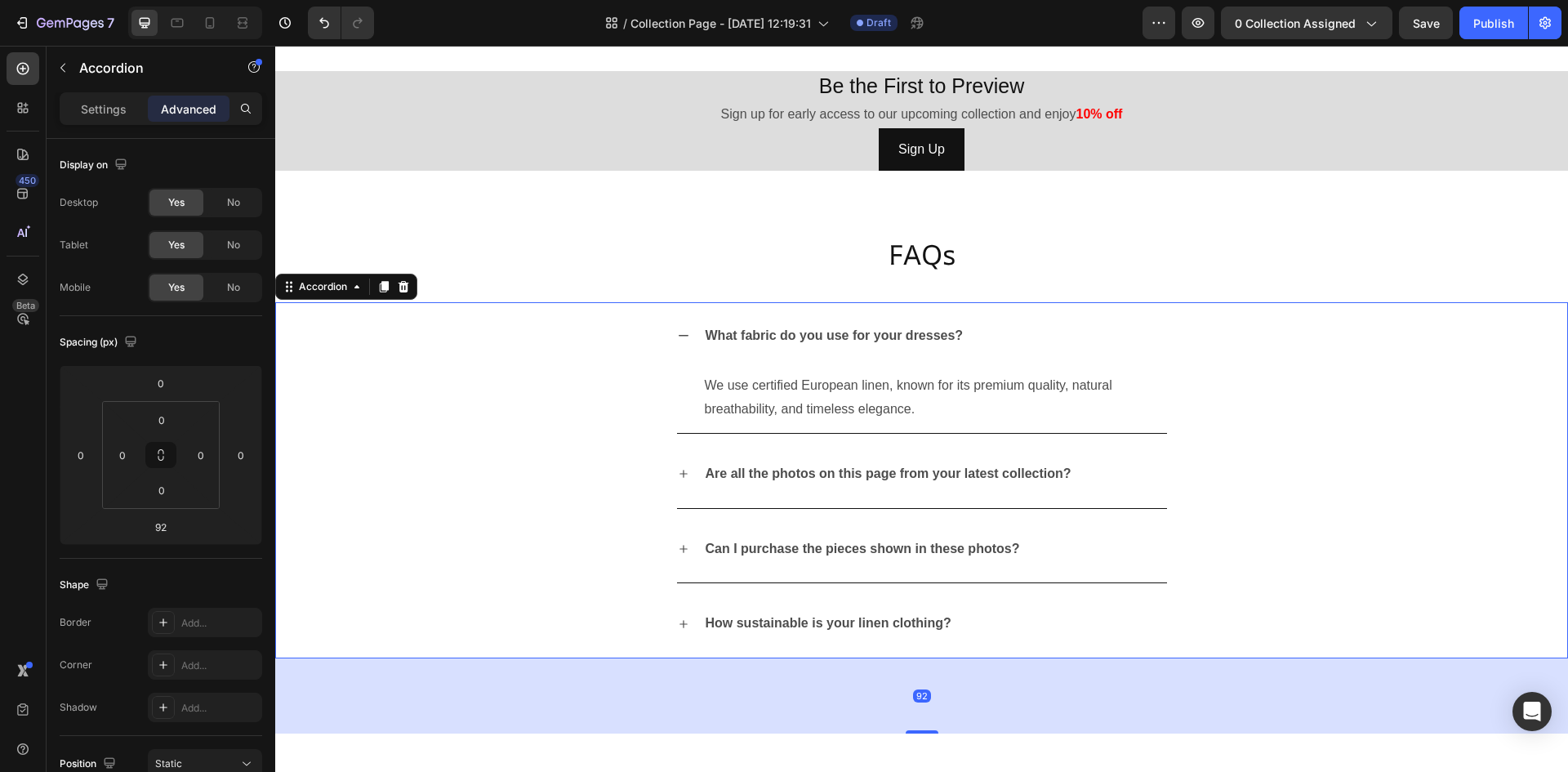
click at [670, 333] on div "What fabric do you use for your dresses? We use certified European linen, known…" at bounding box center [921, 368] width 1291 height 131
click at [680, 337] on icon at bounding box center [683, 335] width 13 height 13
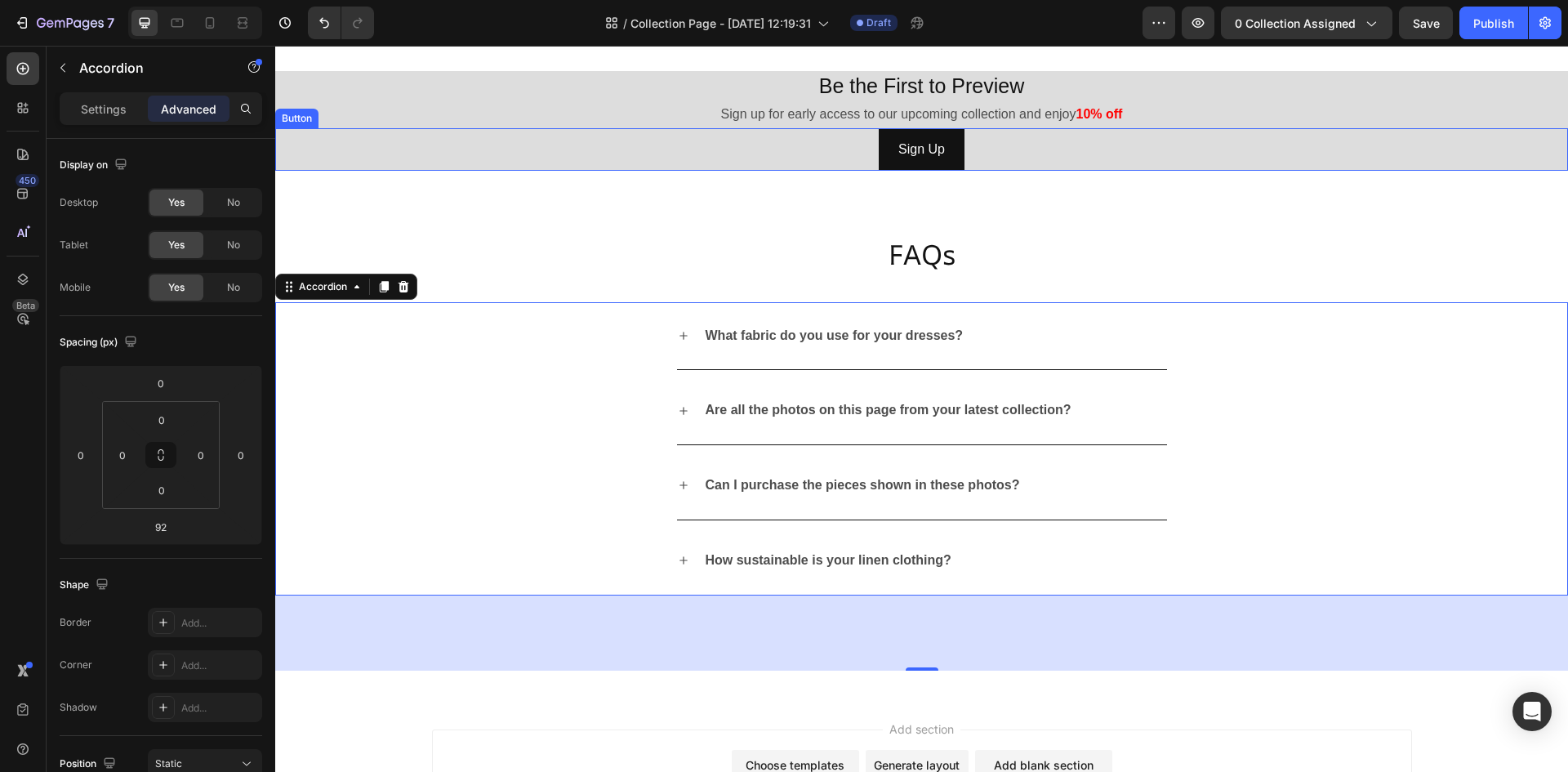
click at [692, 163] on div "Sign Up Button" at bounding box center [921, 150] width 1293 height 43
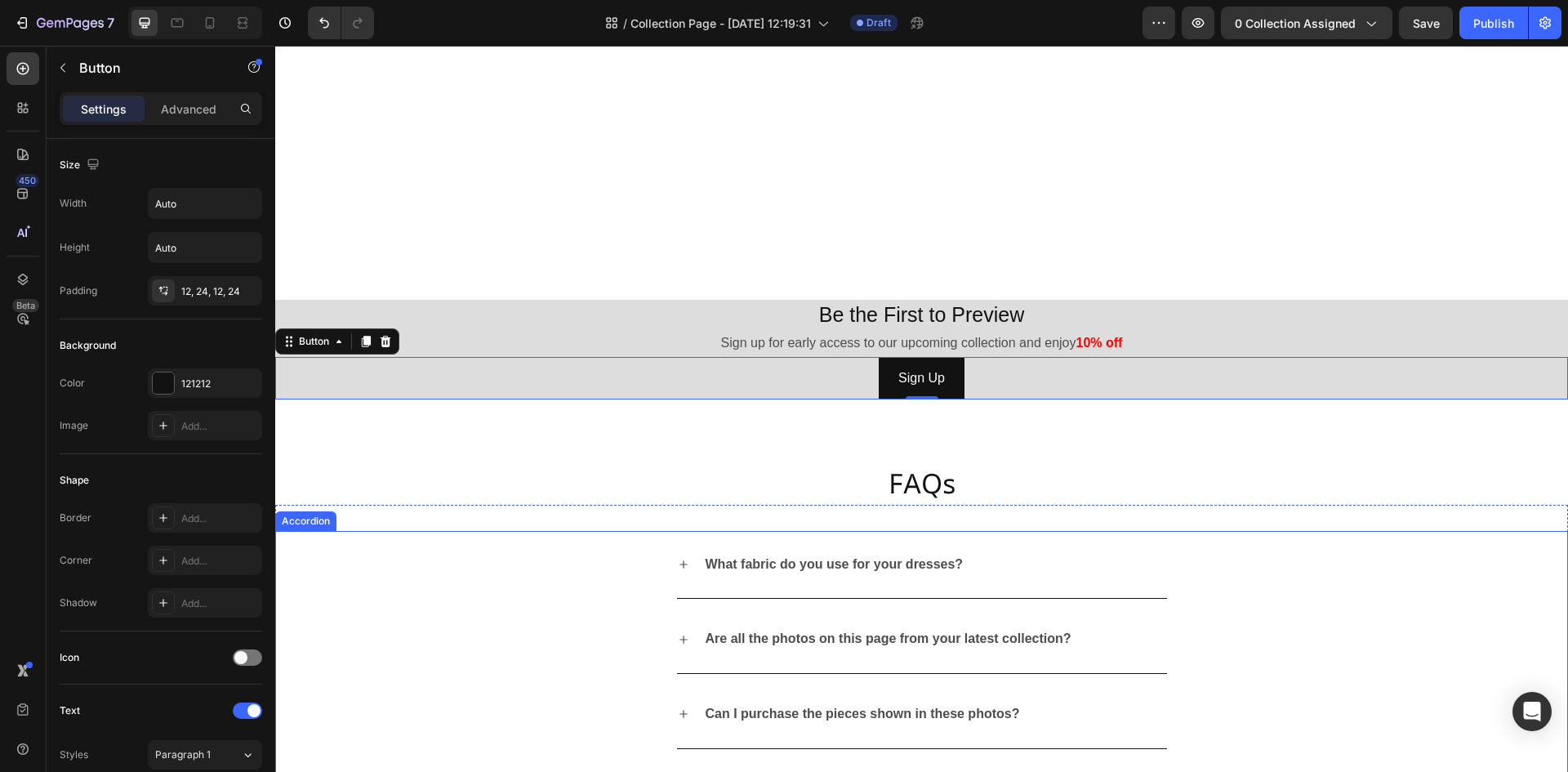
scroll to position [3430, 0]
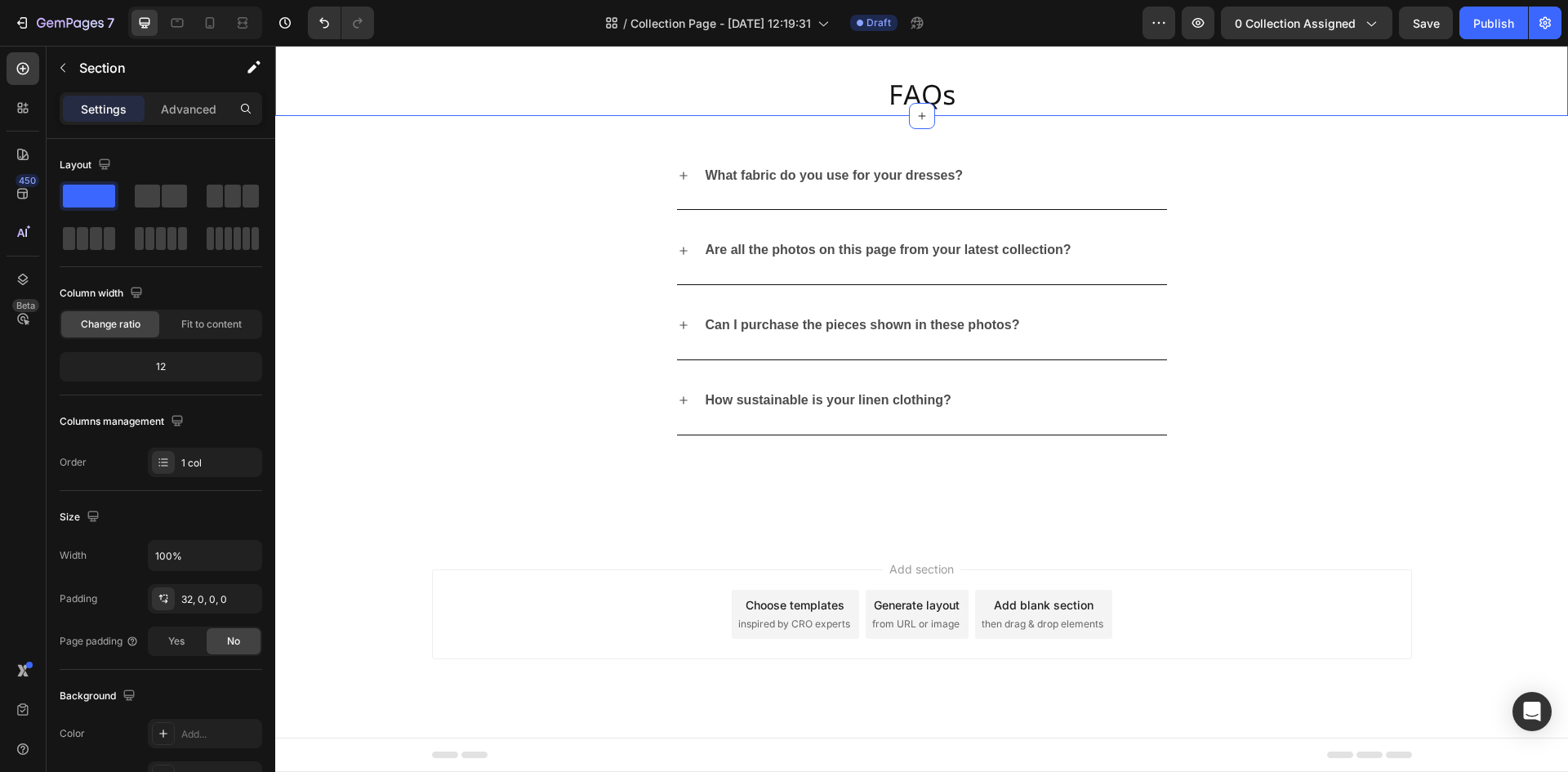
click at [535, 115] on div "FAQs Heading Section 11" at bounding box center [921, 62] width 1293 height 105
click at [559, 115] on h2 "FAQs" at bounding box center [921, 76] width 1293 height 78
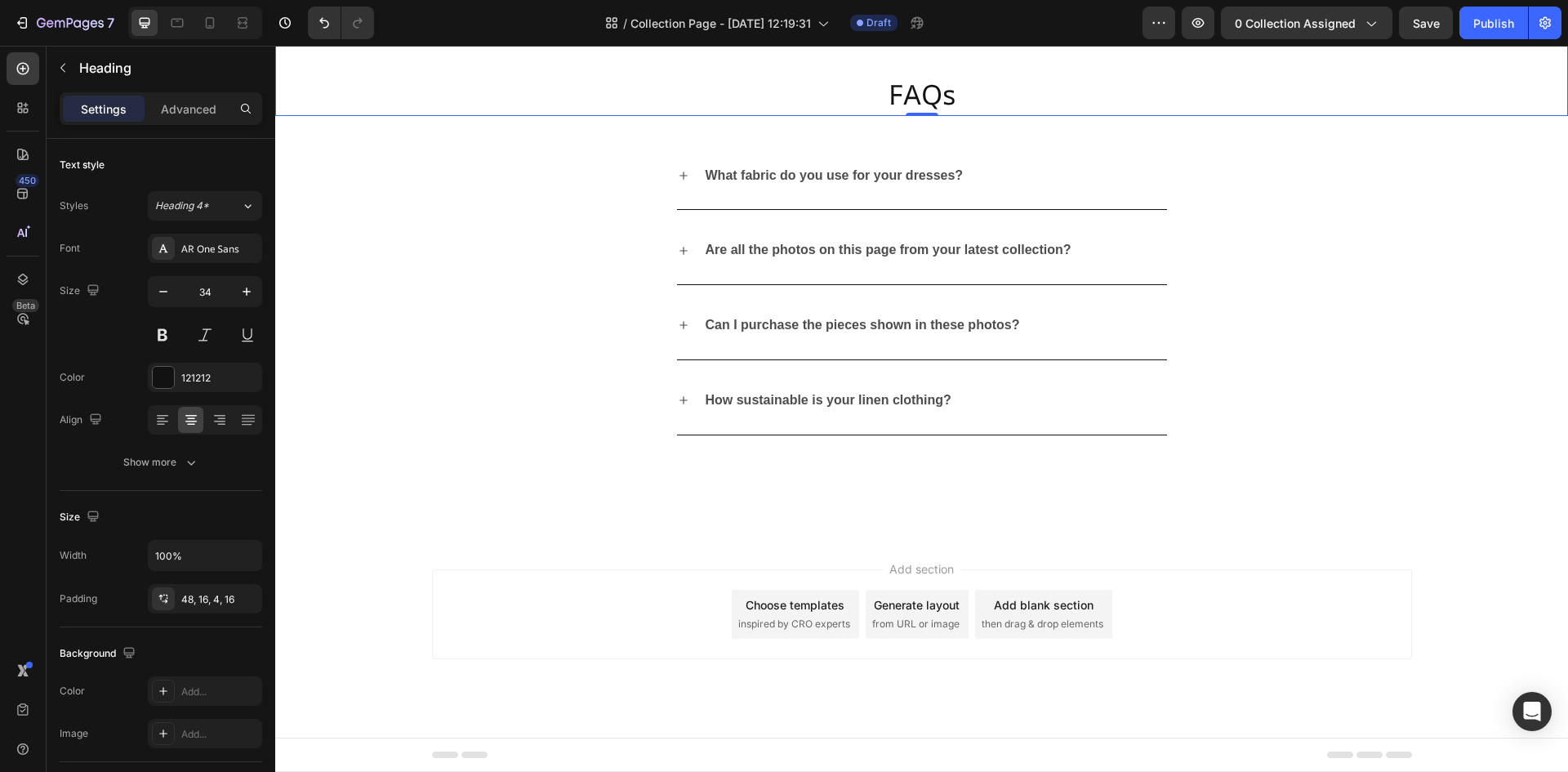
click at [945, 115] on h2 "FAQs" at bounding box center [921, 76] width 1293 height 78
click at [937, 115] on h2 "FAQs" at bounding box center [921, 76] width 1293 height 78
click at [940, 115] on h2 "FAQs" at bounding box center [921, 76] width 1293 height 78
click at [870, 115] on h2 "FAQs" at bounding box center [921, 76] width 1293 height 78
click at [999, 115] on h2 "FAQs" at bounding box center [921, 76] width 1293 height 78
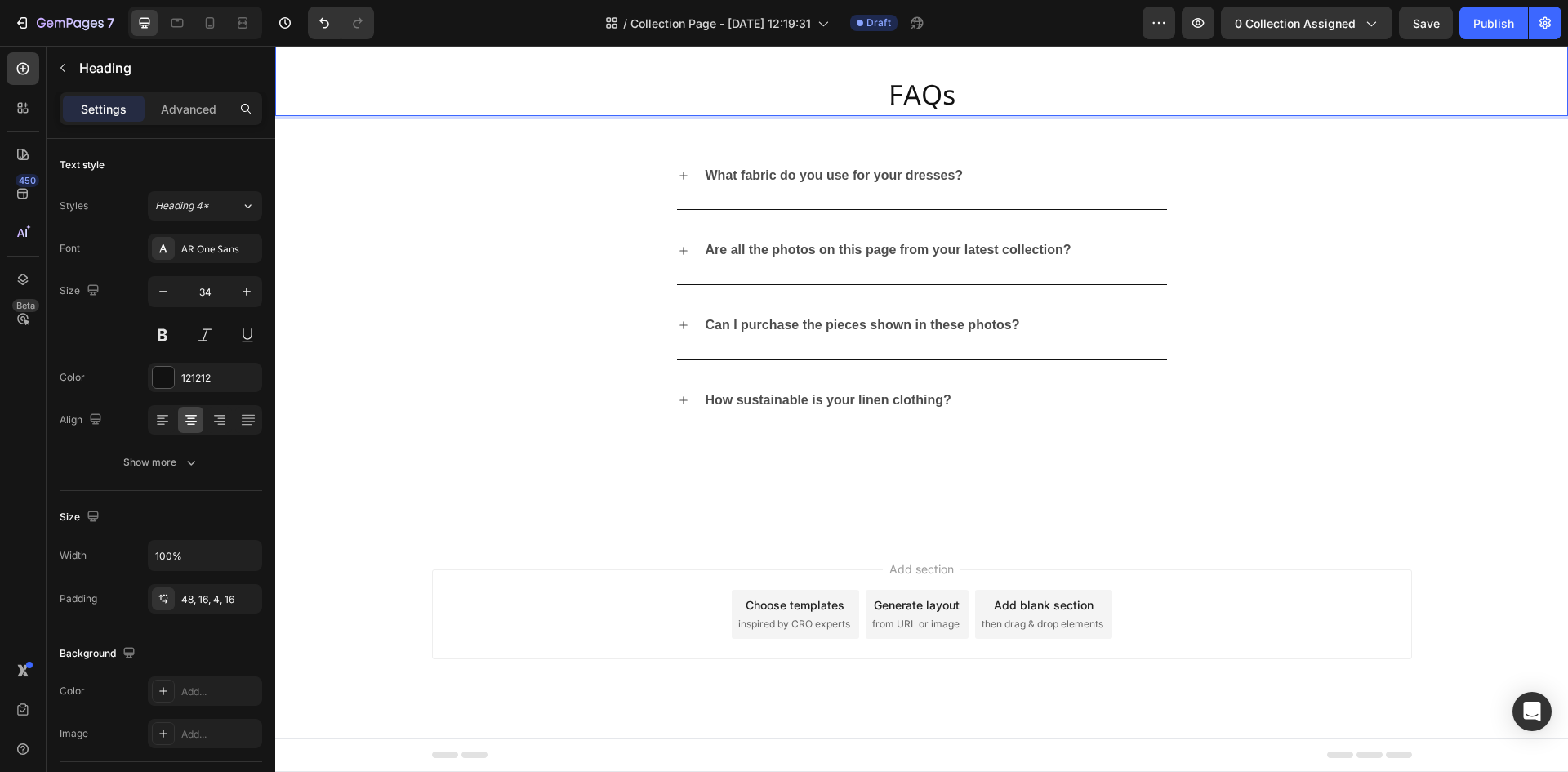
scroll to position [3348, 0]
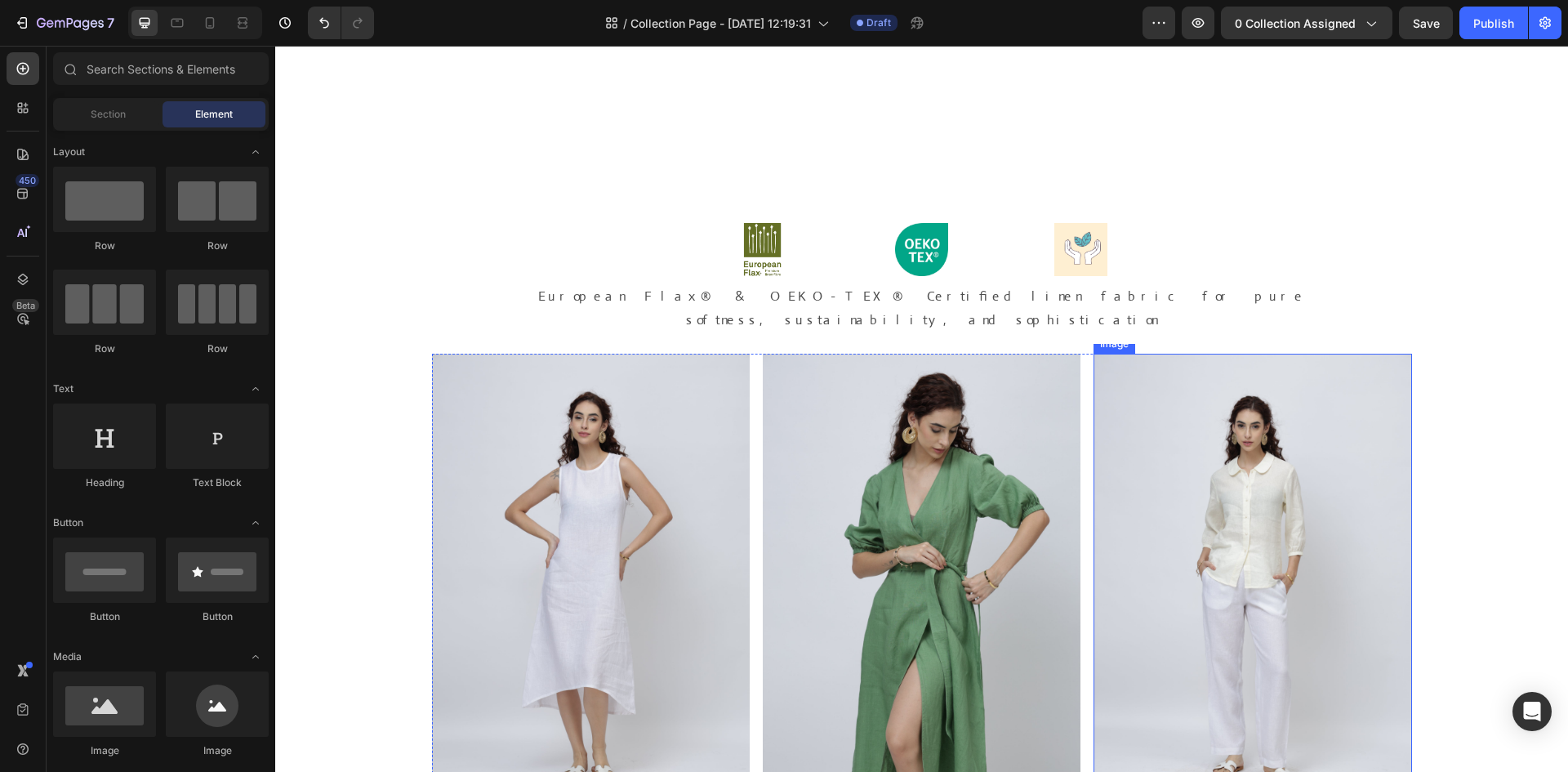
scroll to position [289, 0]
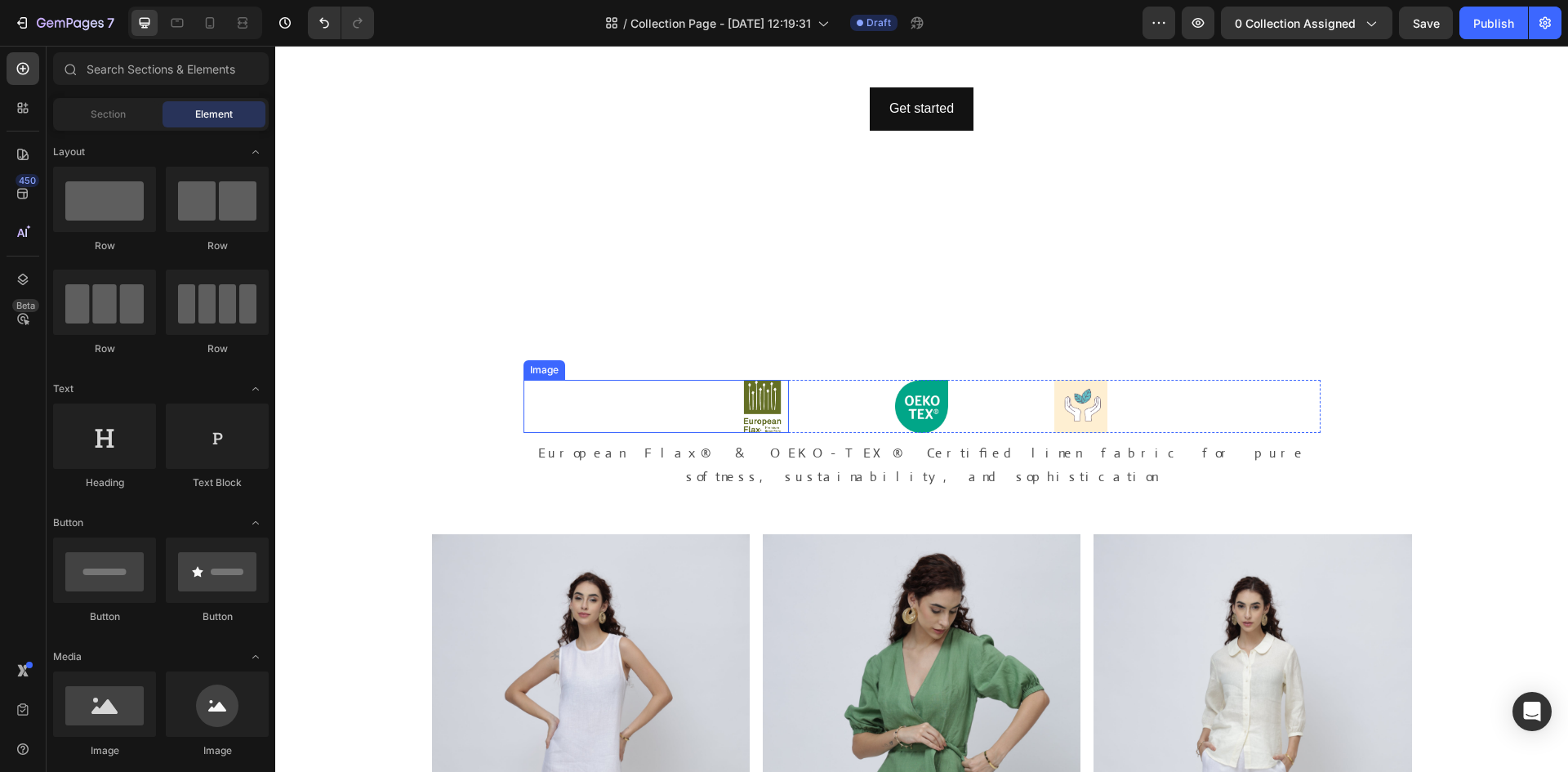
click at [552, 407] on div at bounding box center [656, 406] width 266 height 53
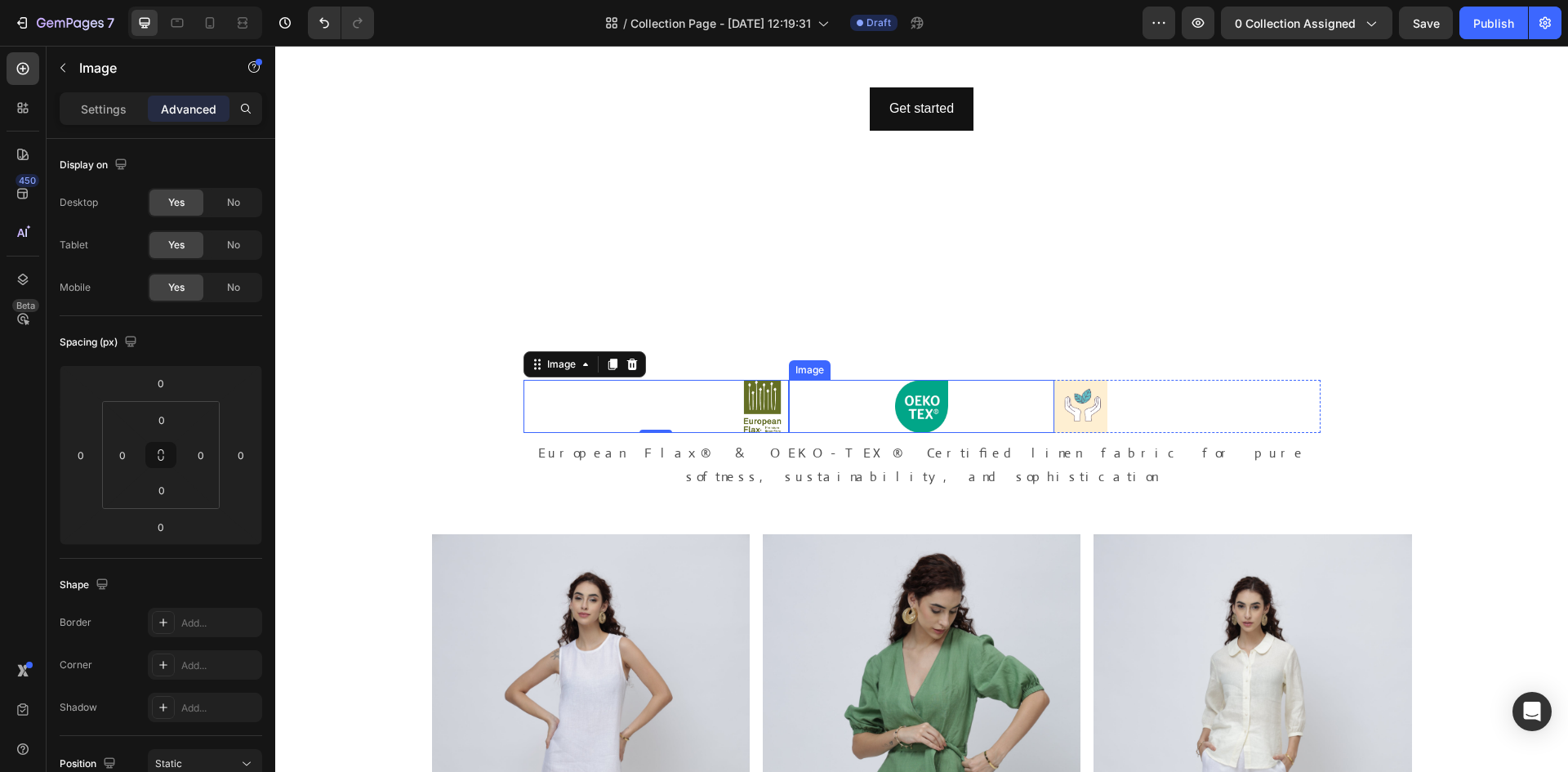
click at [896, 408] on img at bounding box center [922, 406] width 53 height 53
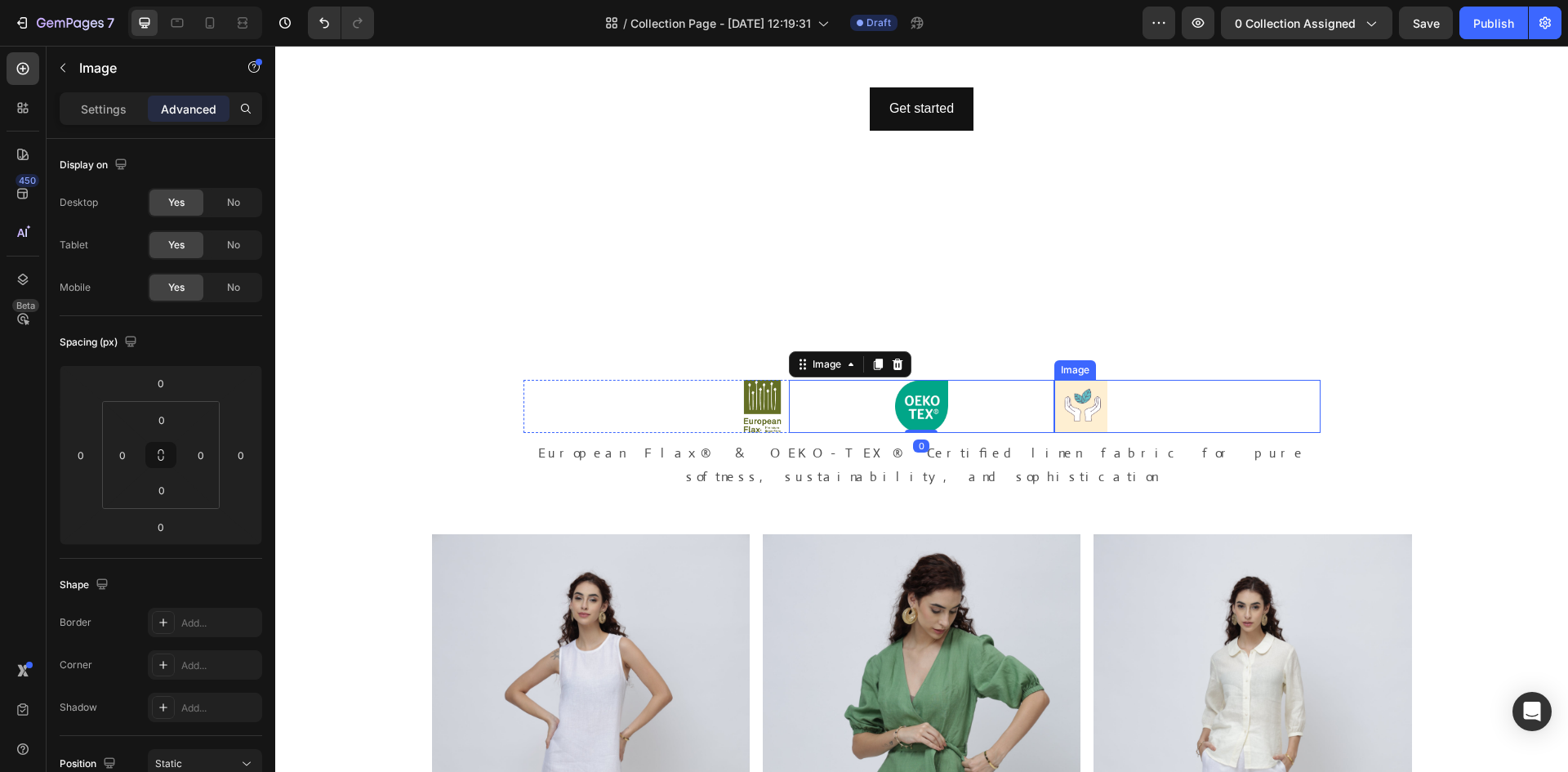
click at [1250, 409] on div at bounding box center [1187, 406] width 266 height 53
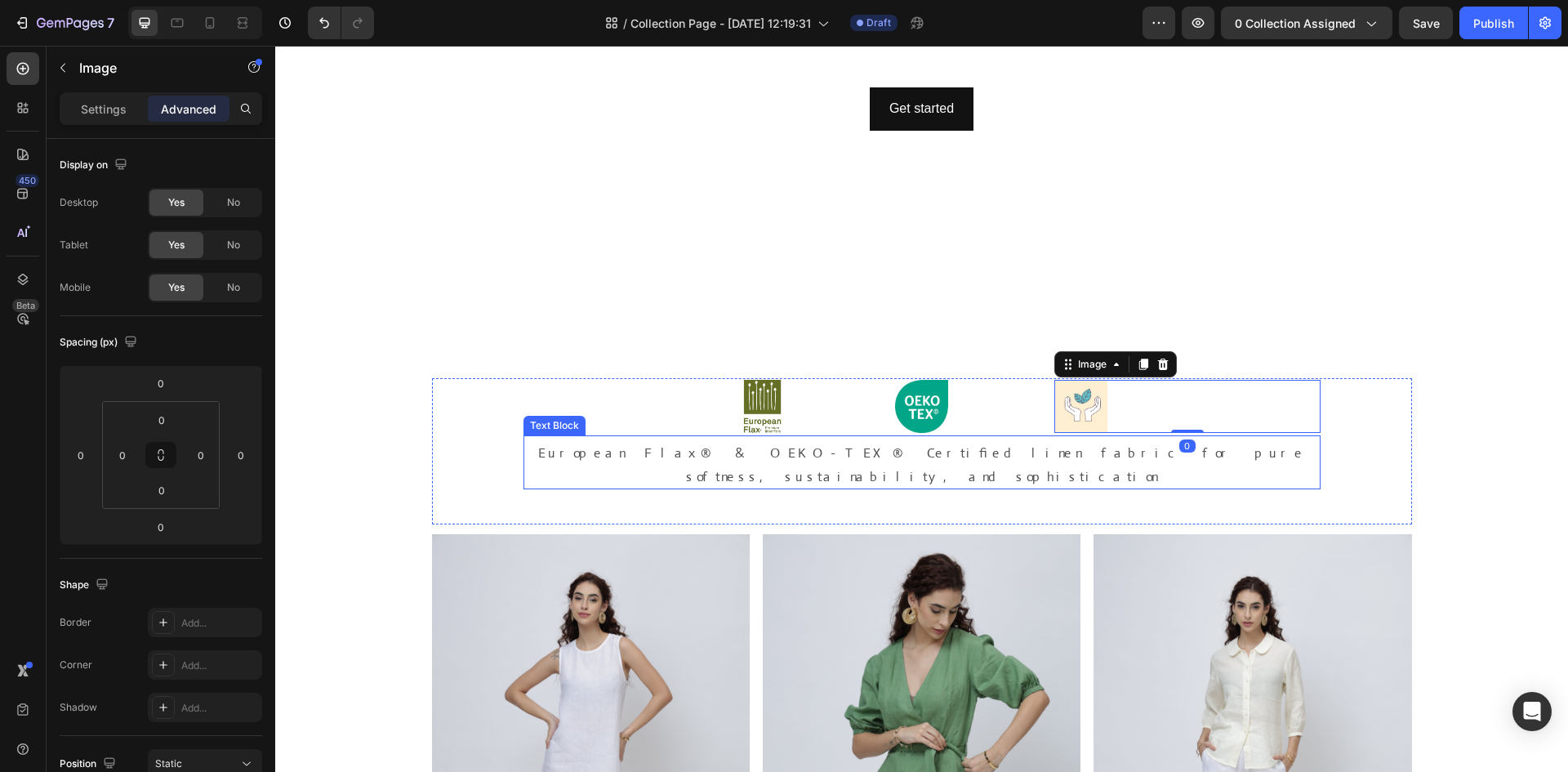
click at [617, 448] on p "European Flax® & OEKO-TEX® Certified linen fabric for pure softness, sustainabi…" at bounding box center [922, 466] width 797 height 48
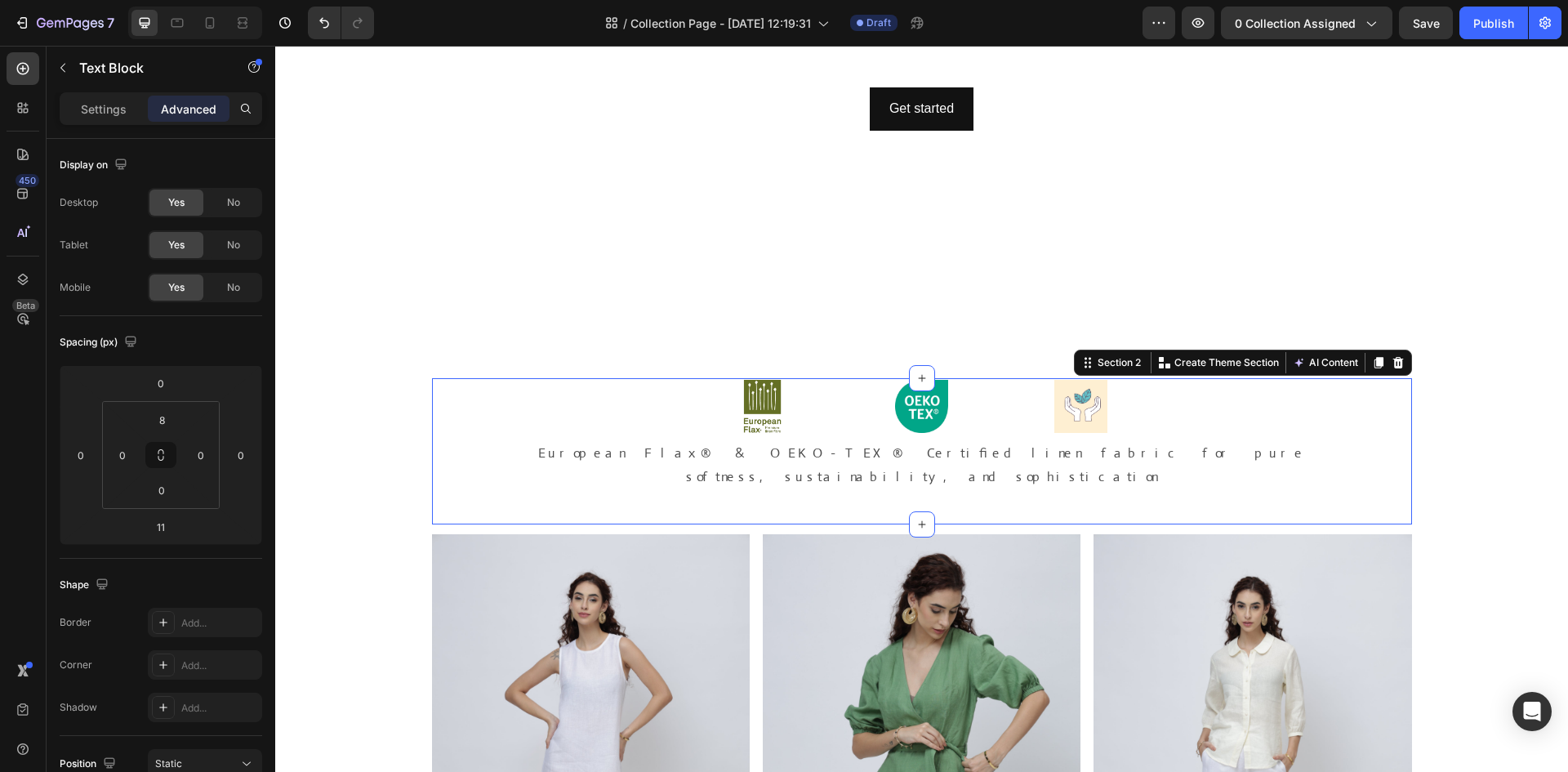
click at [506, 409] on div "Image Image Image Row European Flax® & OEKO-TEX® Certified linen fabric for pur…" at bounding box center [922, 451] width 980 height 146
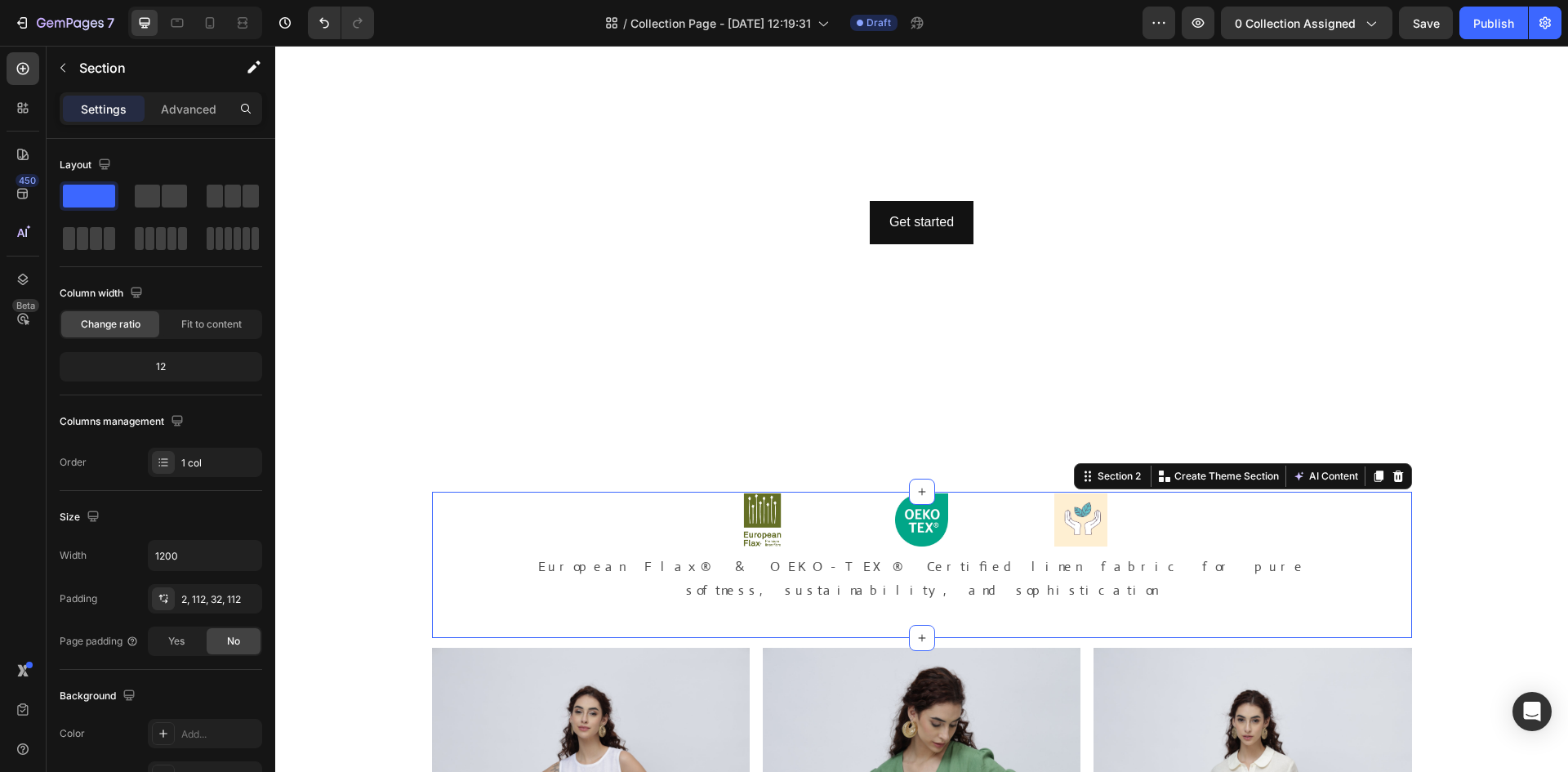
scroll to position [0, 0]
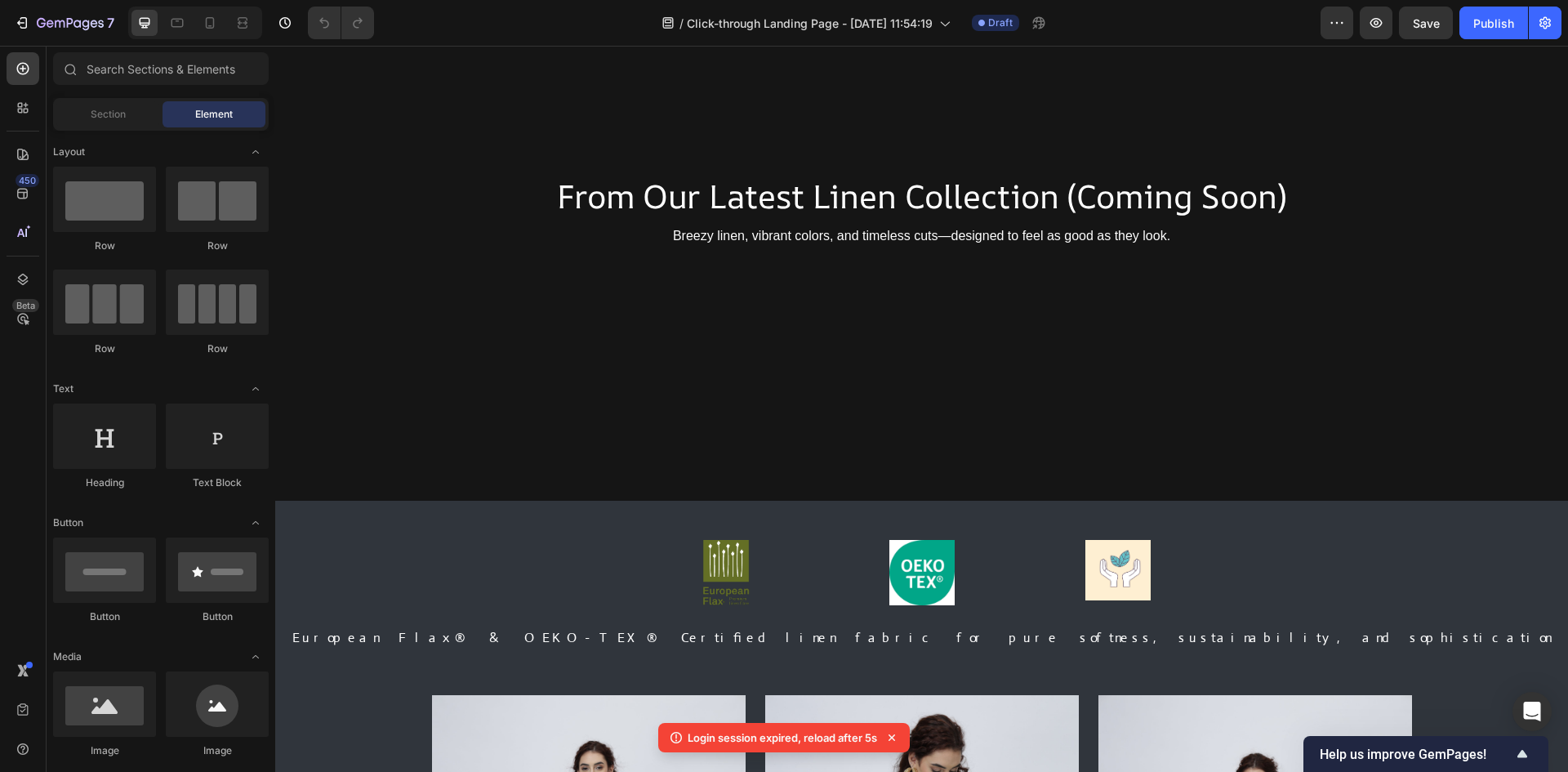
scroll to position [163, 0]
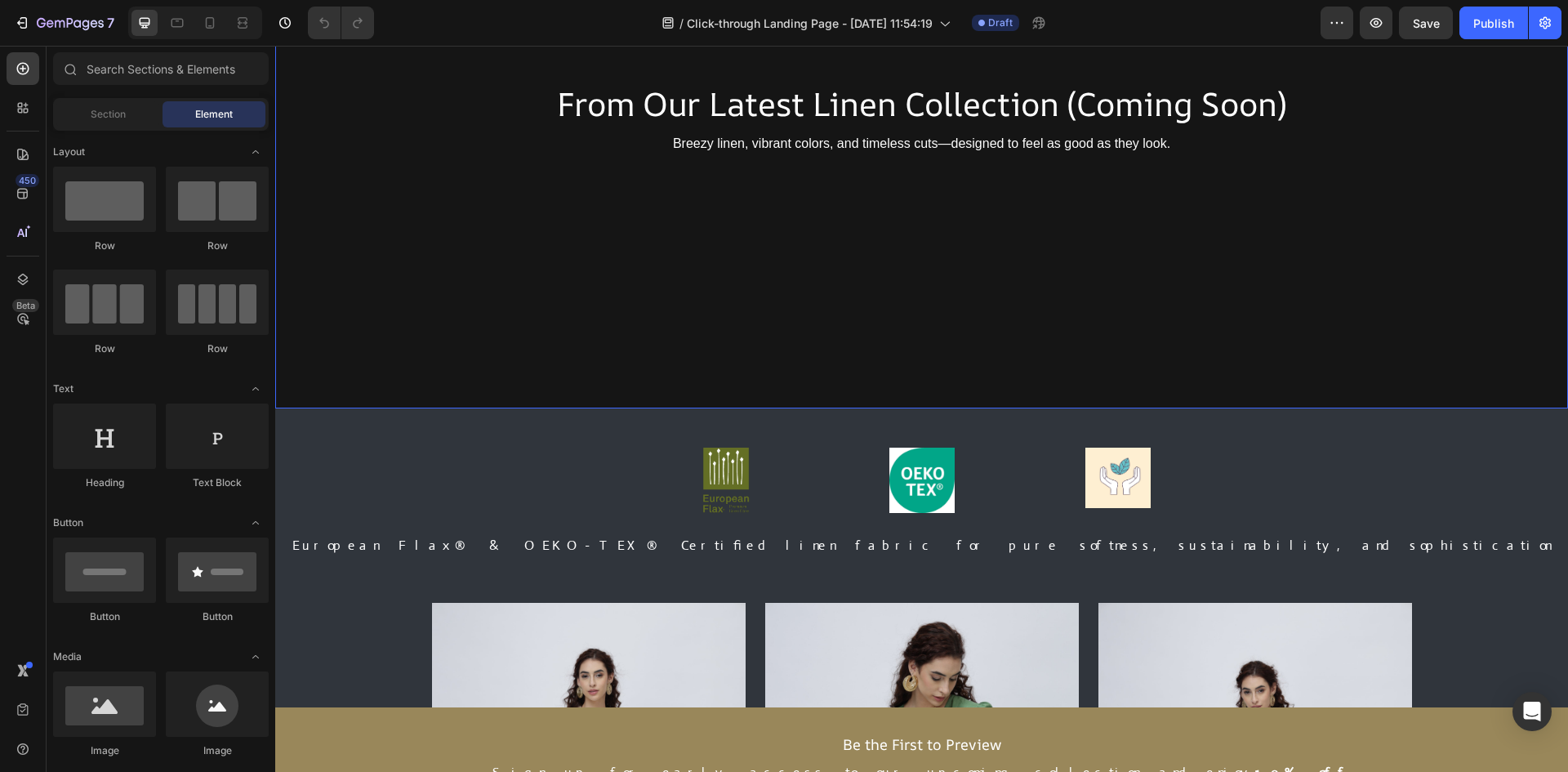
scroll to position [245, 0]
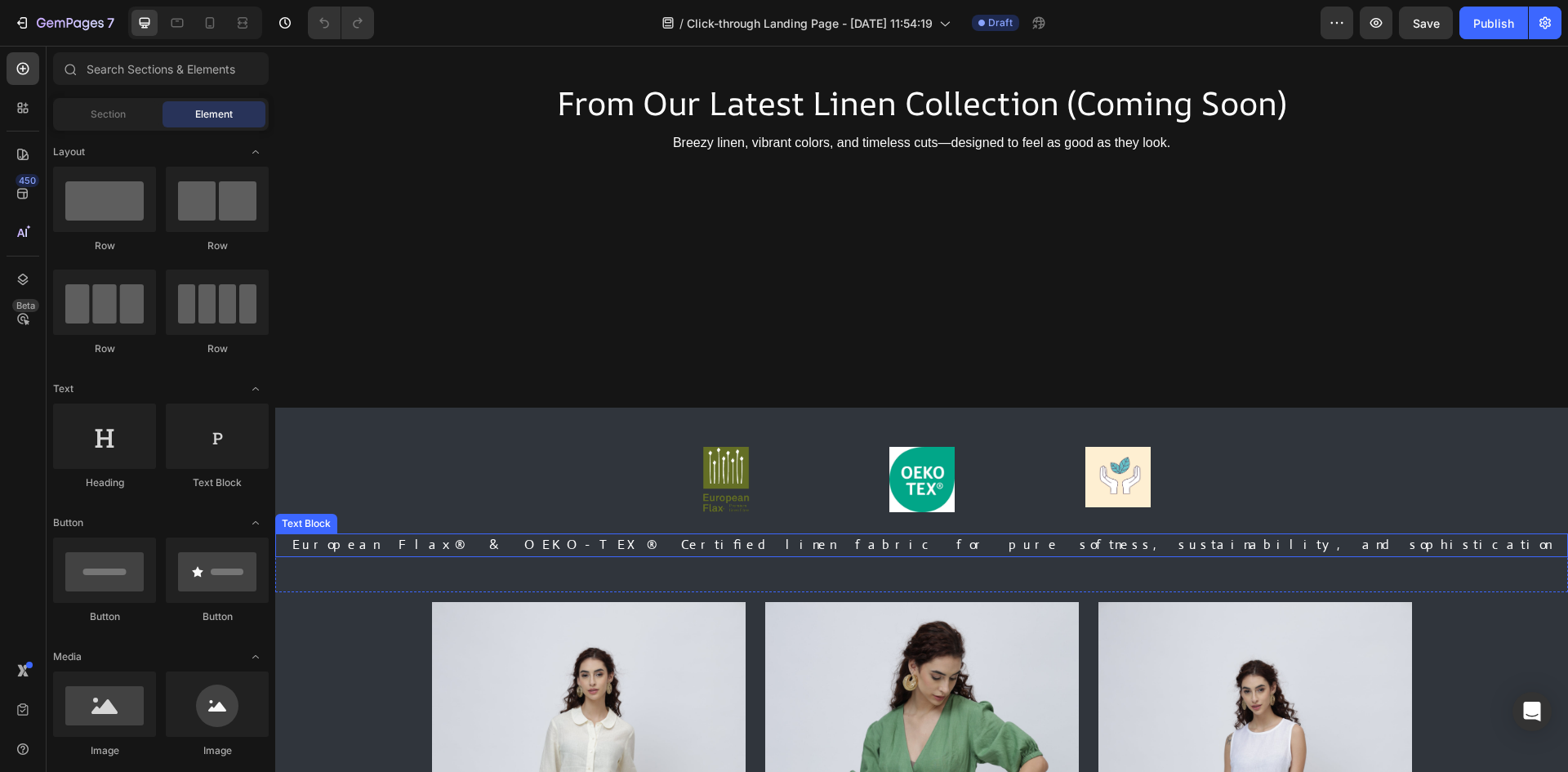
click at [758, 535] on p "European Flax® & OEKO-TEX® Certified linen fabric for pure softness, sustainabi…" at bounding box center [921, 546] width 1293 height 24
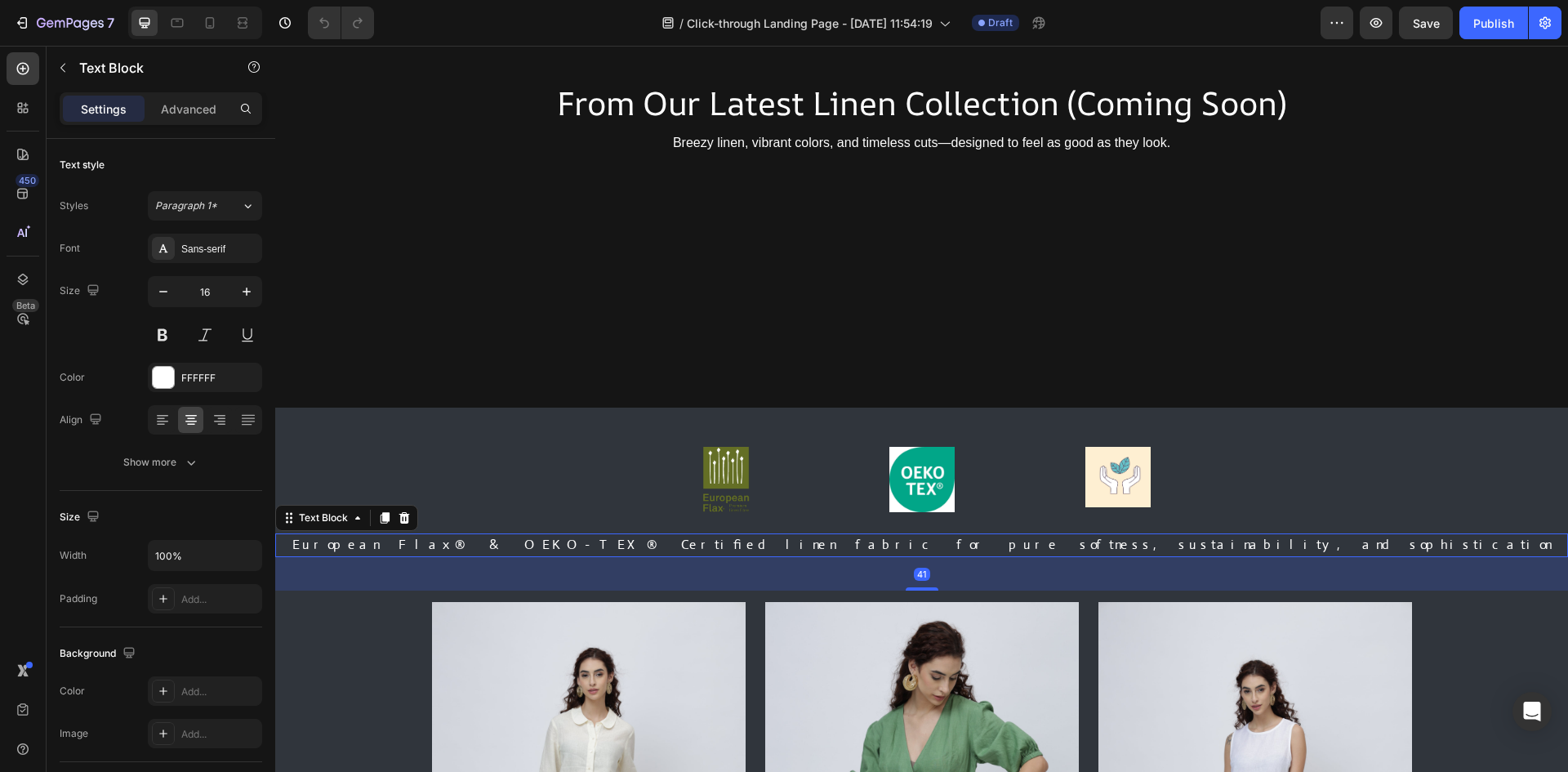
click at [758, 535] on p "European Flax® & OEKO-TEX® Certified linen fabric for pure softness, sustainabi…" at bounding box center [921, 546] width 1293 height 24
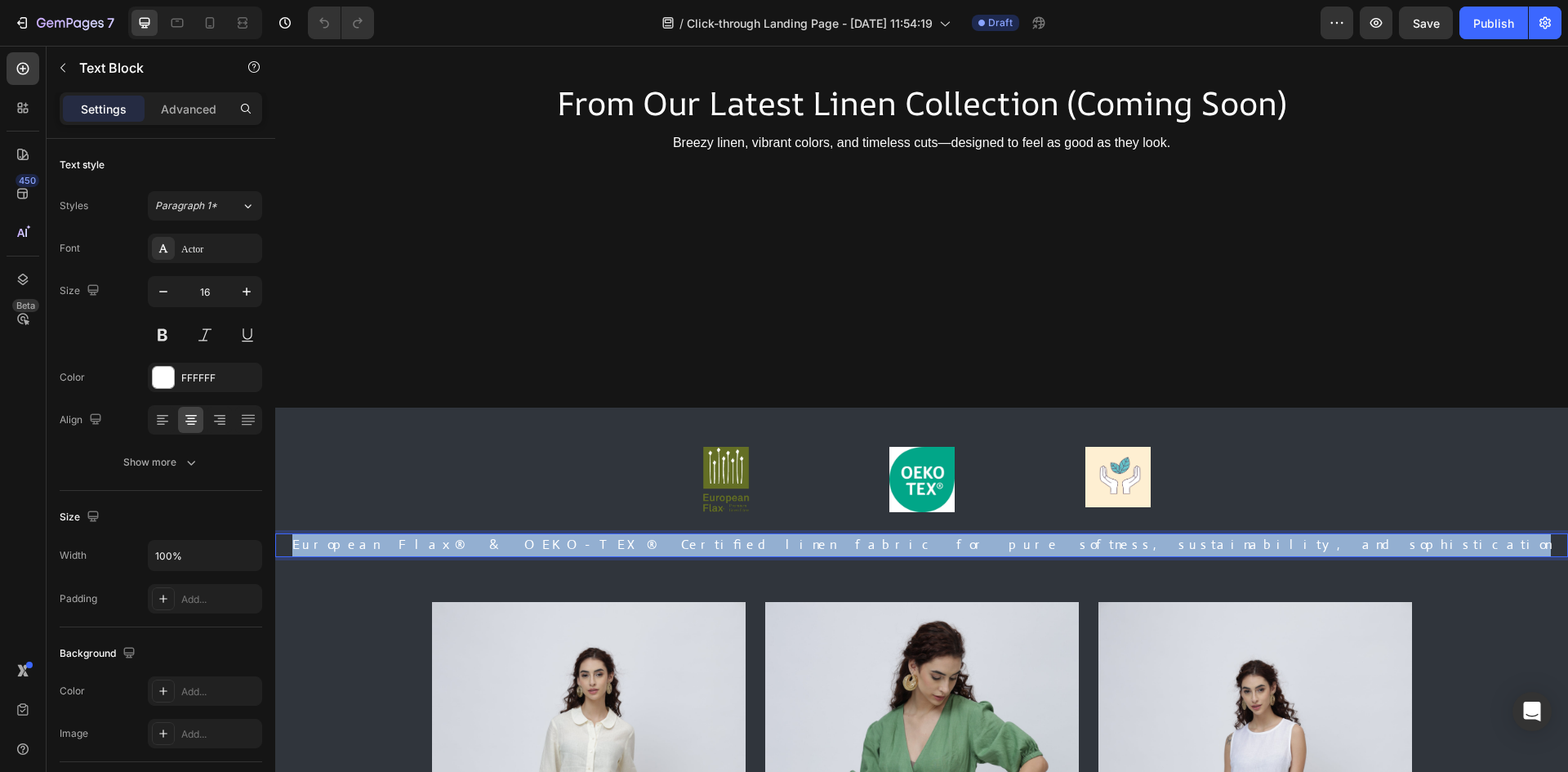
click at [758, 535] on p "European Flax® & OEKO-TEX® Certified linen fabric for pure softness, sustainabi…" at bounding box center [921, 546] width 1293 height 24
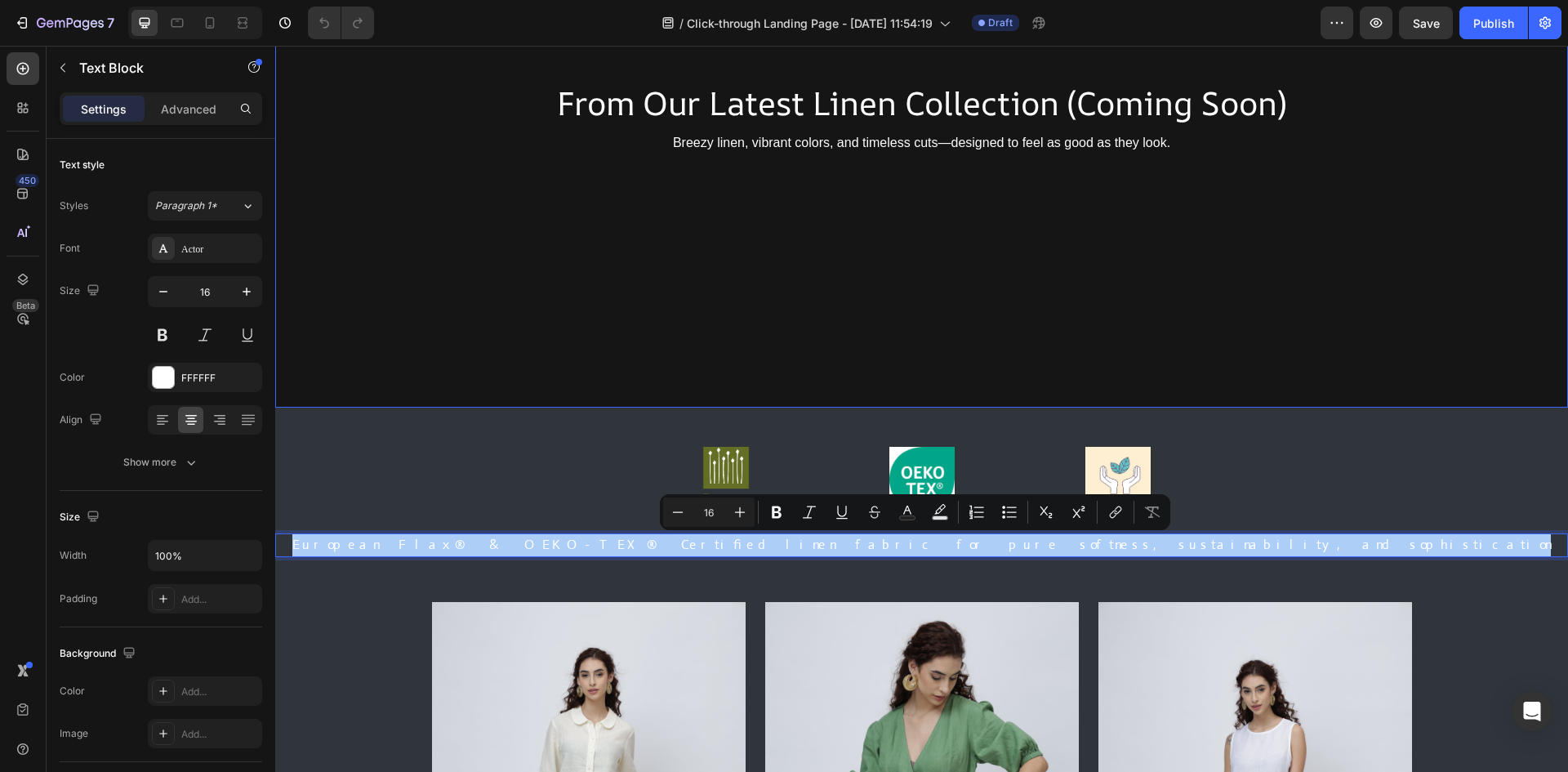
click at [563, 254] on div "Background Image" at bounding box center [921, 121] width 1293 height 574
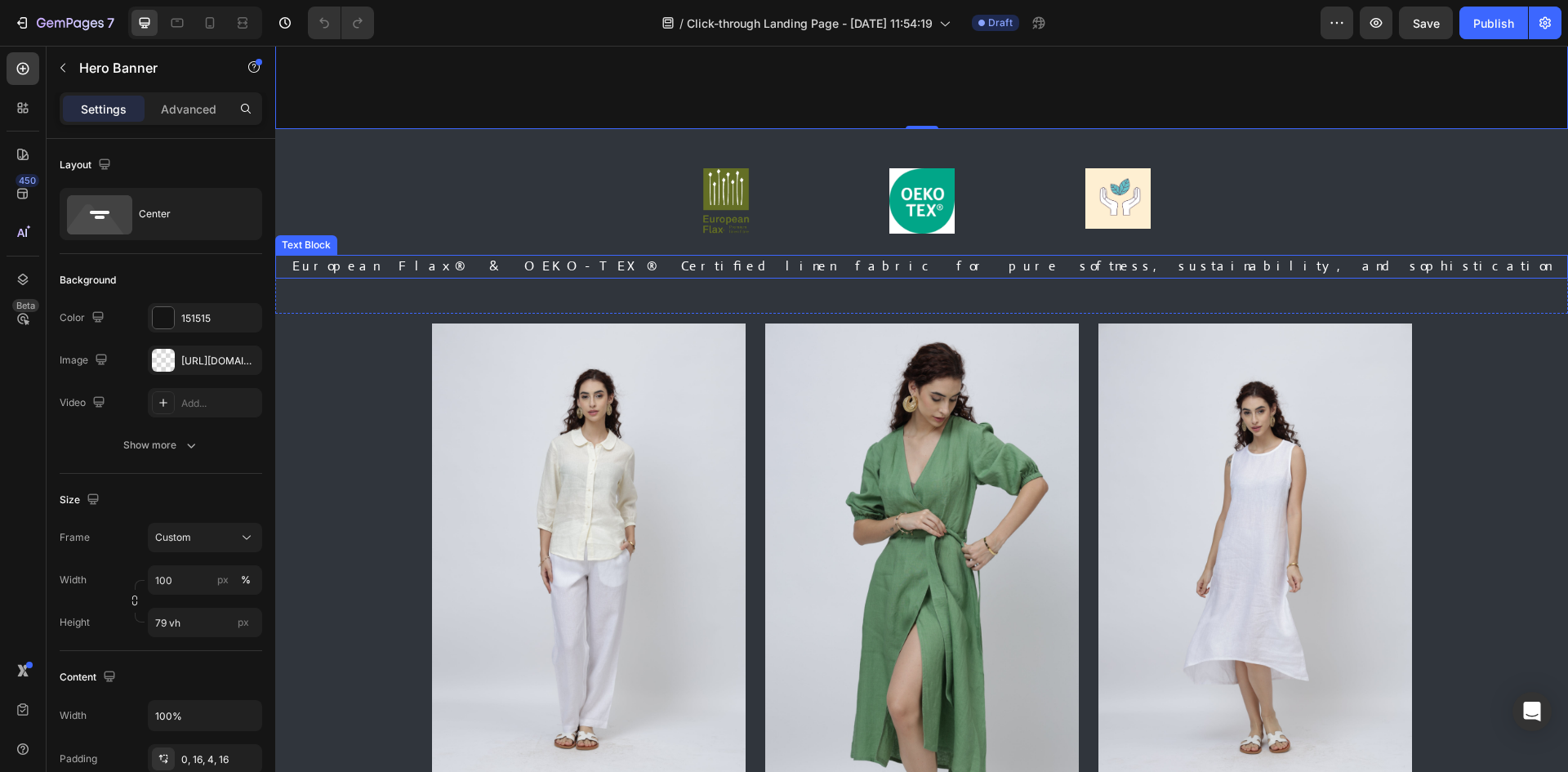
scroll to position [572, 0]
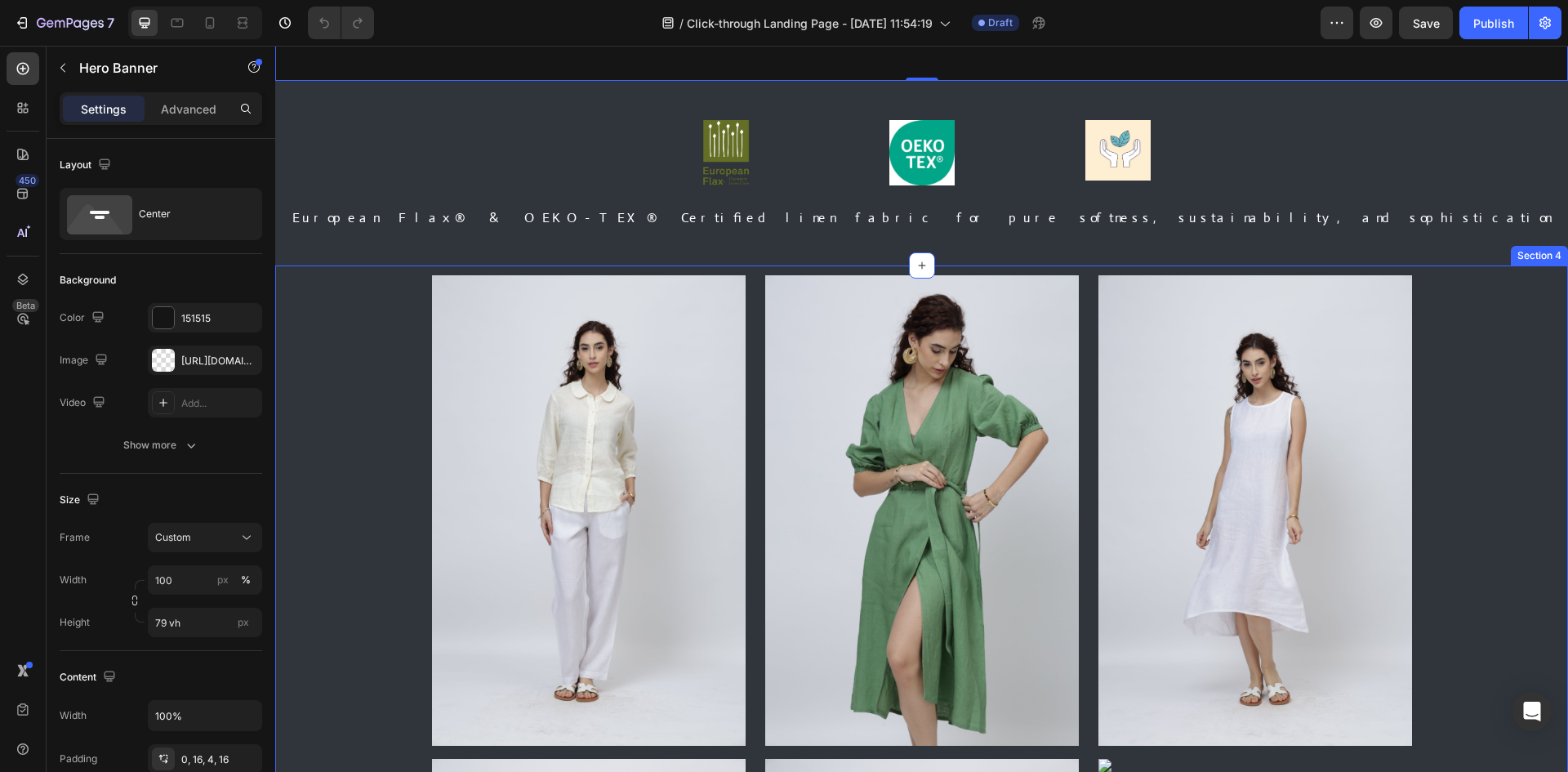
click at [358, 443] on div "Image Image Image Row Image Image Image Image Image Image Image Image Image Ima…" at bounding box center [922, 771] width 1268 height 993
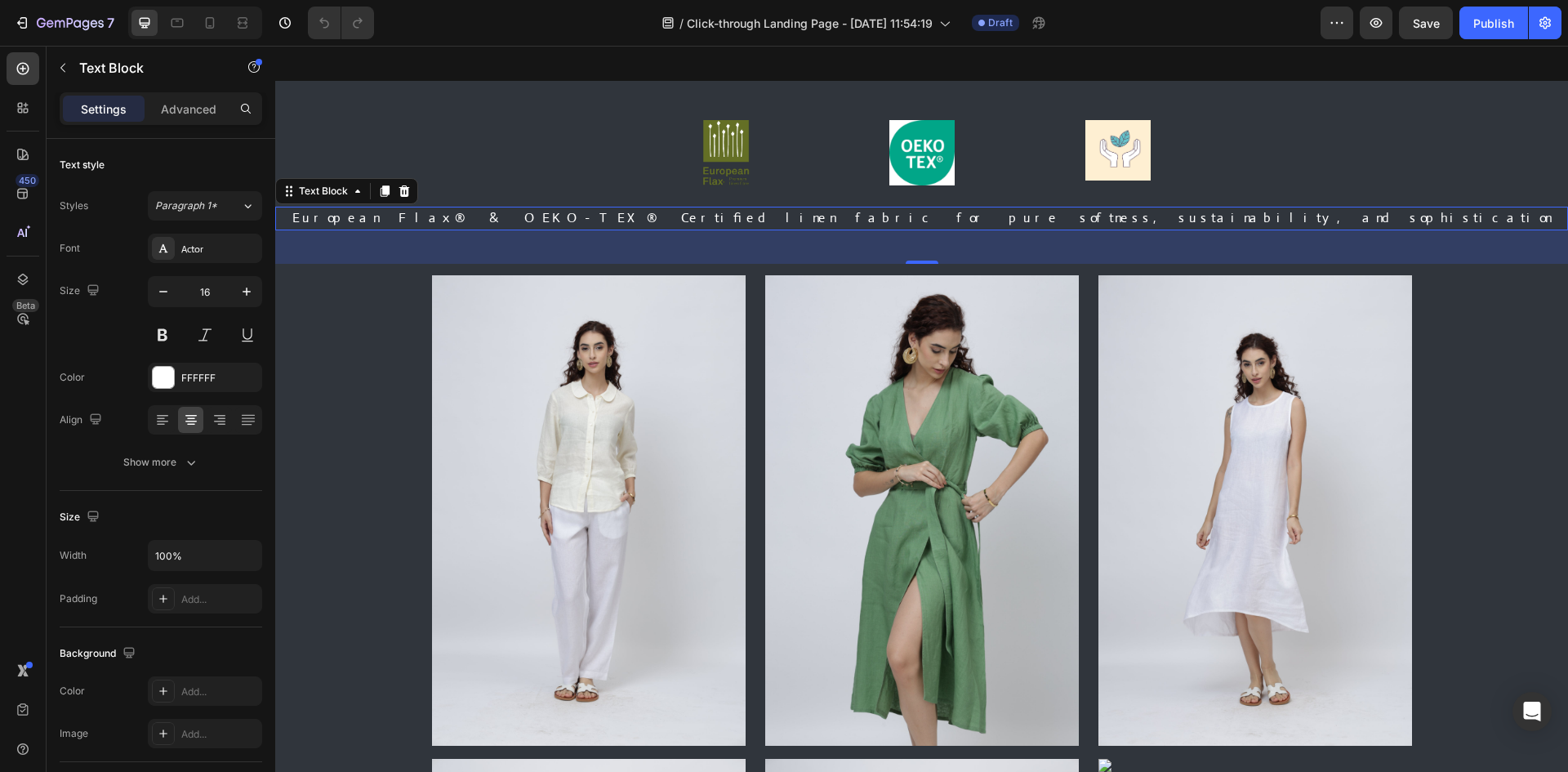
click at [657, 220] on p "European Flax® & OEKO-TEX® Certified linen fabric for pure softness, sustainabi…" at bounding box center [921, 219] width 1293 height 24
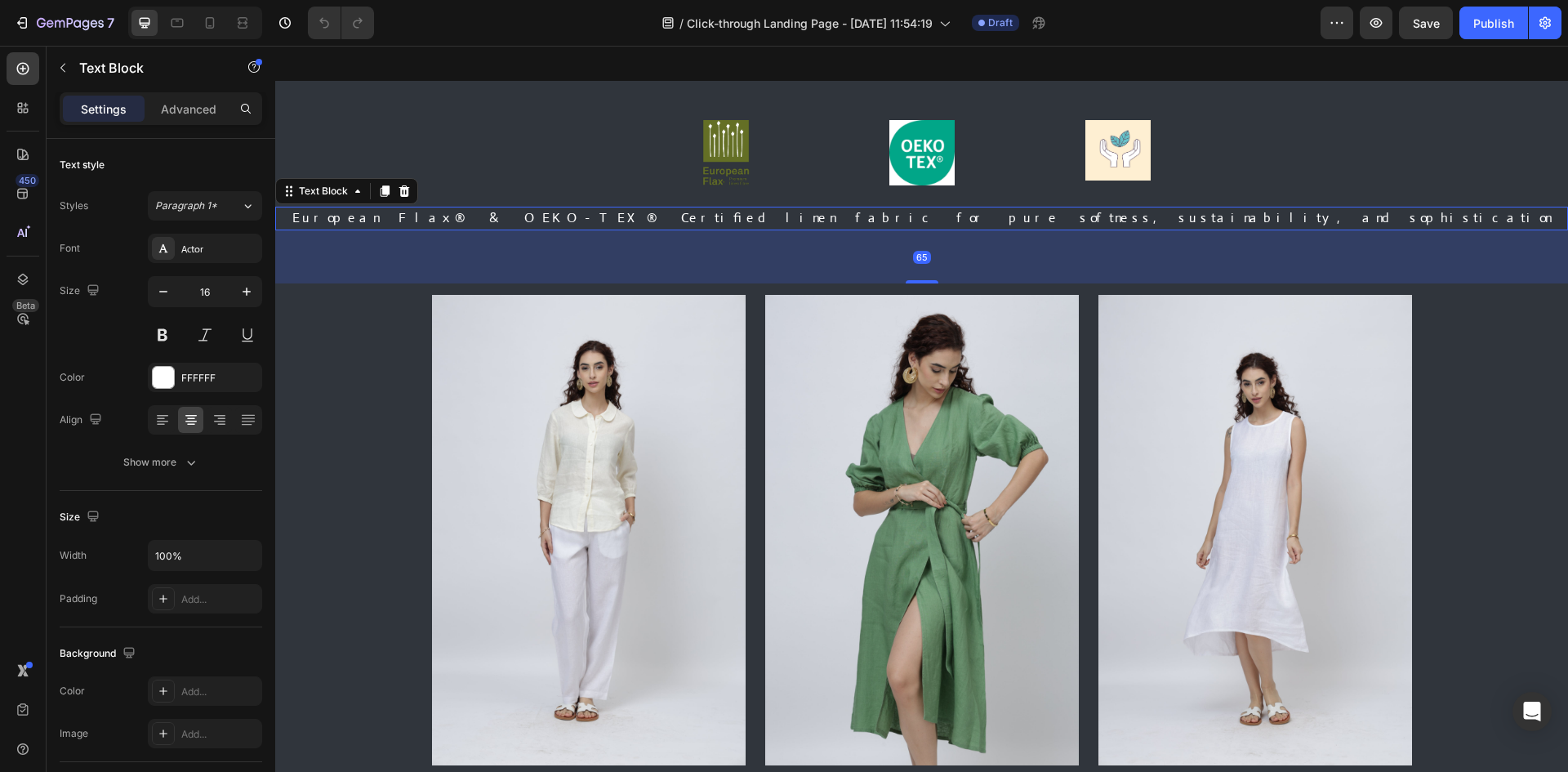
drag, startPoint x: 921, startPoint y: 261, endPoint x: 935, endPoint y: 281, distance: 24.4
click at [935, 231] on div "65" at bounding box center [921, 231] width 1293 height 0
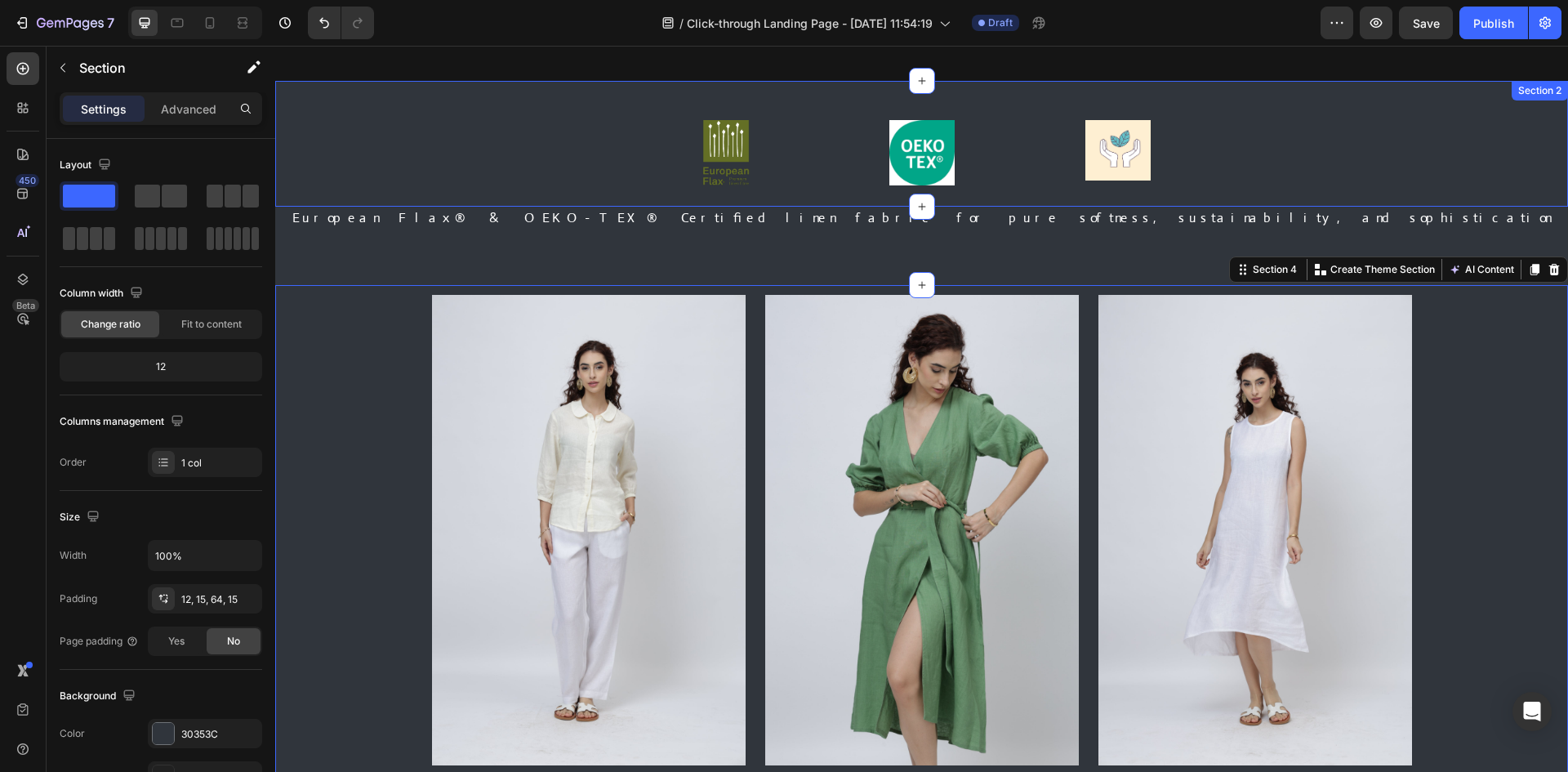
click at [414, 120] on div "Image Image Image Row" at bounding box center [921, 153] width 1293 height 67
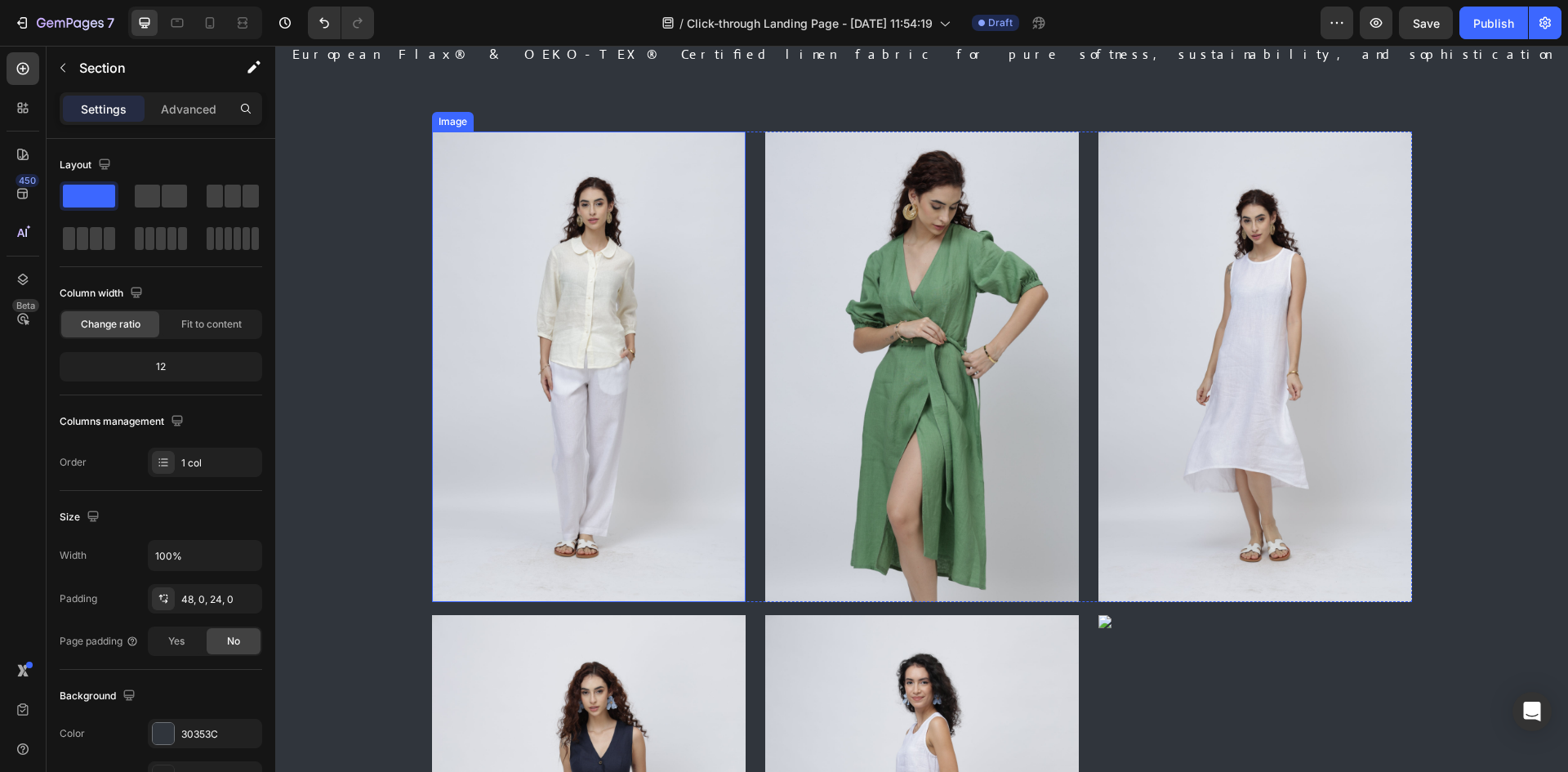
scroll to position [490, 0]
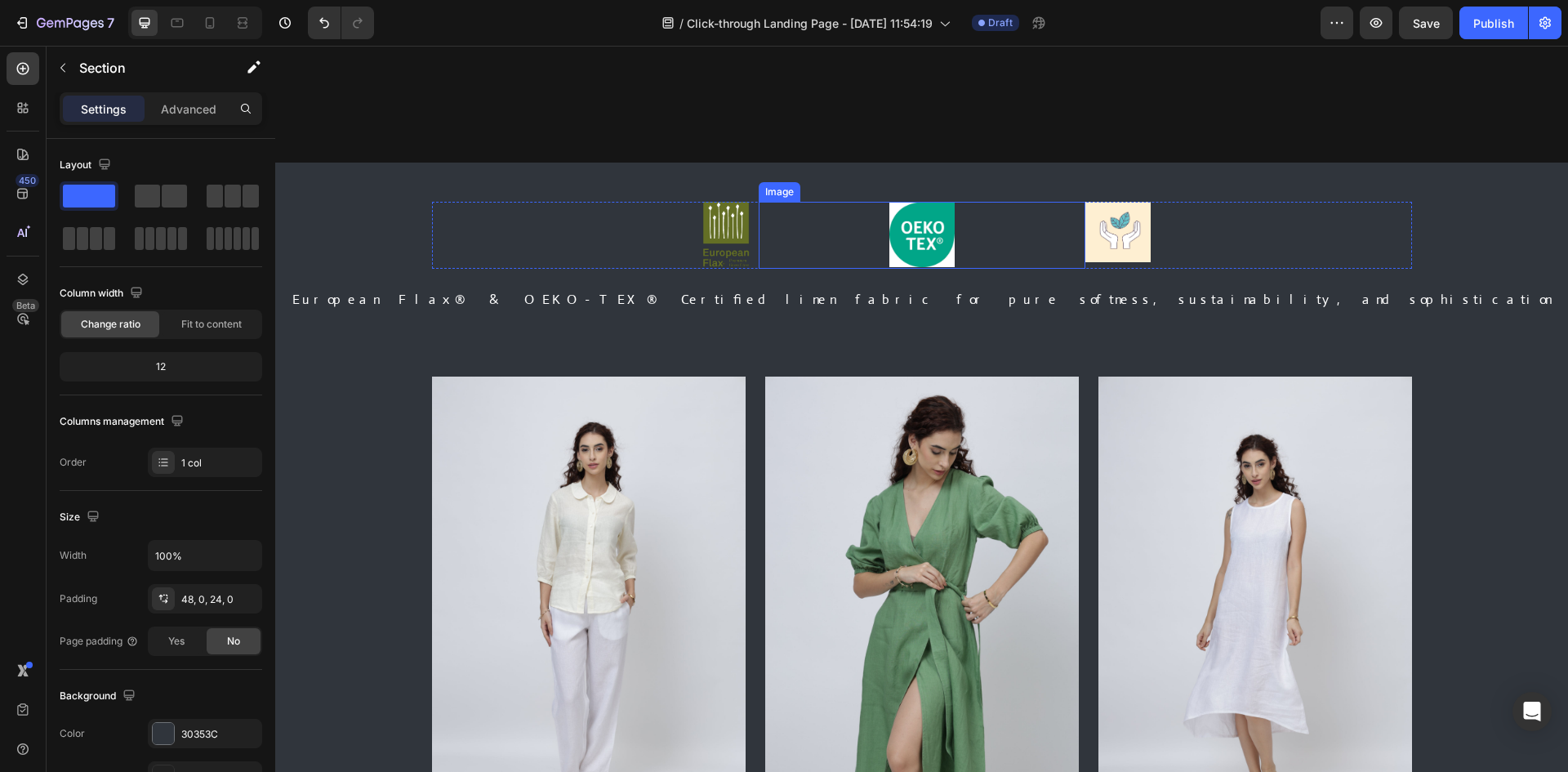
click at [1017, 256] on div at bounding box center [922, 234] width 327 height 66
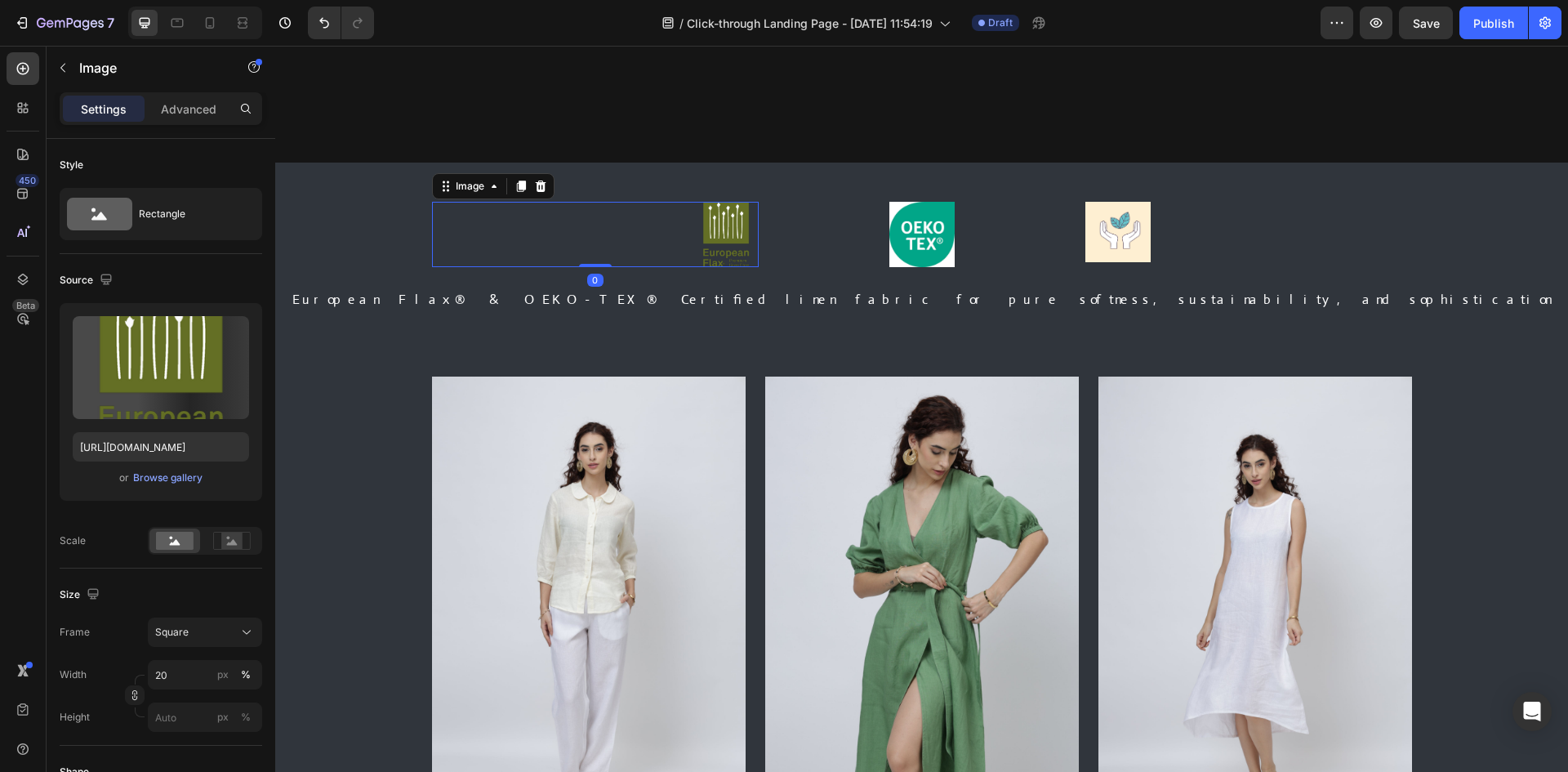
click at [481, 232] on div at bounding box center [596, 234] width 327 height 66
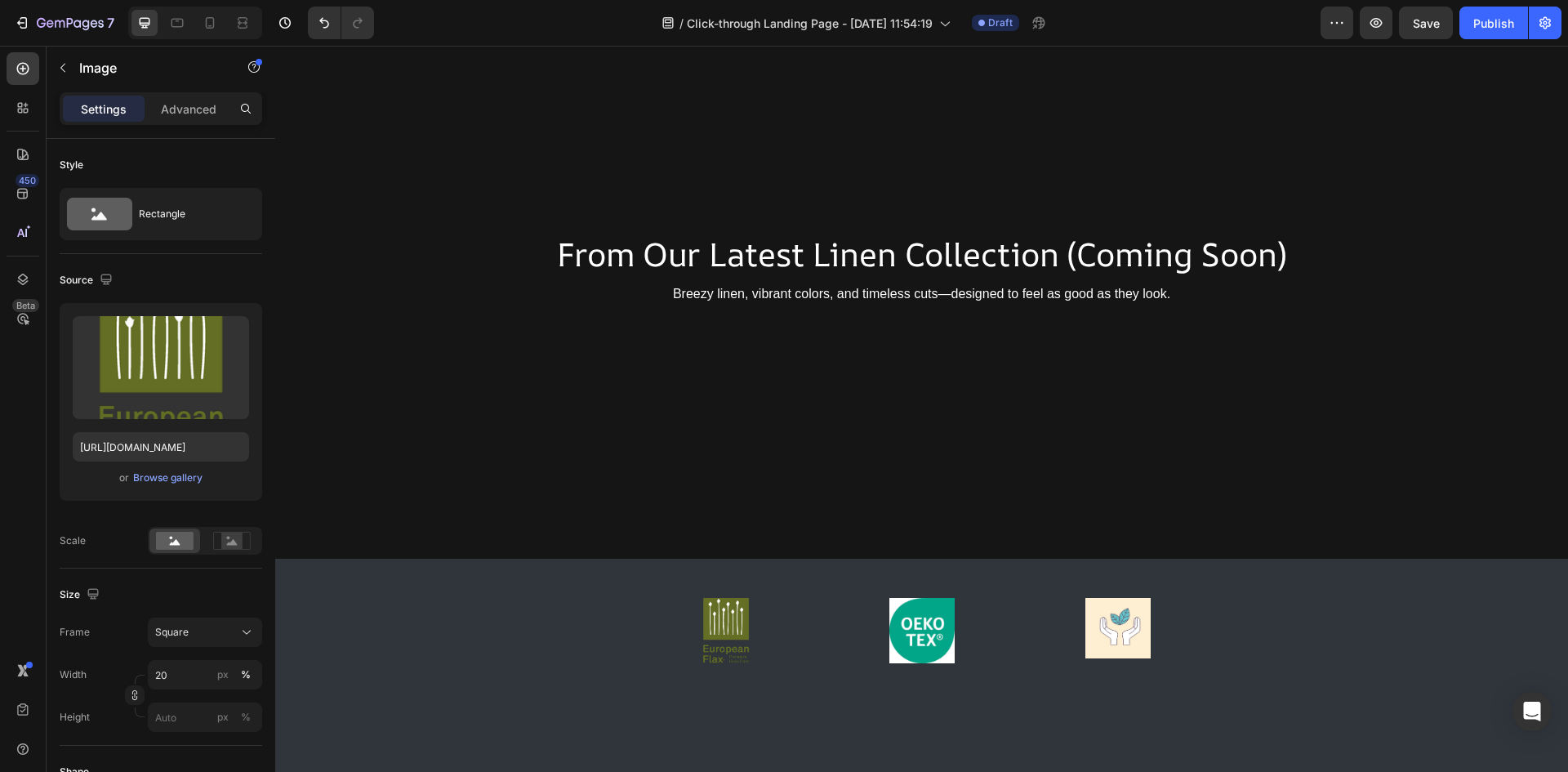
scroll to position [0, 0]
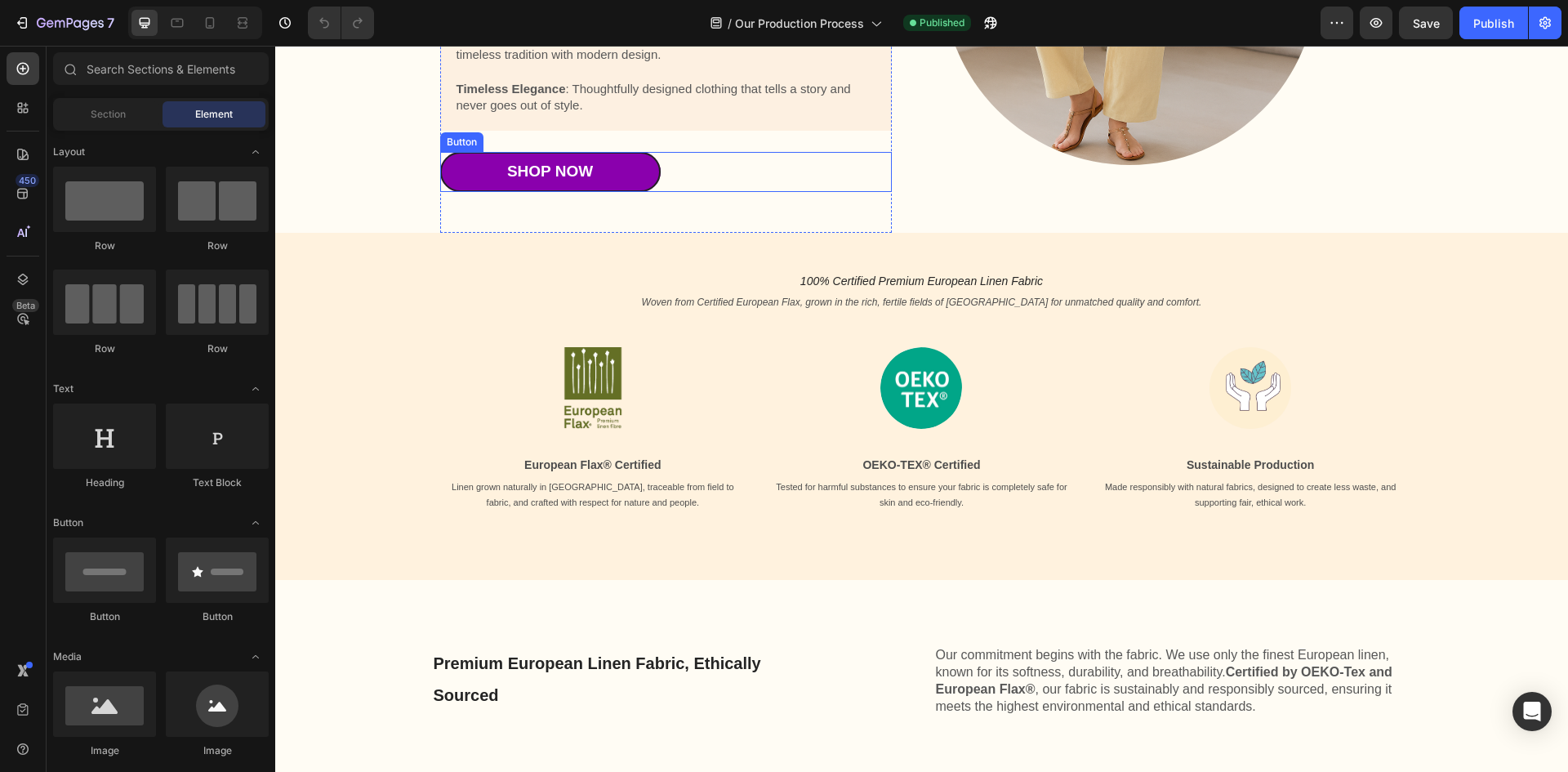
scroll to position [490, 0]
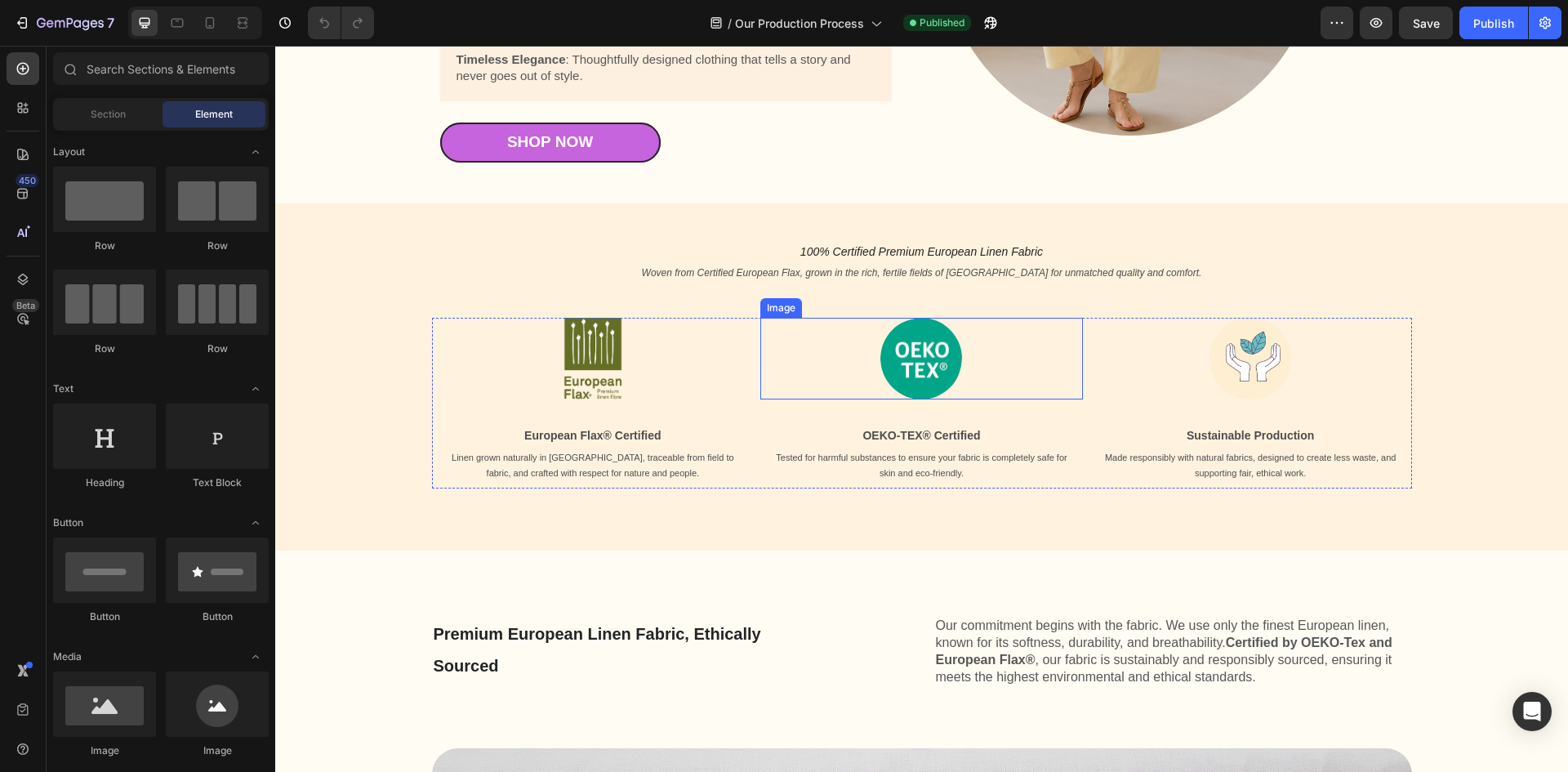
click at [963, 354] on div at bounding box center [921, 358] width 323 height 82
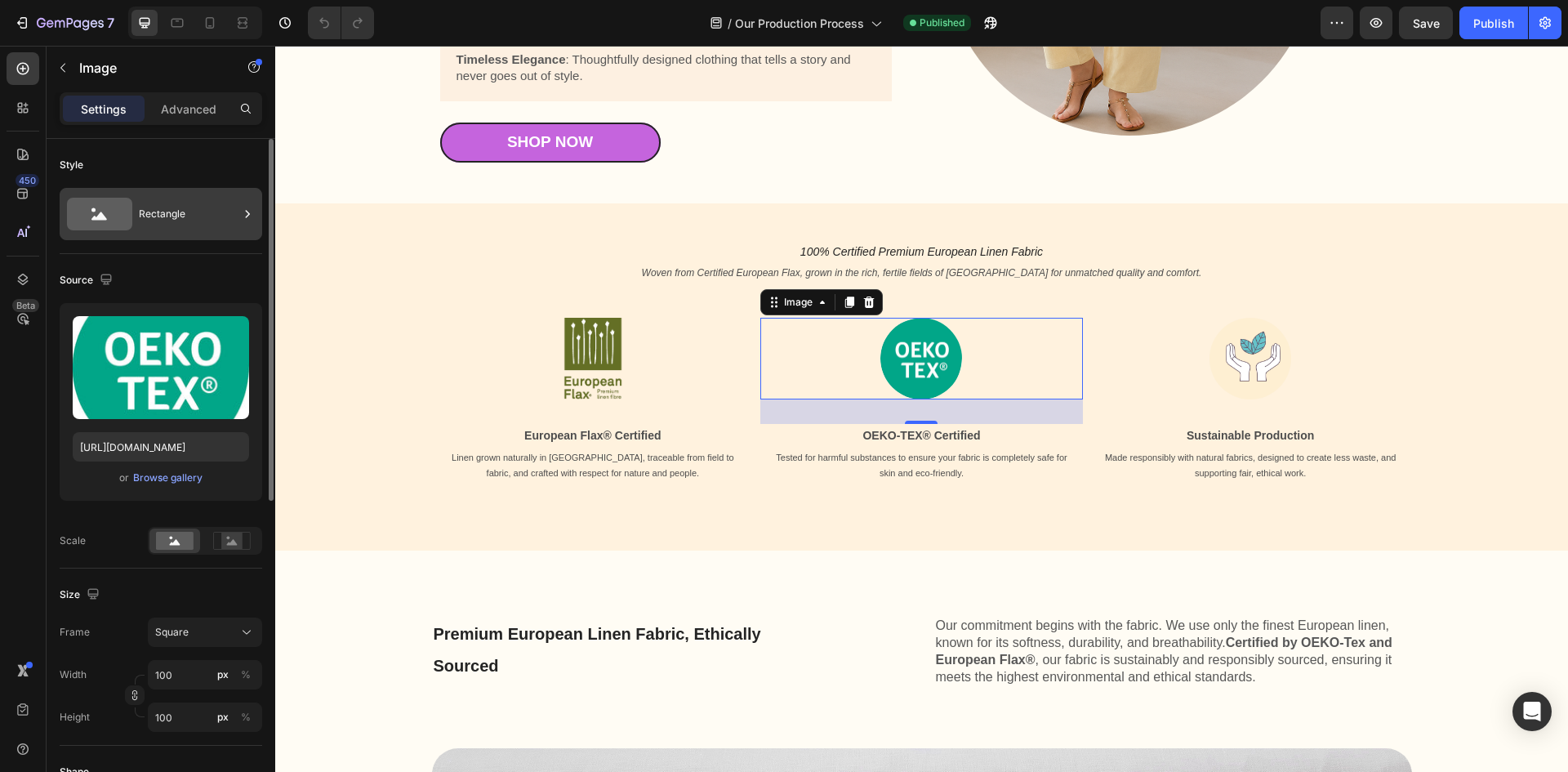
click at [246, 224] on div at bounding box center [247, 214] width 16 height 52
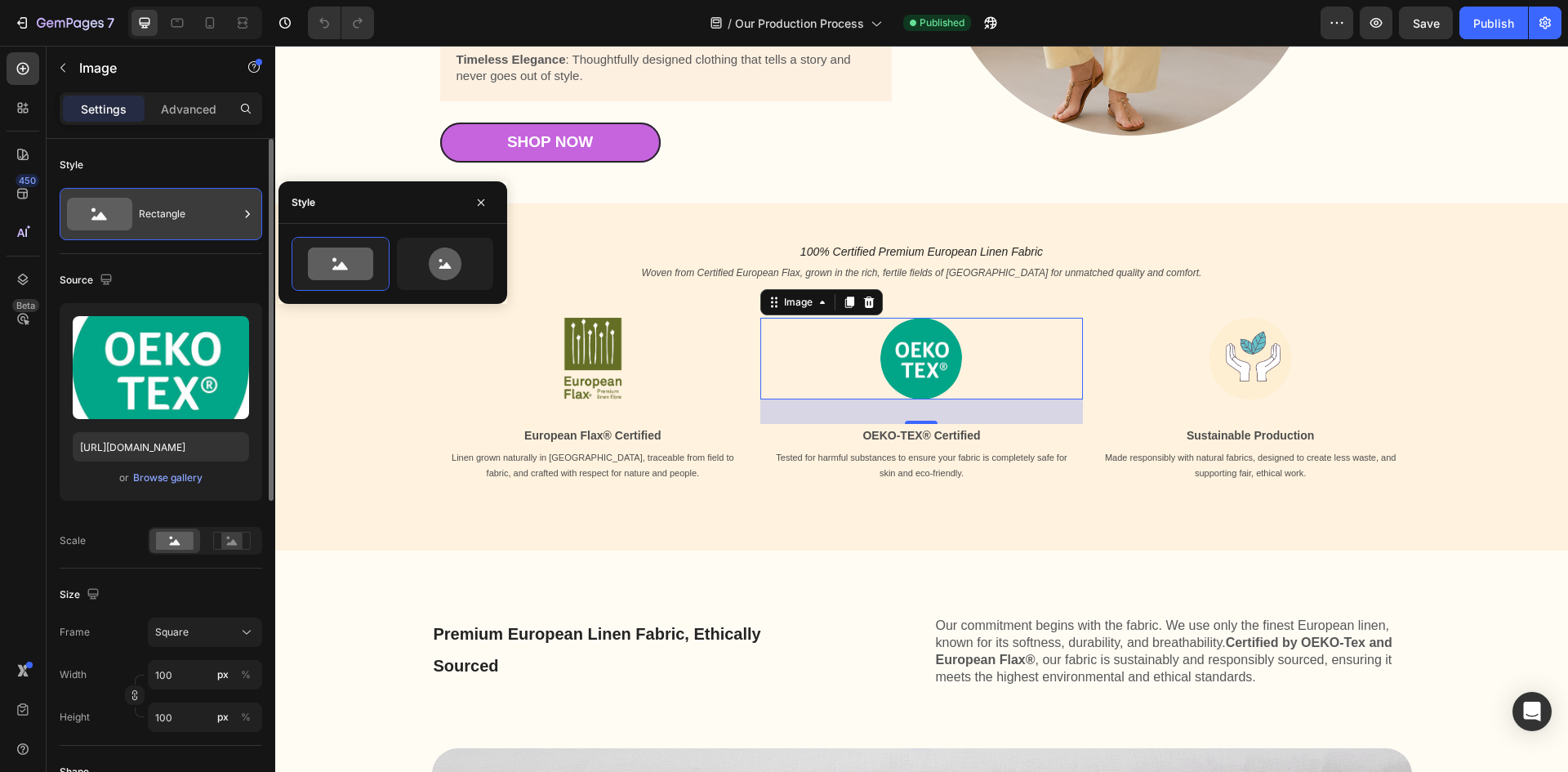
click at [246, 224] on div at bounding box center [247, 214] width 16 height 52
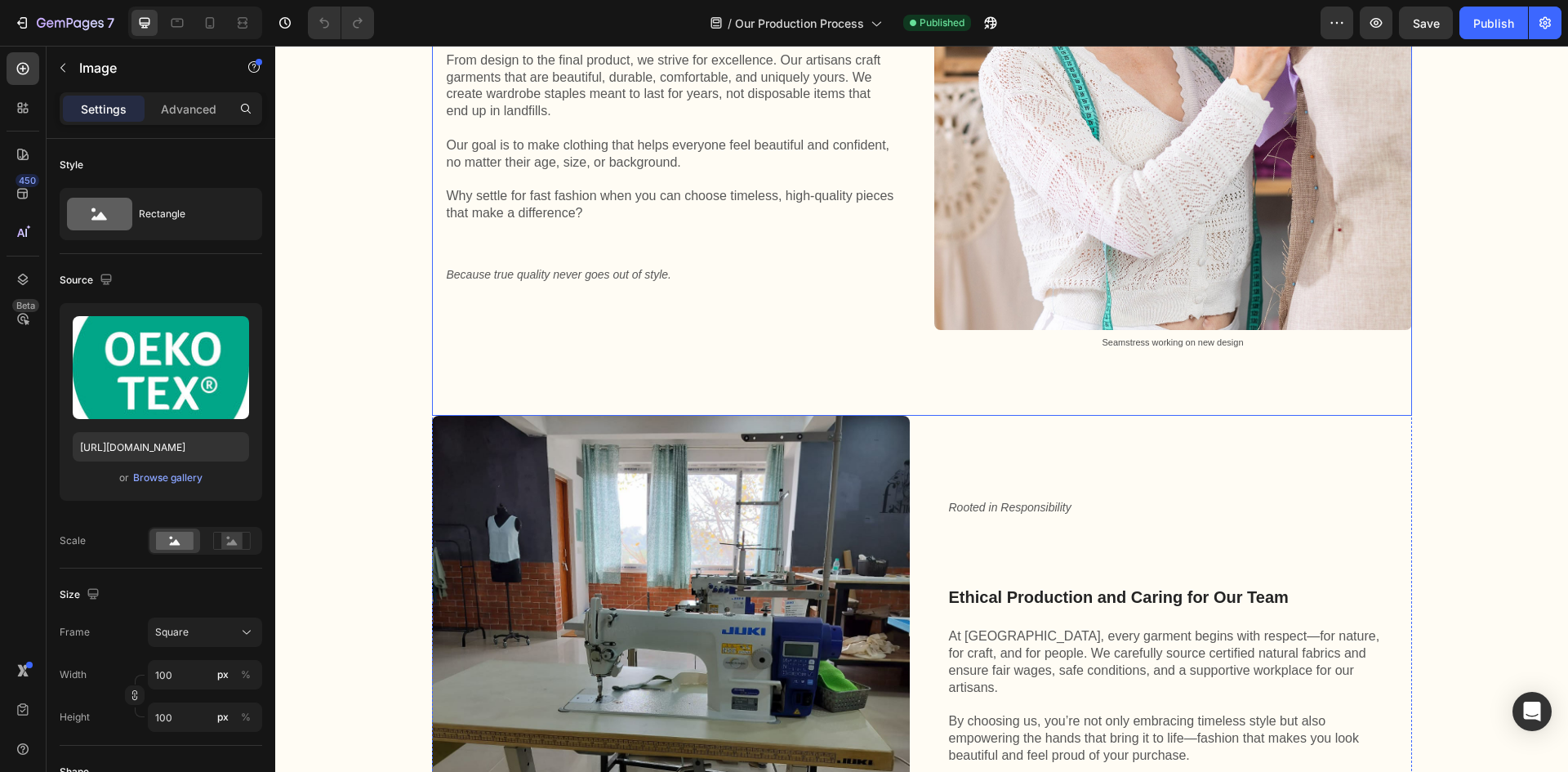
scroll to position [2858, 0]
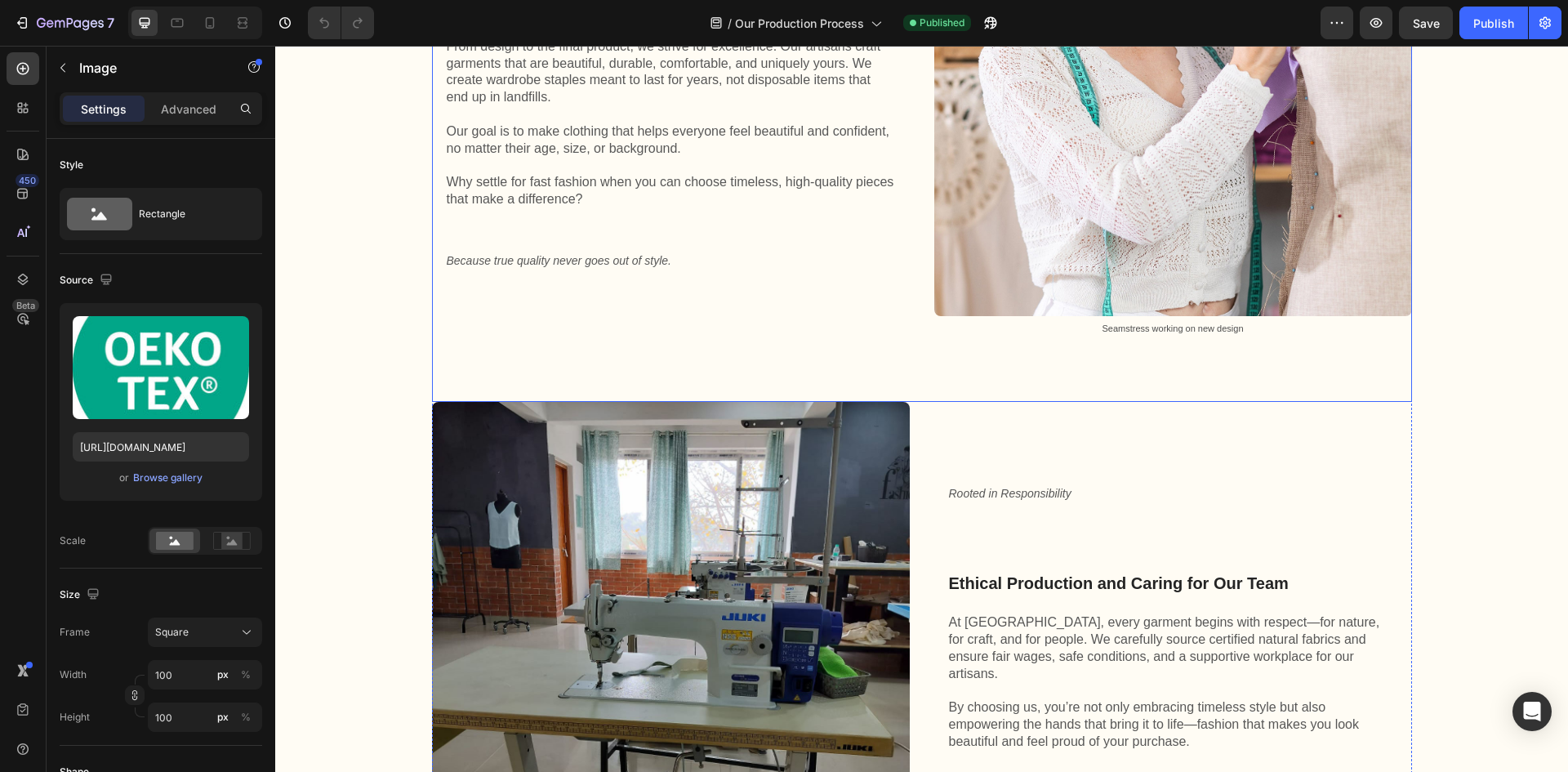
click at [936, 402] on div "Image Seamstress working on new design Text Block" at bounding box center [1173, 120] width 478 height 563
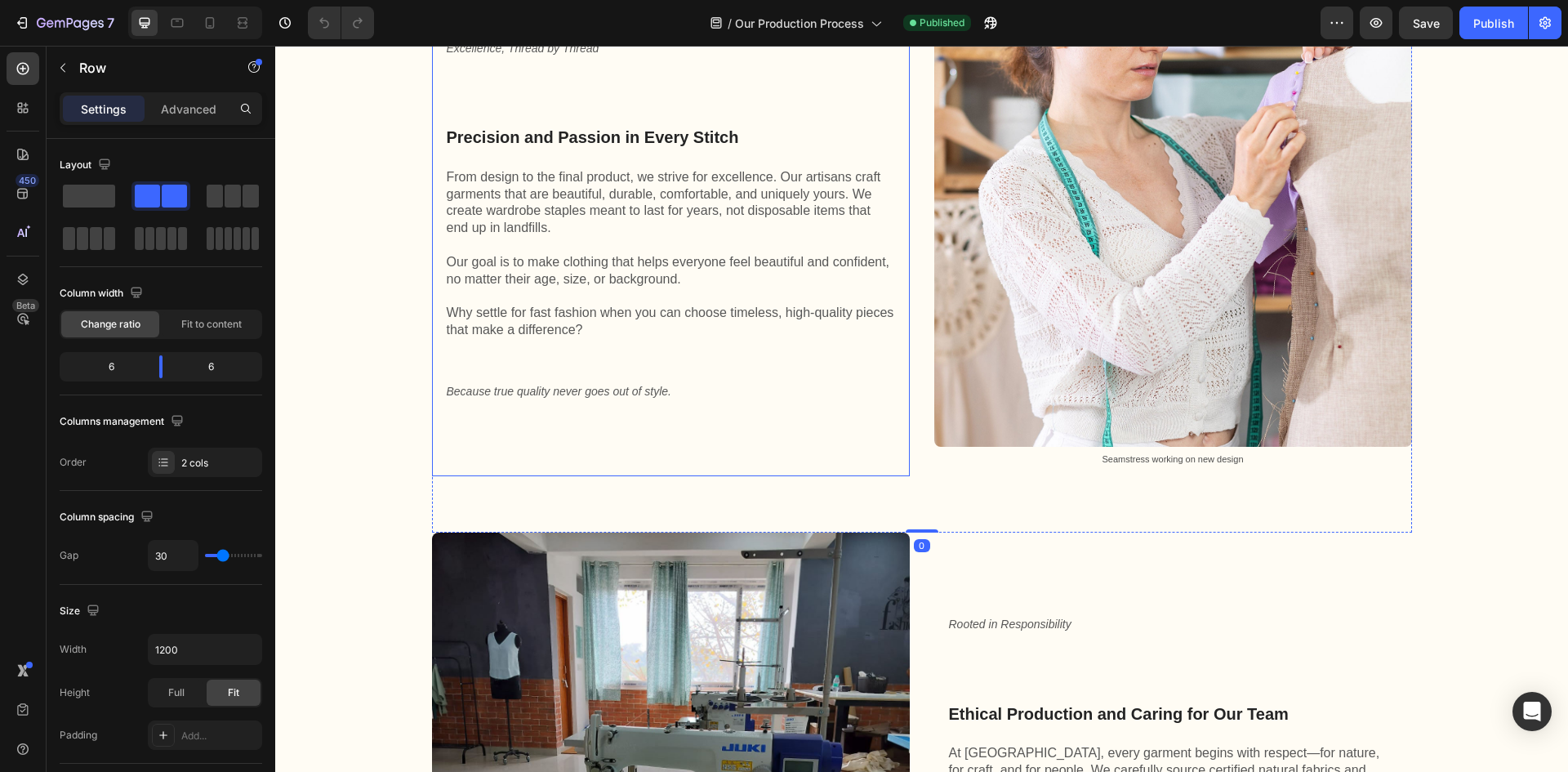
scroll to position [2695, 0]
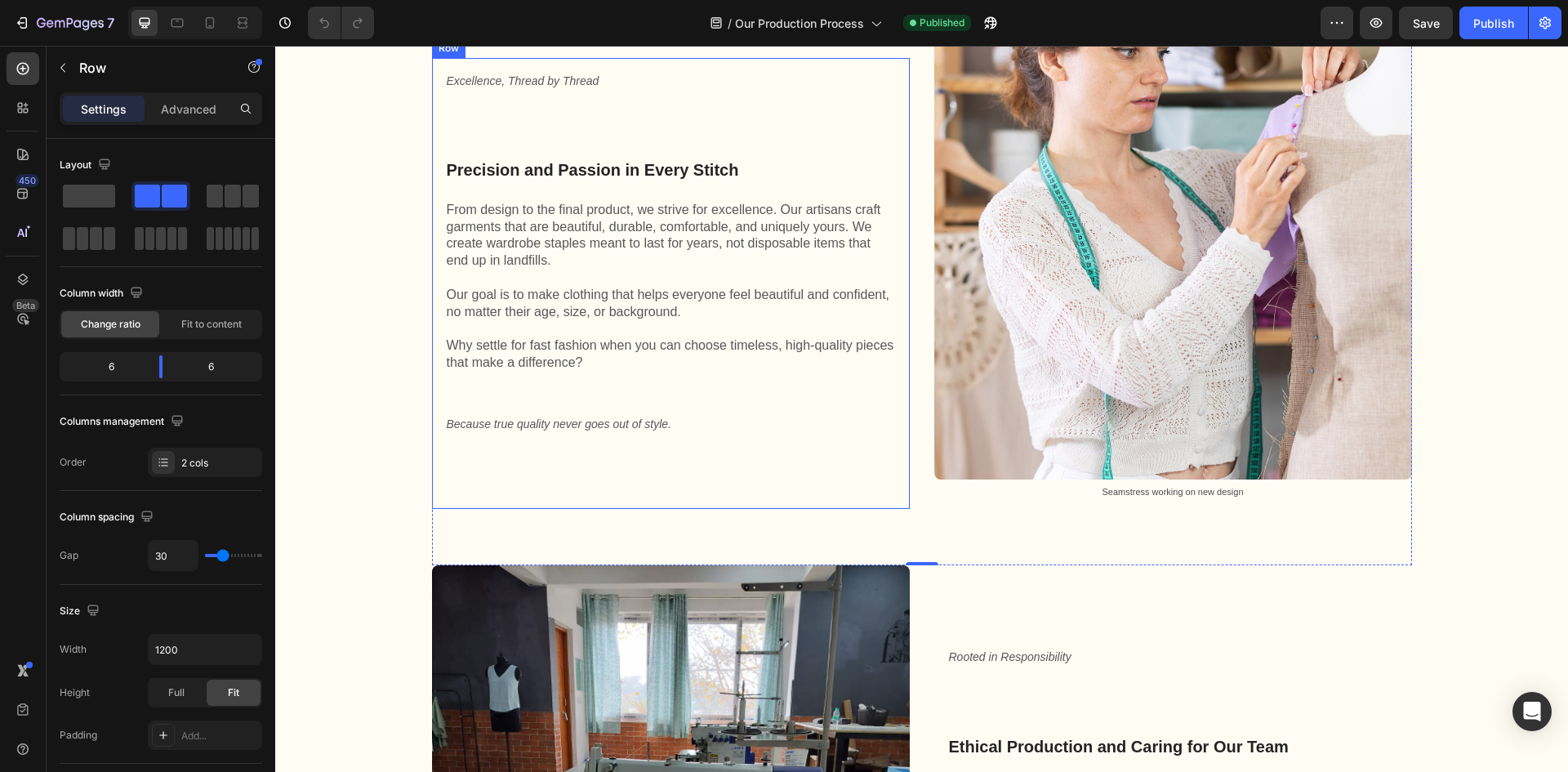
click at [826, 365] on div "Excellence, Thread by Thread Text Block Precision and Passion in Every Stitch H…" at bounding box center [671, 283] width 452 height 425
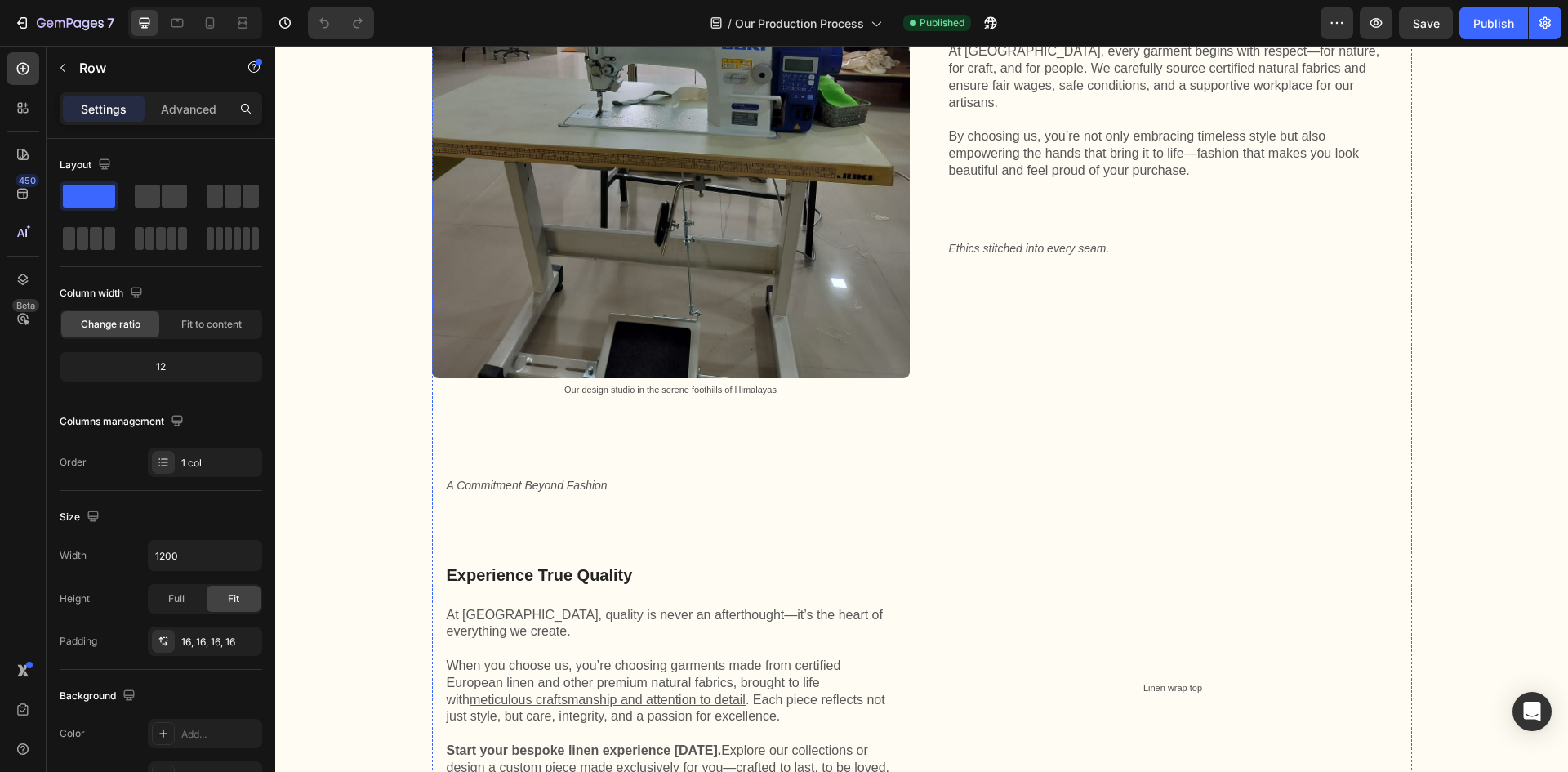
scroll to position [3430, 0]
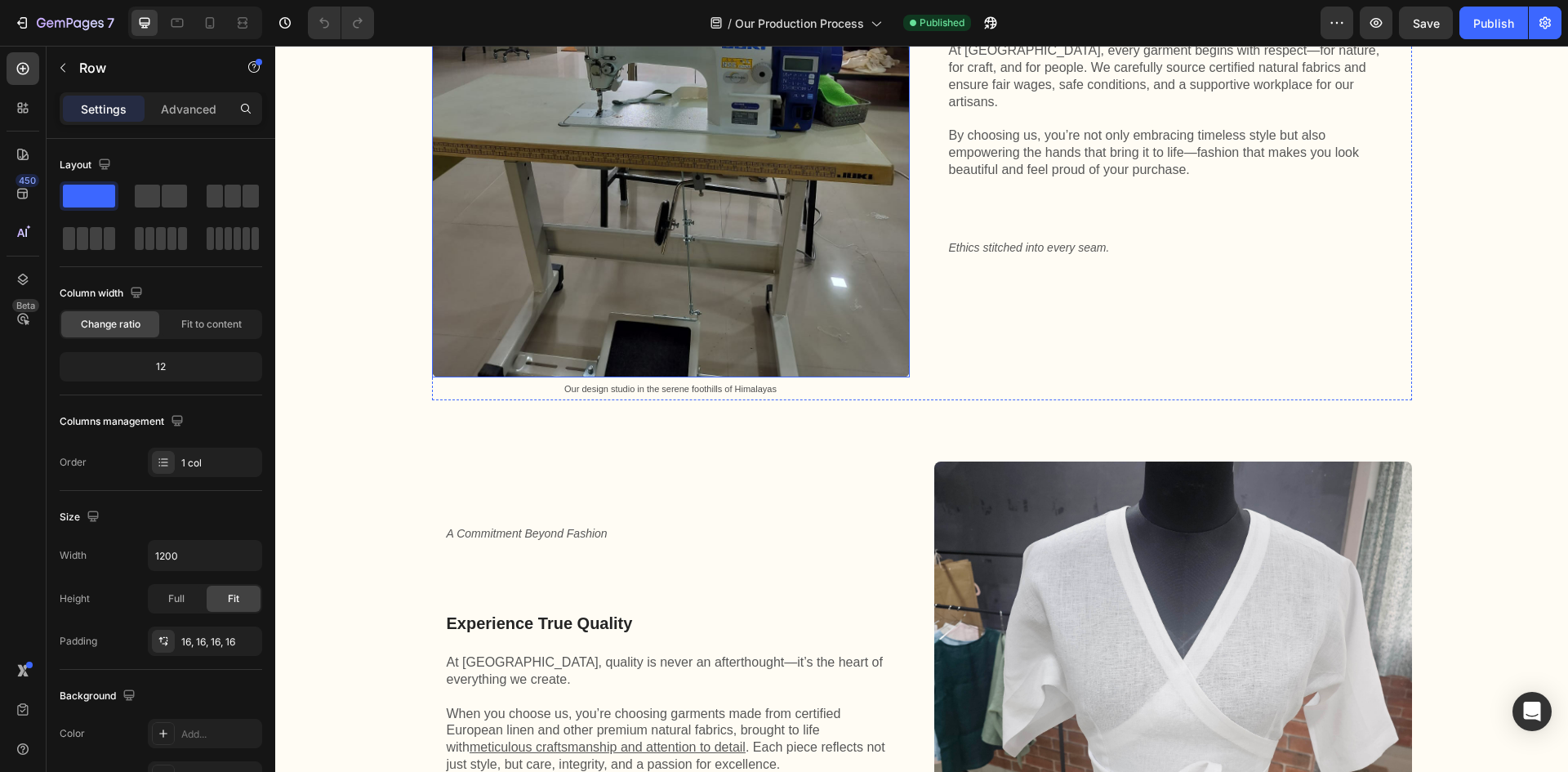
click at [725, 316] on img at bounding box center [671, 103] width 478 height 547
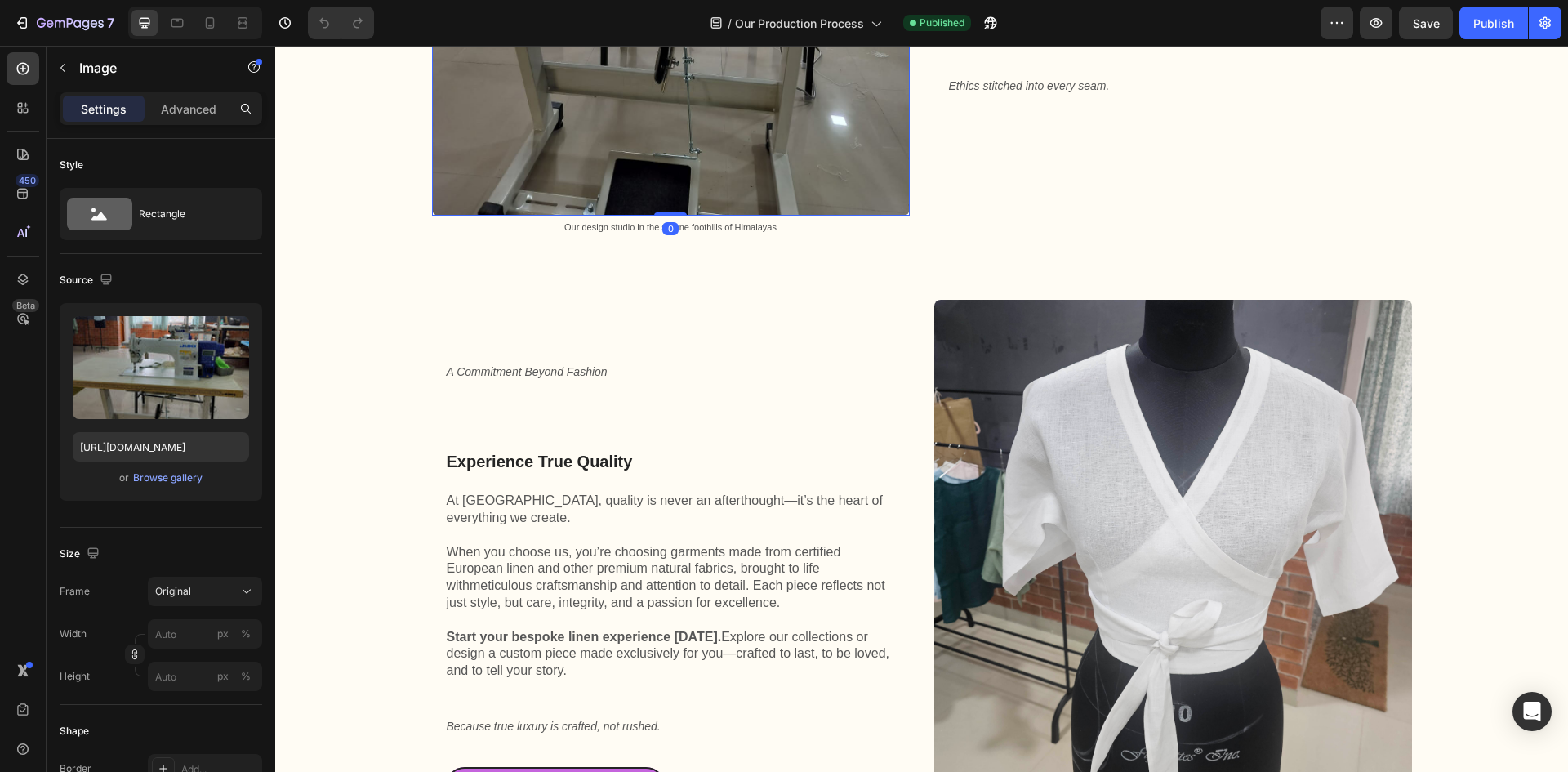
scroll to position [3594, 0]
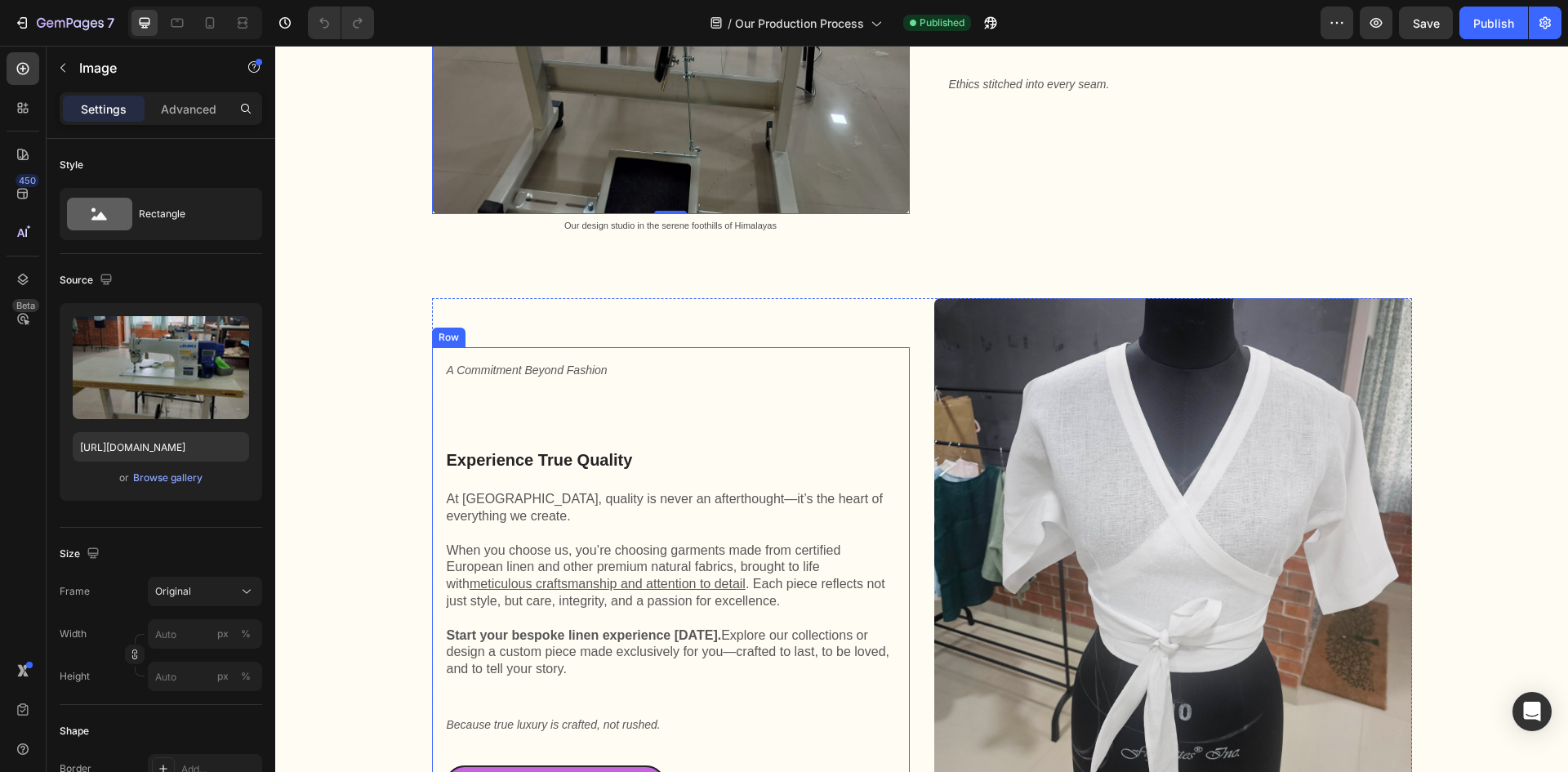
click at [662, 620] on div "A Commitment Beyond Fashion Text Block Experience True Quality Heading At Kutto…" at bounding box center [671, 613] width 452 height 506
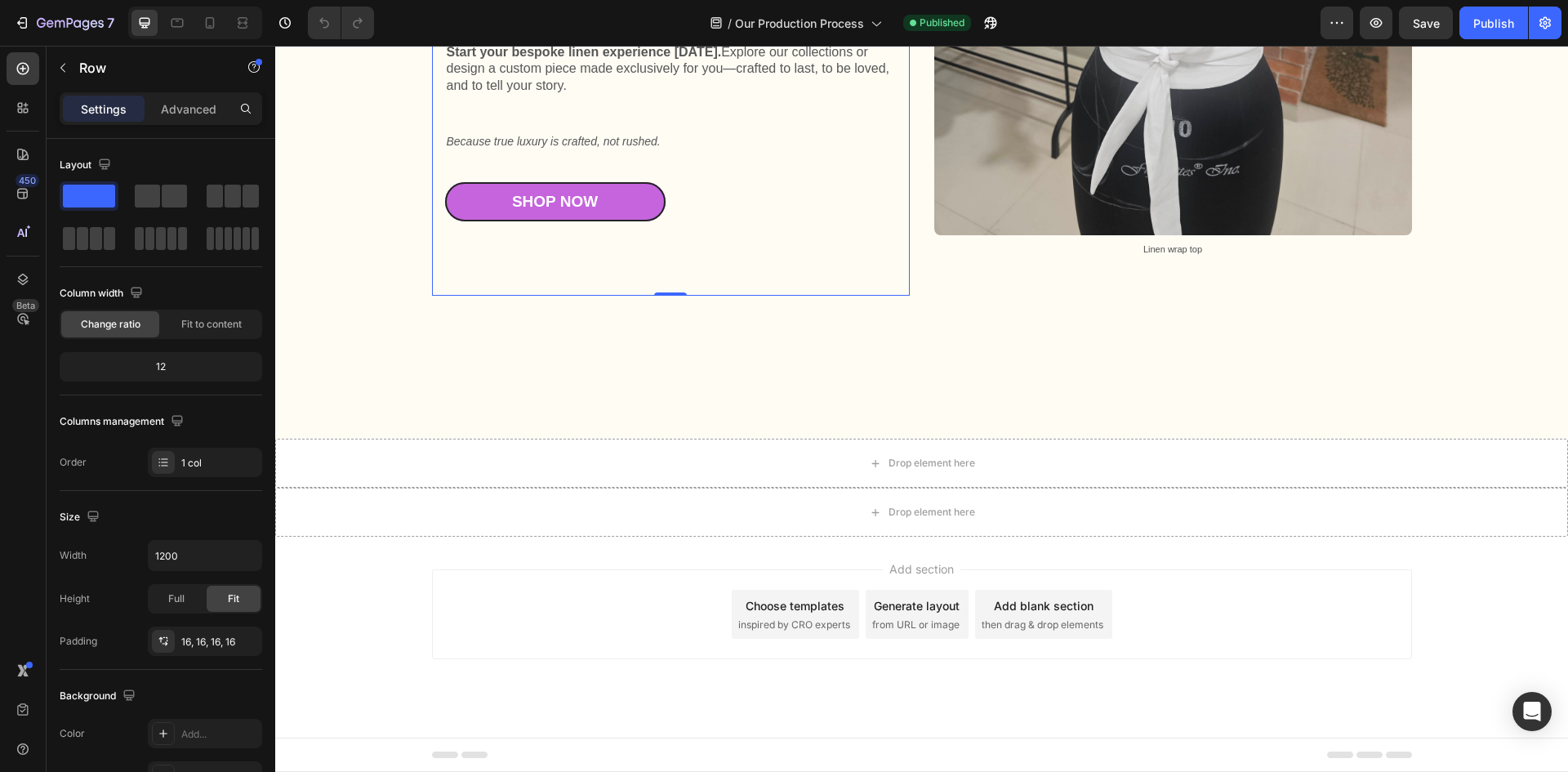
scroll to position [4400, 0]
